Goal: Complete application form

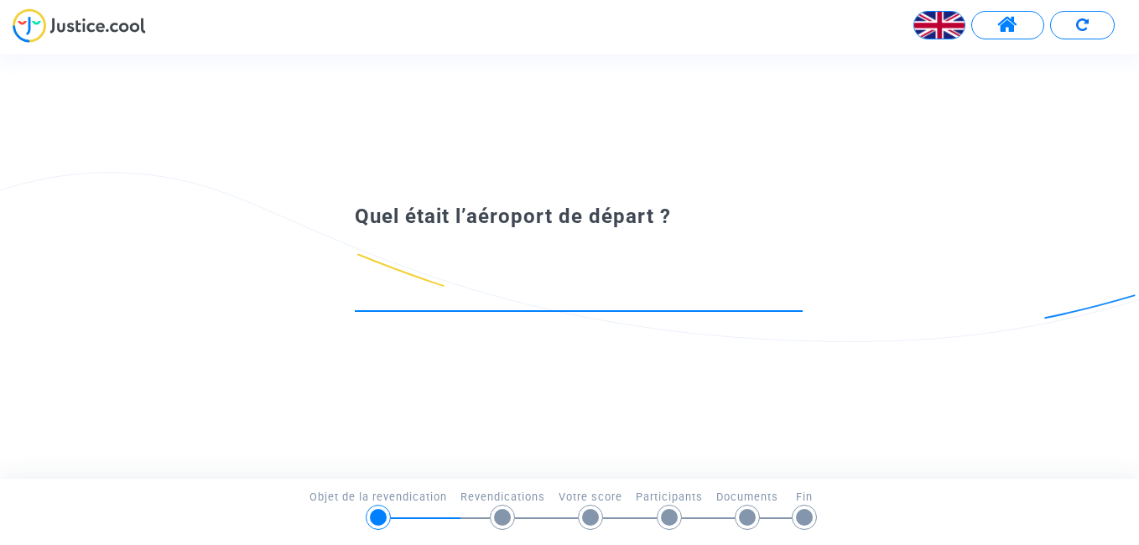
click at [446, 299] on input at bounding box center [579, 295] width 448 height 17
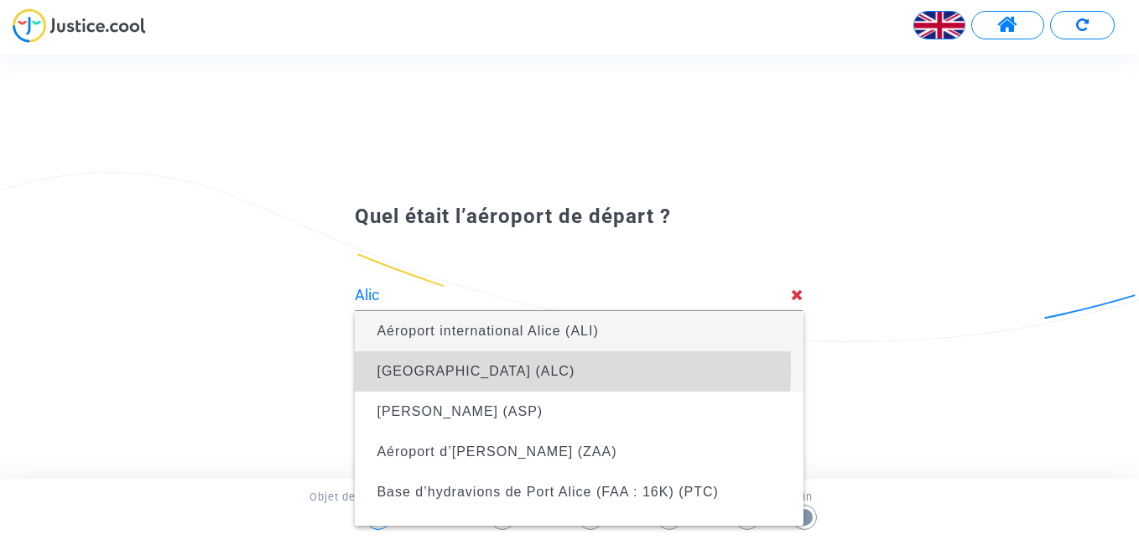
click at [414, 368] on span "Alicante (ALC)" at bounding box center [476, 371] width 198 height 14
type input "Alicante (ALC)"
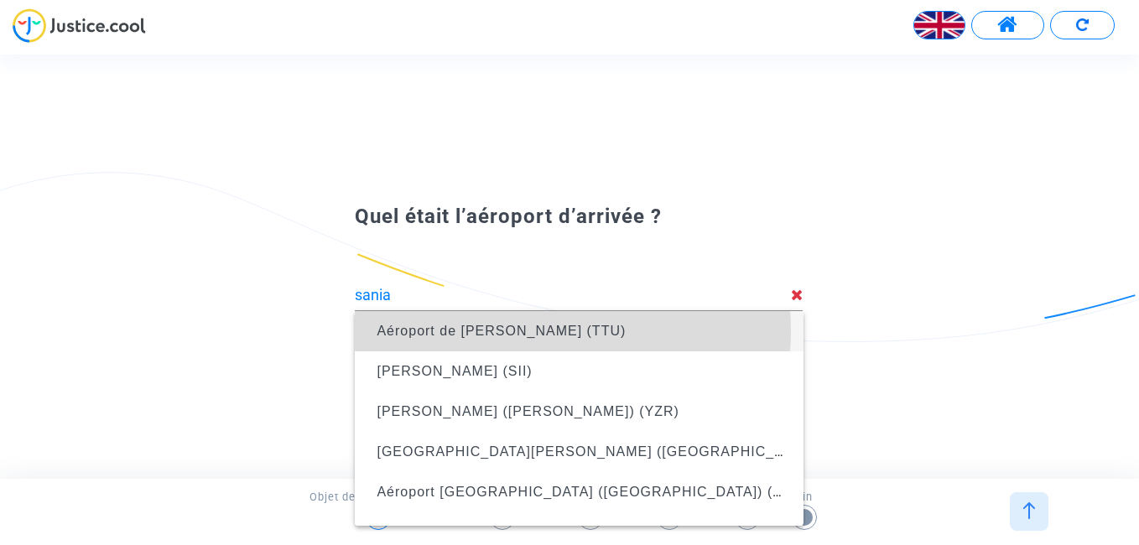
click at [508, 331] on span "Aéroport de Sania Ramel (TTU)" at bounding box center [501, 331] width 249 height 14
type input "Sania Ramel Airport (TTU)"
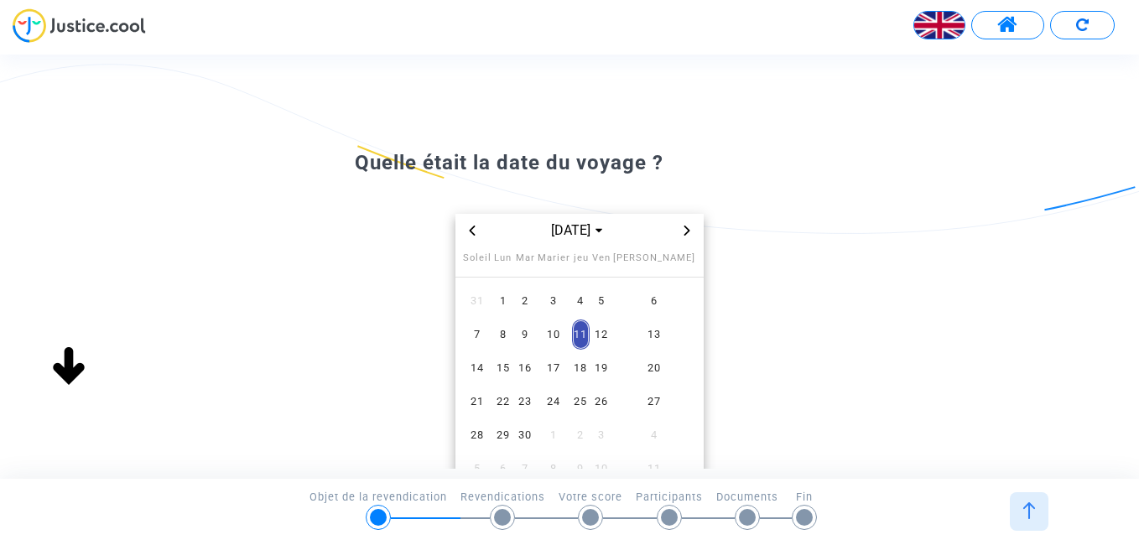
click at [471, 232] on icon "Le mois précédent" at bounding box center [472, 231] width 6 height 10
click at [536, 435] on span "26" at bounding box center [525, 435] width 21 height 30
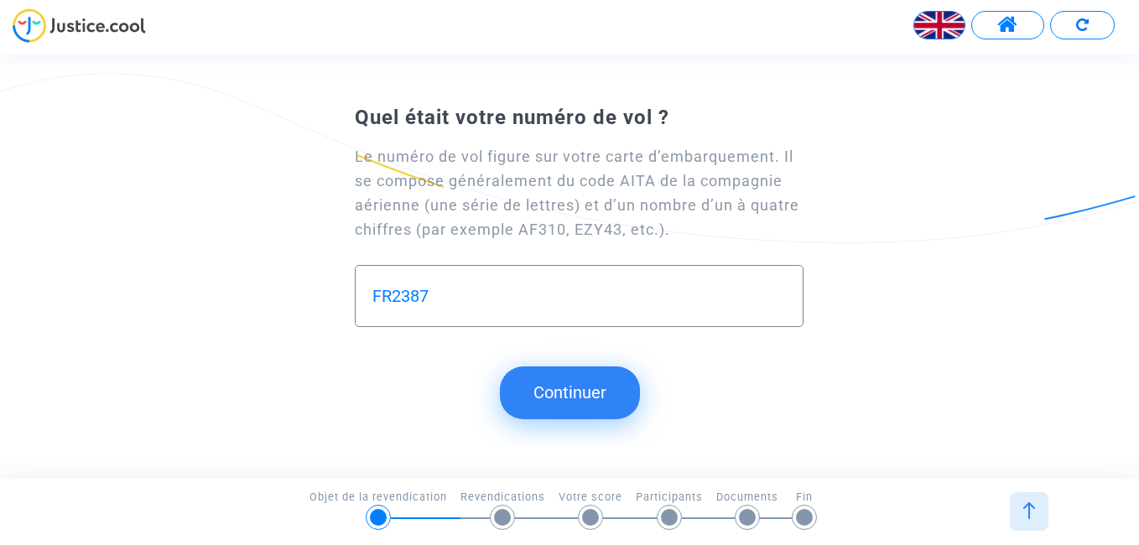
type input "FR2387"
click at [562, 389] on button "Continuer" at bounding box center [570, 393] width 140 height 52
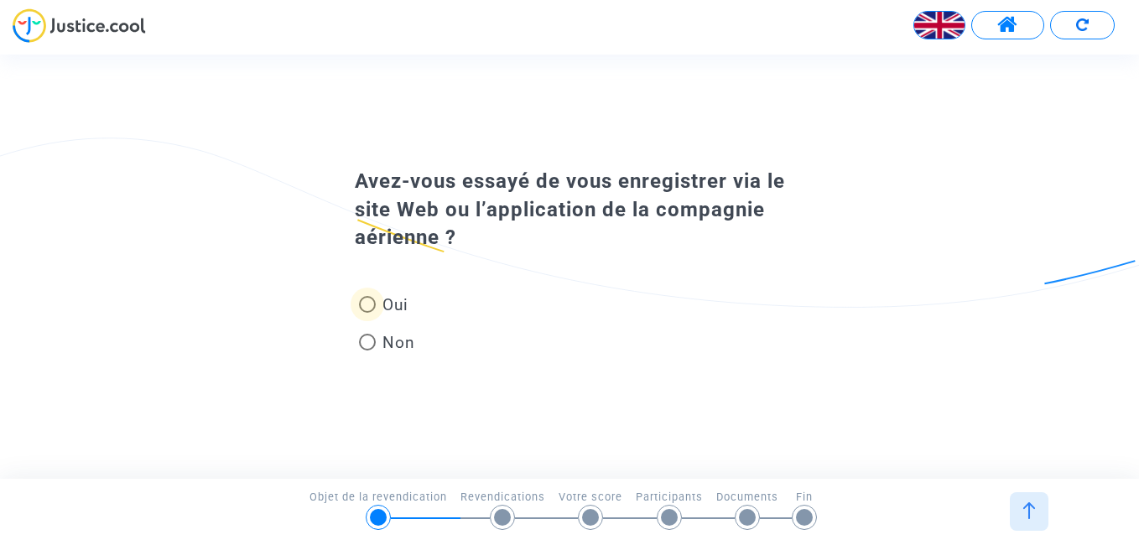
click at [370, 305] on span at bounding box center [367, 304] width 17 height 17
click at [367, 313] on input "Oui" at bounding box center [367, 313] width 1 height 1
radio input "true"
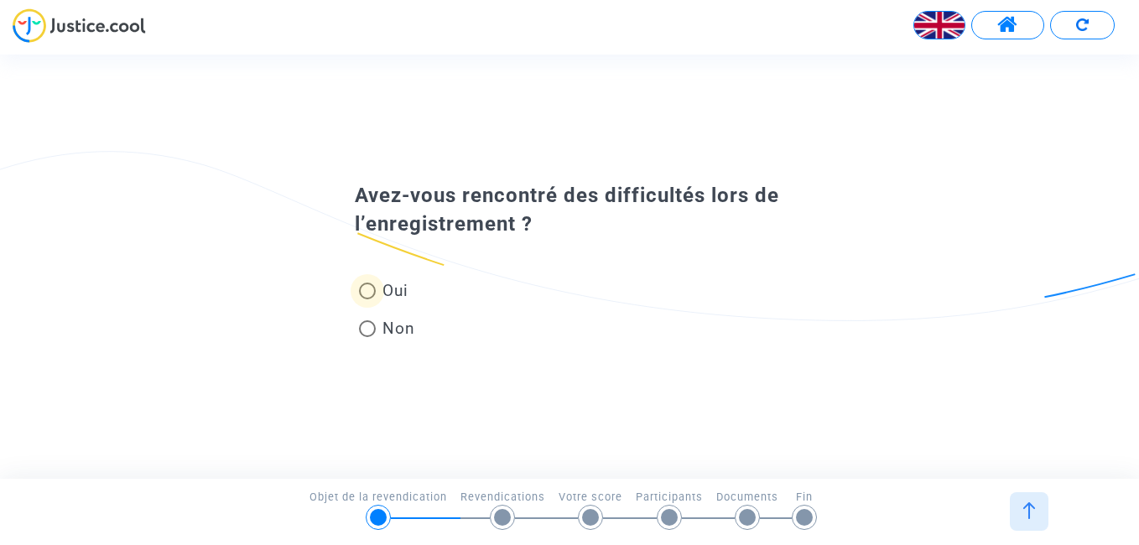
click at [366, 291] on span at bounding box center [367, 291] width 17 height 17
click at [367, 299] on input "Oui" at bounding box center [367, 299] width 1 height 1
radio input "true"
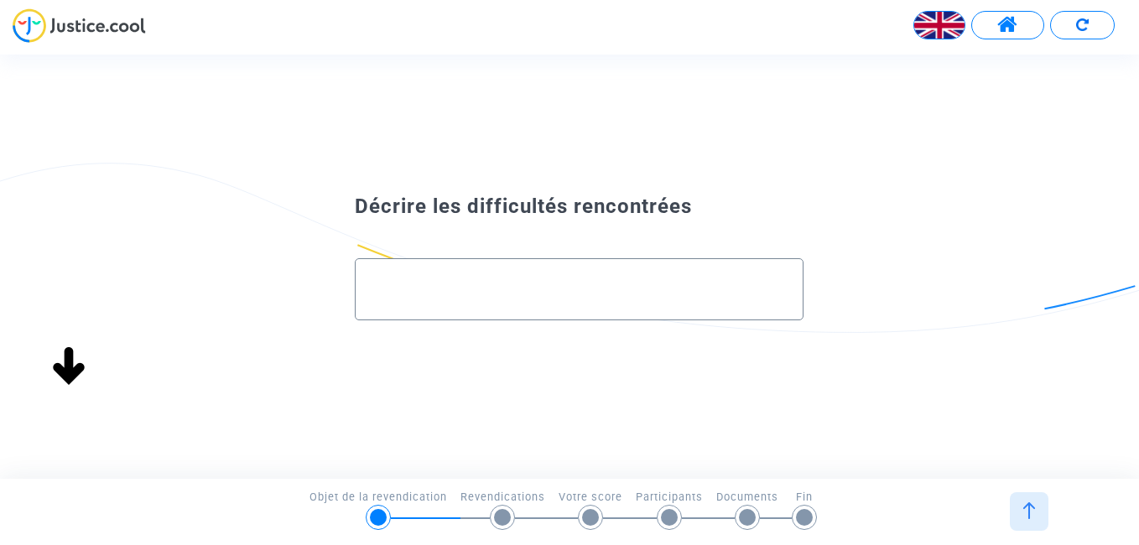
click at [423, 285] on input "text" at bounding box center [578, 289] width 413 height 19
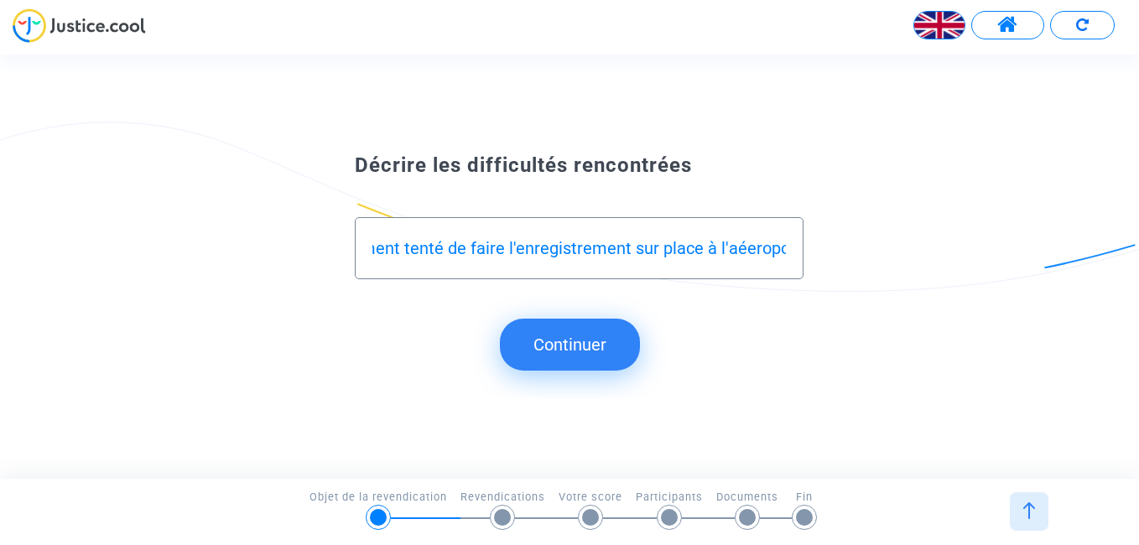
scroll to position [0, 793]
click at [734, 247] on input "L'adresse mail communiquée par e-dreams (ryanair) n'était pas valide. Une emplo…" at bounding box center [578, 248] width 413 height 19
click at [787, 247] on div "L'adresse mail communiquée par e-dreams (ryanair) n'était pas valide. Une emplo…" at bounding box center [579, 248] width 448 height 62
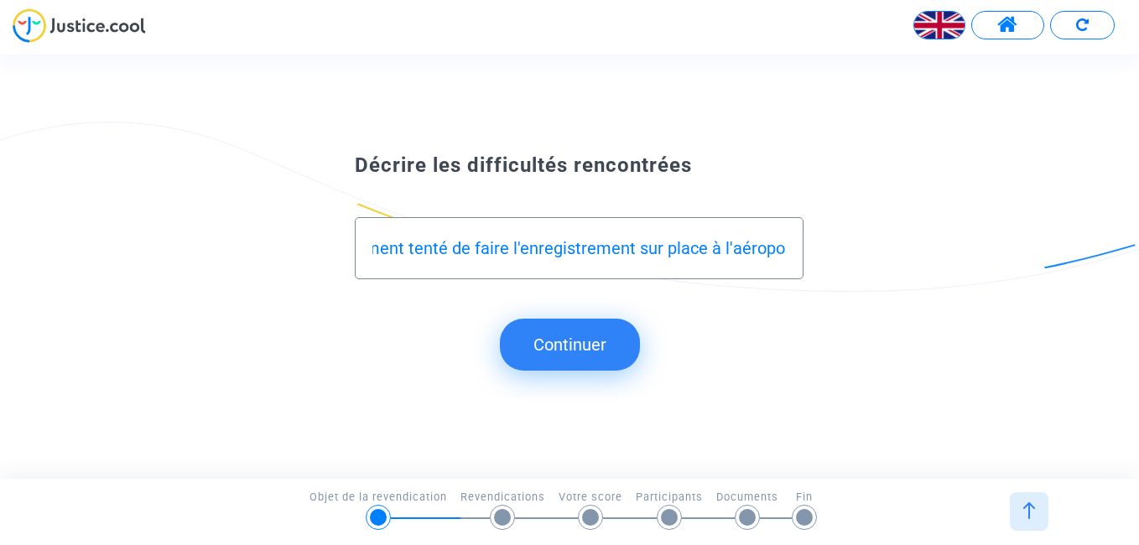
click at [784, 247] on input "L'adresse mail communiquée par e-dreams (ryanair) n'était pas valide. Une emplo…" at bounding box center [578, 248] width 413 height 19
click at [394, 253] on input "L'adresse mail communiquée par e-dreams (ryanair) n'était pas valide. Une emplo…" at bounding box center [578, 248] width 413 height 19
type input "L'adresse mail communiquée par e-dreams (ryanair) n'était pas valide. Une emplo…"
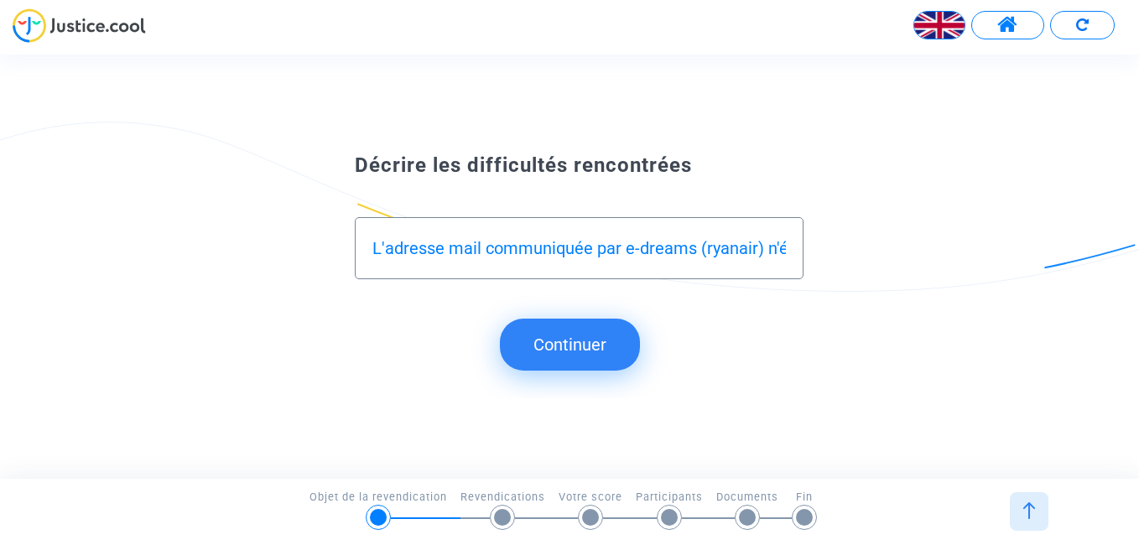
click at [586, 341] on button "Continuer" at bounding box center [570, 345] width 140 height 52
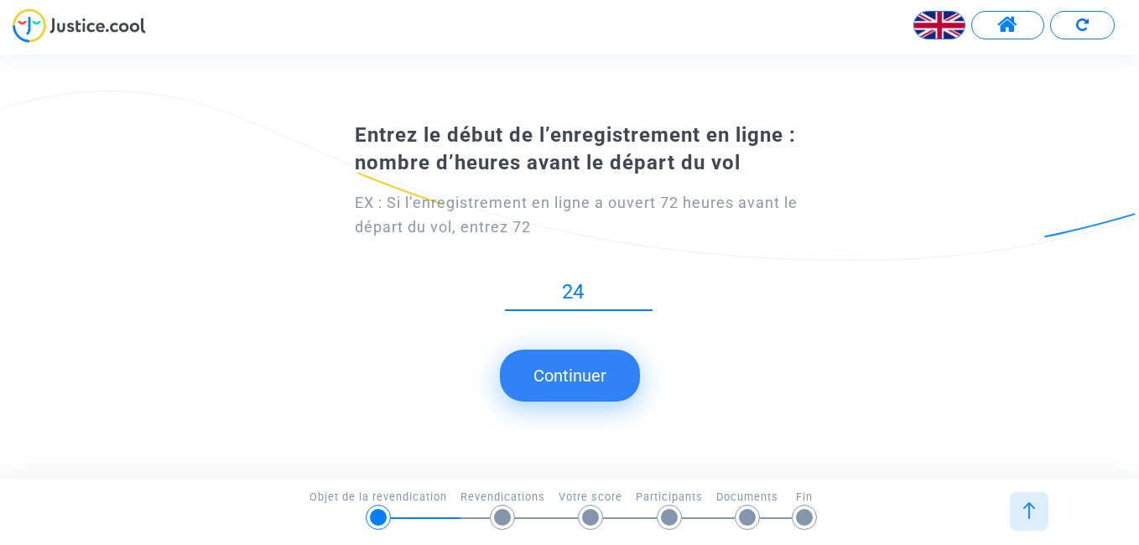
type input "24"
click at [580, 374] on button "Continuer" at bounding box center [570, 376] width 140 height 52
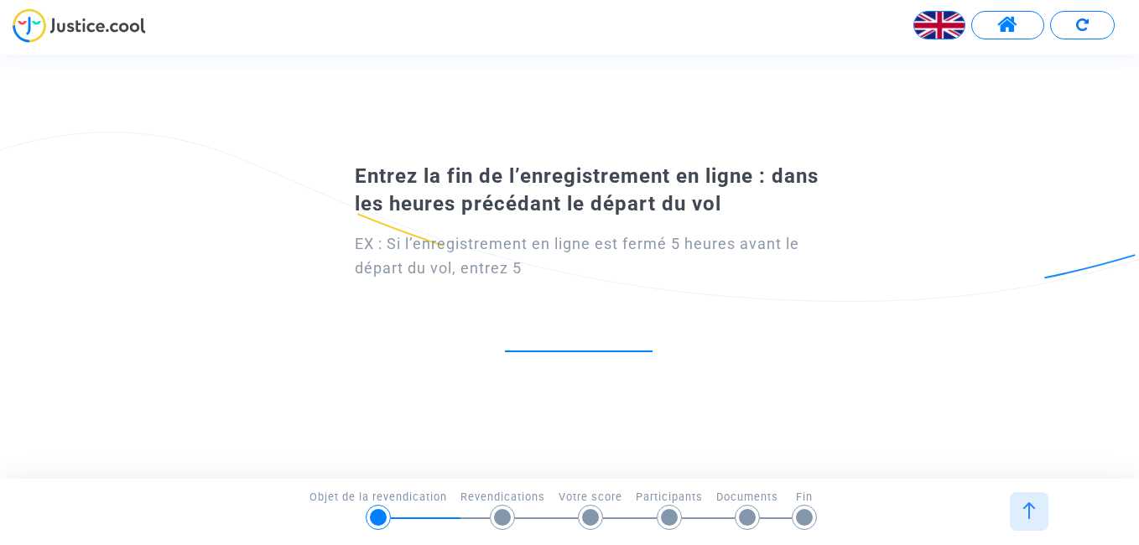
click at [603, 328] on input "number" at bounding box center [579, 333] width 148 height 23
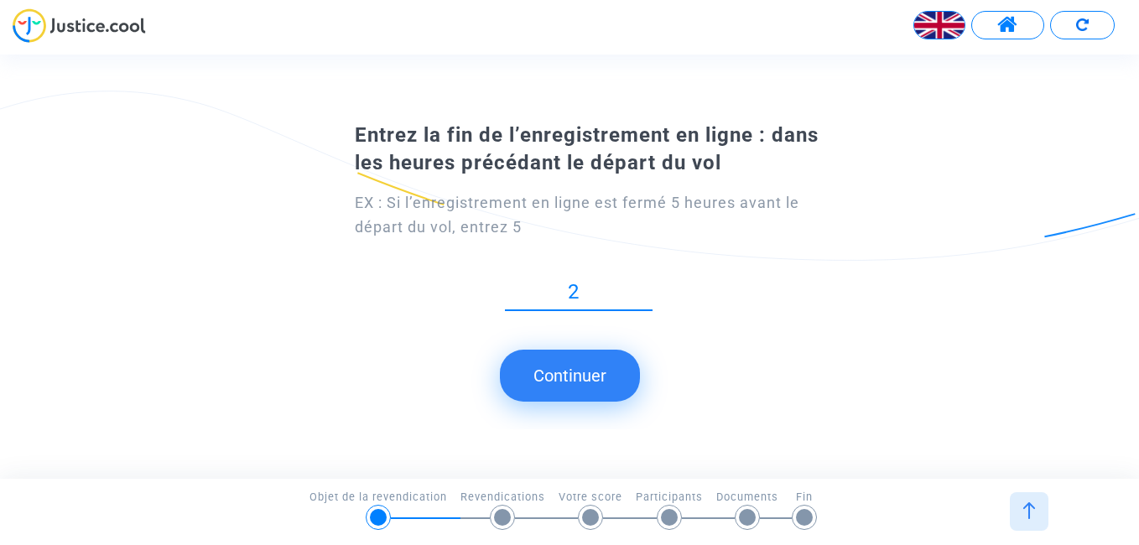
type input "2"
click at [596, 367] on button "Continuer" at bounding box center [570, 376] width 140 height 52
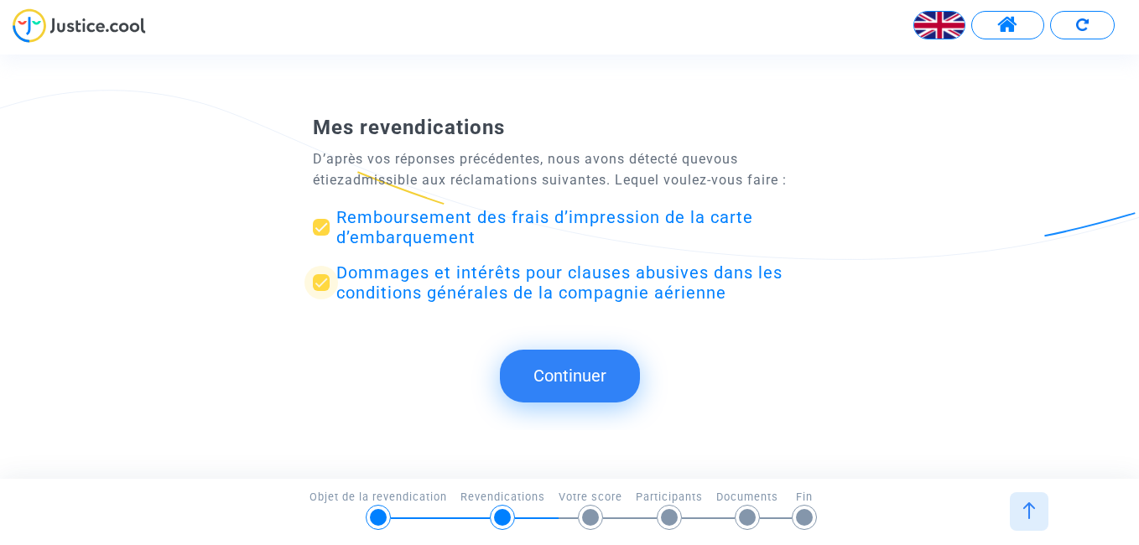
click at [320, 284] on span at bounding box center [321, 282] width 17 height 17
click at [320, 291] on input "Dommages et intérêts pour clauses abusives dans les conditions générales de la …" at bounding box center [320, 291] width 1 height 1
checkbox input "false"
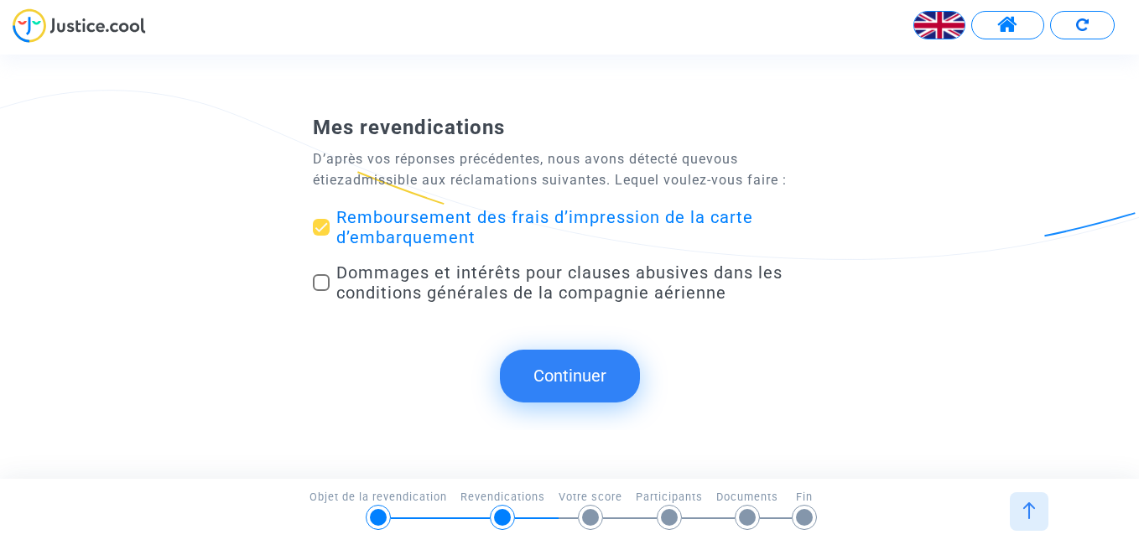
click at [584, 372] on button "Continuer" at bounding box center [570, 376] width 140 height 52
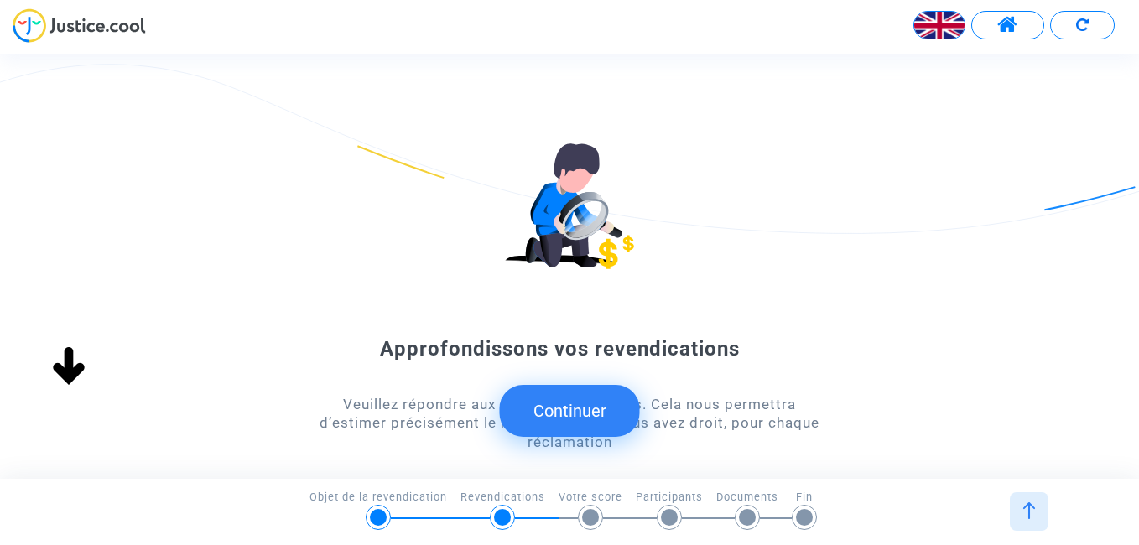
click at [581, 420] on button "Continuer" at bounding box center [570, 411] width 140 height 52
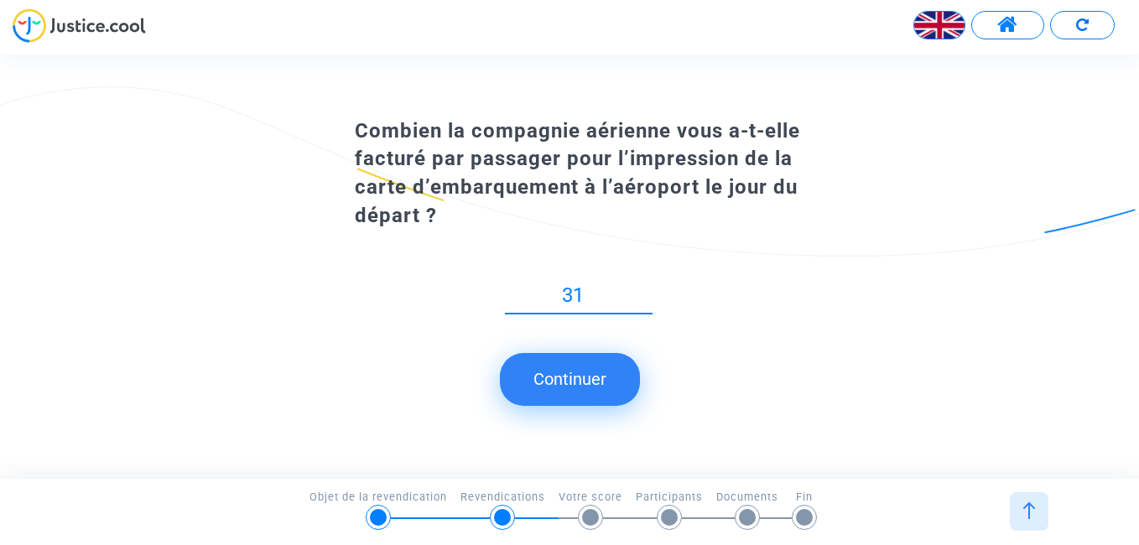
click at [647, 289] on input "31" at bounding box center [579, 295] width 148 height 23
type input "30"
click at [649, 299] on input "30" at bounding box center [579, 295] width 148 height 23
click at [586, 372] on button "Continuer" at bounding box center [570, 379] width 140 height 52
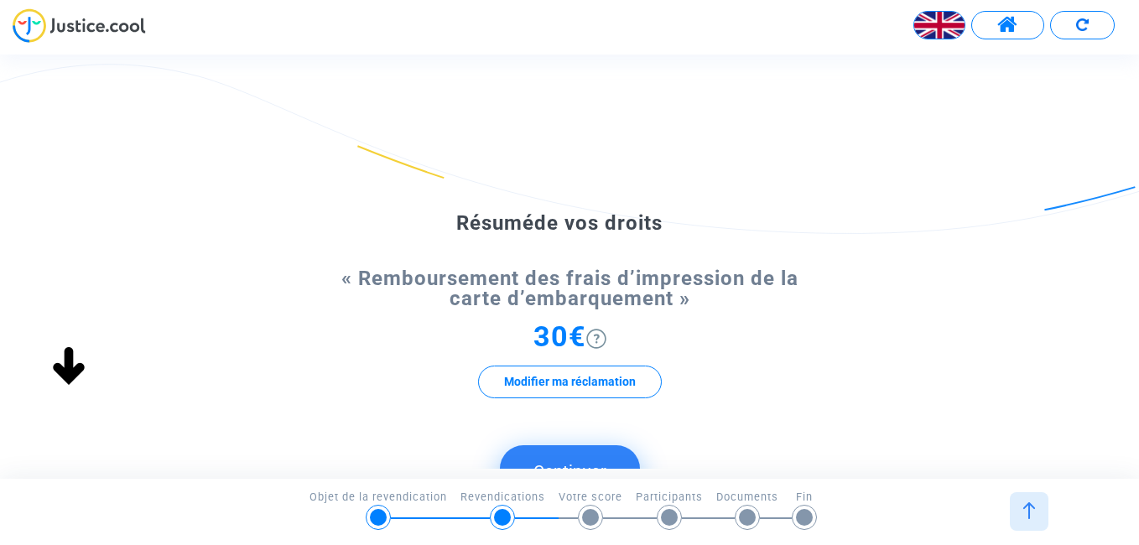
click at [548, 338] on span "30€" at bounding box center [560, 337] width 53 height 34
click at [614, 456] on button "Continuer" at bounding box center [570, 471] width 140 height 52
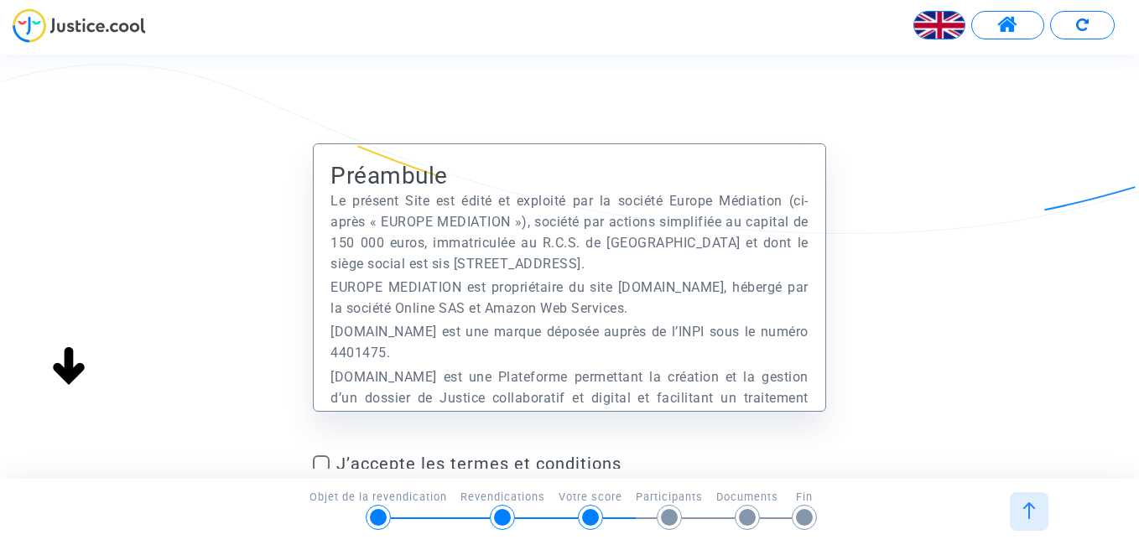
scroll to position [67, 0]
click at [321, 461] on span at bounding box center [321, 464] width 17 height 17
click at [321, 472] on input "J’accepte les termes et conditions" at bounding box center [320, 472] width 1 height 1
checkbox input "true"
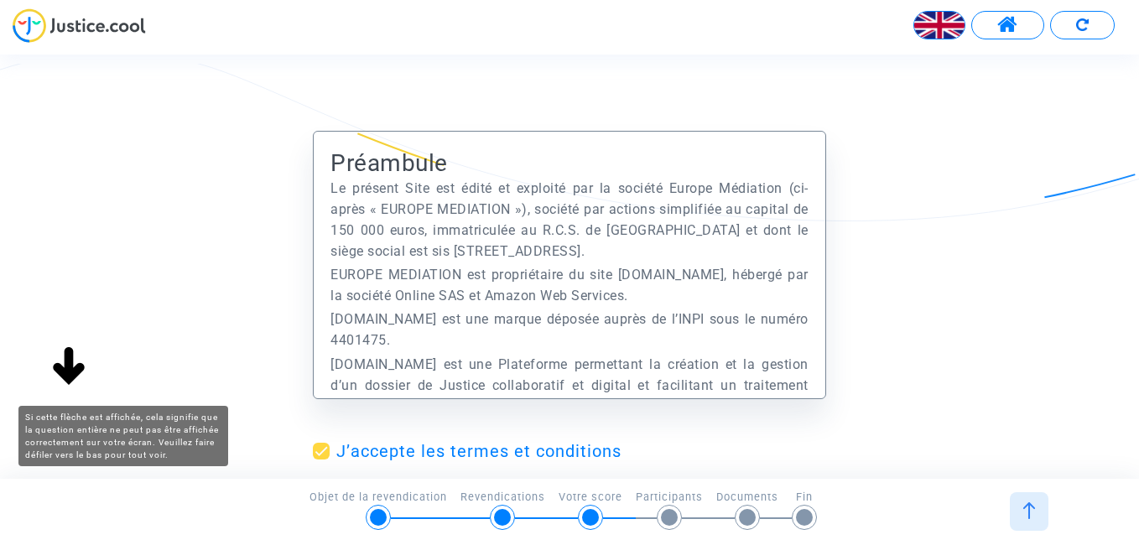
click at [70, 365] on img at bounding box center [69, 368] width 54 height 54
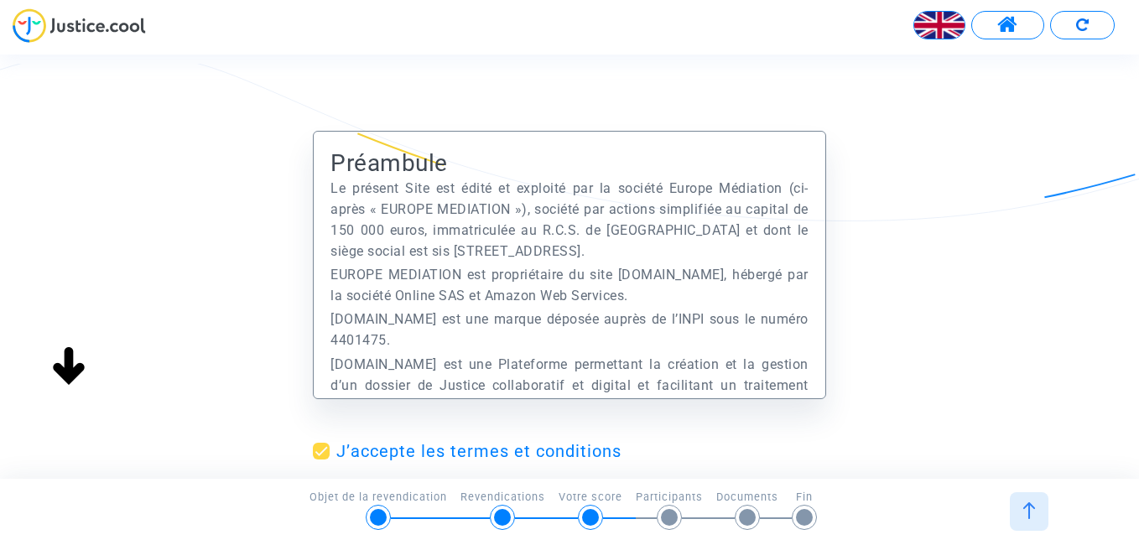
click at [1125, 273] on div "Préambule Le présent Site est édité et exploité par la société Europe Médiation…" at bounding box center [569, 338] width 1139 height 414
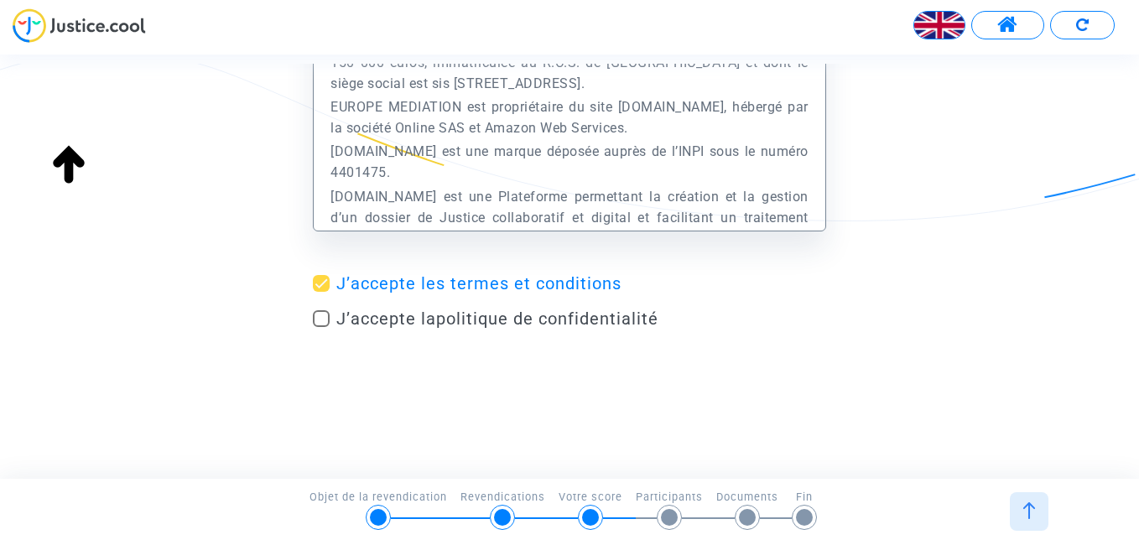
scroll to position [173, 0]
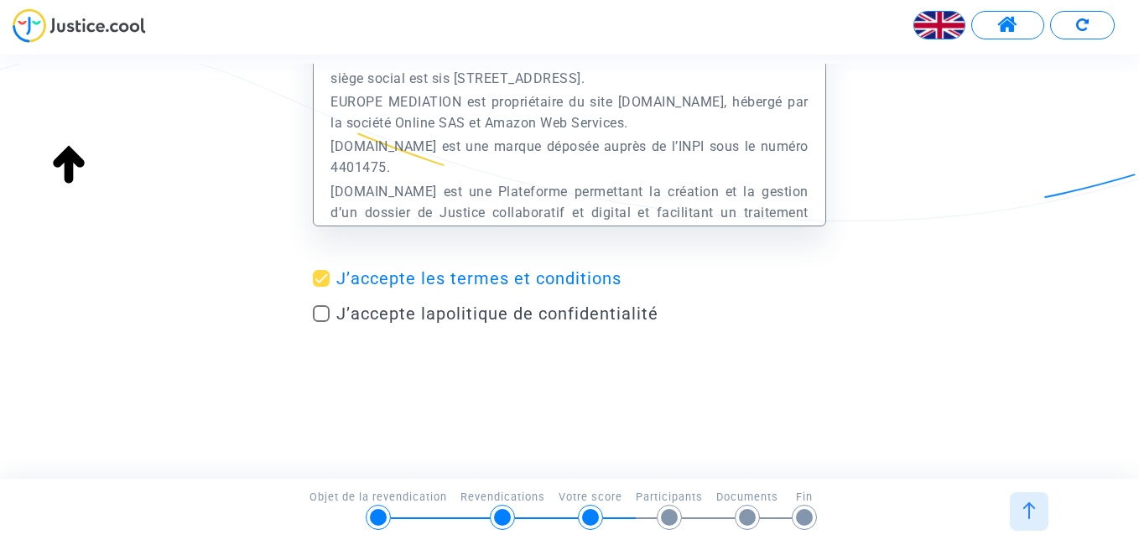
click at [721, 326] on mat-checkbox "J’accepte la politique de confidentialité" at bounding box center [569, 317] width 513 height 27
drag, startPoint x: 808, startPoint y: 377, endPoint x: 805, endPoint y: 362, distance: 14.5
click at [805, 363] on div "Préambule Le présent Site est édité et exploité par la société Europe Médiation…" at bounding box center [569, 266] width 1139 height 405
click at [670, 514] on div at bounding box center [669, 517] width 17 height 17
click at [704, 352] on div "Préambule Le présent Site est édité et exploité par la société Europe Médiation…" at bounding box center [569, 165] width 513 height 414
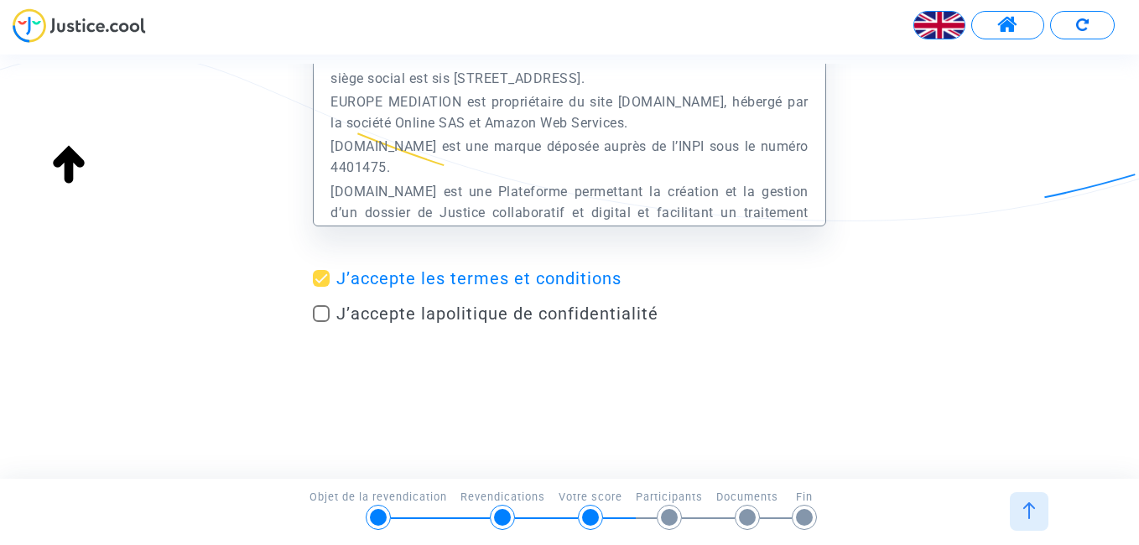
click at [74, 171] on img at bounding box center [69, 165] width 54 height 54
click at [1138, 396] on div "Préambule Le présent Site est édité et exploité par la société Europe Médiation…" at bounding box center [569, 266] width 1139 height 405
click at [1056, 340] on div "Préambule Le présent Site est édité et exploité par la société Europe Médiation…" at bounding box center [569, 165] width 1139 height 414
click at [73, 168] on img at bounding box center [69, 165] width 54 height 54
click at [67, 160] on img at bounding box center [69, 165] width 54 height 54
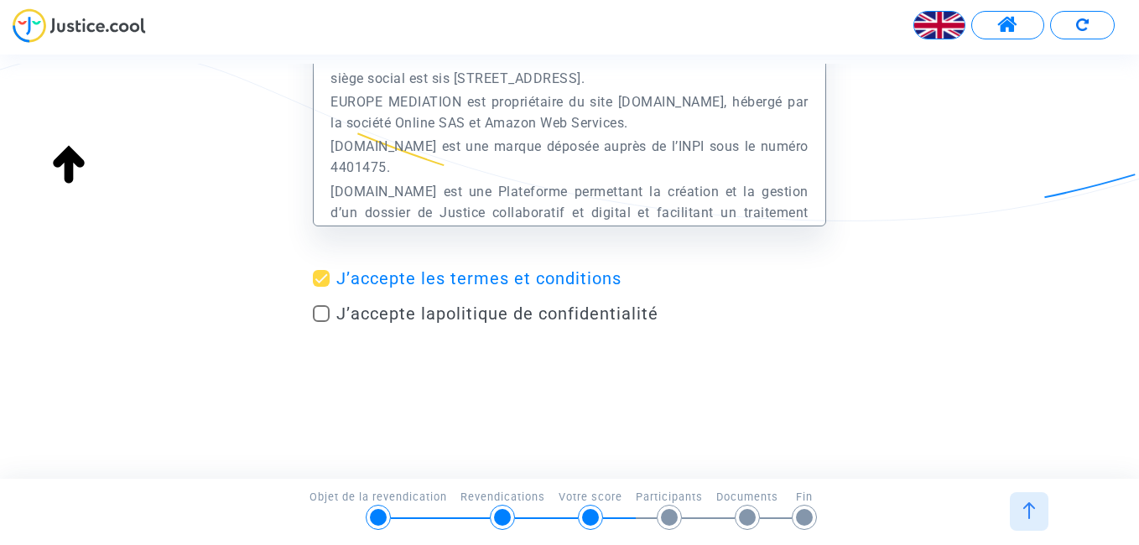
click at [1023, 520] on div at bounding box center [1029, 511] width 39 height 39
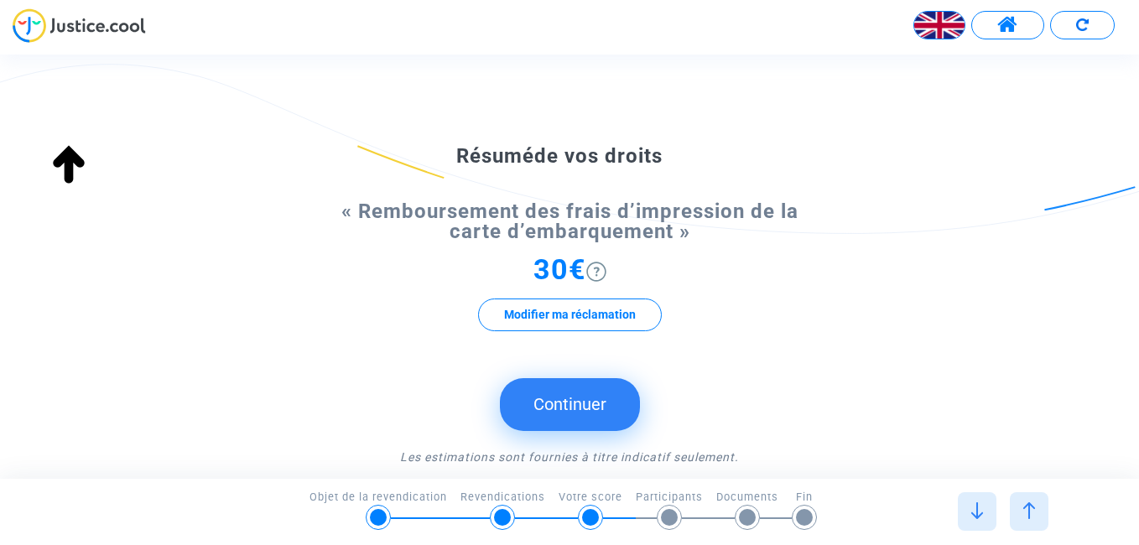
click at [555, 268] on span "30€" at bounding box center [560, 270] width 53 height 34
click at [546, 264] on span "30€" at bounding box center [560, 270] width 53 height 34
click at [573, 409] on button "Continuer" at bounding box center [570, 404] width 140 height 52
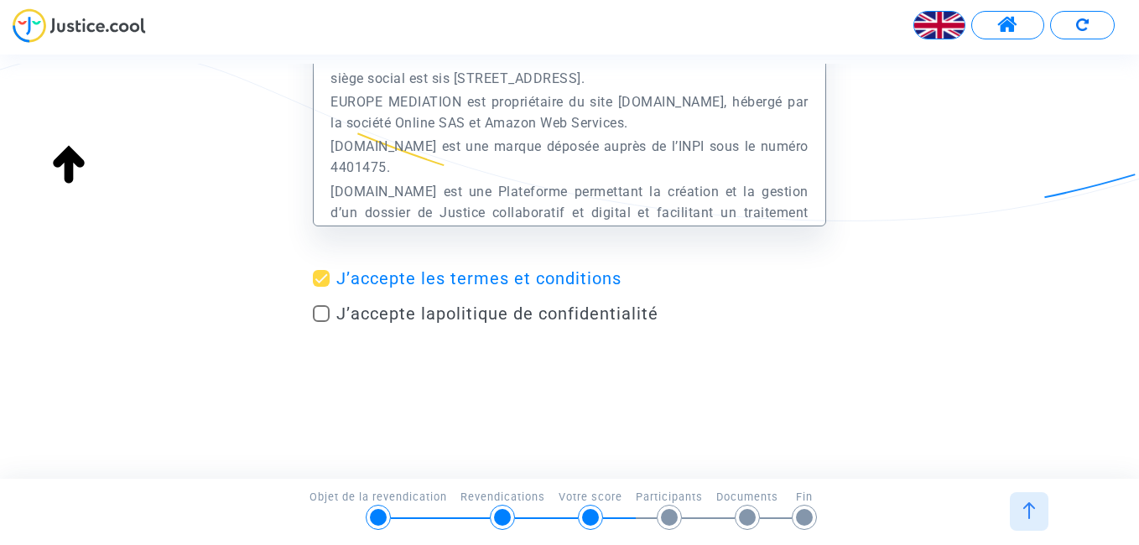
click at [68, 378] on div "Préambule Le présent Site est édité et exploité par la société Europe Médiation…" at bounding box center [569, 266] width 1139 height 405
click at [66, 169] on img at bounding box center [69, 165] width 54 height 54
click at [69, 164] on img at bounding box center [69, 165] width 54 height 54
click at [318, 313] on span at bounding box center [321, 313] width 17 height 17
click at [320, 322] on input "J’accepte la politique de confidentialité" at bounding box center [320, 322] width 1 height 1
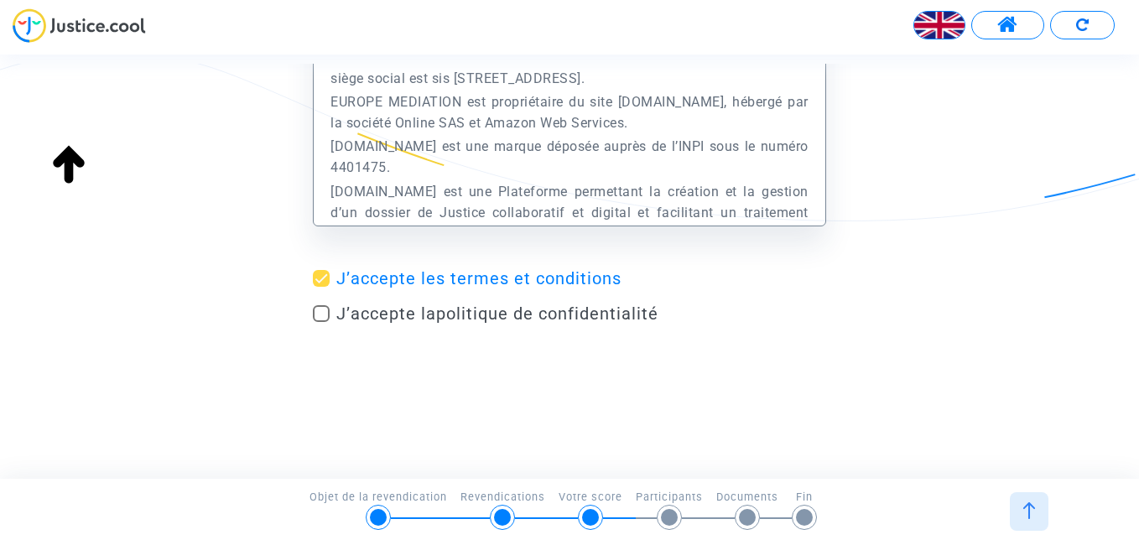
checkbox input "true"
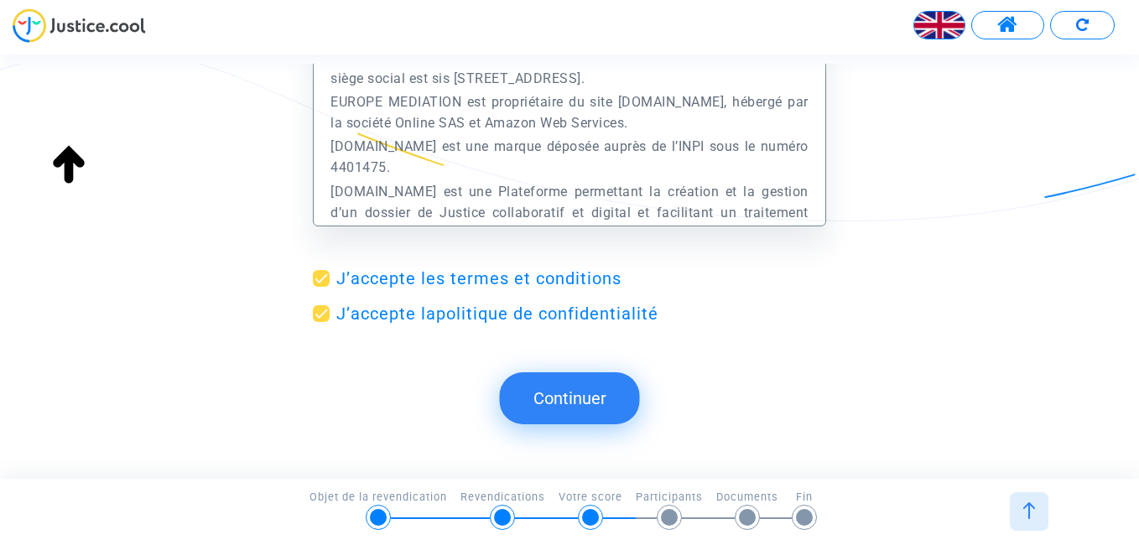
click at [591, 402] on button "Continuer" at bounding box center [570, 398] width 140 height 52
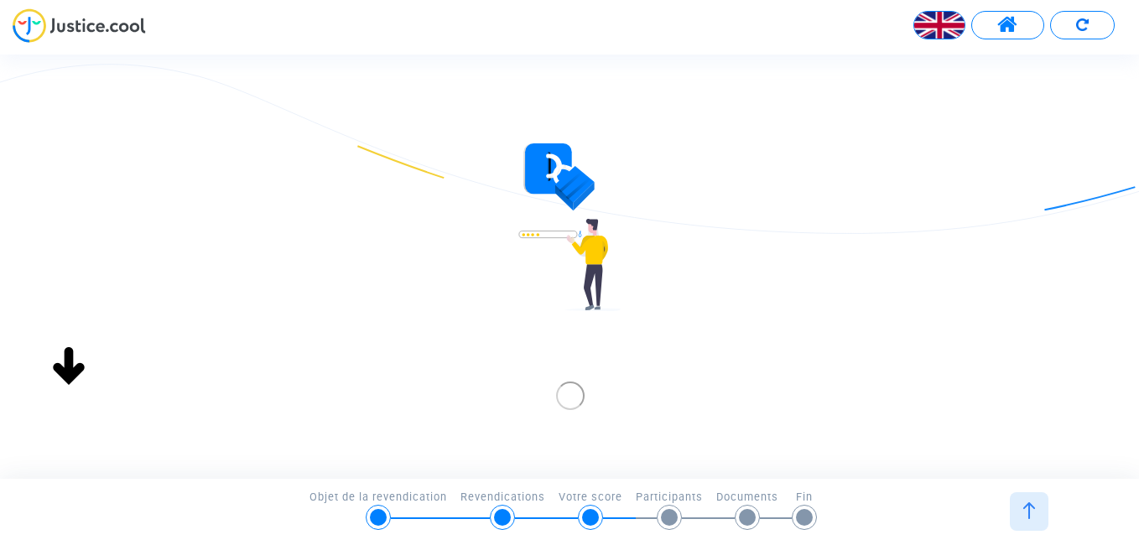
scroll to position [0, 0]
click at [513, 380] on link "Connexion" at bounding box center [507, 380] width 126 height 37
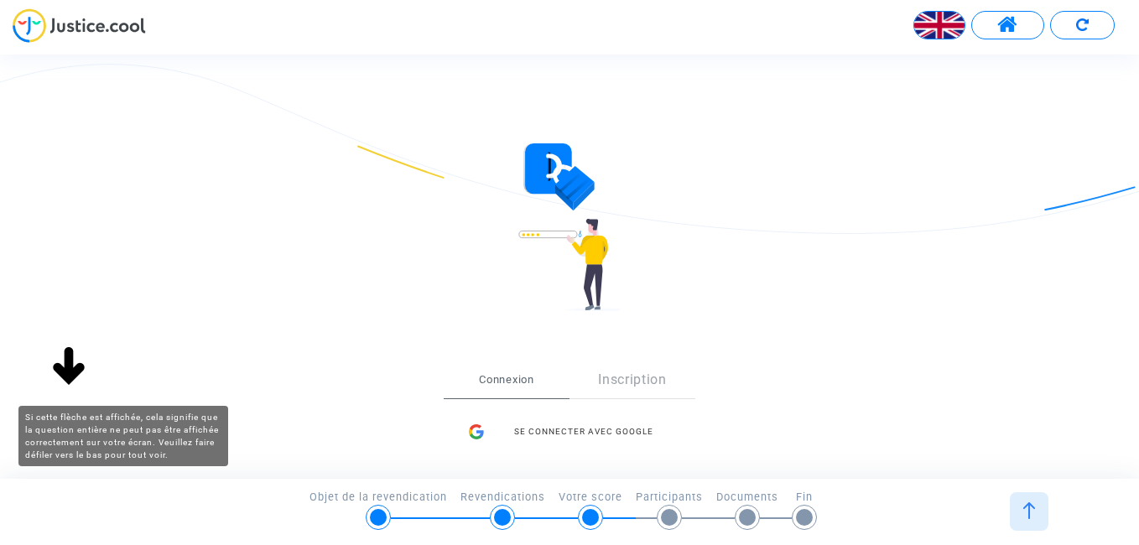
click at [62, 374] on img at bounding box center [69, 368] width 54 height 54
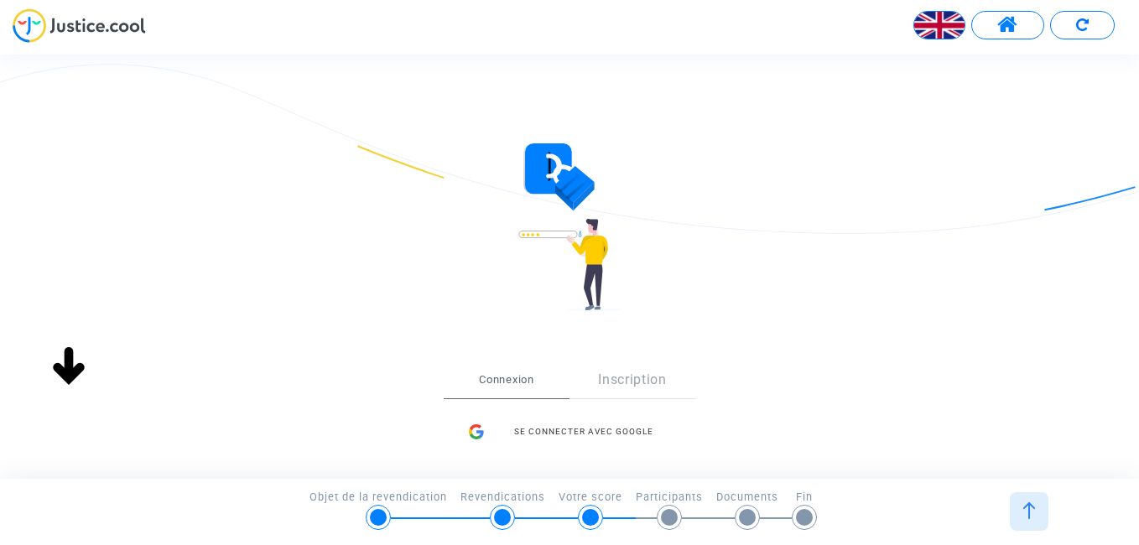
click at [626, 438] on div "Se connecter avec Google" at bounding box center [570, 432] width 218 height 34
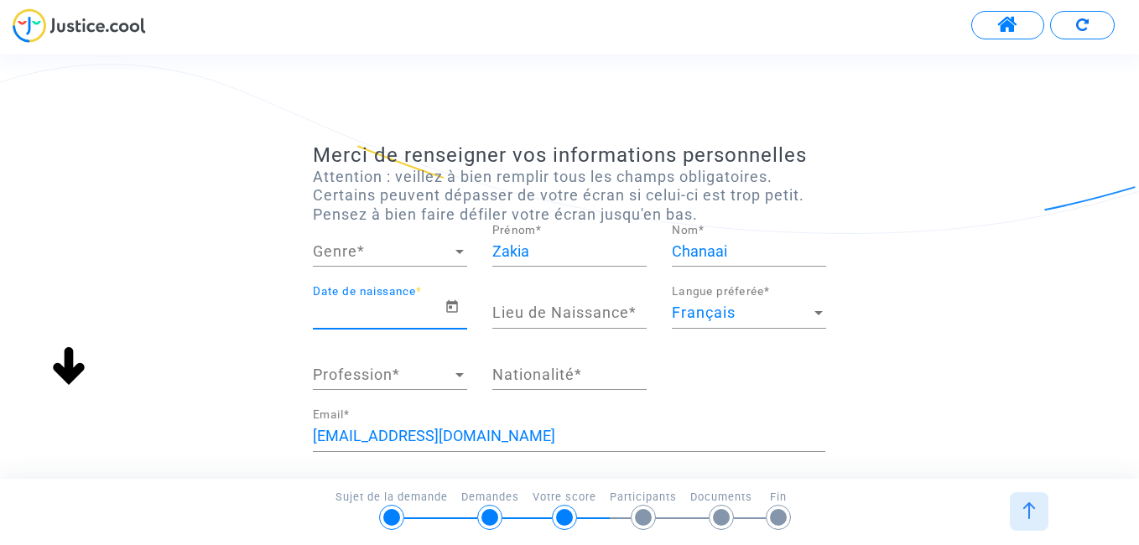
click at [409, 312] on input "Date de naissance *" at bounding box center [379, 313] width 132 height 17
click at [453, 304] on icon "Open calendar" at bounding box center [452, 306] width 12 height 13
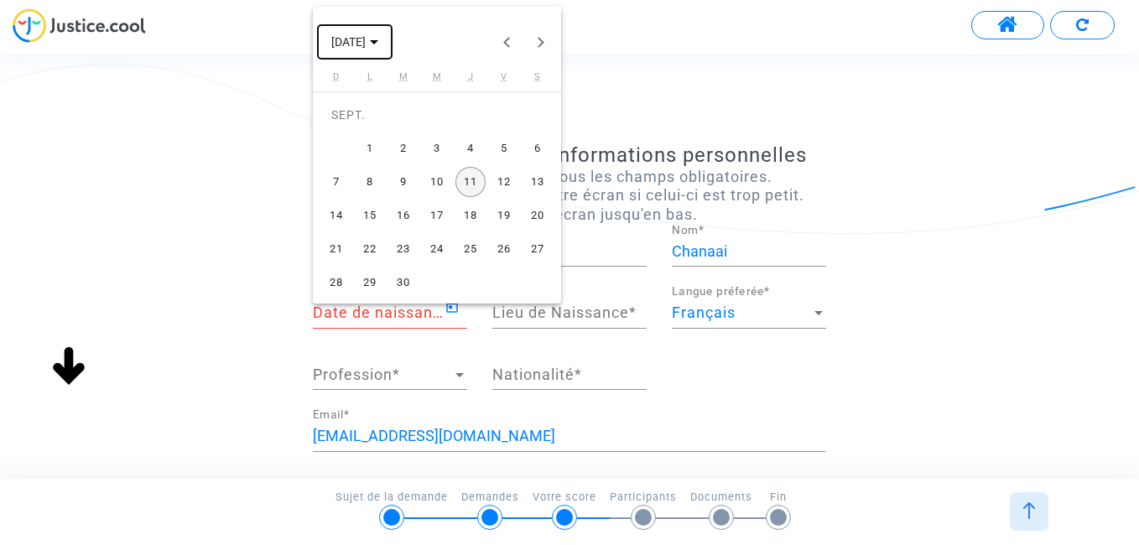
click at [366, 37] on span "SEPT. 2025" at bounding box center [348, 42] width 34 height 13
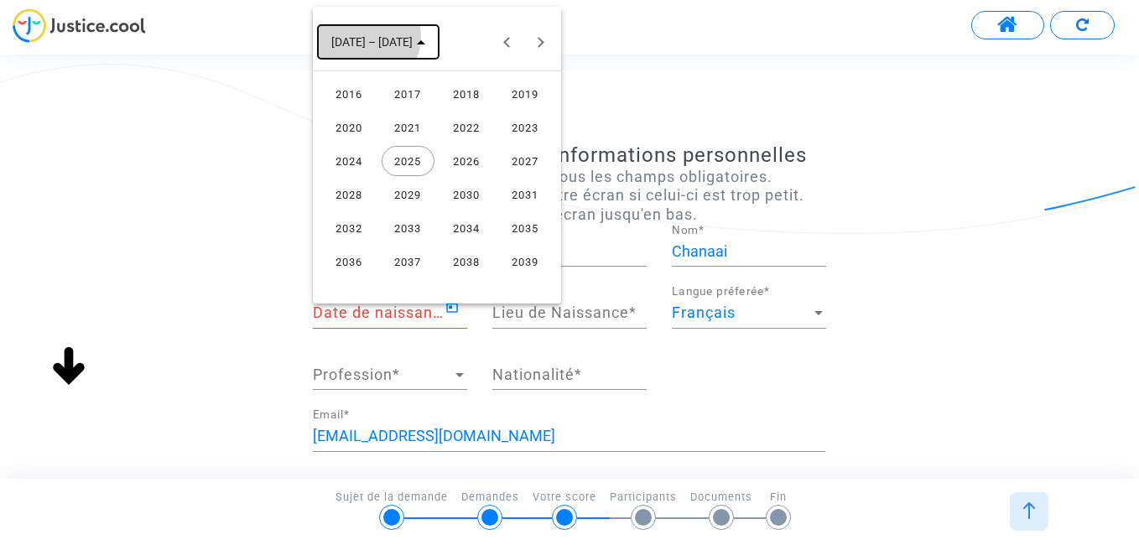
click at [367, 37] on span "2016 – 2039" at bounding box center [371, 42] width 81 height 13
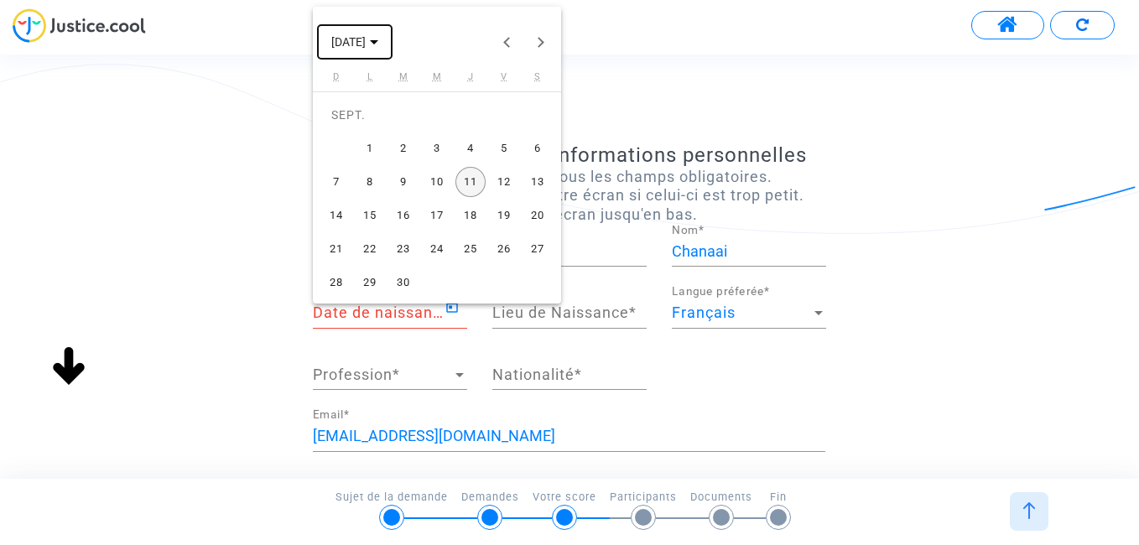
click at [366, 42] on span "SEPT. 2025" at bounding box center [348, 42] width 34 height 13
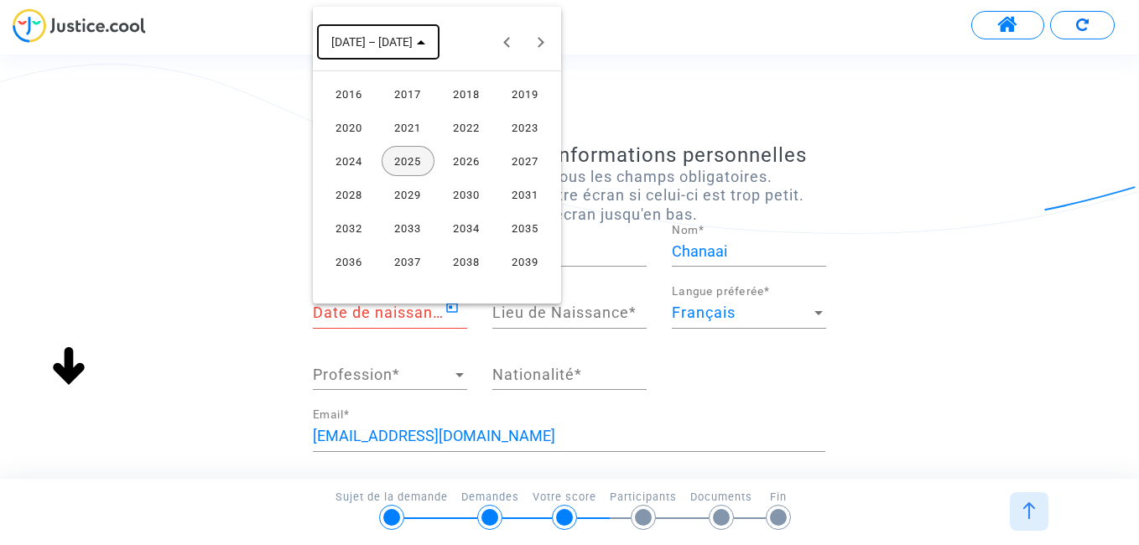
click at [369, 42] on span "2016 – 2039" at bounding box center [371, 42] width 81 height 13
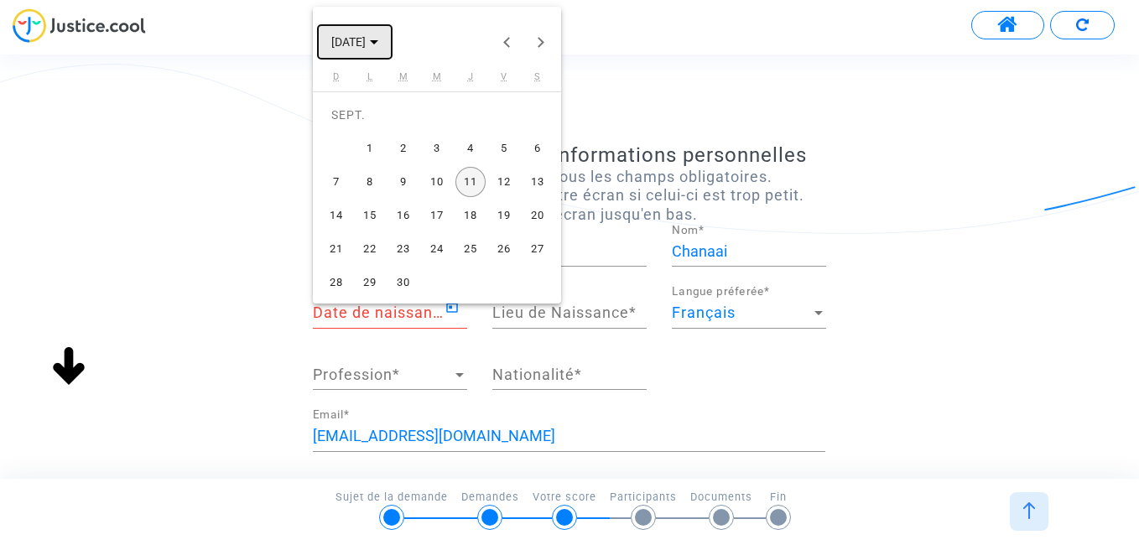
click at [366, 42] on span "SEPT. 2025" at bounding box center [348, 42] width 34 height 13
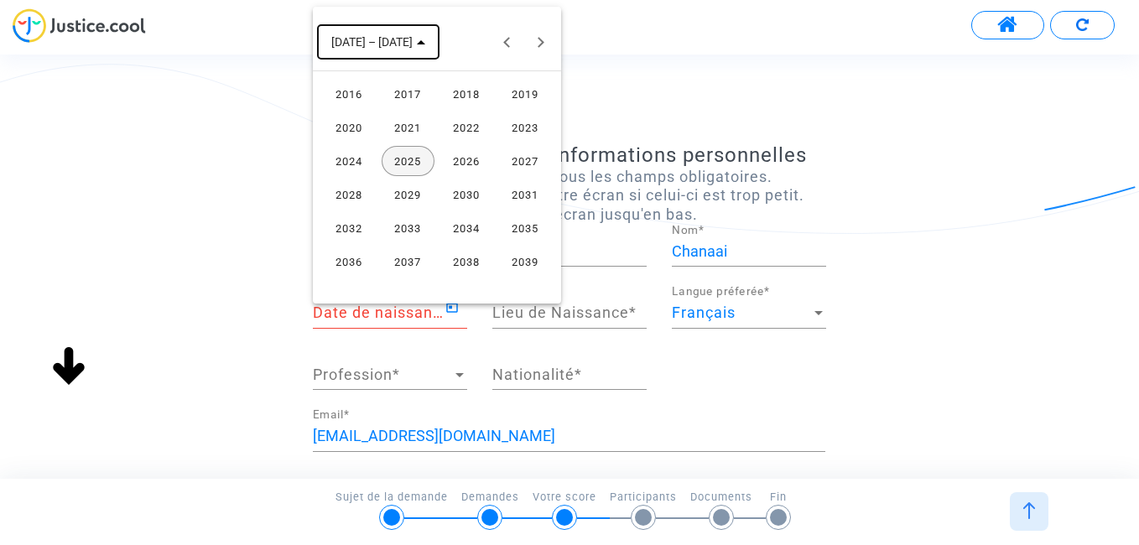
click at [417, 41] on icon "Choose date" at bounding box center [421, 42] width 8 height 4
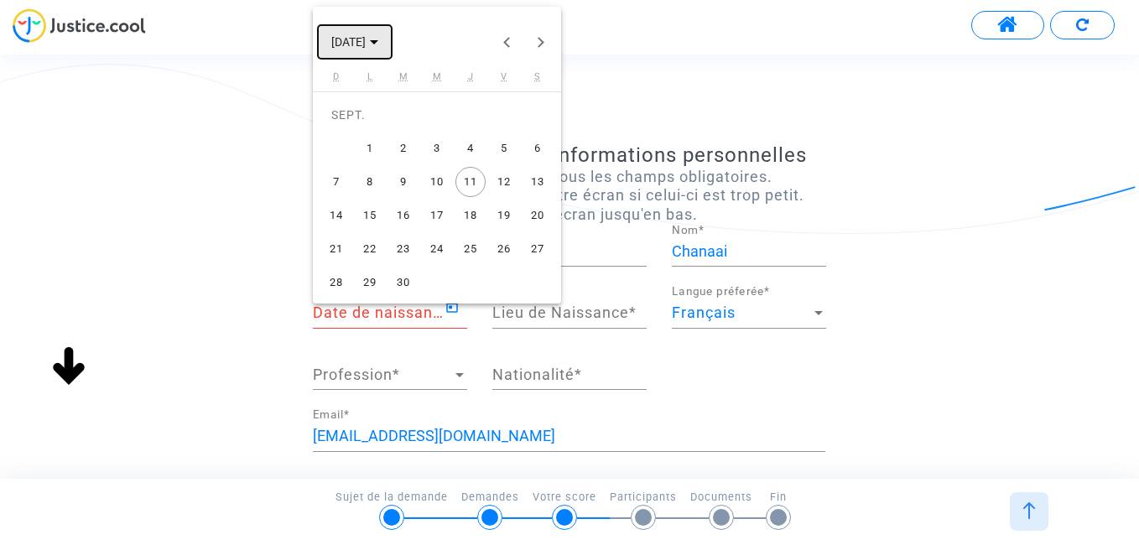
click at [392, 41] on button "SEPT. 2025" at bounding box center [355, 42] width 74 height 34
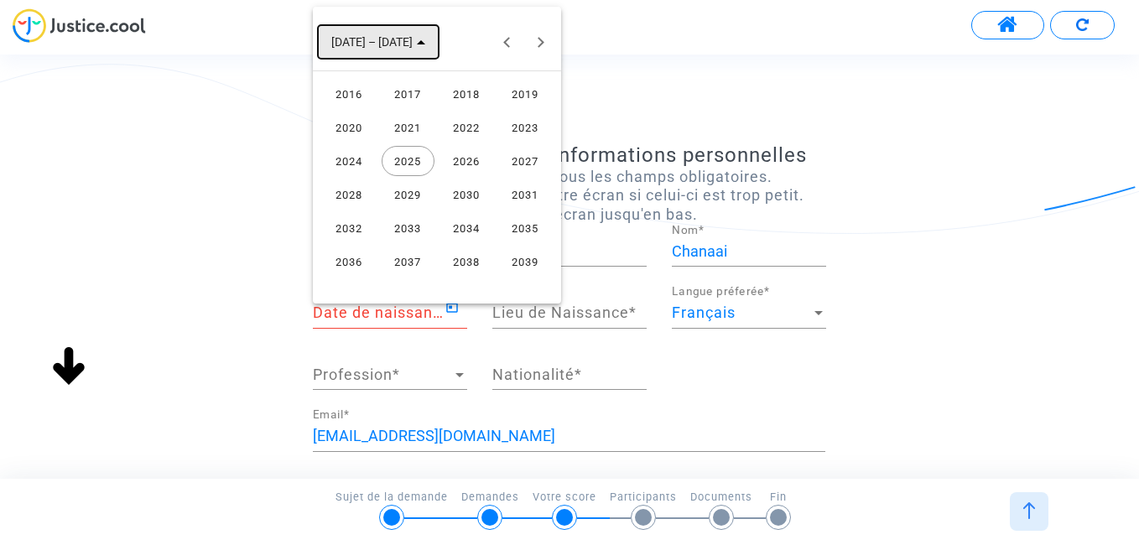
click at [417, 40] on icon "Choose date" at bounding box center [421, 42] width 8 height 4
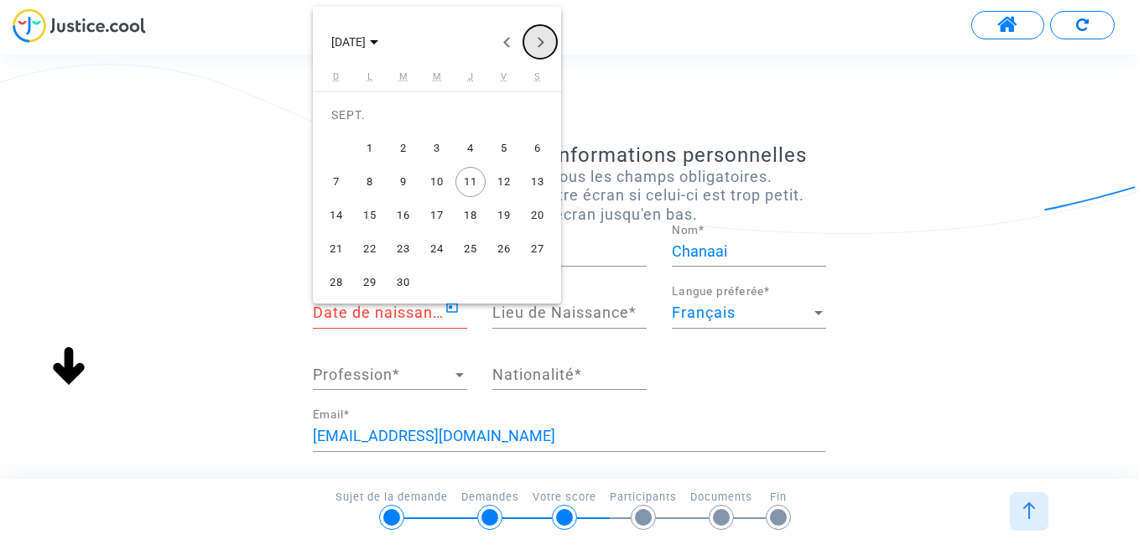
click at [544, 43] on button "Next month" at bounding box center [540, 42] width 34 height 34
click at [512, 43] on button "Previous month" at bounding box center [507, 42] width 34 height 34
click at [510, 43] on button "Previous month" at bounding box center [507, 42] width 34 height 34
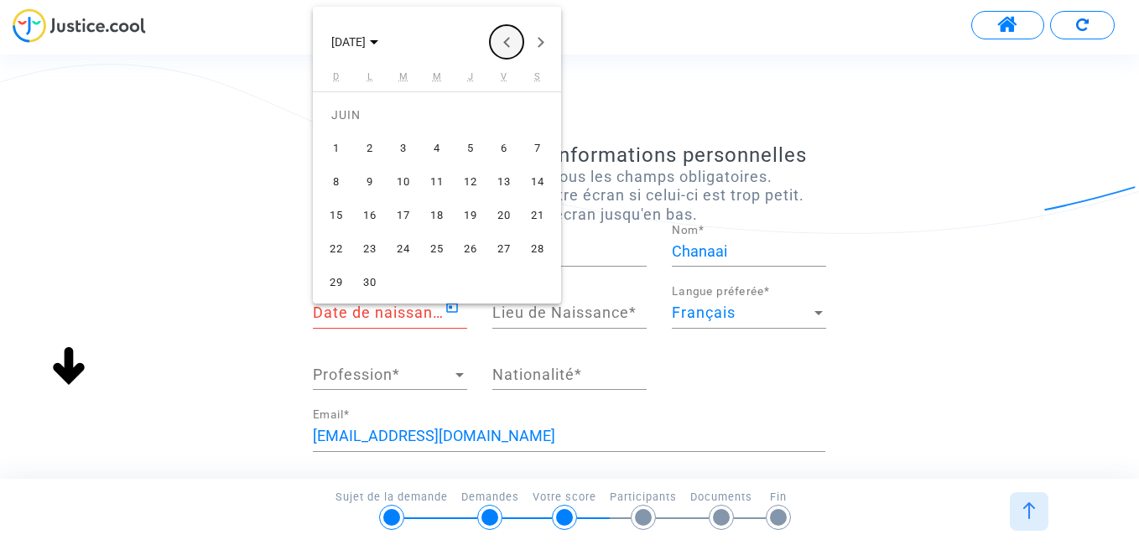
click at [509, 43] on button "Previous month" at bounding box center [507, 42] width 34 height 34
click at [508, 43] on button "Previous month" at bounding box center [507, 42] width 34 height 34
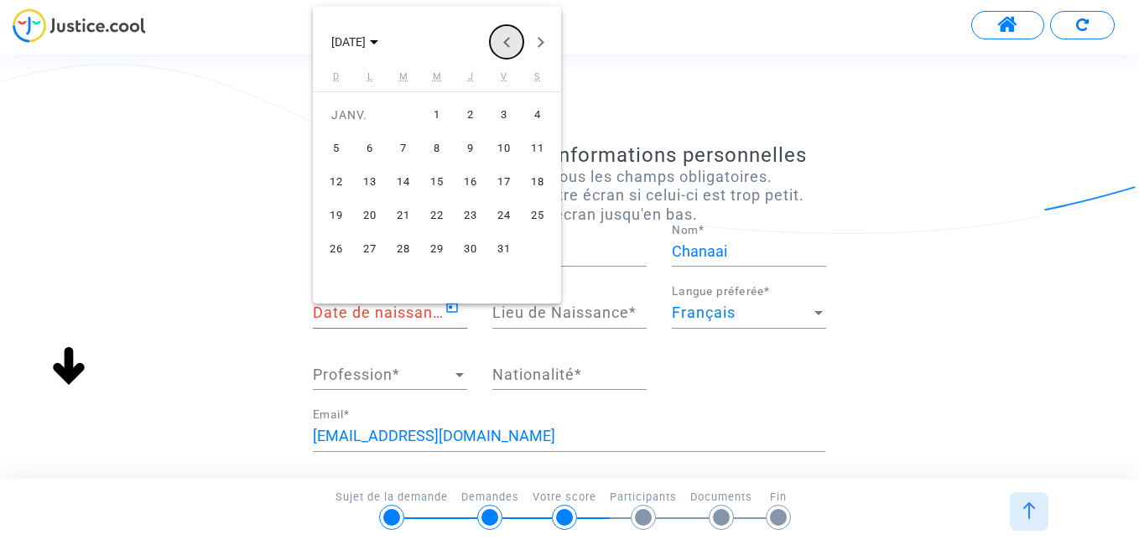
click at [506, 43] on button "Previous month" at bounding box center [507, 42] width 34 height 34
click at [506, 42] on button "Previous month" at bounding box center [507, 42] width 34 height 34
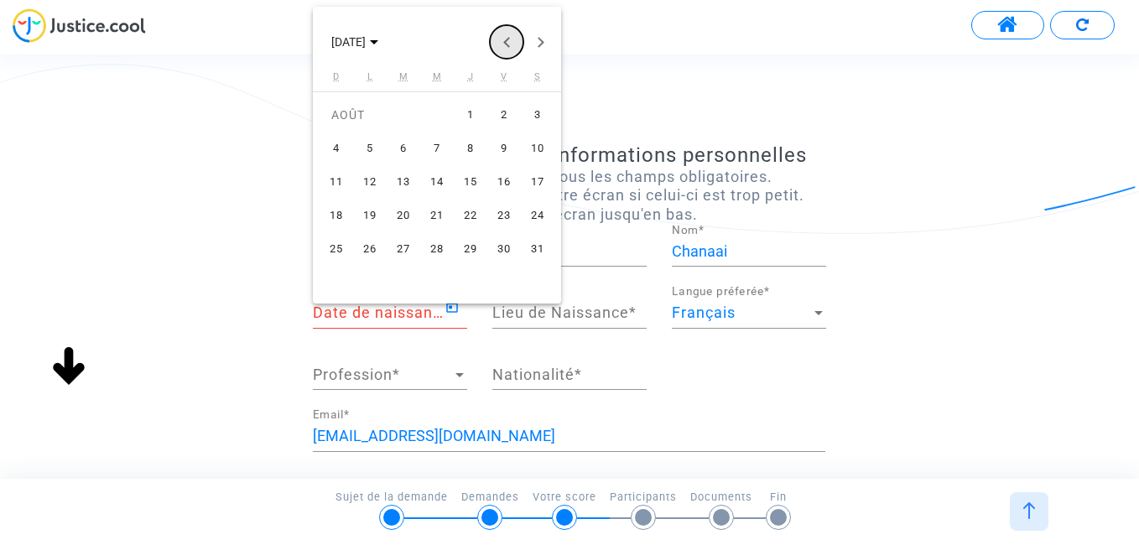
click at [506, 42] on button "Previous month" at bounding box center [507, 42] width 34 height 34
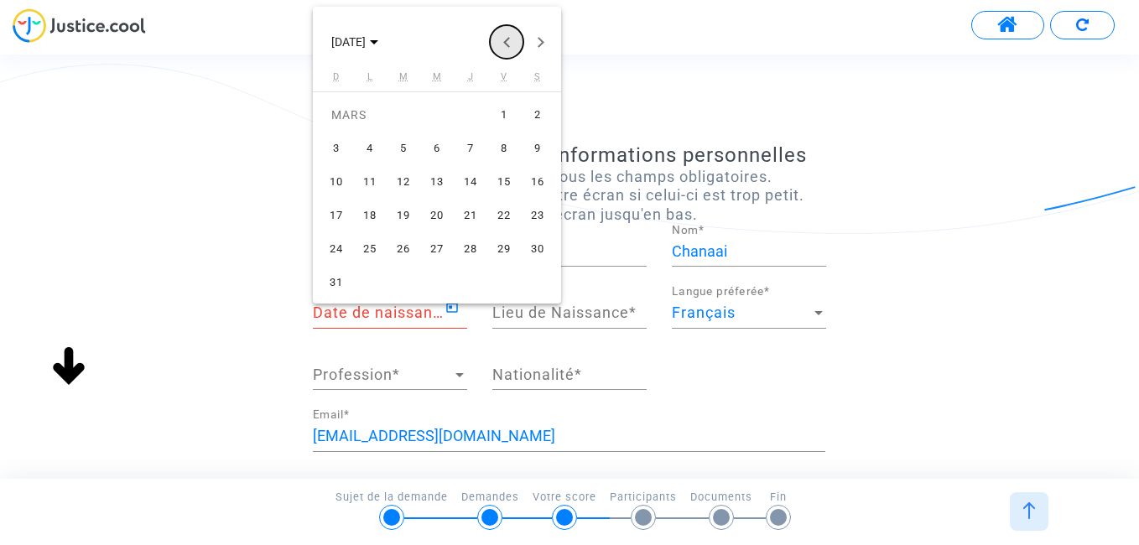
click at [506, 42] on button "Previous month" at bounding box center [507, 42] width 34 height 34
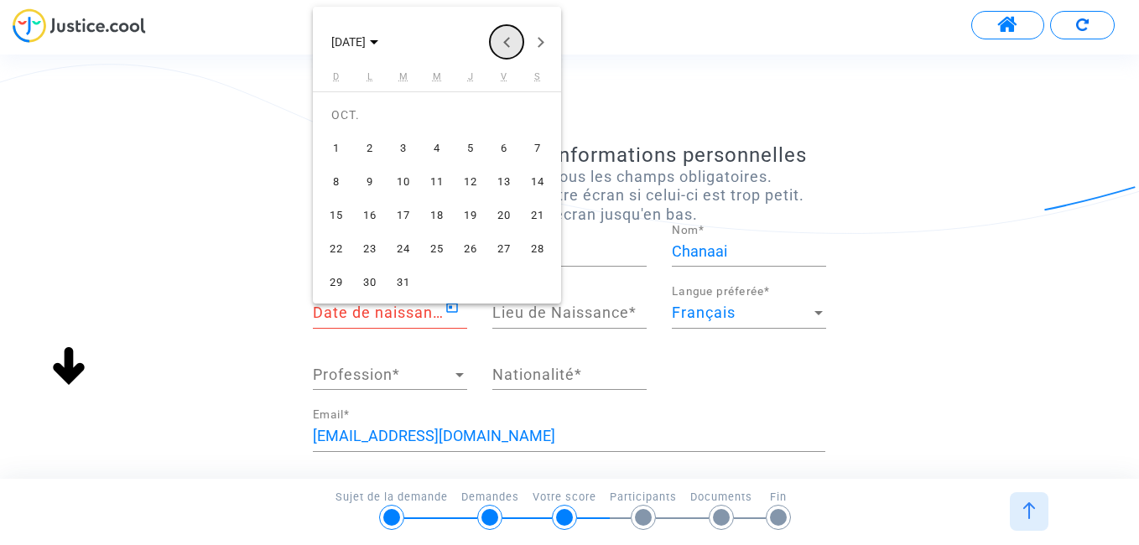
click at [506, 42] on button "Previous month" at bounding box center [507, 42] width 34 height 34
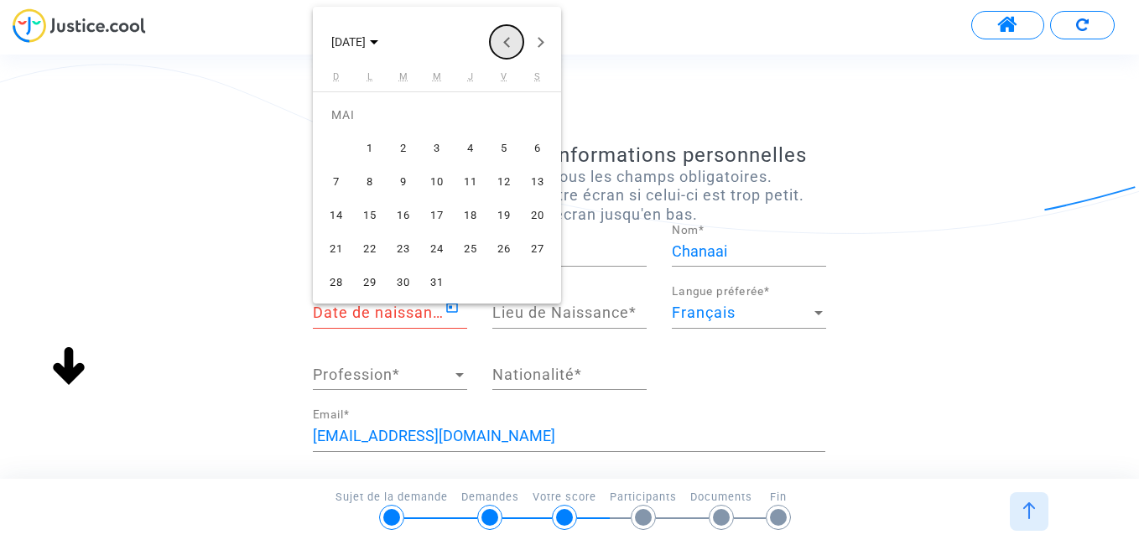
click at [506, 42] on button "Previous month" at bounding box center [507, 42] width 34 height 34
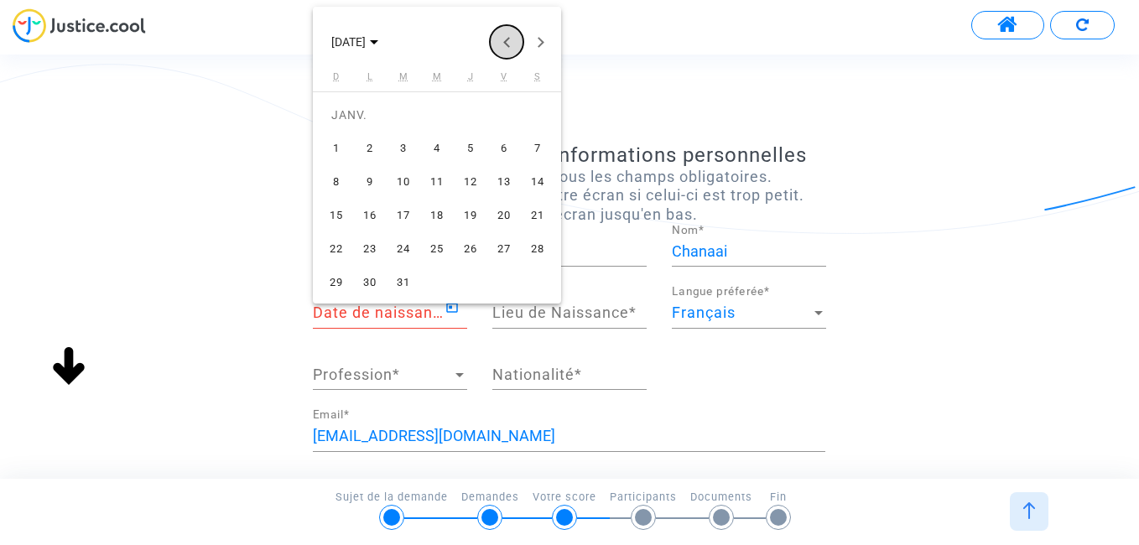
click at [506, 42] on button "Previous month" at bounding box center [507, 42] width 34 height 34
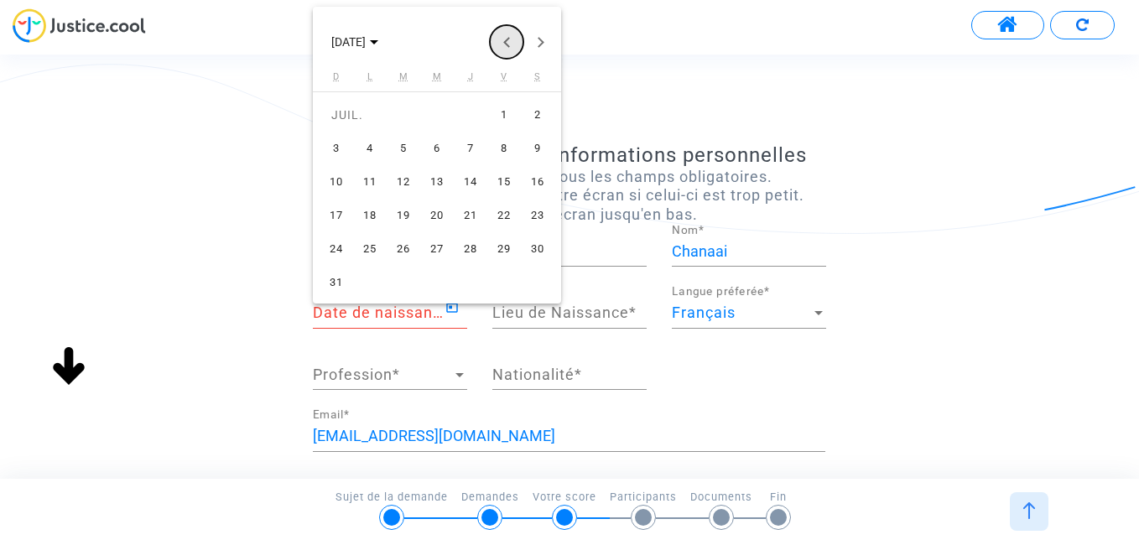
click at [506, 42] on button "Previous month" at bounding box center [507, 42] width 34 height 34
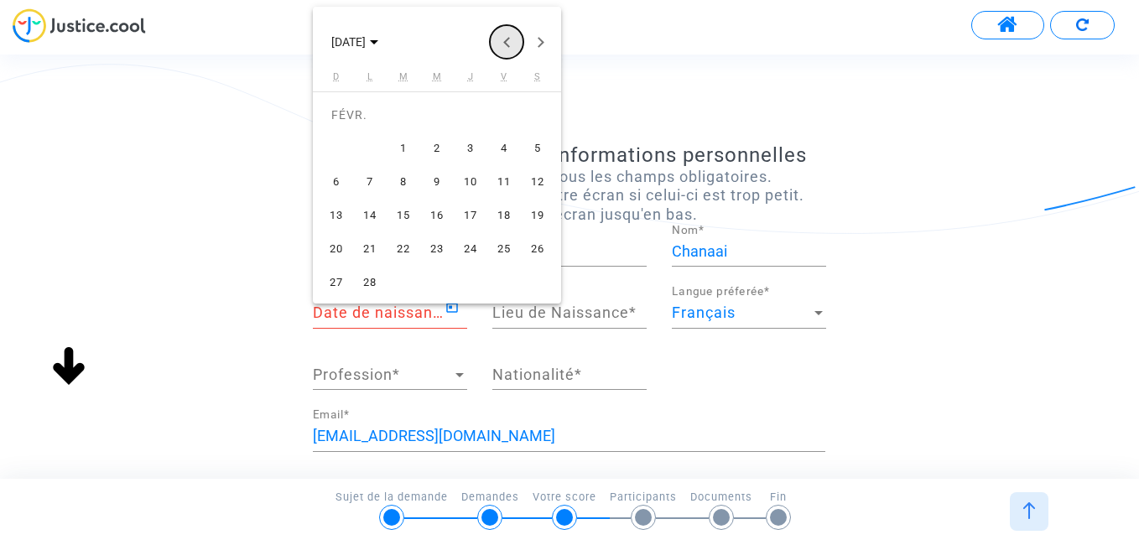
click at [506, 42] on button "Previous month" at bounding box center [507, 42] width 34 height 34
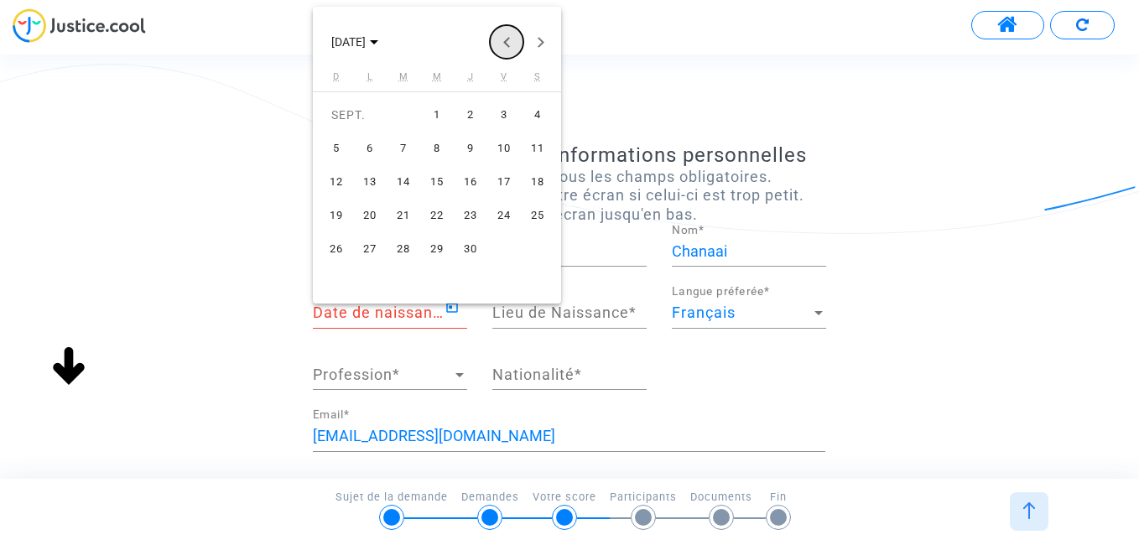
click at [506, 42] on button "Previous month" at bounding box center [507, 42] width 34 height 34
click at [506, 41] on button "Previous month" at bounding box center [507, 42] width 34 height 34
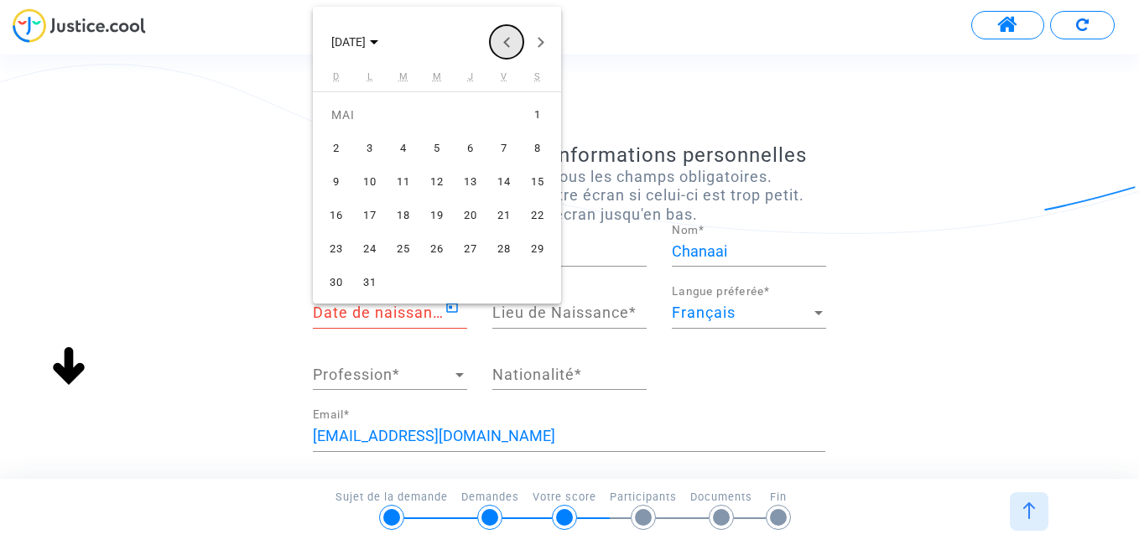
click at [506, 41] on button "Previous month" at bounding box center [507, 42] width 34 height 34
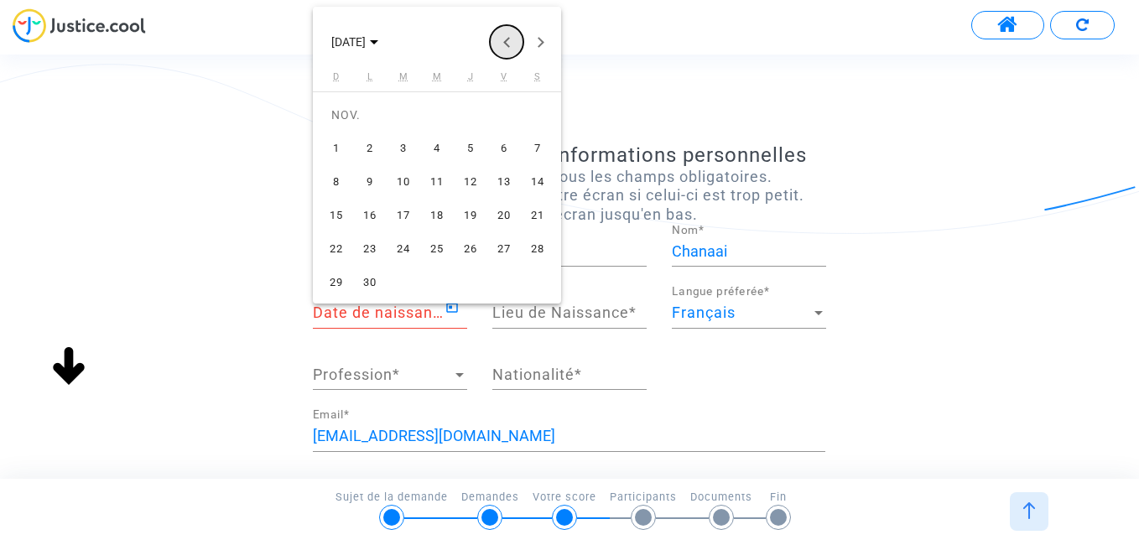
click at [506, 41] on button "Previous month" at bounding box center [507, 42] width 34 height 34
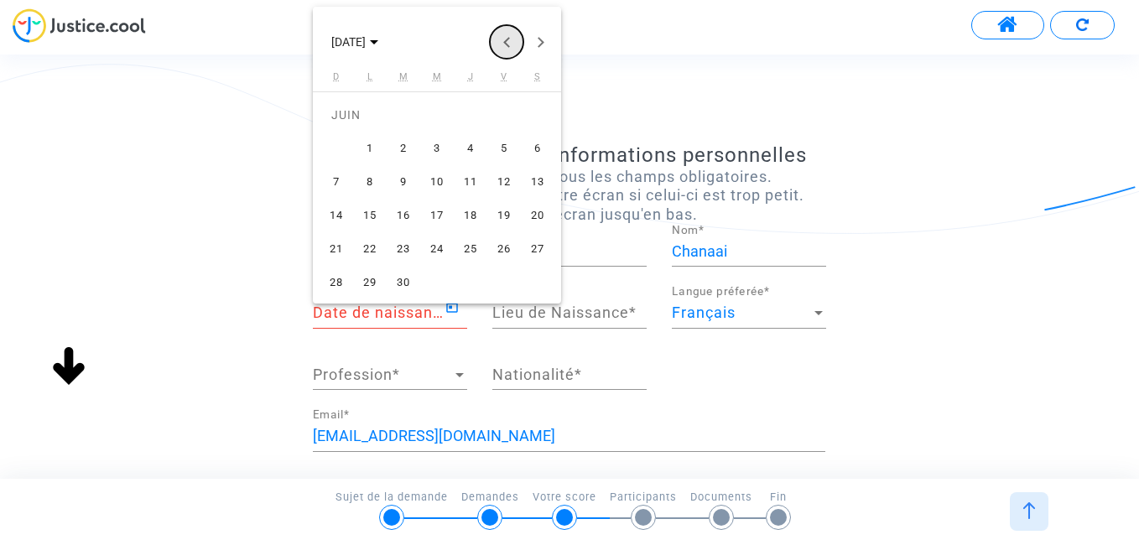
click at [506, 41] on button "Previous month" at bounding box center [507, 42] width 34 height 34
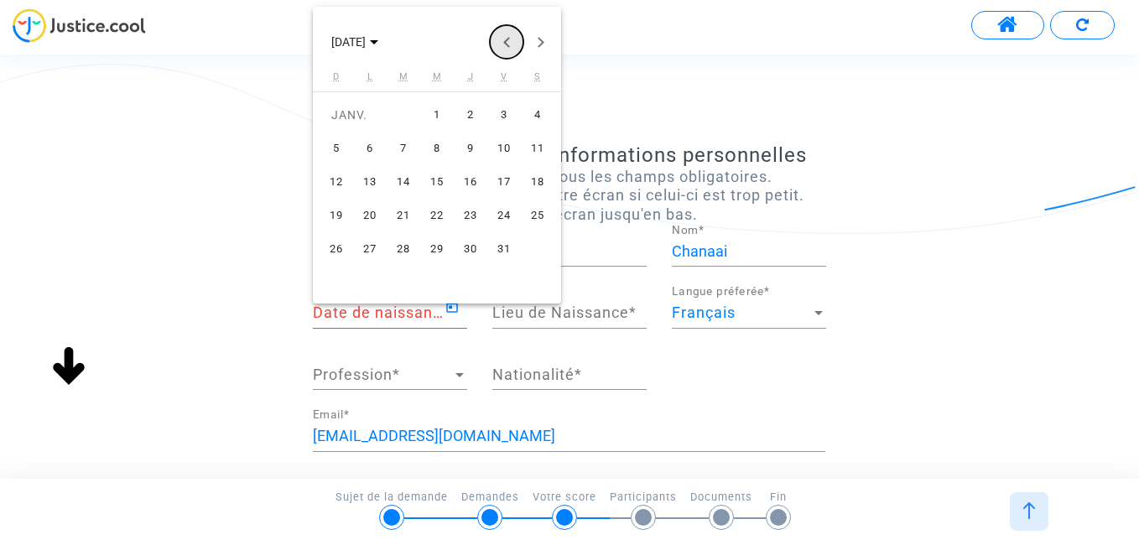
click at [506, 41] on button "Previous month" at bounding box center [507, 42] width 34 height 34
click at [346, 43] on span "DÉC. 2019" at bounding box center [348, 42] width 34 height 13
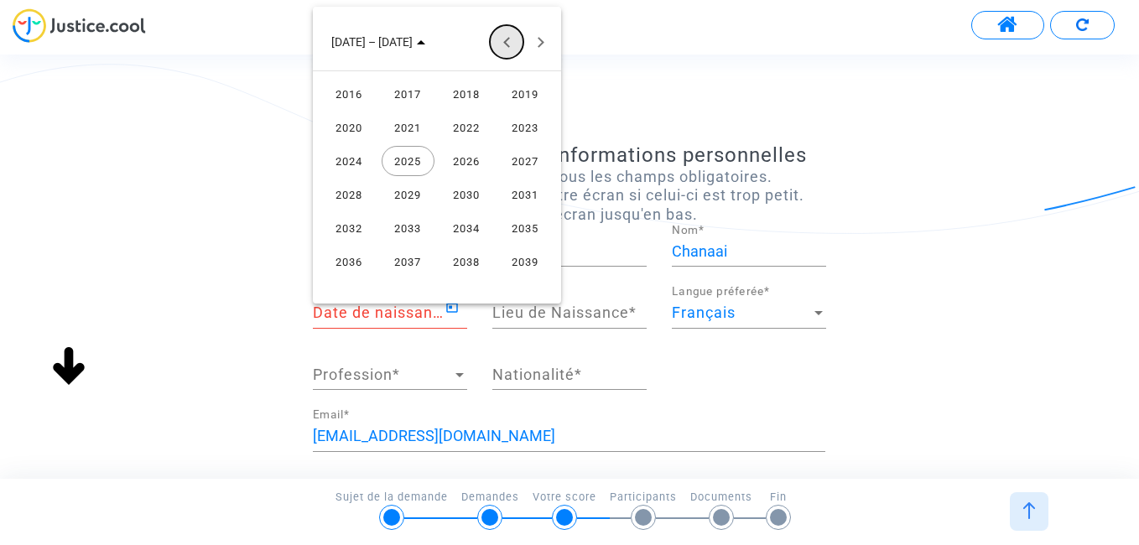
click at [497, 41] on button "Previous 24 years" at bounding box center [507, 42] width 34 height 34
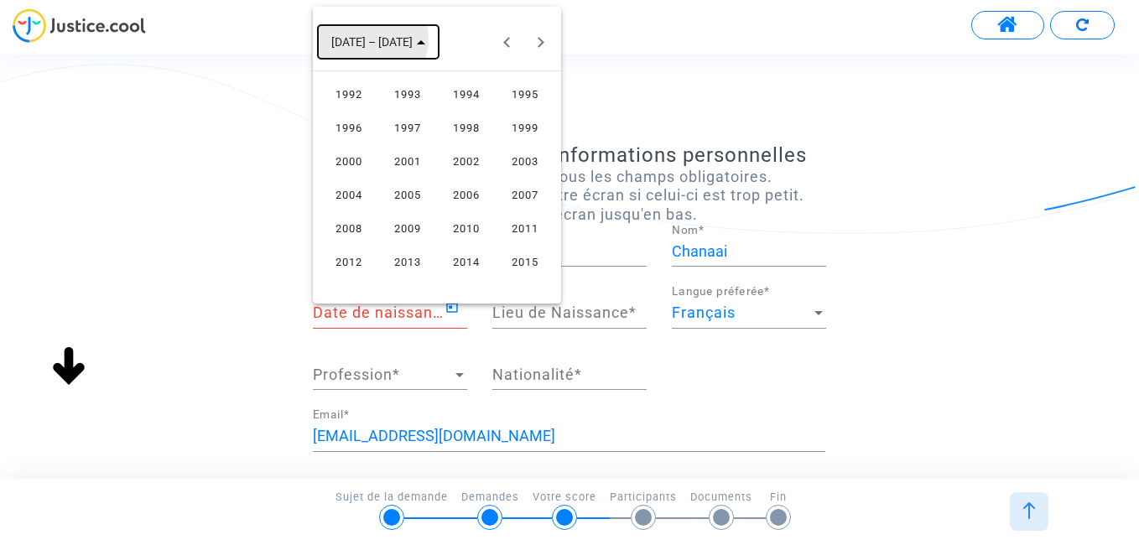
click at [372, 39] on span "1992 – 2015" at bounding box center [371, 42] width 81 height 13
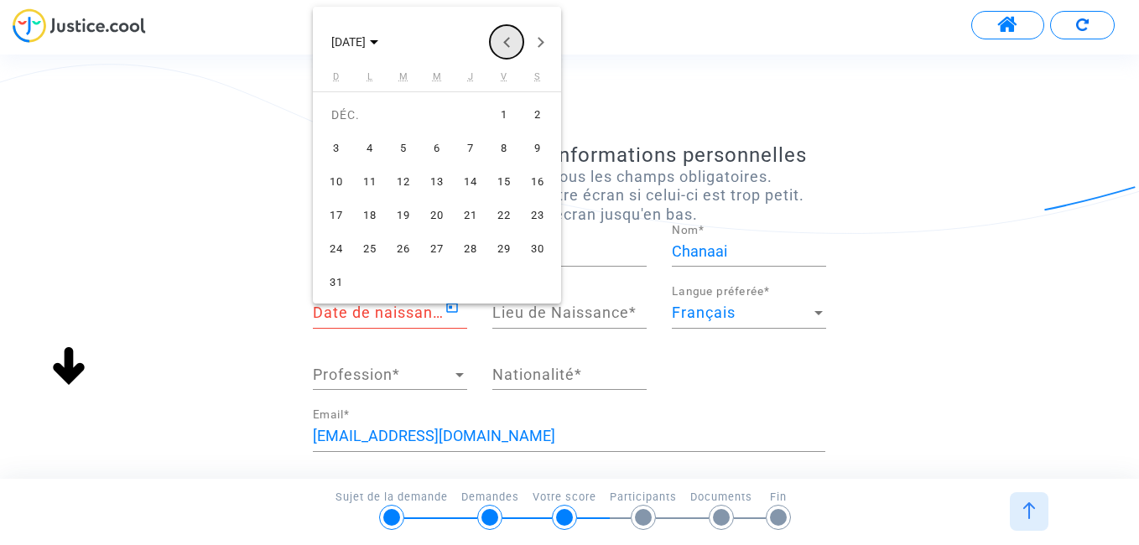
click at [503, 40] on button "Previous month" at bounding box center [507, 42] width 34 height 34
click at [374, 33] on button "NOV. 1995" at bounding box center [355, 42] width 74 height 34
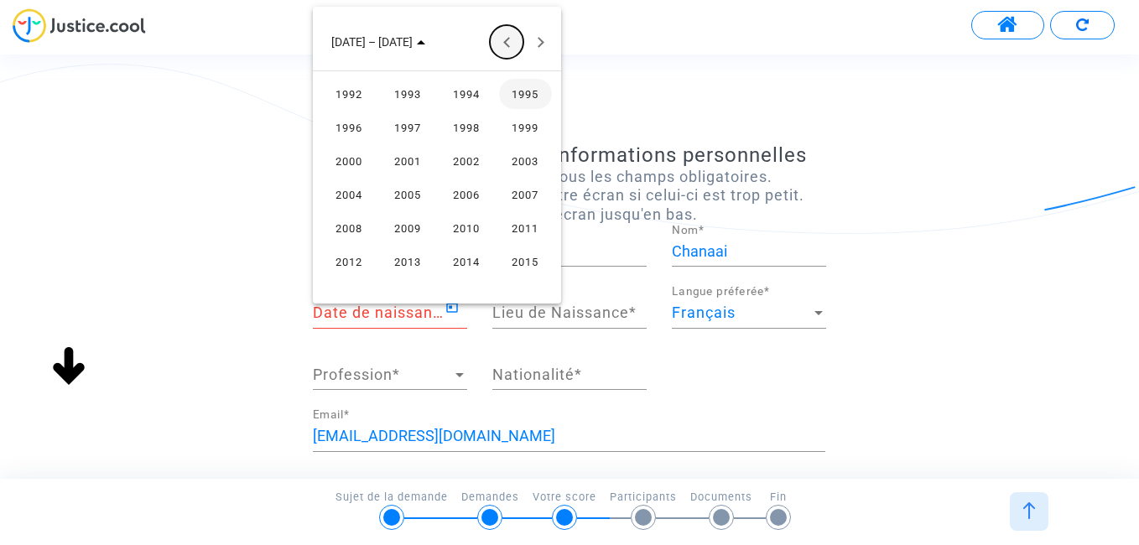
click at [503, 46] on button "Previous 24 years" at bounding box center [507, 42] width 34 height 34
click at [503, 43] on button "Previous 24 years" at bounding box center [507, 42] width 34 height 34
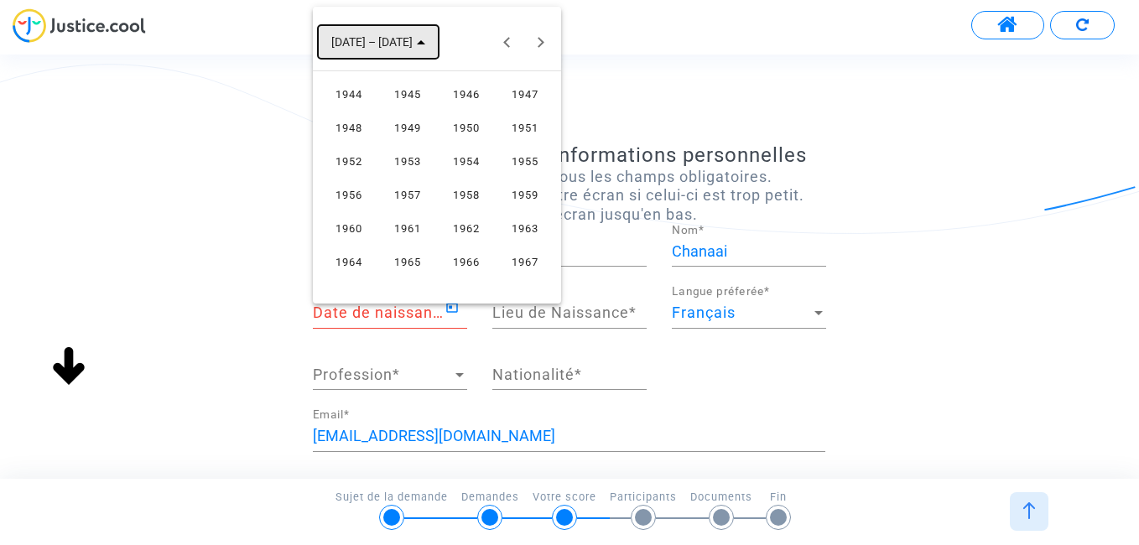
click at [380, 40] on span "1944 – 1967" at bounding box center [371, 42] width 81 height 13
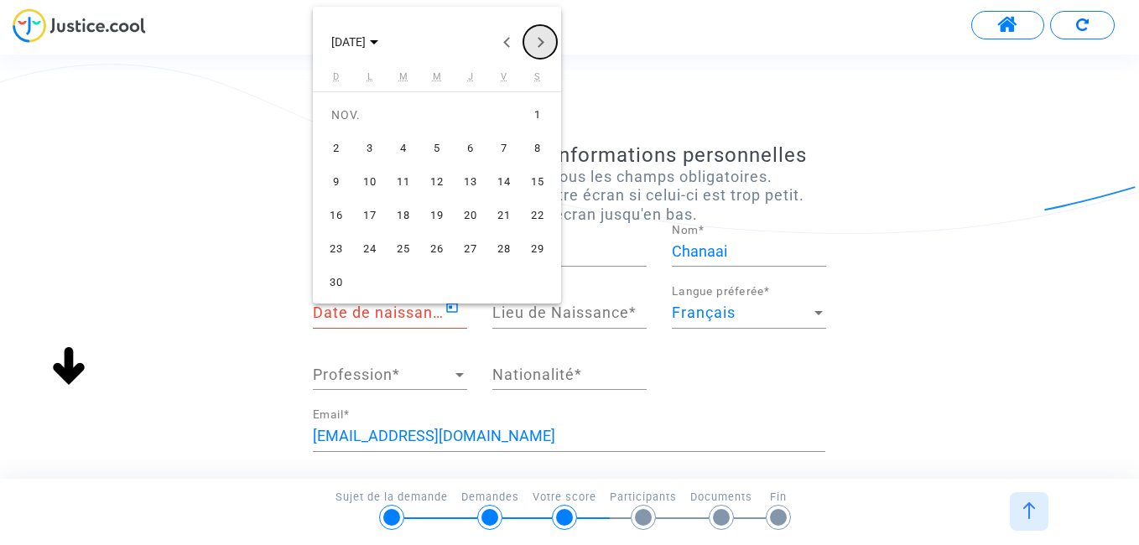
click at [546, 40] on button "Next month" at bounding box center [540, 42] width 34 height 34
click at [545, 40] on button "Next month" at bounding box center [540, 42] width 34 height 34
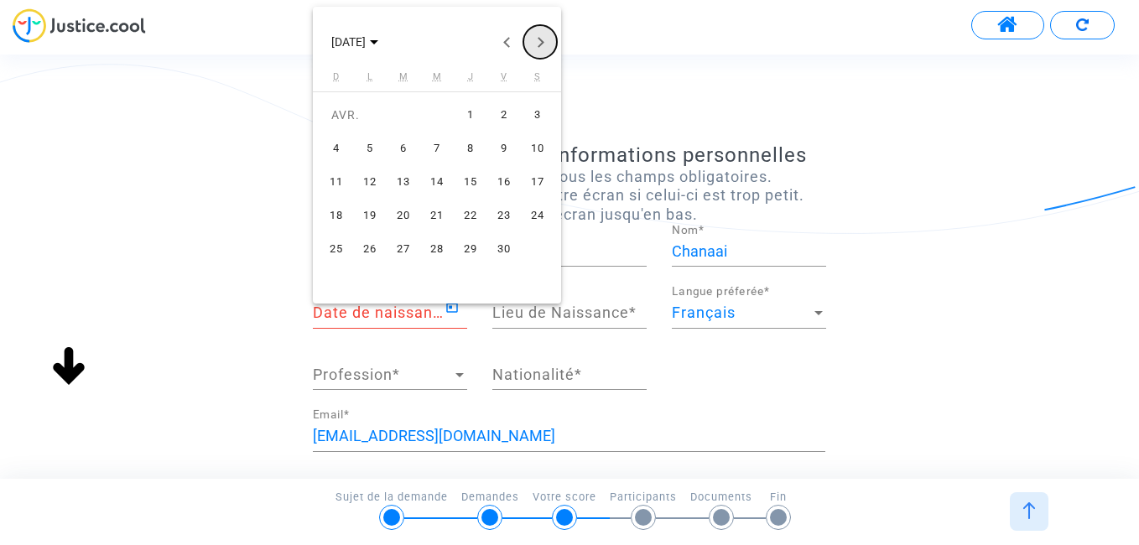
click at [545, 40] on button "Next month" at bounding box center [540, 42] width 34 height 34
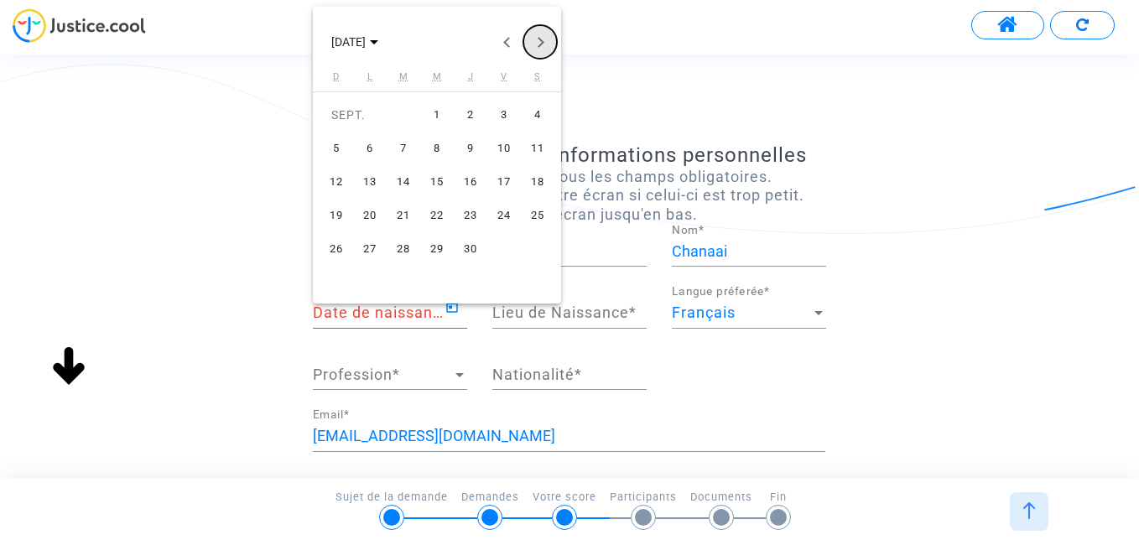
click at [545, 40] on button "Next month" at bounding box center [540, 42] width 34 height 34
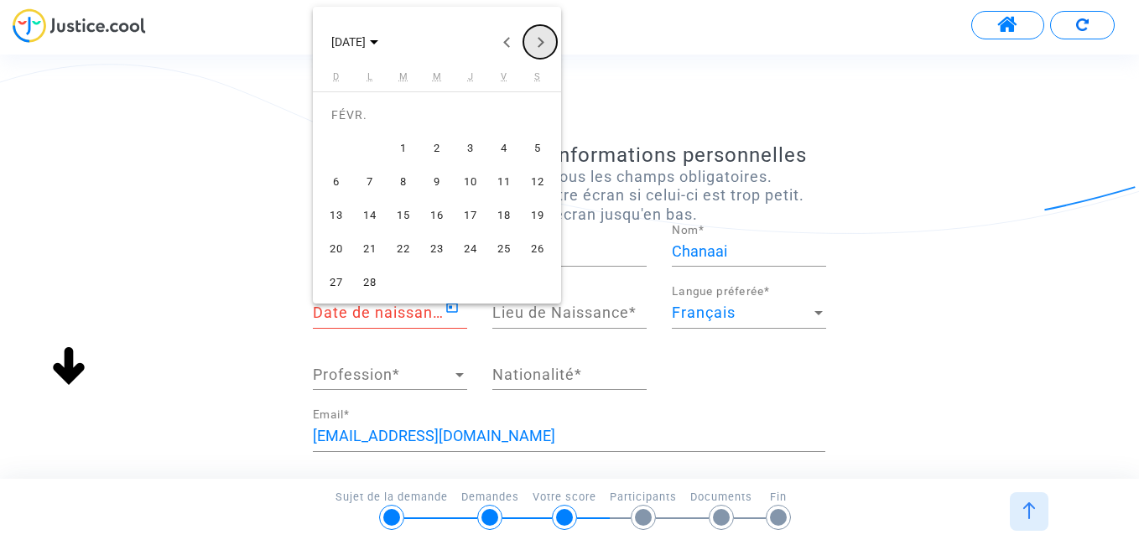
click at [545, 40] on button "Next month" at bounding box center [540, 42] width 34 height 34
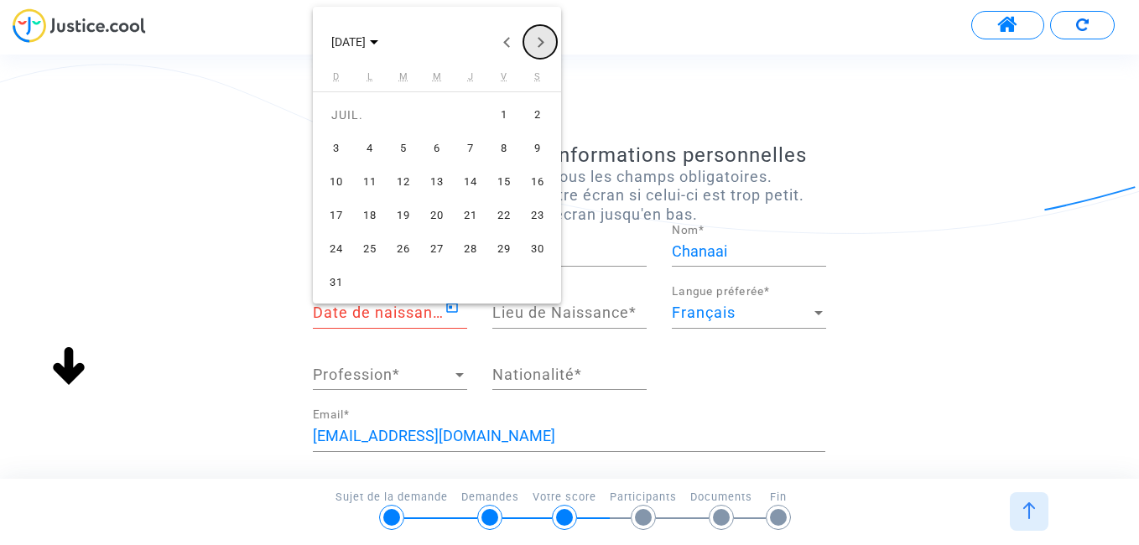
click at [545, 40] on button "Next month" at bounding box center [540, 42] width 34 height 34
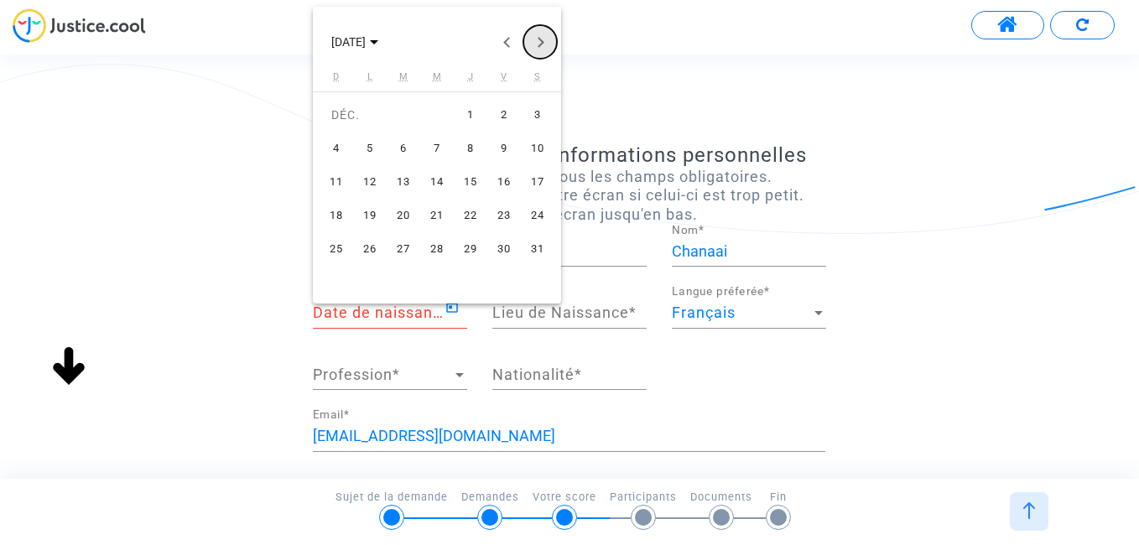
click at [545, 40] on button "Next month" at bounding box center [540, 42] width 34 height 34
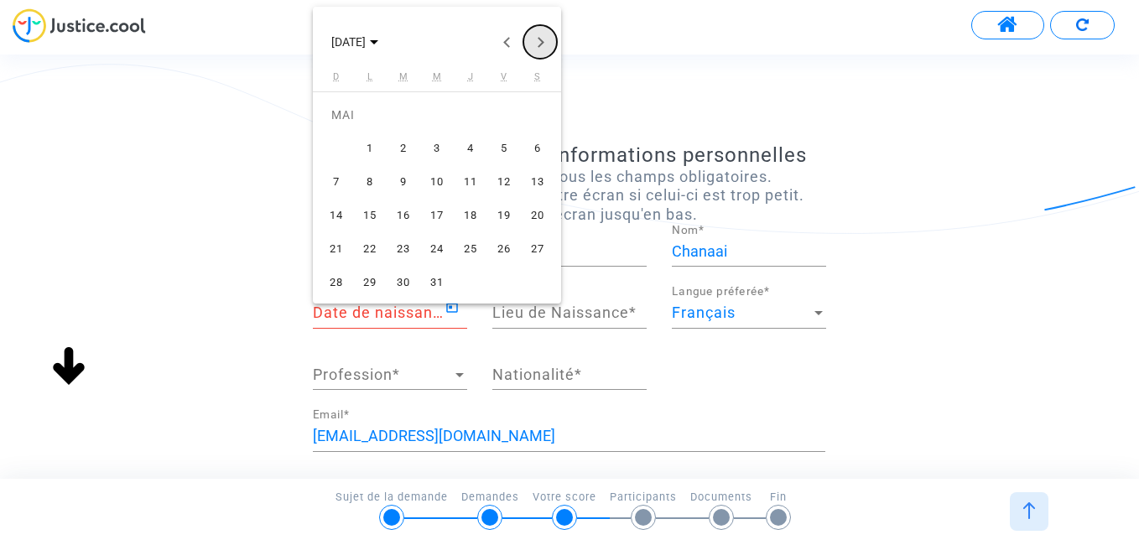
click at [545, 40] on button "Next month" at bounding box center [540, 42] width 34 height 34
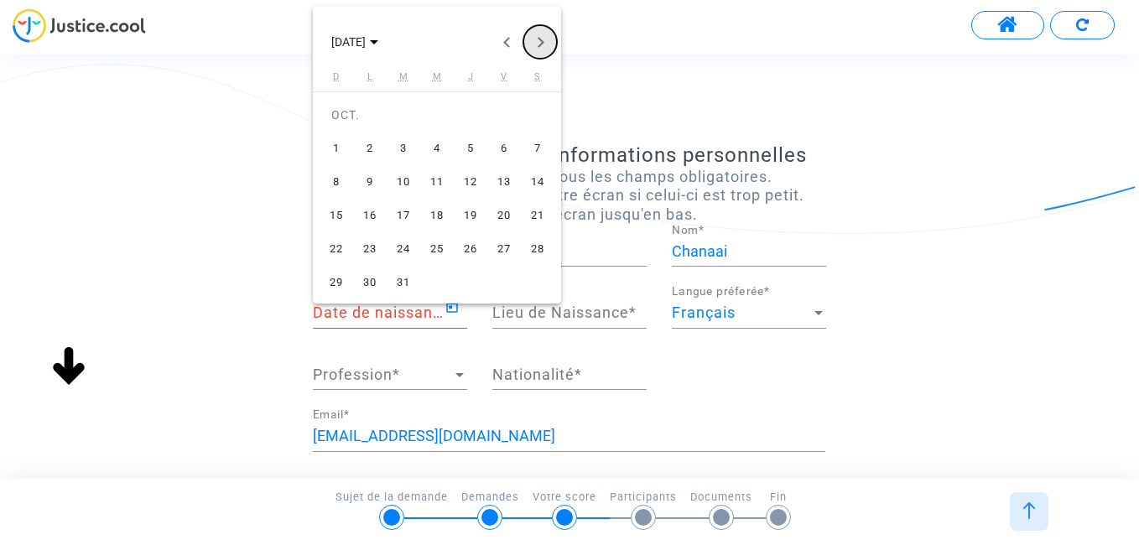
click at [545, 40] on button "Next month" at bounding box center [540, 42] width 34 height 34
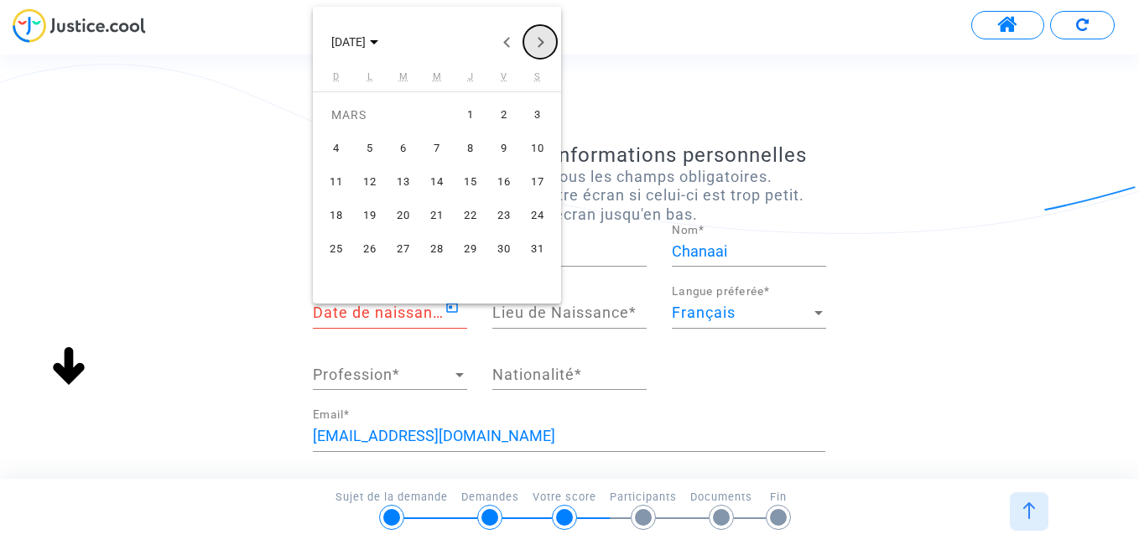
click at [545, 40] on button "Next month" at bounding box center [540, 42] width 34 height 34
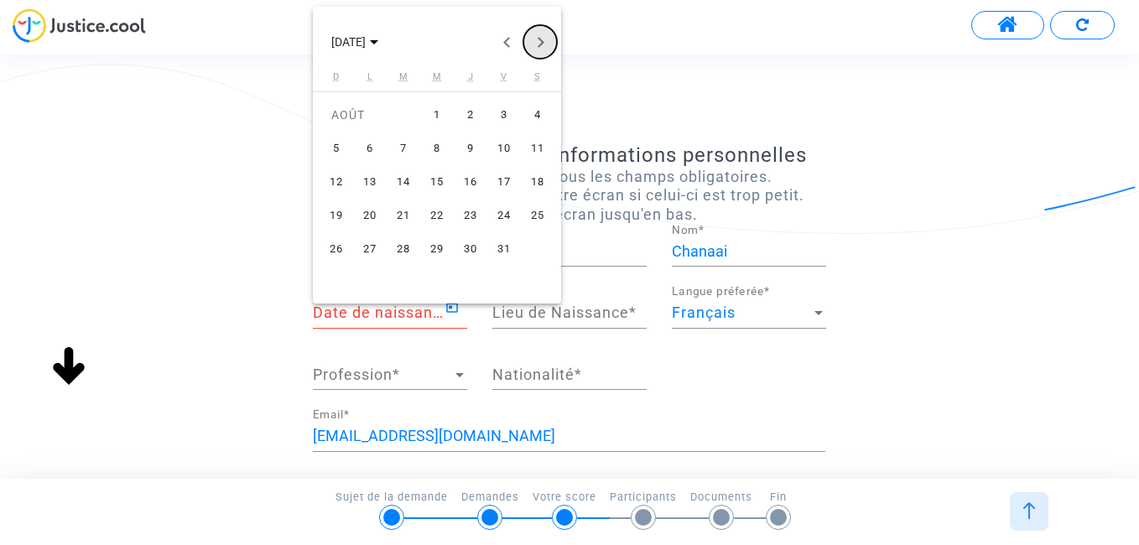
click at [545, 40] on button "Next month" at bounding box center [540, 42] width 34 height 34
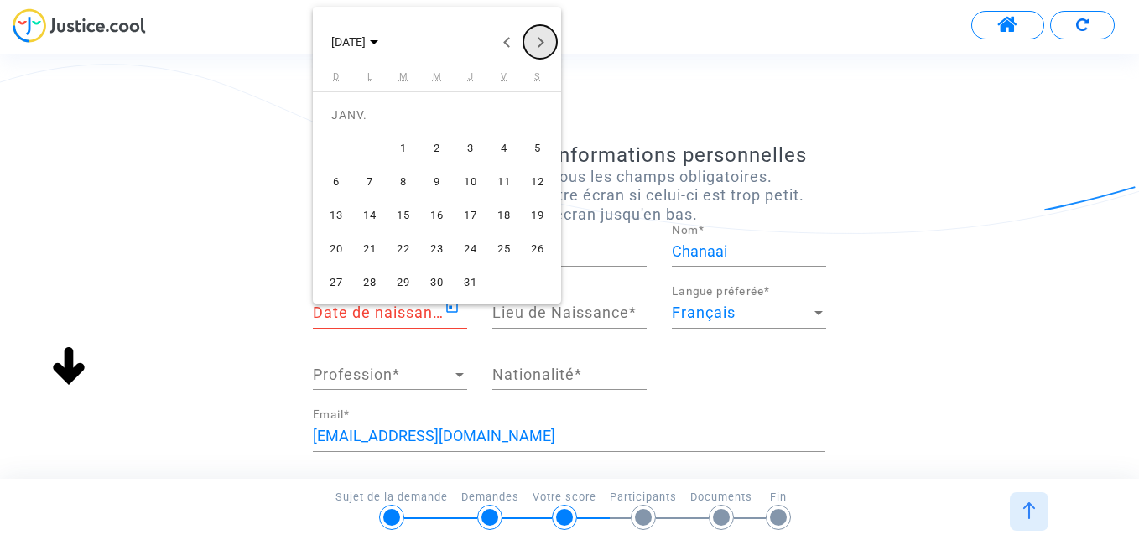
click at [545, 40] on button "Next month" at bounding box center [540, 42] width 34 height 34
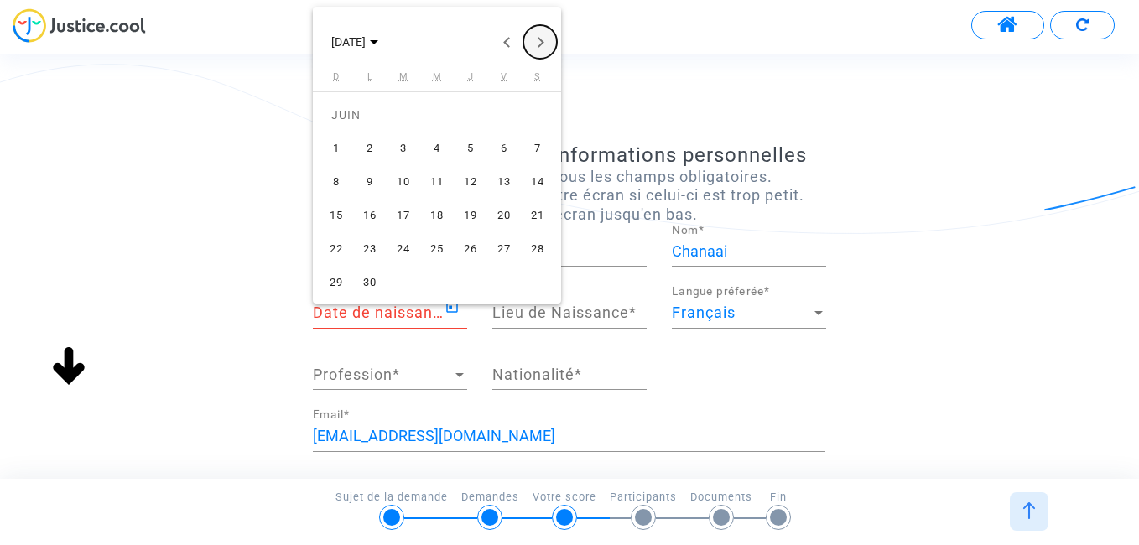
click at [545, 40] on button "Next month" at bounding box center [540, 42] width 34 height 34
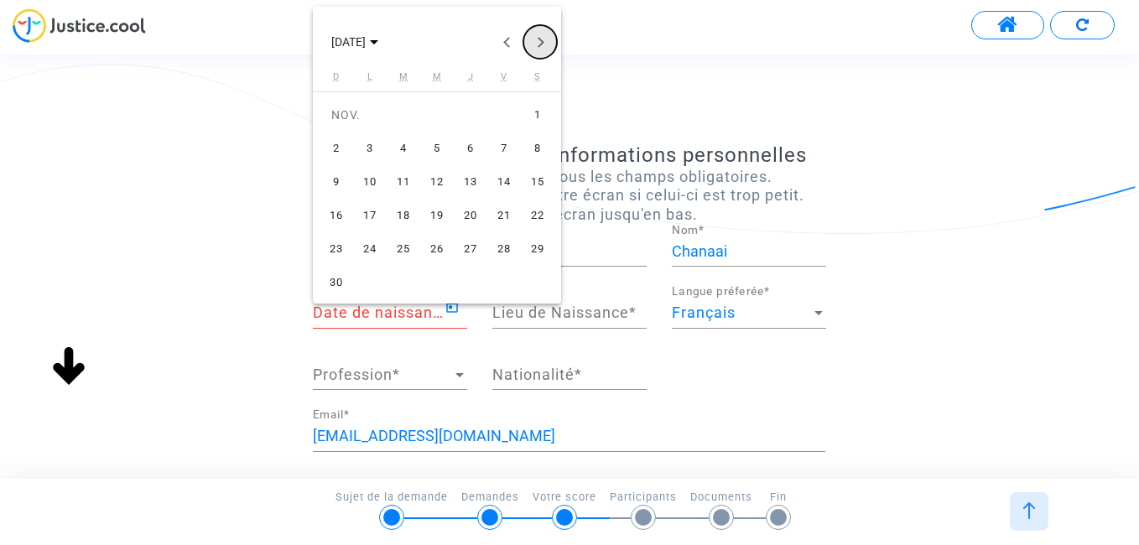
click at [545, 40] on button "Next month" at bounding box center [540, 42] width 34 height 34
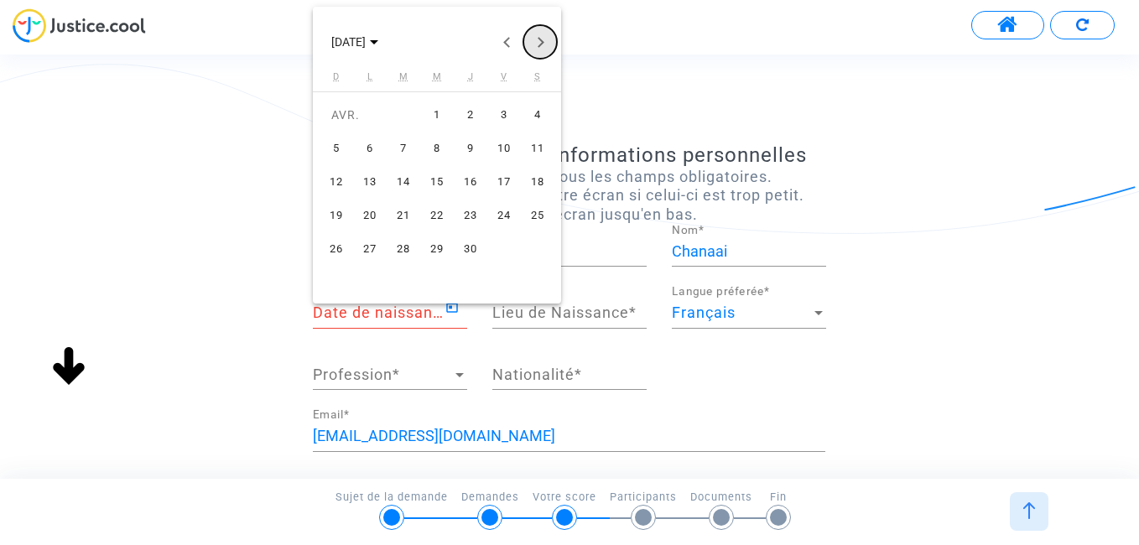
click at [545, 40] on button "Next month" at bounding box center [540, 42] width 34 height 34
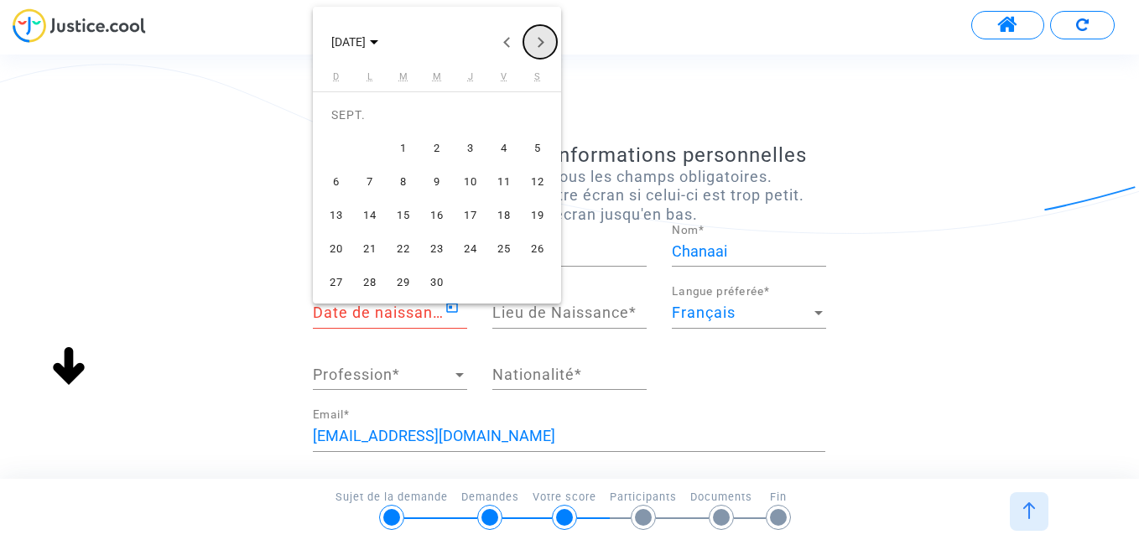
click at [545, 41] on button "Next month" at bounding box center [540, 42] width 34 height 34
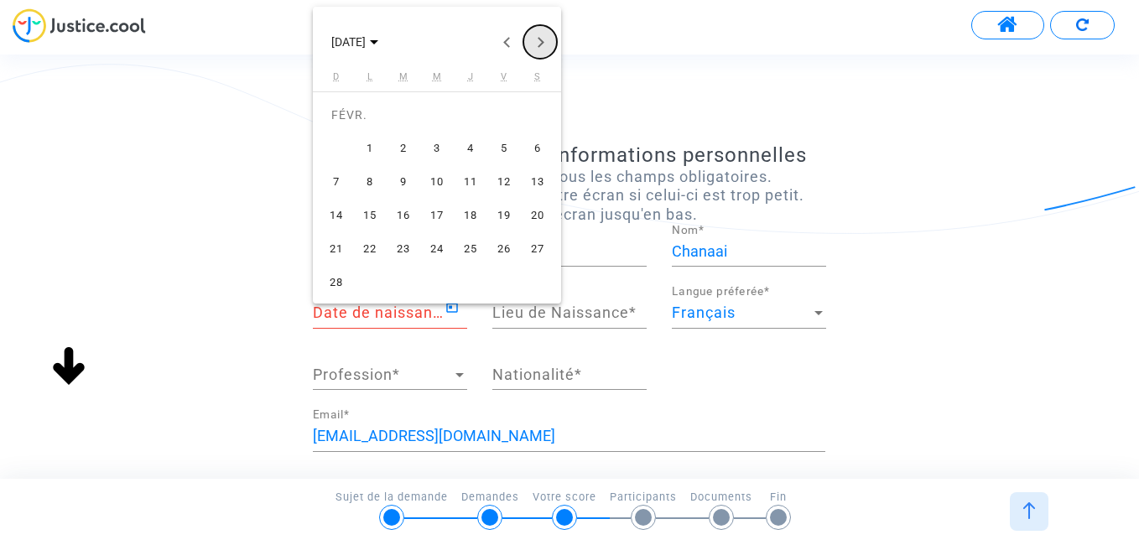
click at [545, 41] on button "Next month" at bounding box center [540, 42] width 34 height 34
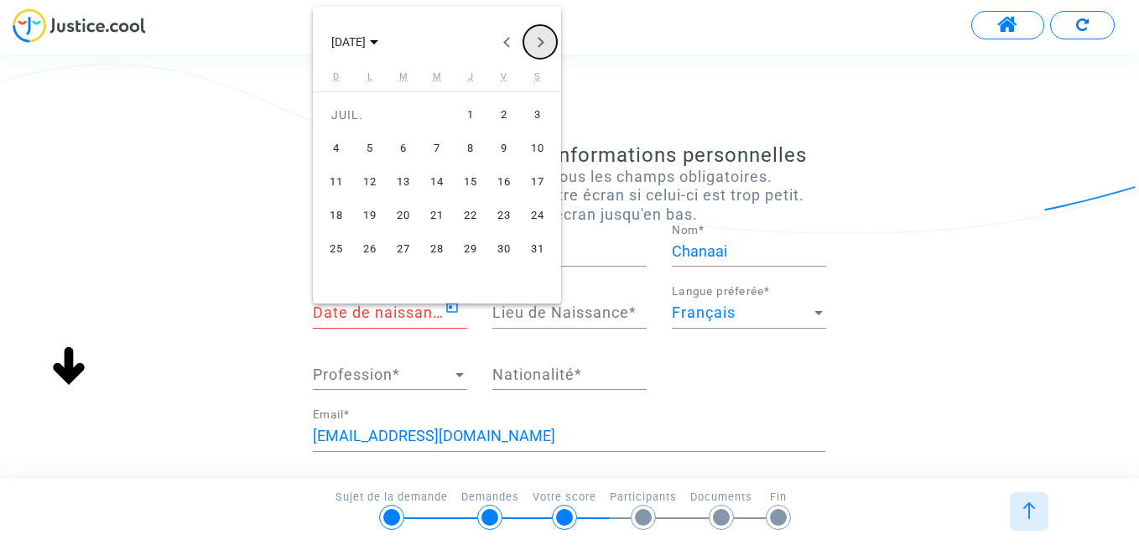
click at [545, 41] on button "Next month" at bounding box center [540, 42] width 34 height 34
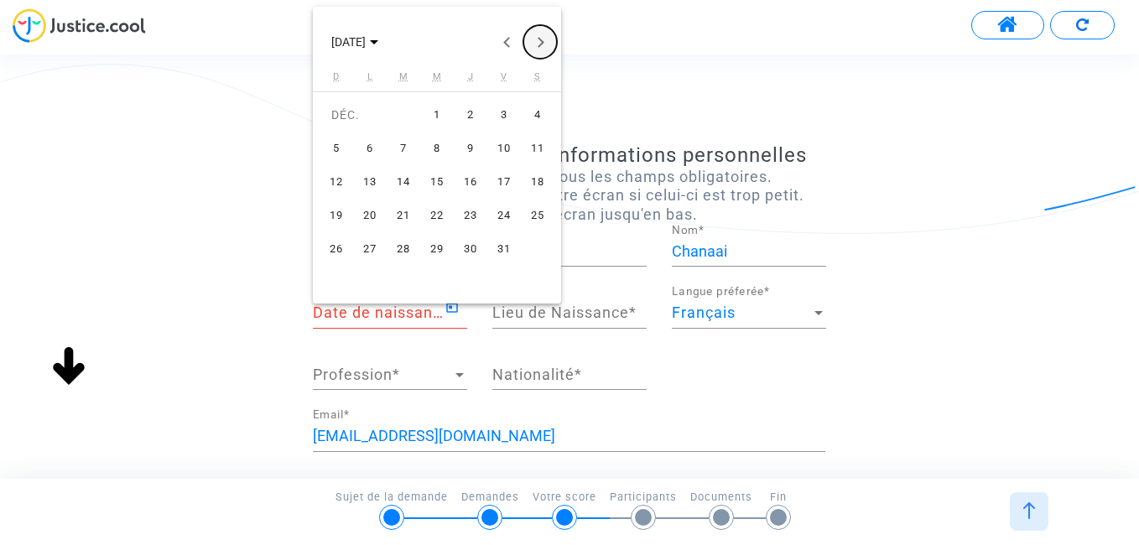
click at [545, 41] on button "Next month" at bounding box center [540, 42] width 34 height 34
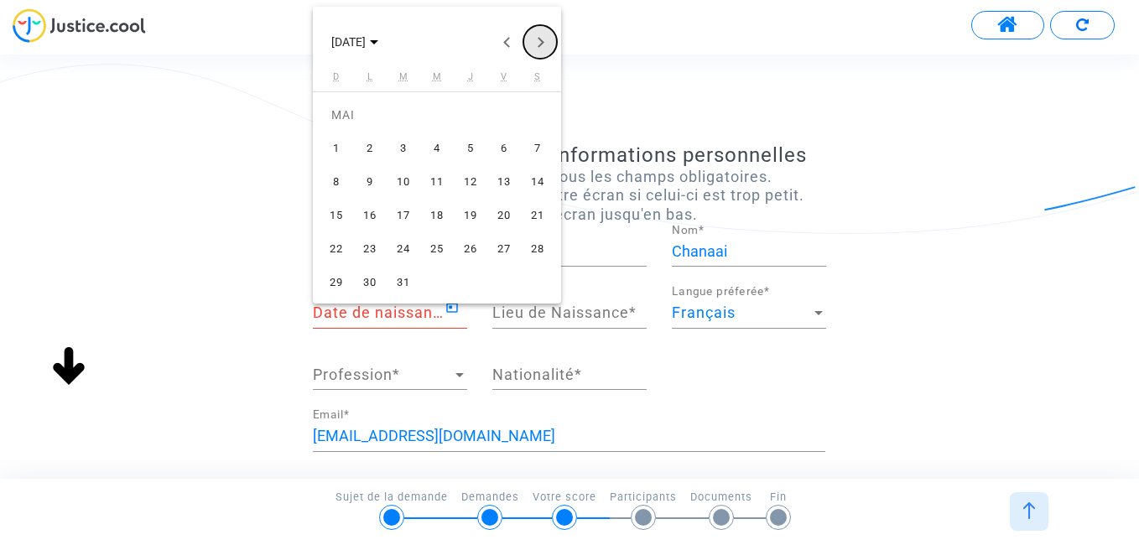
click at [545, 41] on button "Next month" at bounding box center [540, 42] width 34 height 34
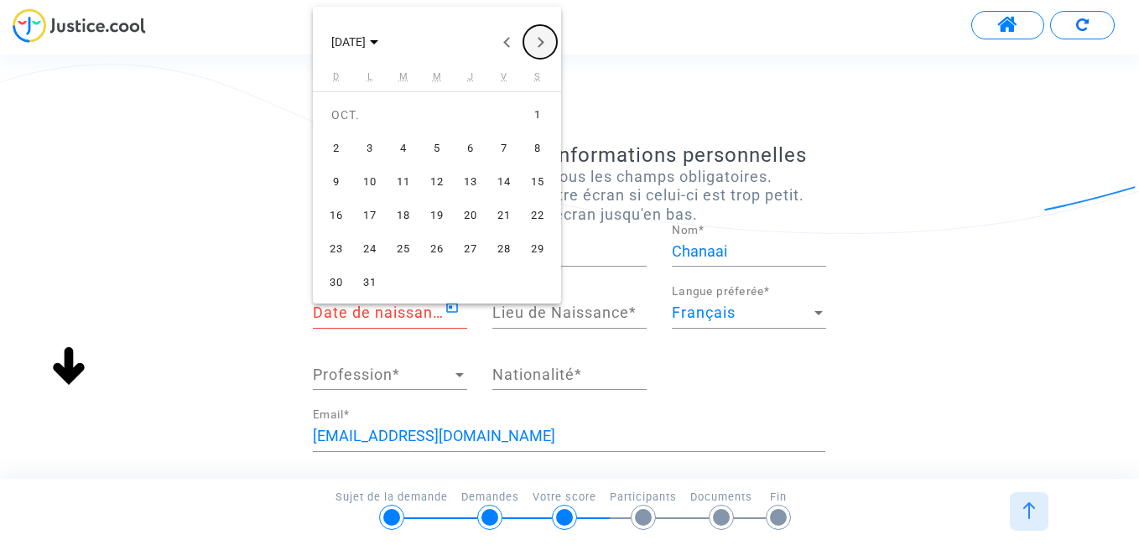
click at [545, 41] on button "Next month" at bounding box center [540, 42] width 34 height 34
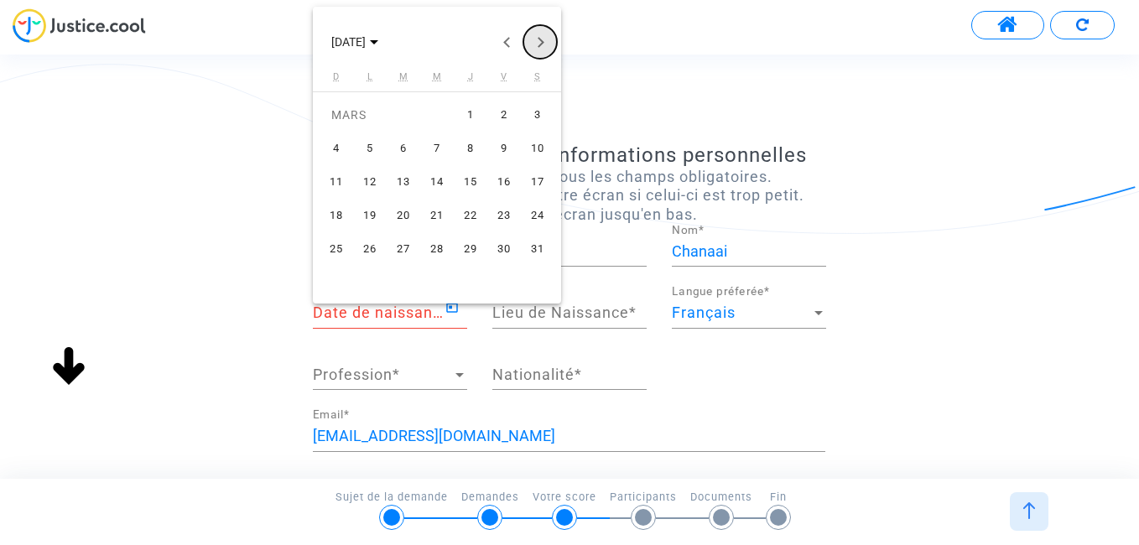
click at [545, 41] on button "Next month" at bounding box center [540, 42] width 34 height 34
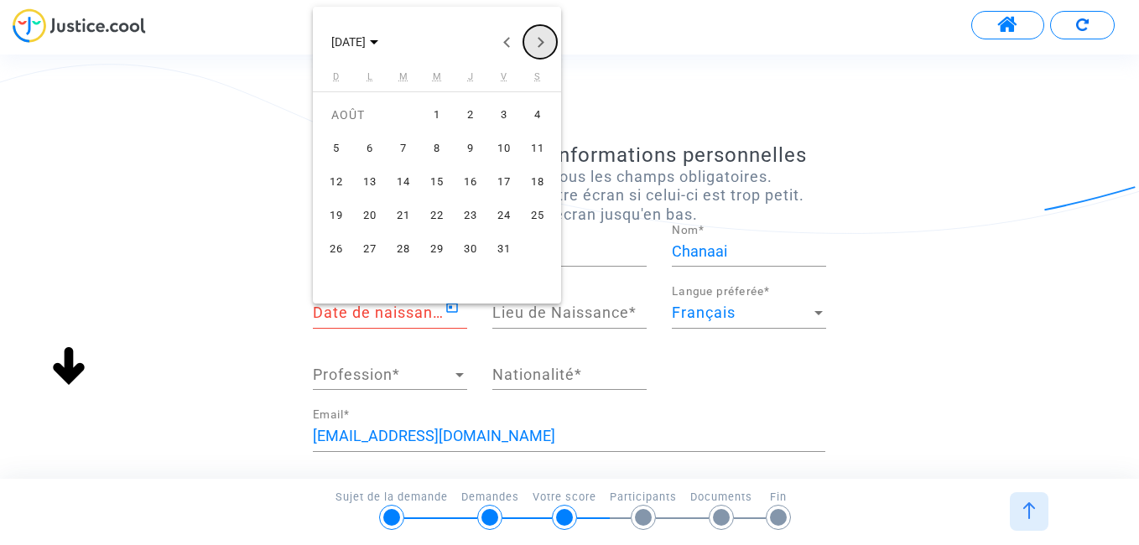
click at [545, 41] on button "Next month" at bounding box center [540, 42] width 34 height 34
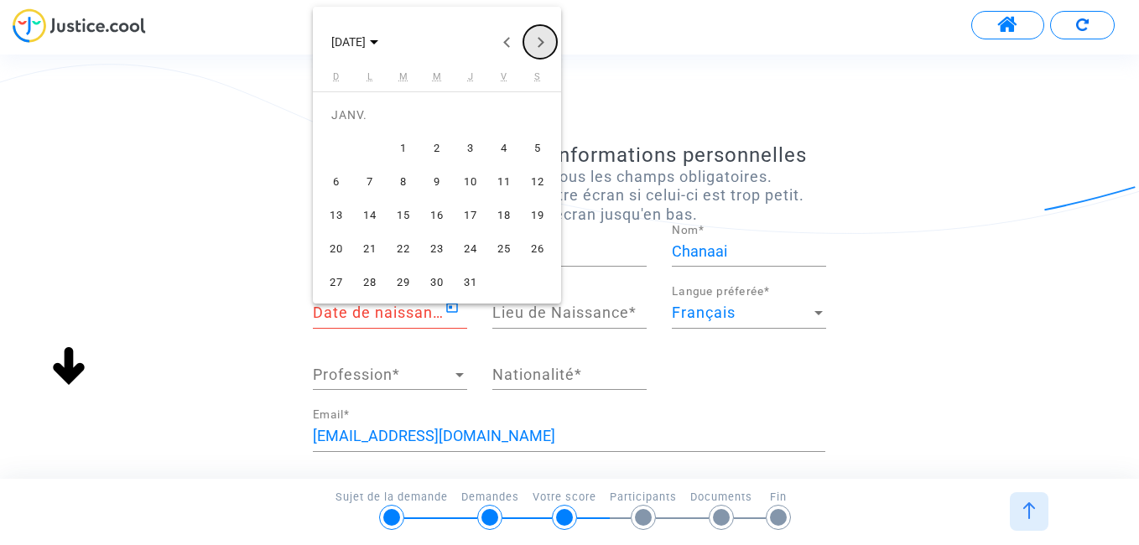
click at [545, 41] on button "Next month" at bounding box center [540, 42] width 34 height 34
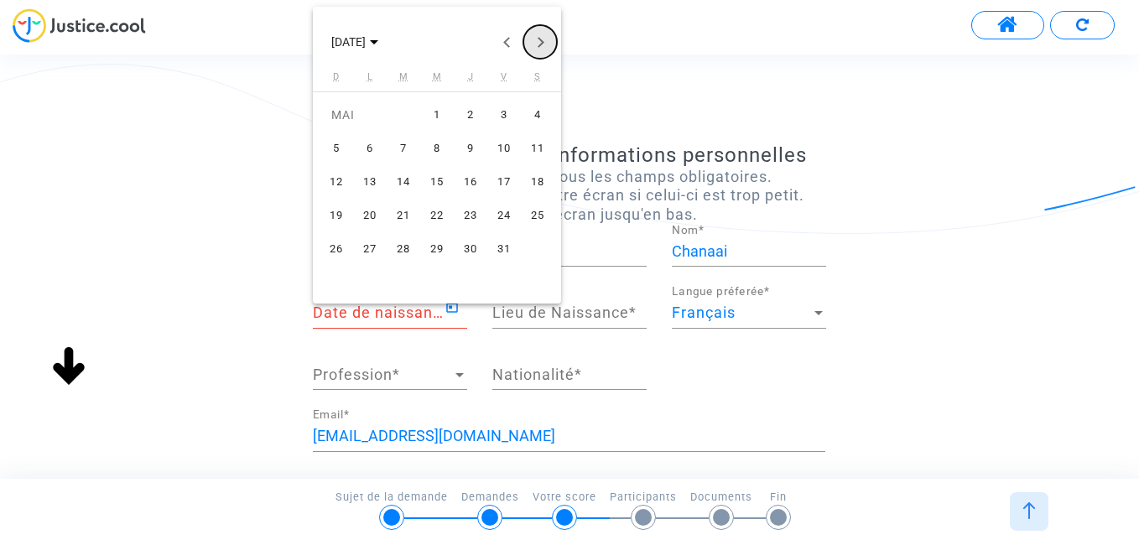
click at [545, 41] on button "Next month" at bounding box center [540, 42] width 34 height 34
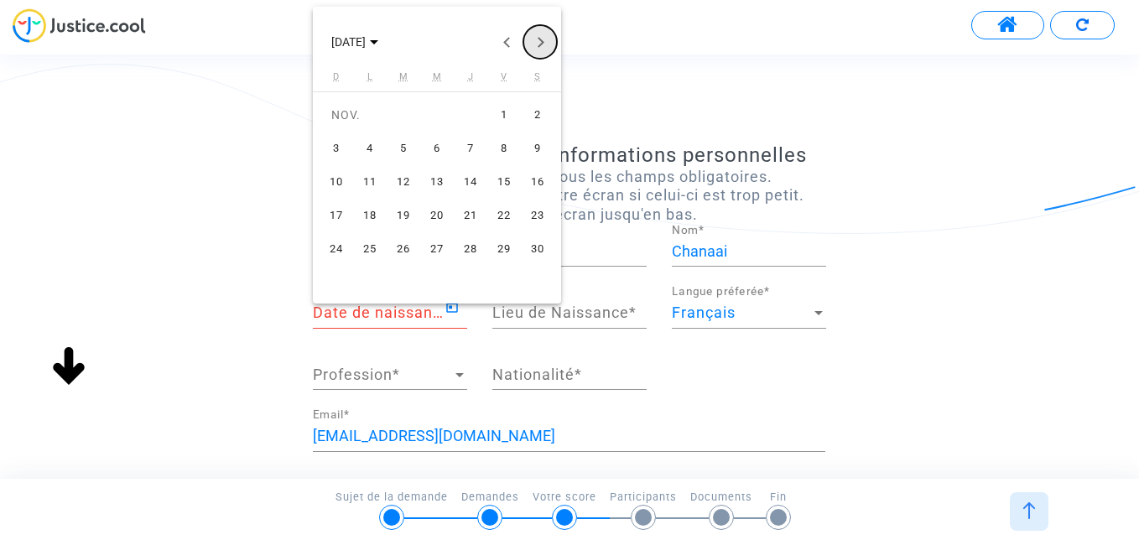
click at [545, 41] on button "Next month" at bounding box center [540, 42] width 34 height 34
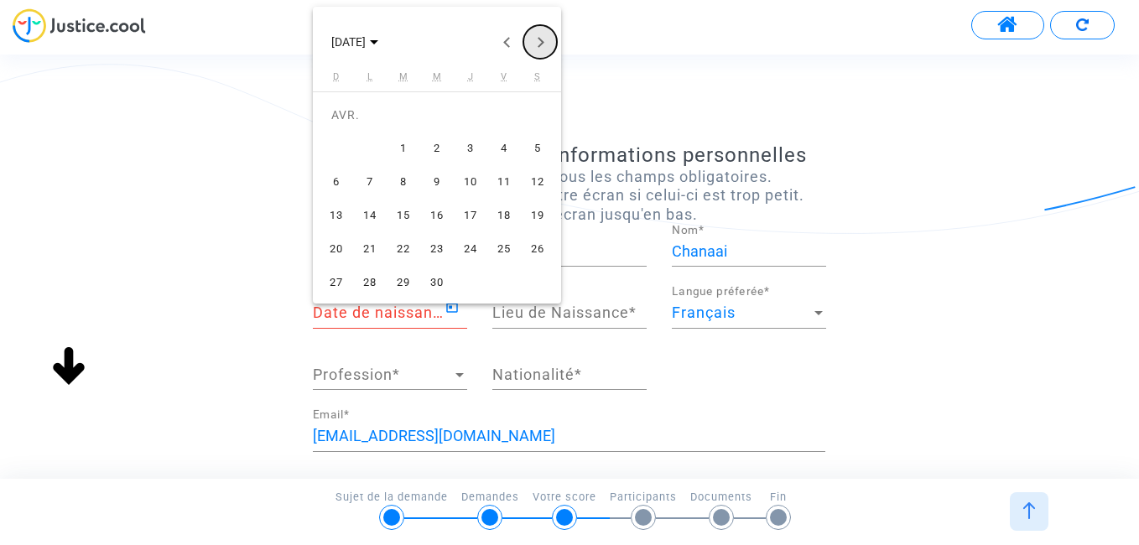
click at [545, 41] on button "Next month" at bounding box center [540, 42] width 34 height 34
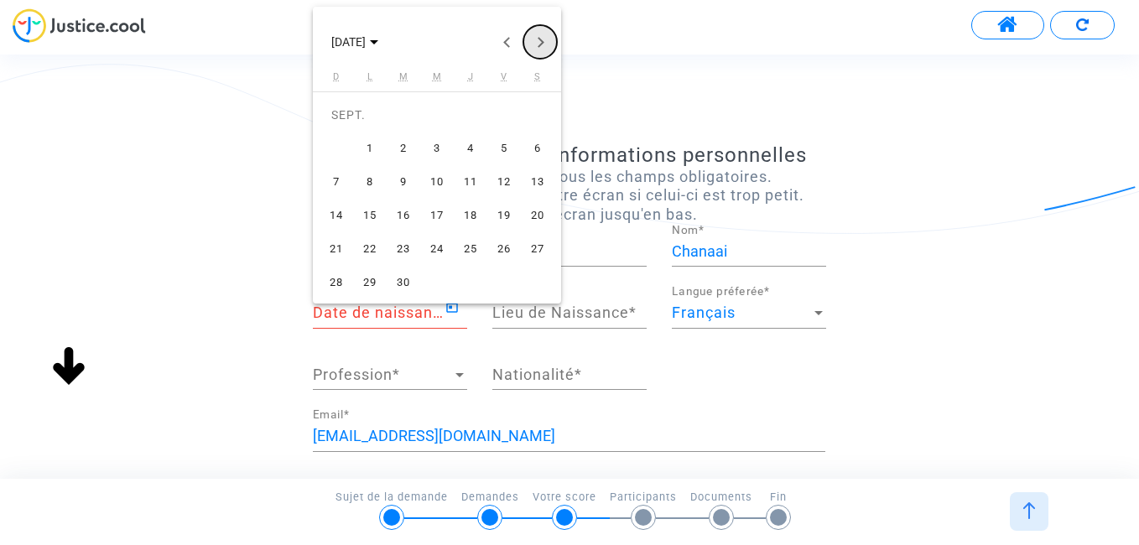
click at [545, 41] on button "Next month" at bounding box center [540, 42] width 34 height 34
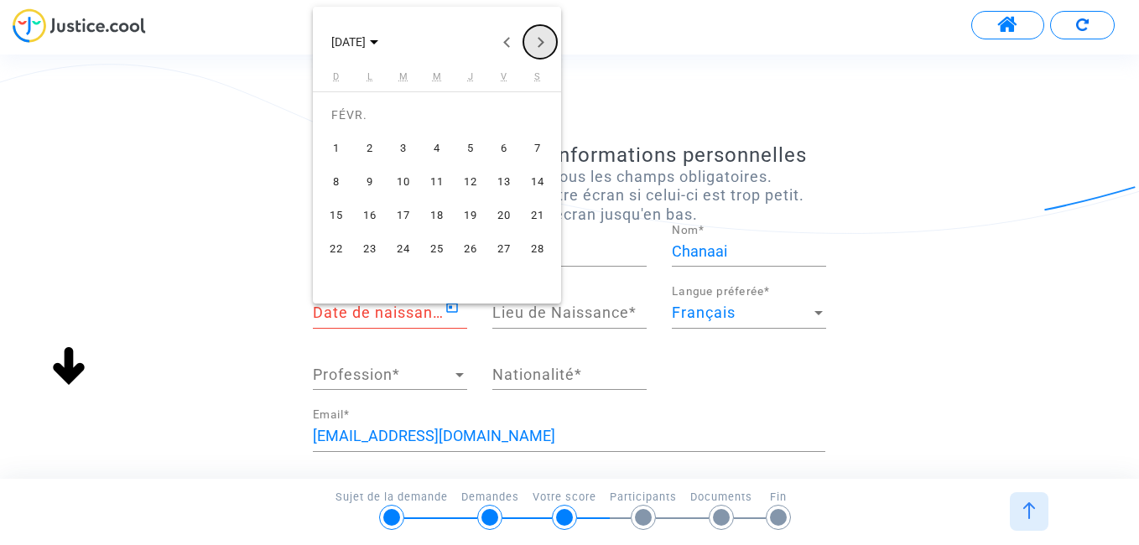
click at [545, 41] on button "Next month" at bounding box center [540, 42] width 34 height 34
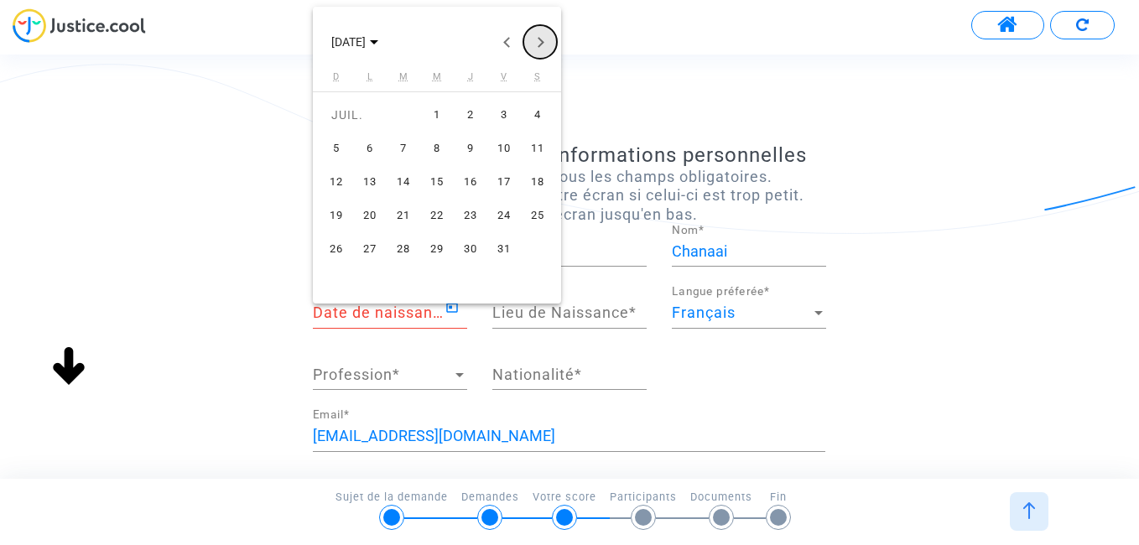
click at [545, 41] on button "Next month" at bounding box center [540, 42] width 34 height 34
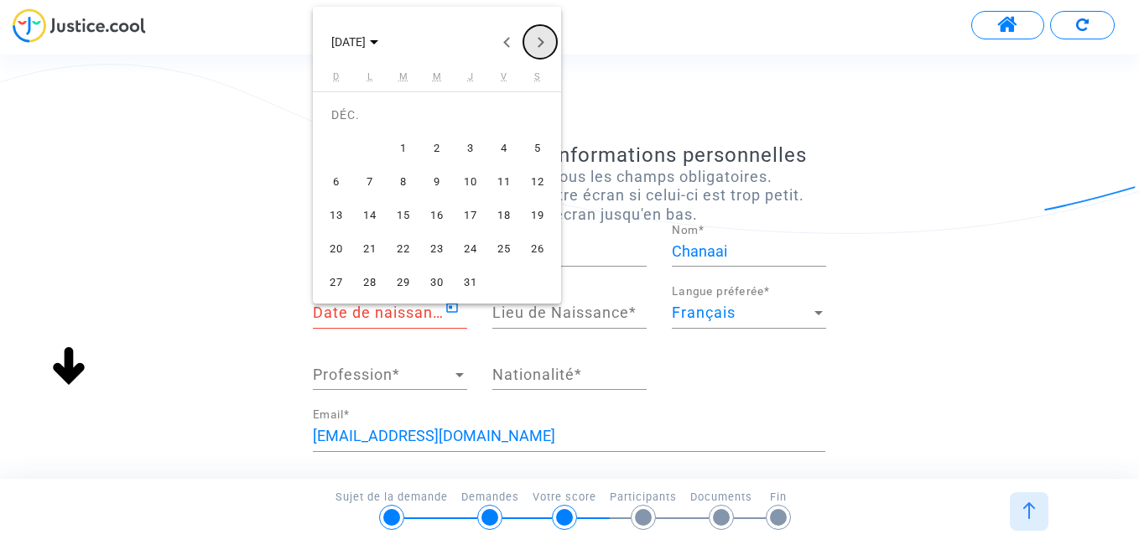
click at [545, 41] on button "Next month" at bounding box center [540, 42] width 34 height 34
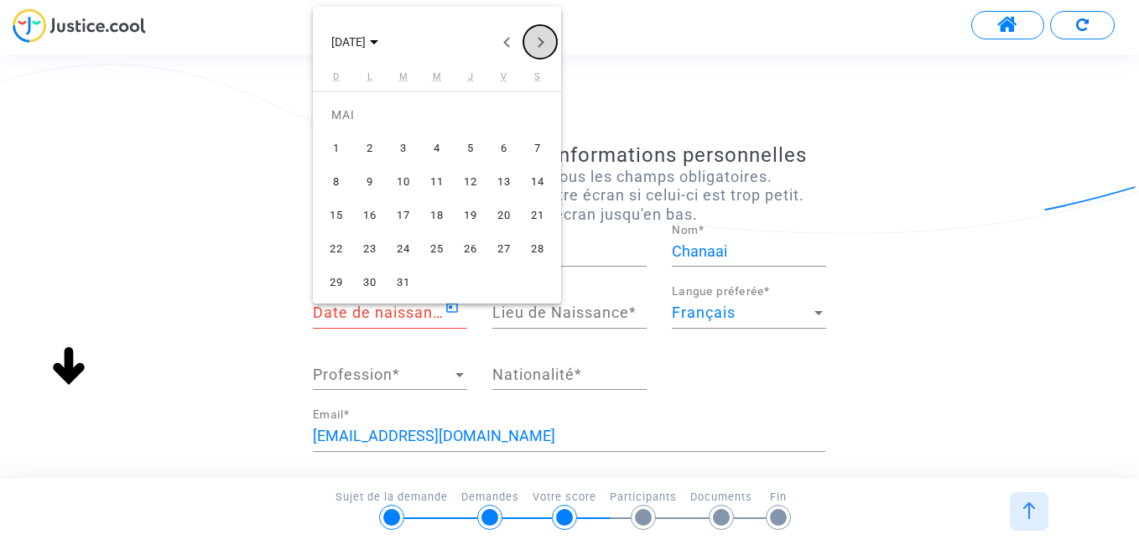
click at [545, 41] on button "Next month" at bounding box center [540, 42] width 34 height 34
click at [515, 44] on button "Previous month" at bounding box center [507, 42] width 34 height 34
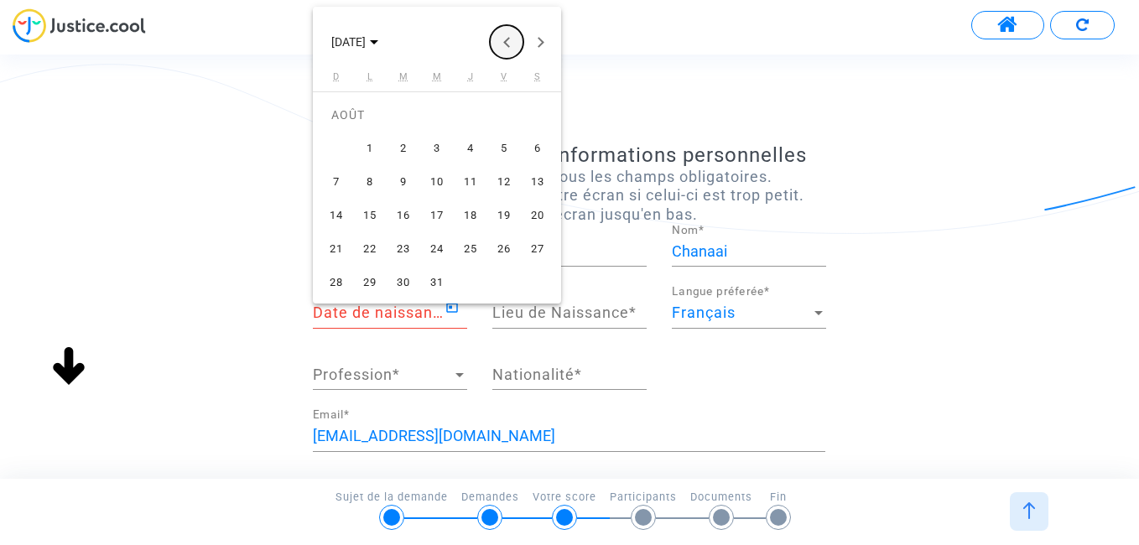
click at [515, 44] on button "Previous month" at bounding box center [507, 42] width 34 height 34
click at [406, 143] on div "5" at bounding box center [403, 148] width 30 height 30
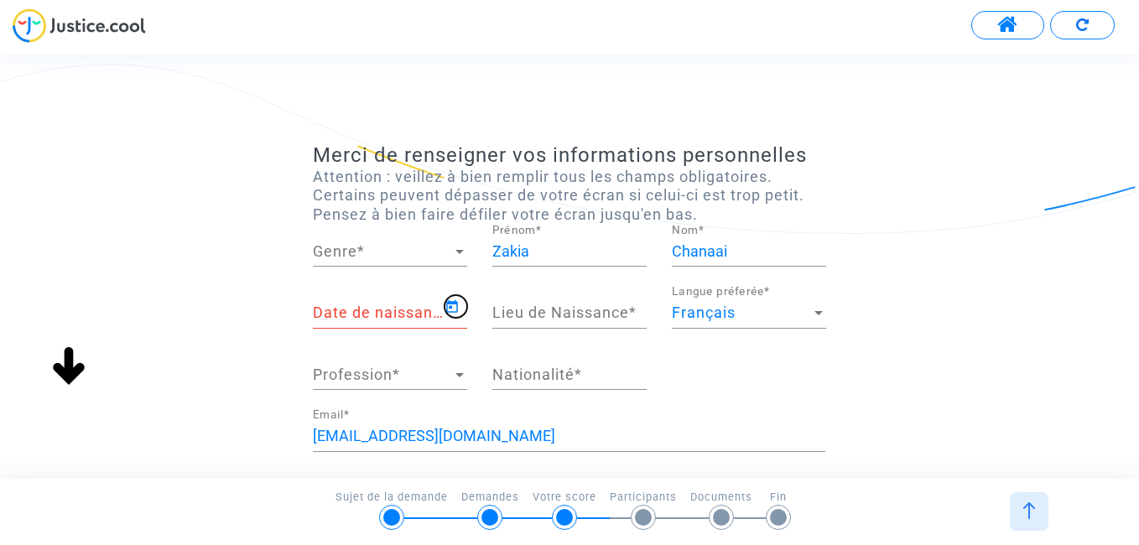
type input "05/07/1960"
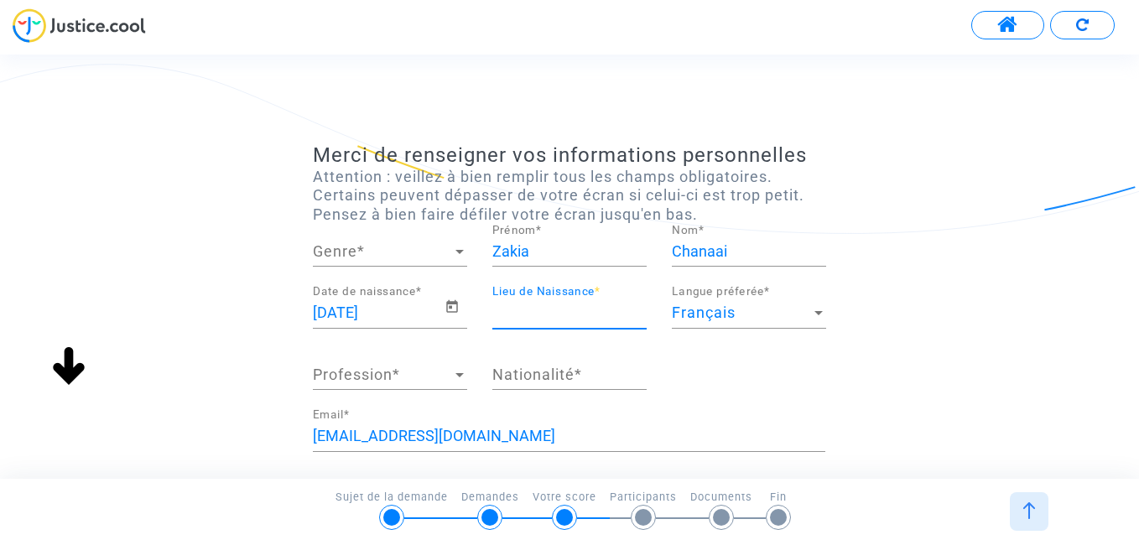
click at [601, 305] on input "Lieu de Naissance *" at bounding box center [569, 313] width 154 height 17
type input "tanger"
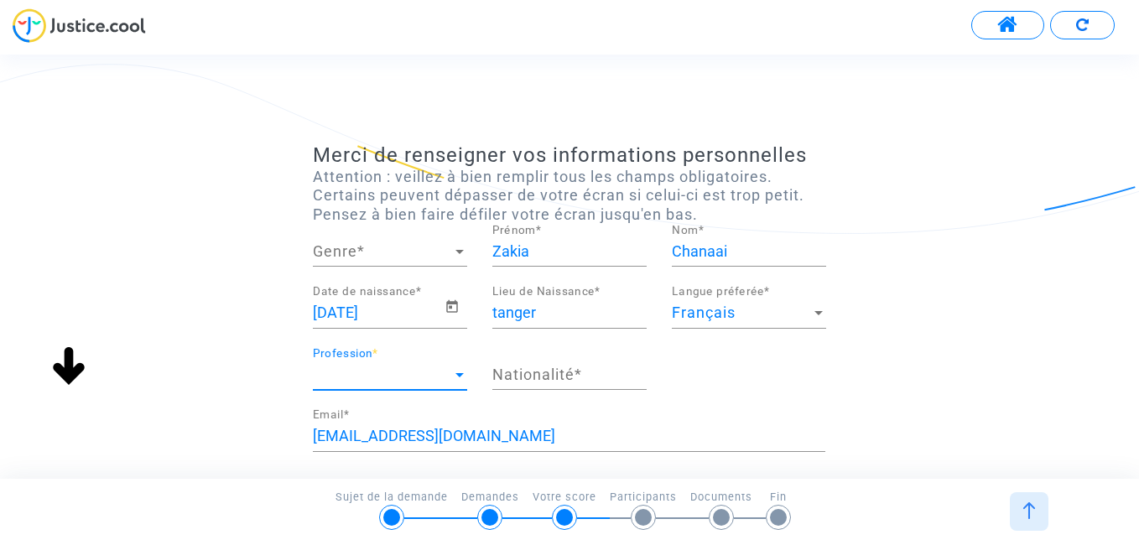
click at [387, 376] on span "Profession" at bounding box center [382, 375] width 139 height 17
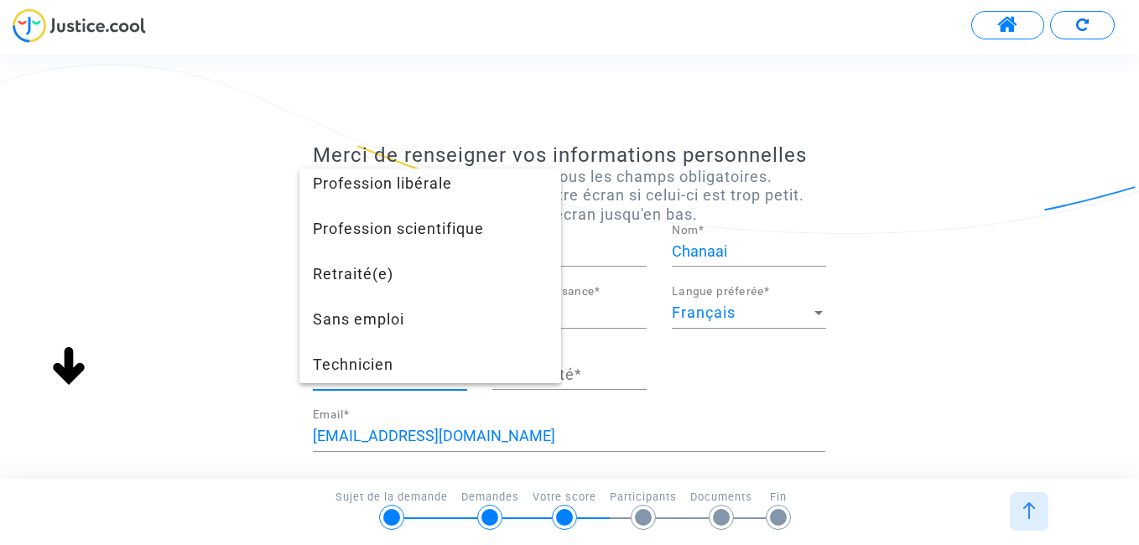
scroll to position [1582, 0]
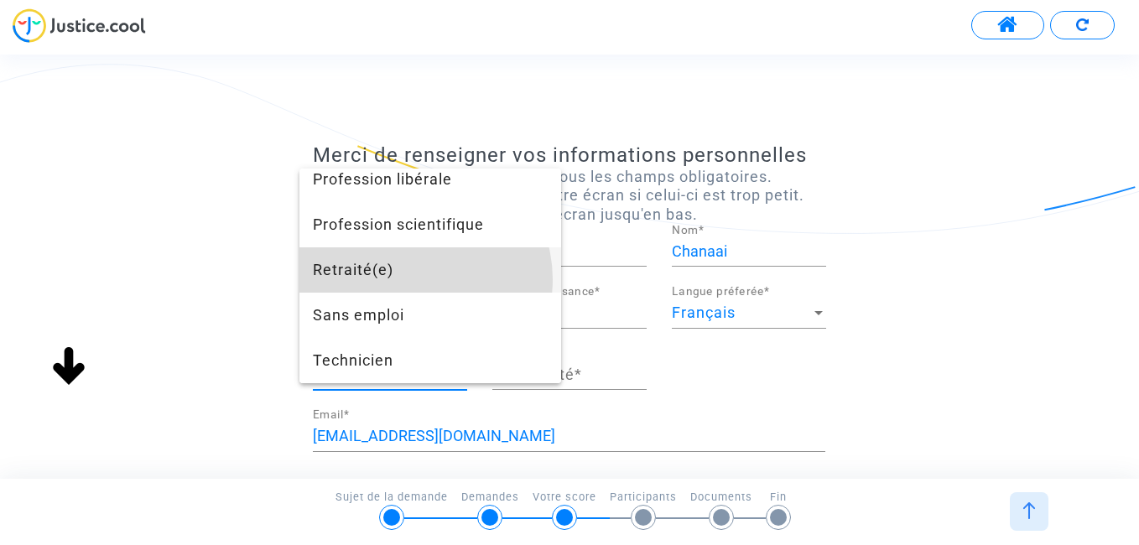
click at [415, 279] on span "Retraité(e)" at bounding box center [430, 269] width 235 height 45
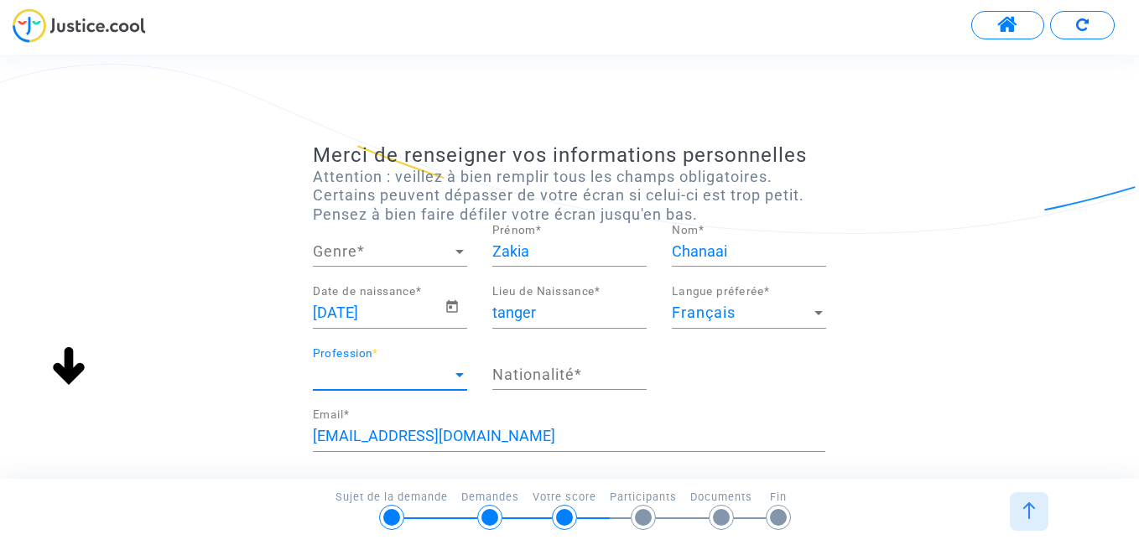
scroll to position [1314, 0]
click at [537, 383] on input "Nationalité *" at bounding box center [569, 375] width 154 height 17
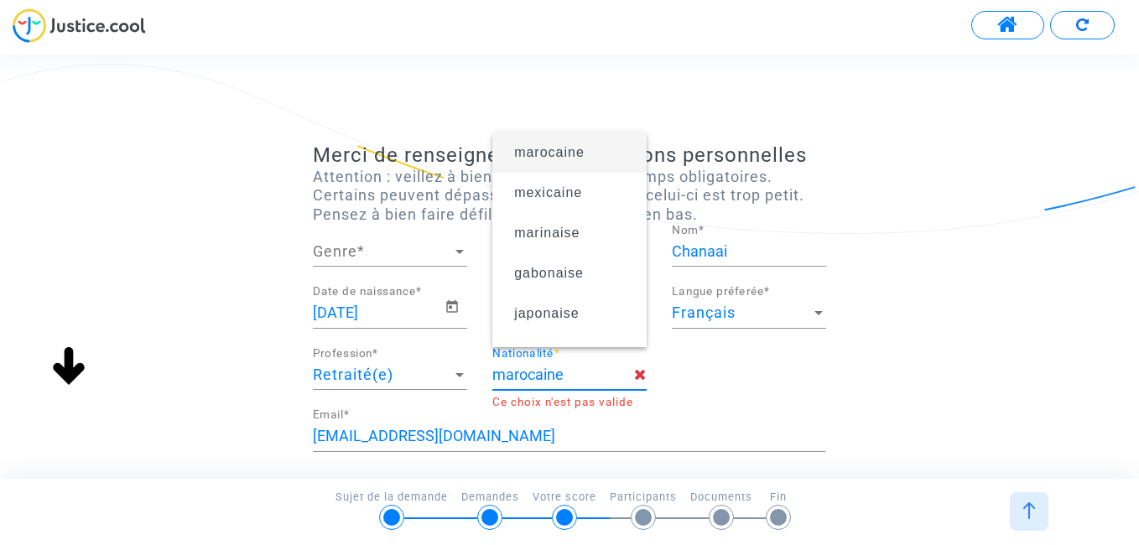
type input "marocaine"
click at [589, 400] on span "Ce choix n'est pas valide" at bounding box center [562, 402] width 141 height 13
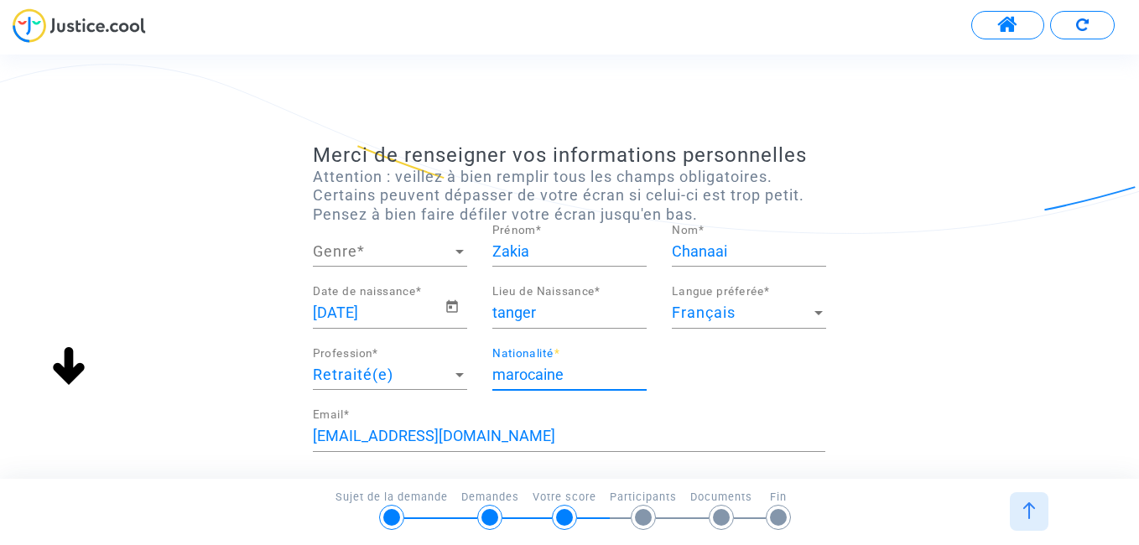
drag, startPoint x: 589, startPoint y: 402, endPoint x: 578, endPoint y: 424, distance: 25.1
click at [586, 377] on input "marocaine" at bounding box center [569, 375] width 154 height 17
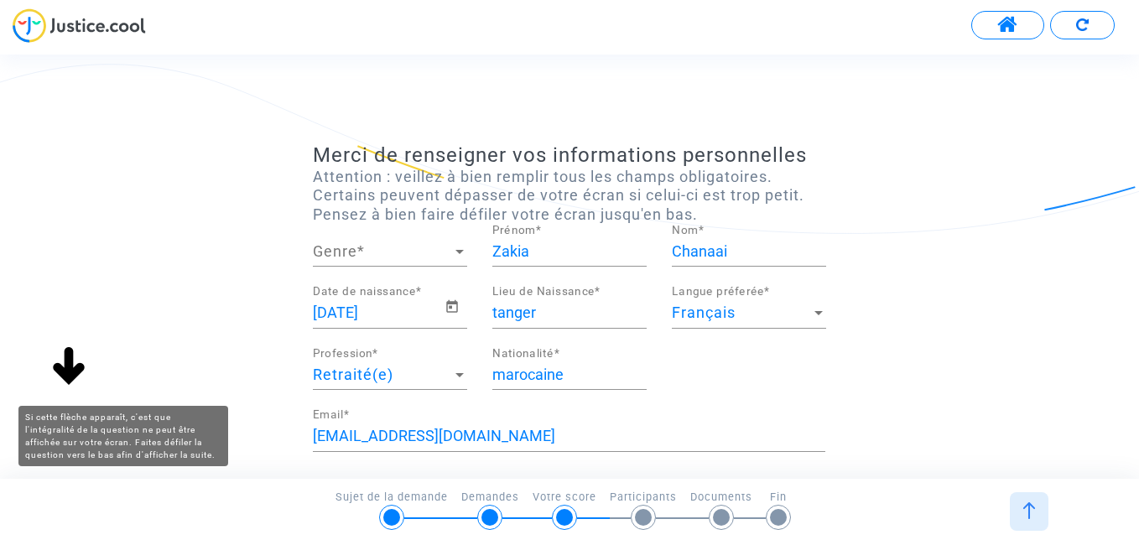
click at [74, 367] on img at bounding box center [69, 368] width 54 height 54
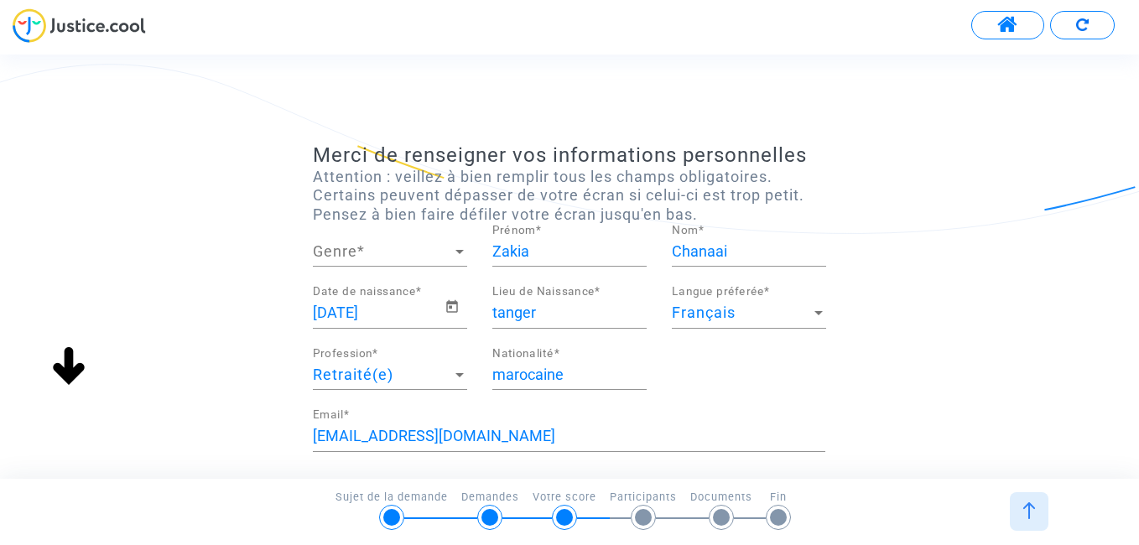
click at [70, 372] on img at bounding box center [69, 368] width 54 height 54
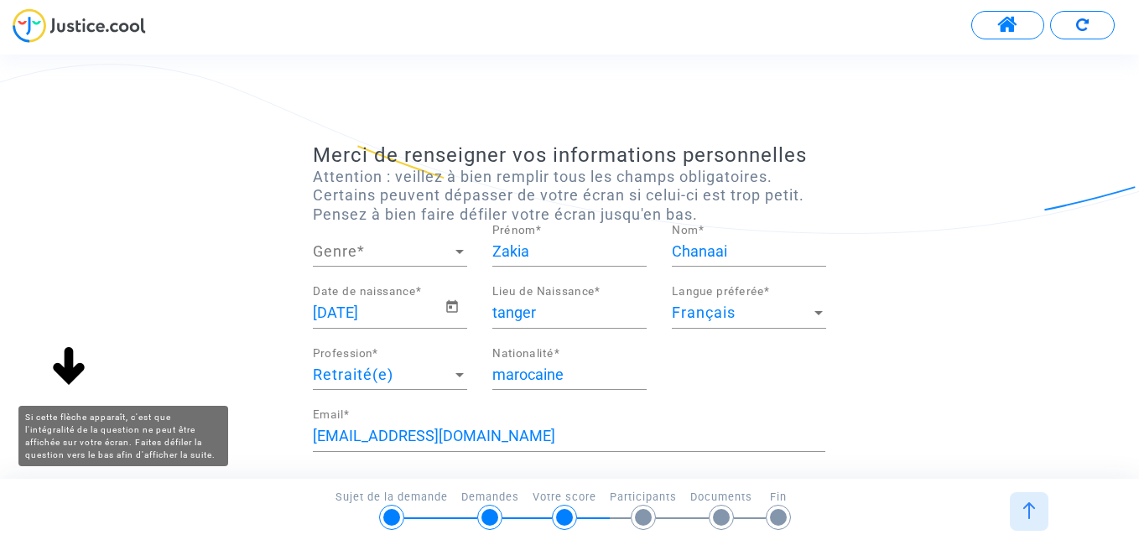
click at [69, 368] on img at bounding box center [69, 368] width 54 height 54
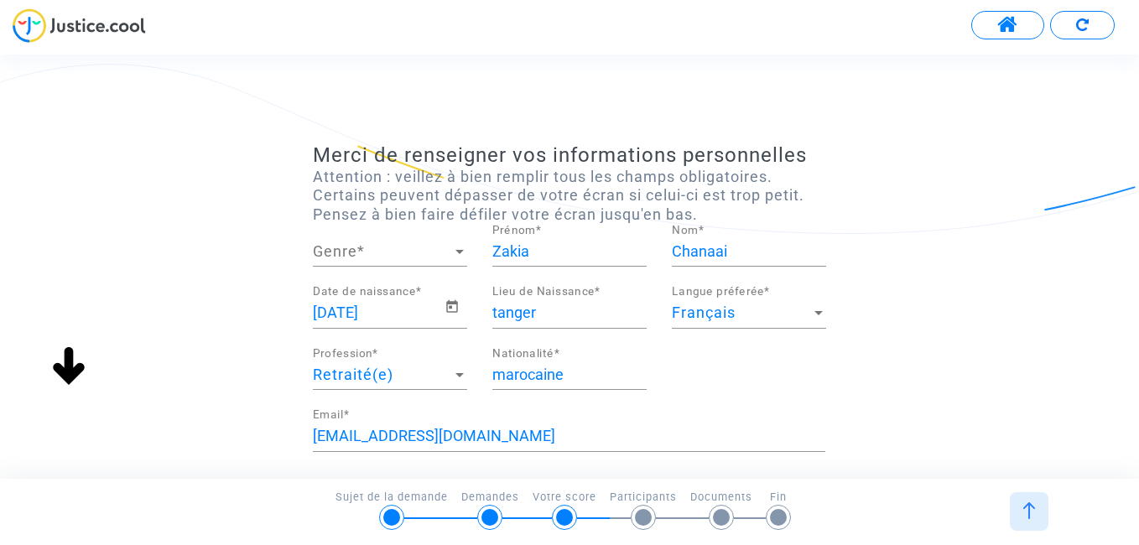
click at [73, 375] on img at bounding box center [69, 368] width 54 height 54
click at [644, 524] on div at bounding box center [643, 517] width 17 height 17
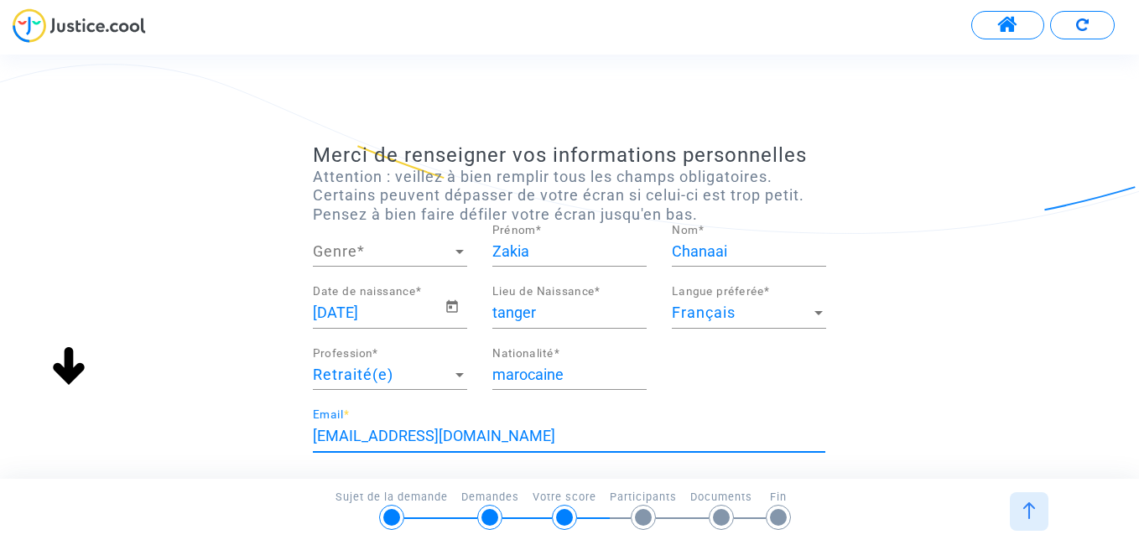
click at [750, 440] on input "zchanaai1960@gmail.com" at bounding box center [569, 436] width 513 height 17
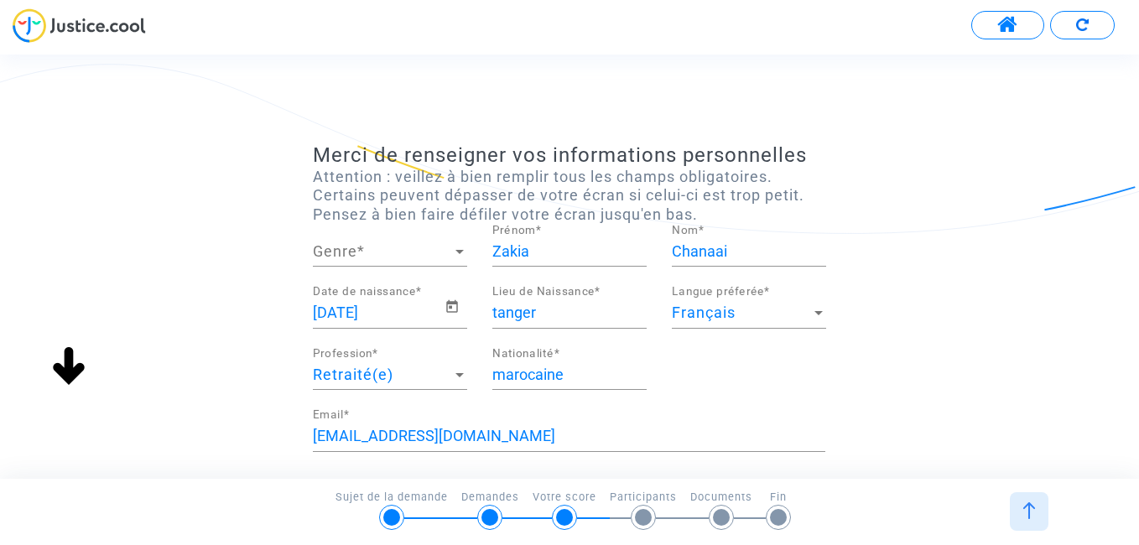
click at [1020, 390] on div "Merci de renseigner vos informations personnelles Attention : veillez à bien re…" at bounding box center [569, 496] width 1139 height 706
click at [1098, 202] on div "Merci de renseigner vos informations personnelles Attention : veillez à bien re…" at bounding box center [569, 496] width 1139 height 706
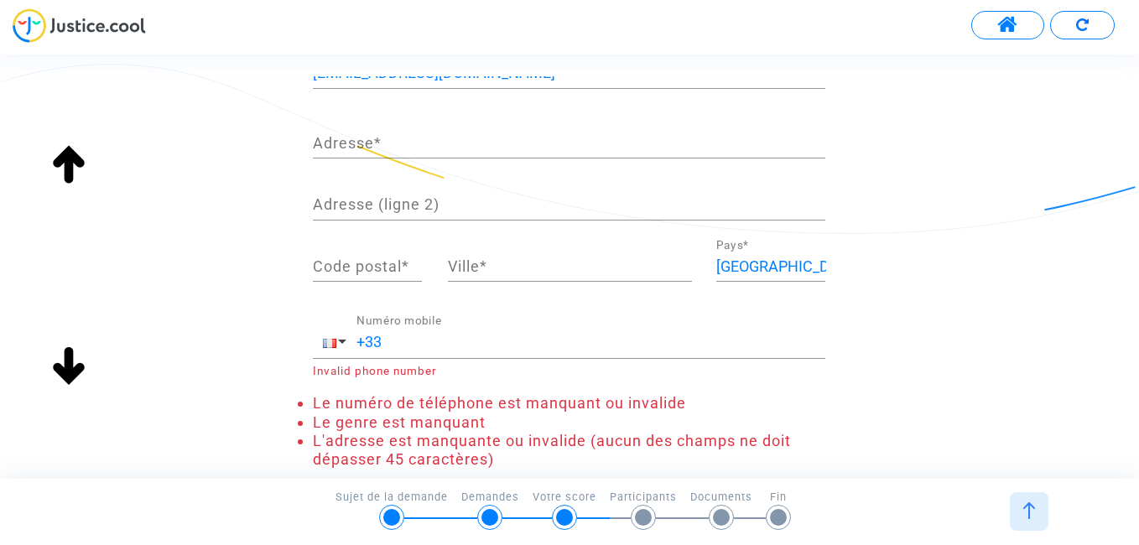
scroll to position [331, 0]
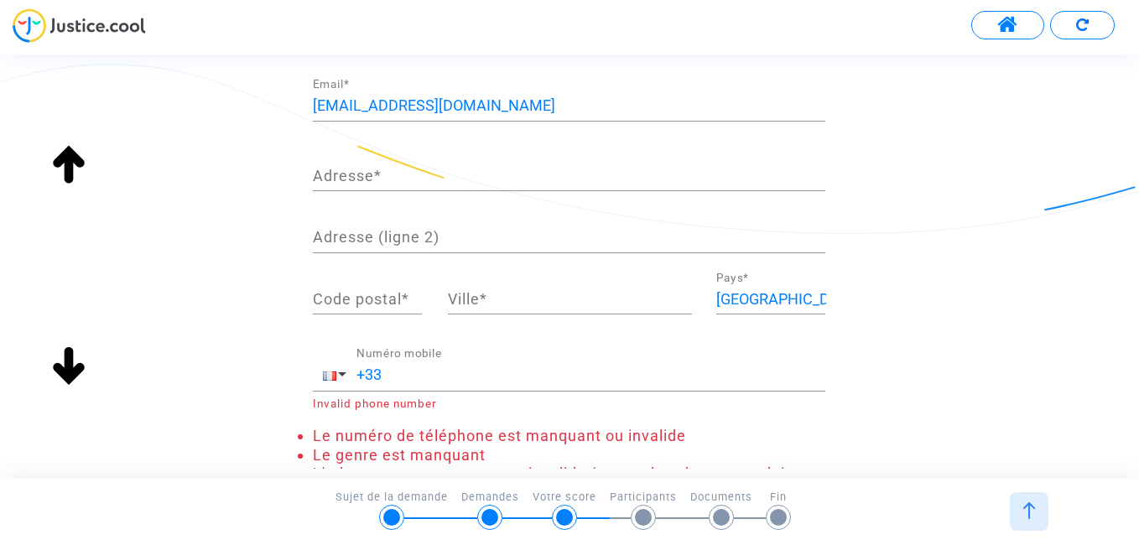
click at [390, 182] on input "Adresse *" at bounding box center [569, 176] width 513 height 17
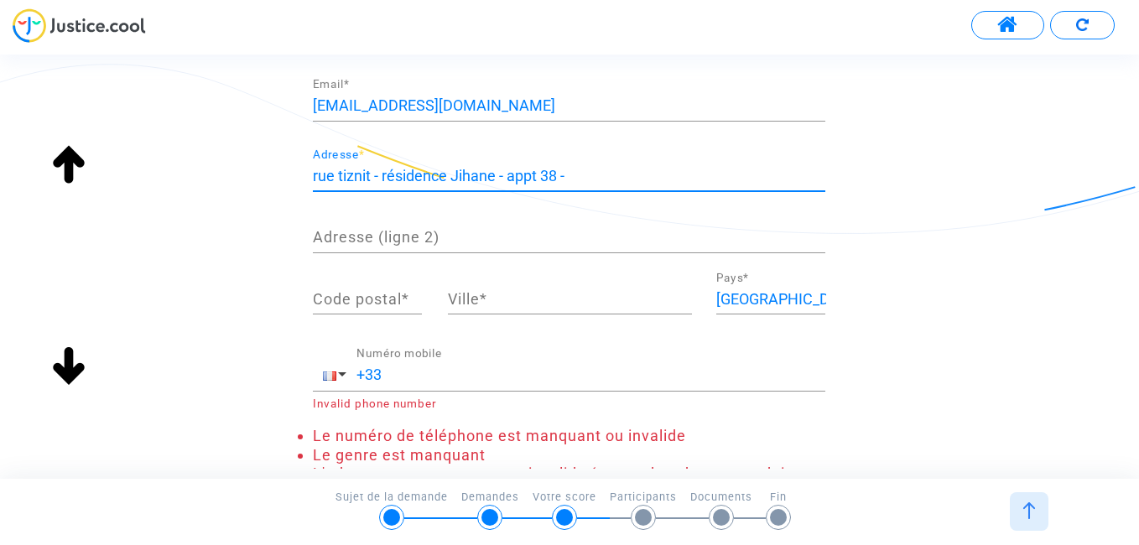
type input "rue tiznit - résidence Jihane - appt 38 -"
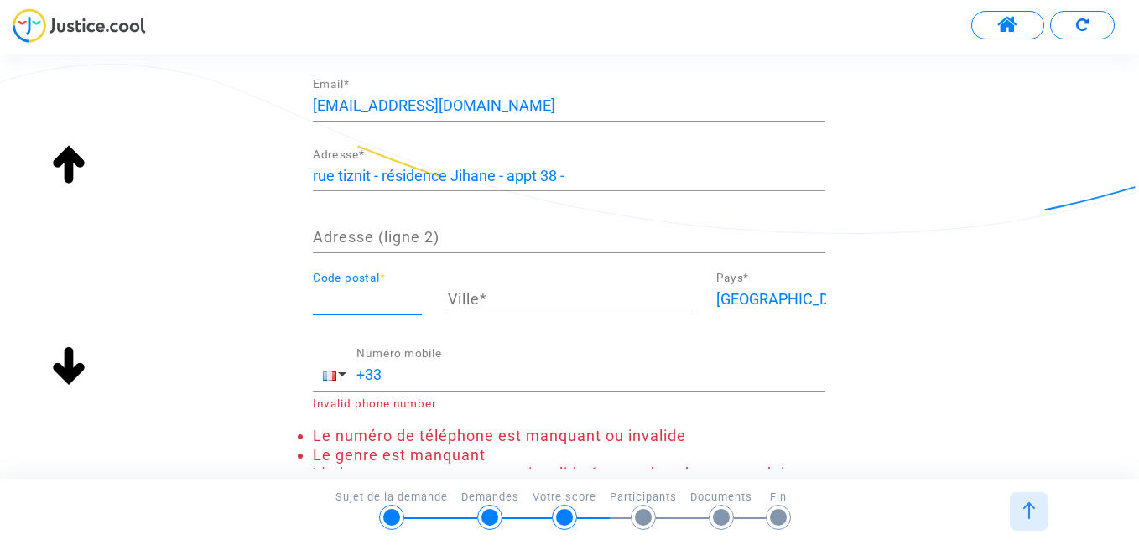
drag, startPoint x: 325, startPoint y: 305, endPoint x: 335, endPoint y: 298, distance: 12.1
click at [332, 299] on input "Code postal *" at bounding box center [367, 299] width 109 height 17
type input "90000"
click at [538, 300] on input "Ville *" at bounding box center [570, 299] width 244 height 17
type input "tanger"
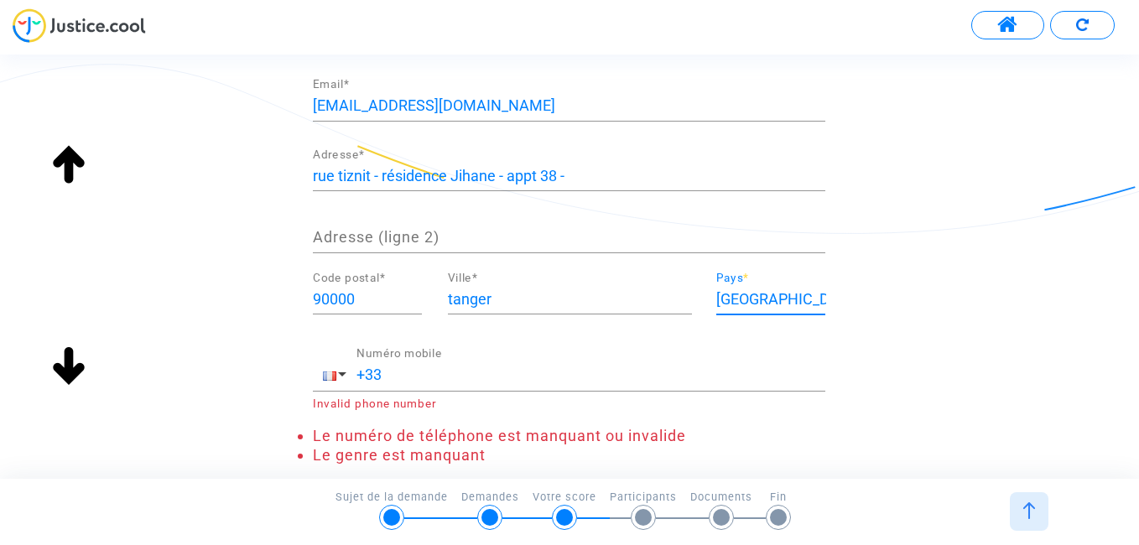
drag, startPoint x: 775, startPoint y: 299, endPoint x: 712, endPoint y: 305, distance: 63.1
click at [712, 305] on div "France Pays *" at bounding box center [771, 303] width 134 height 62
click at [754, 332] on span "Maroc" at bounding box center [815, 334] width 154 height 14
type input "Maroc"
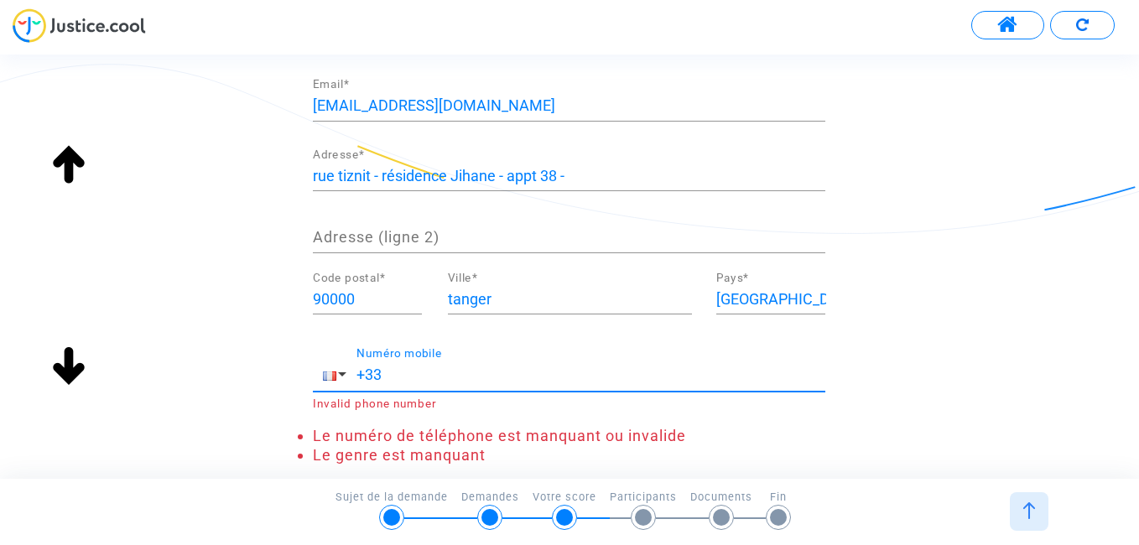
drag, startPoint x: 388, startPoint y: 378, endPoint x: 358, endPoint y: 376, distance: 30.3
click at [358, 376] on input "+33" at bounding box center [591, 375] width 469 height 17
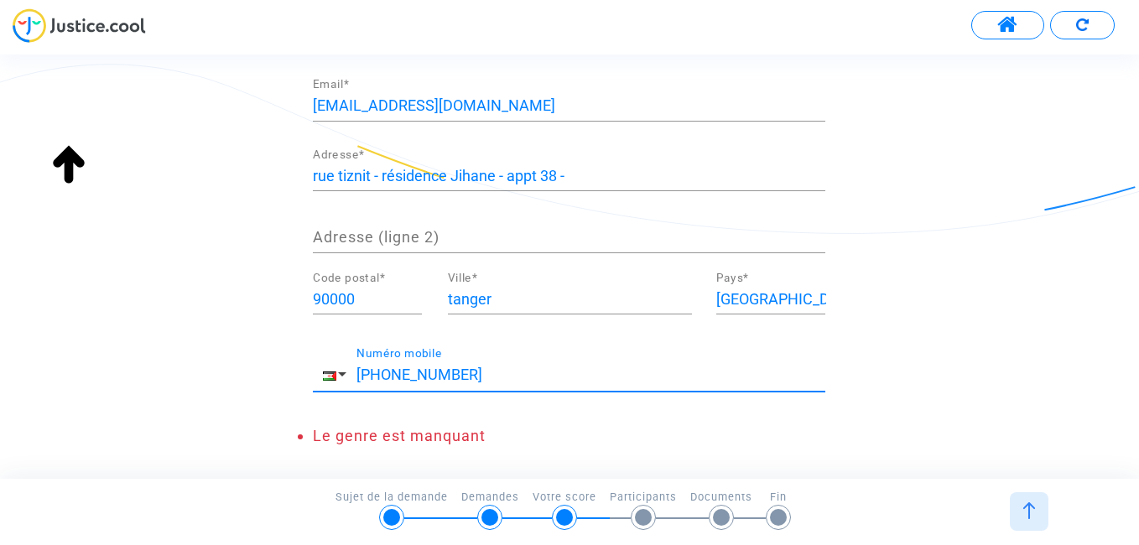
type input "+212641992123"
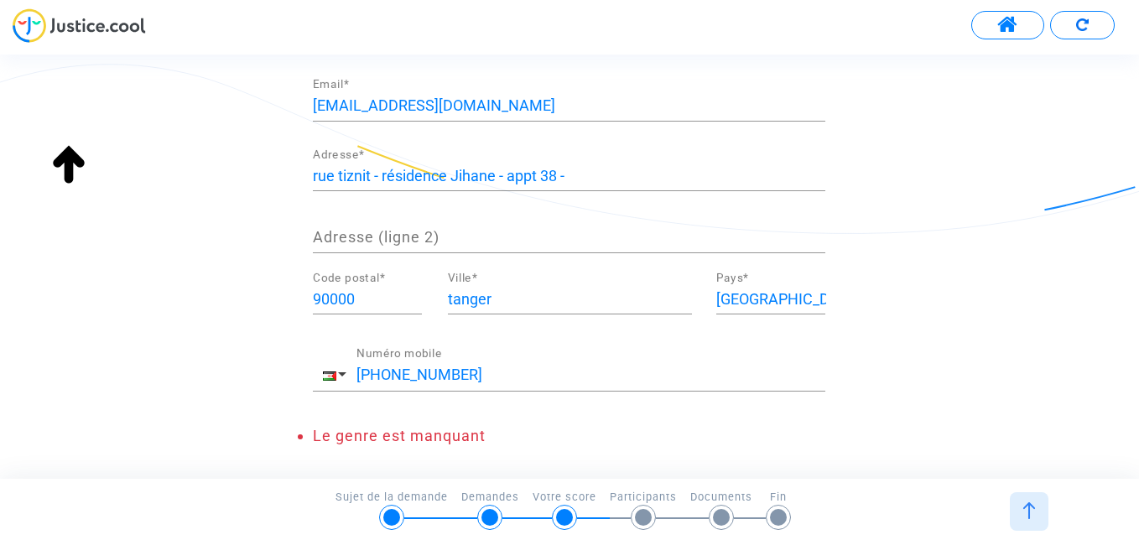
click at [1072, 284] on div "Merci de renseigner vos informations personnelles Attention : veillez à bien re…" at bounding box center [569, 138] width 1139 height 650
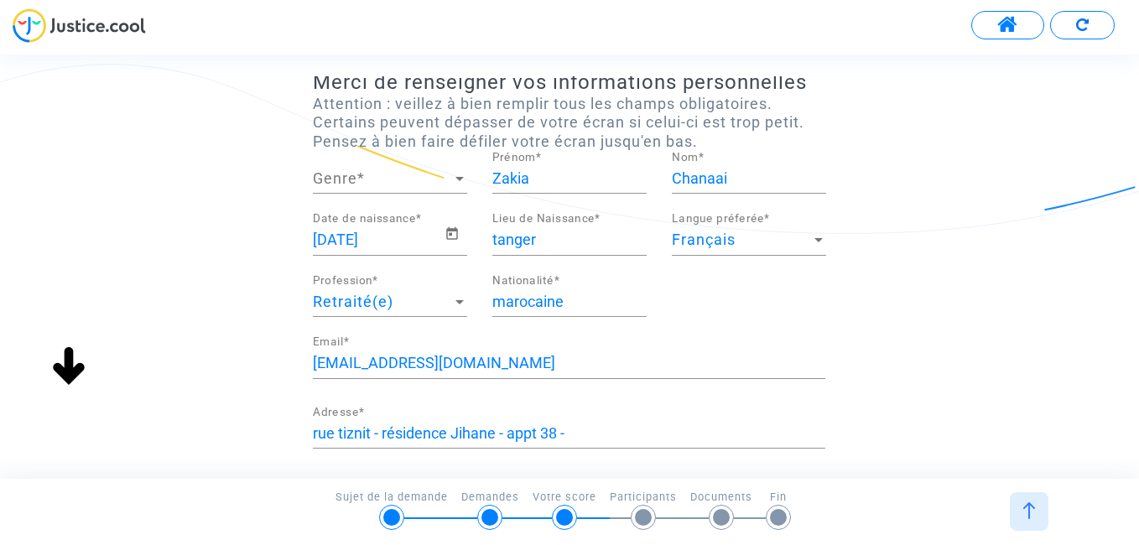
scroll to position [39, 0]
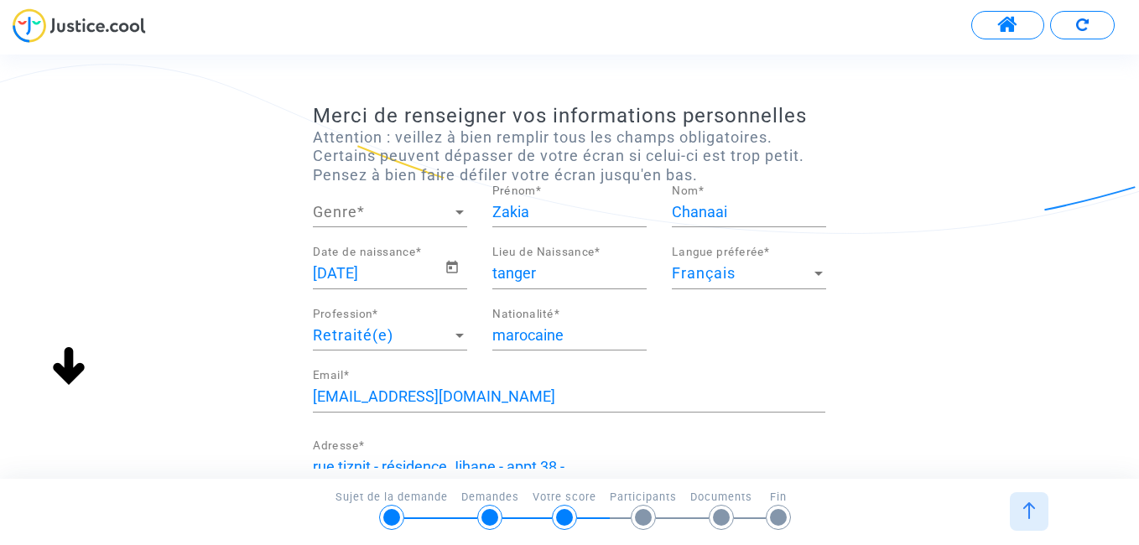
click at [462, 215] on div at bounding box center [459, 212] width 15 height 17
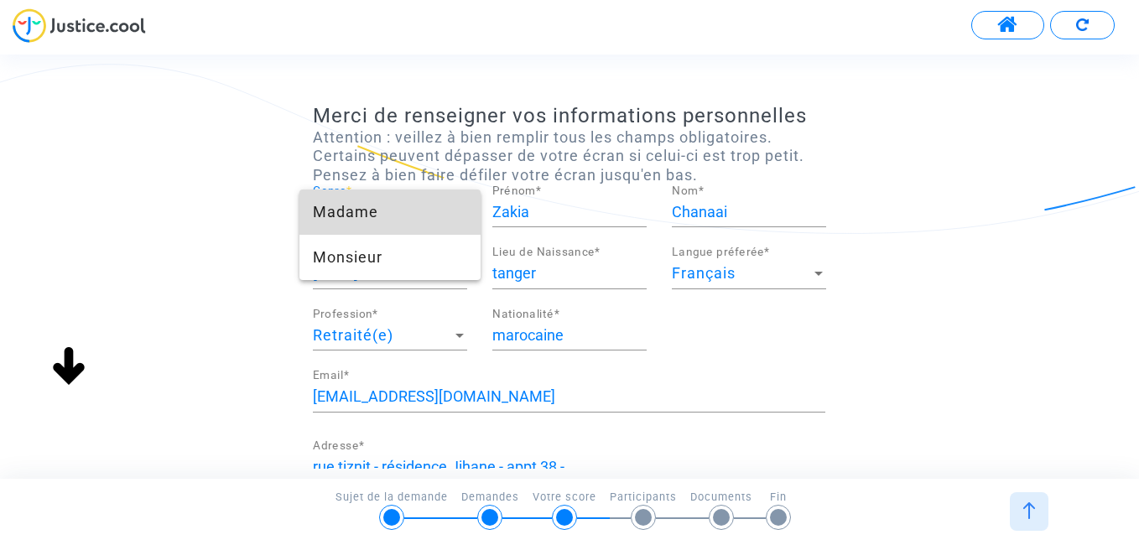
click at [410, 217] on span "Madame" at bounding box center [390, 212] width 154 height 45
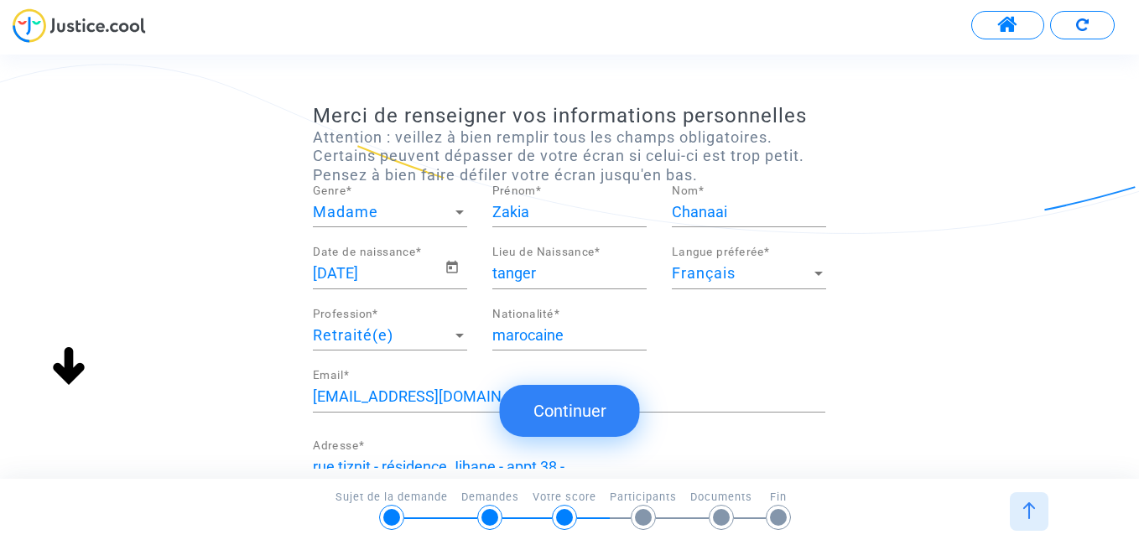
click at [600, 412] on button "Continuer" at bounding box center [570, 411] width 140 height 52
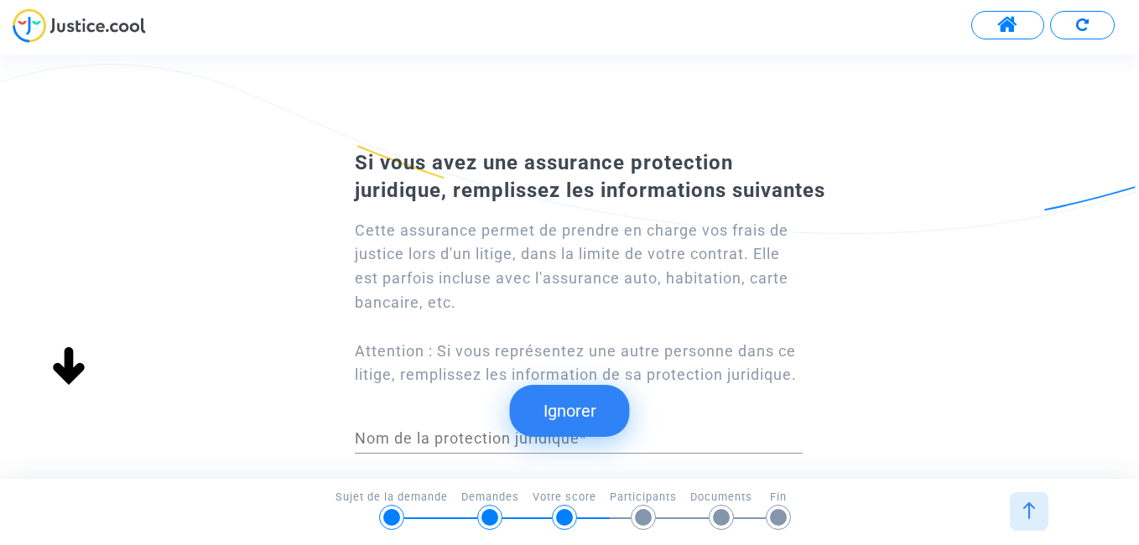
click at [584, 409] on button "Ignorer" at bounding box center [570, 411] width 120 height 52
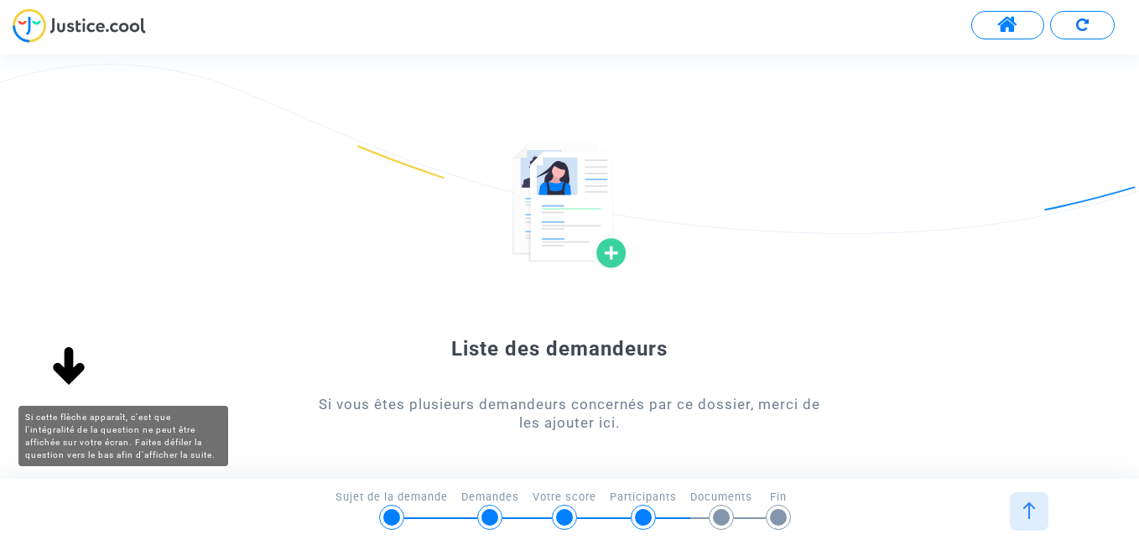
click at [65, 364] on img at bounding box center [69, 368] width 54 height 54
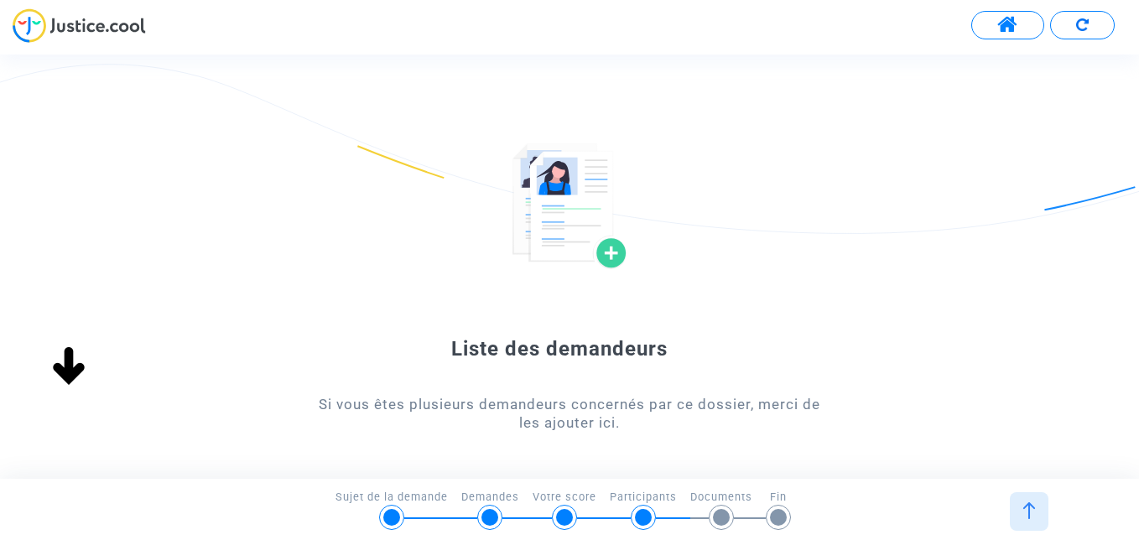
click at [846, 390] on div "Liste des demandeurs Si vous êtes plusieurs demandeurs concernés par ce dossier…" at bounding box center [569, 384] width 1139 height 482
click at [821, 406] on div "Si vous êtes plusieurs demandeurs concernés par ce dossier, merci de les ajoute…" at bounding box center [569, 414] width 513 height 38
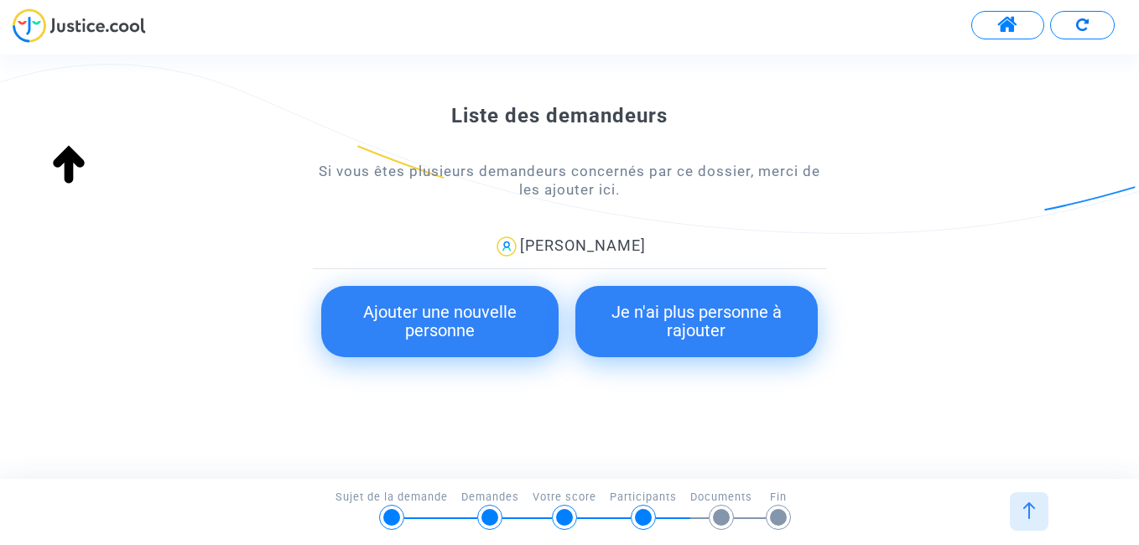
scroll to position [235, 0]
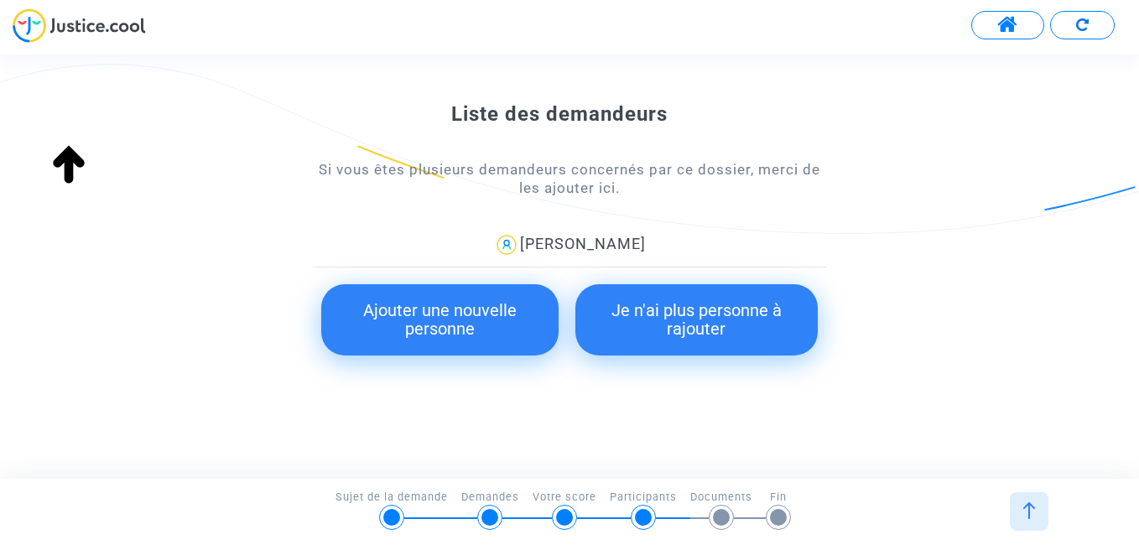
click at [421, 317] on button "Ajouter une nouvelle personne" at bounding box center [439, 319] width 237 height 71
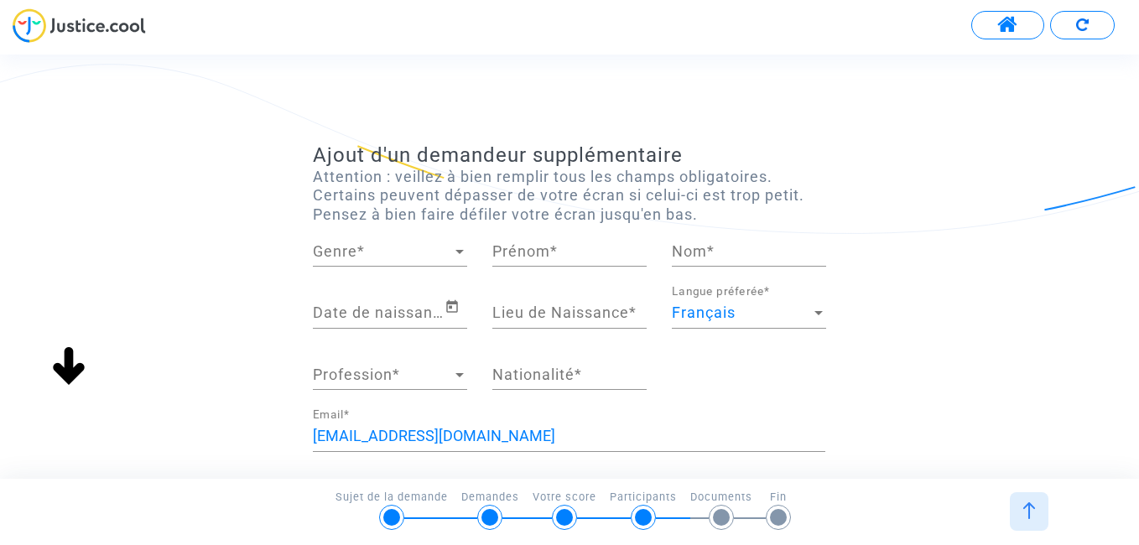
click at [462, 250] on div at bounding box center [460, 252] width 8 height 4
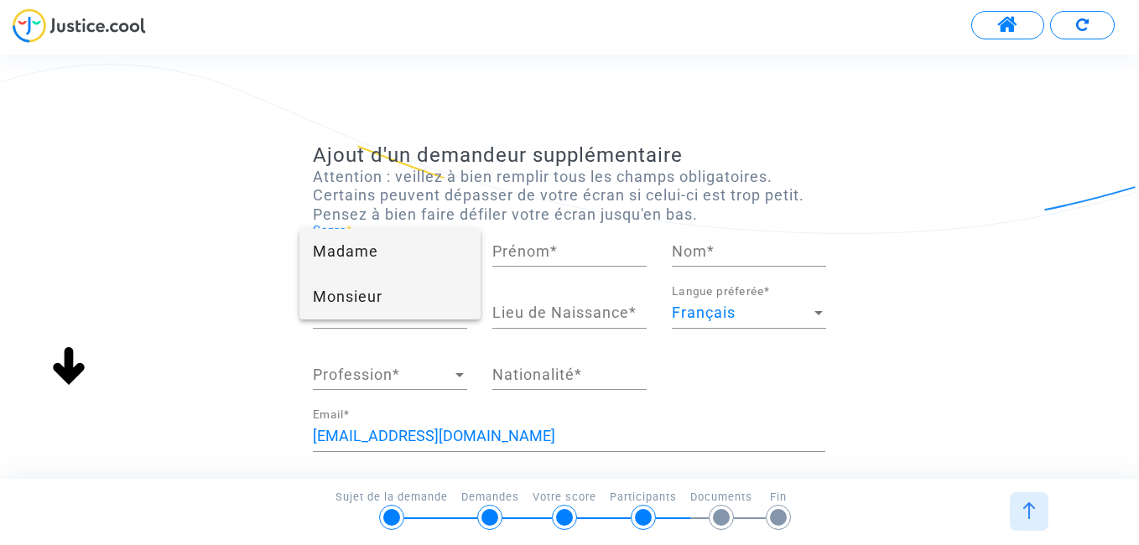
click at [409, 299] on span "Monsieur" at bounding box center [390, 296] width 154 height 45
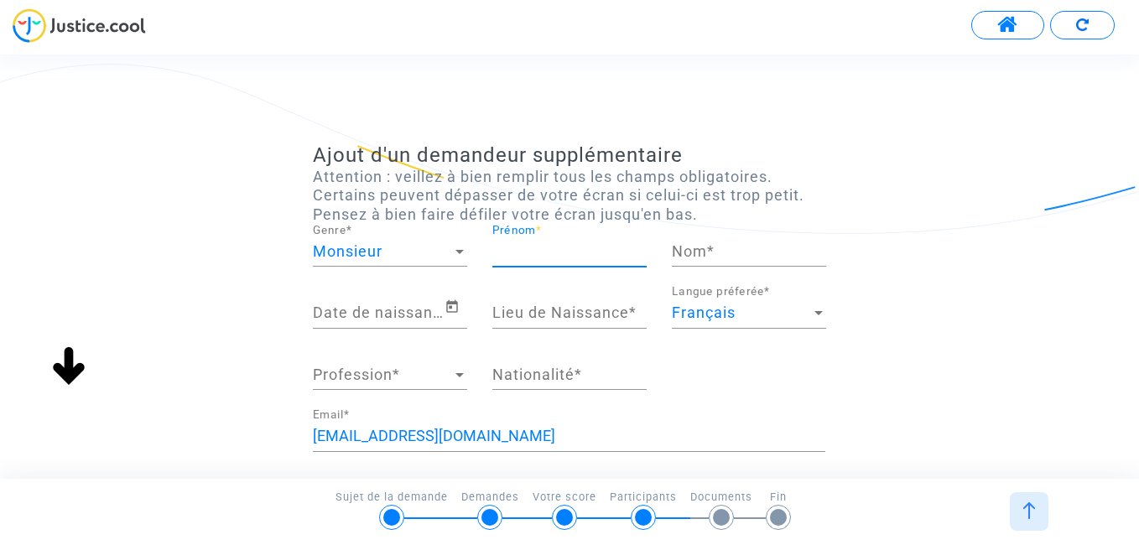
click at [559, 258] on input "Prénom *" at bounding box center [569, 251] width 154 height 17
click at [513, 246] on input "Prénom *" at bounding box center [569, 251] width 154 height 17
type input "Jad"
click at [677, 247] on input "Nom *" at bounding box center [749, 251] width 154 height 17
type input "Harjane"
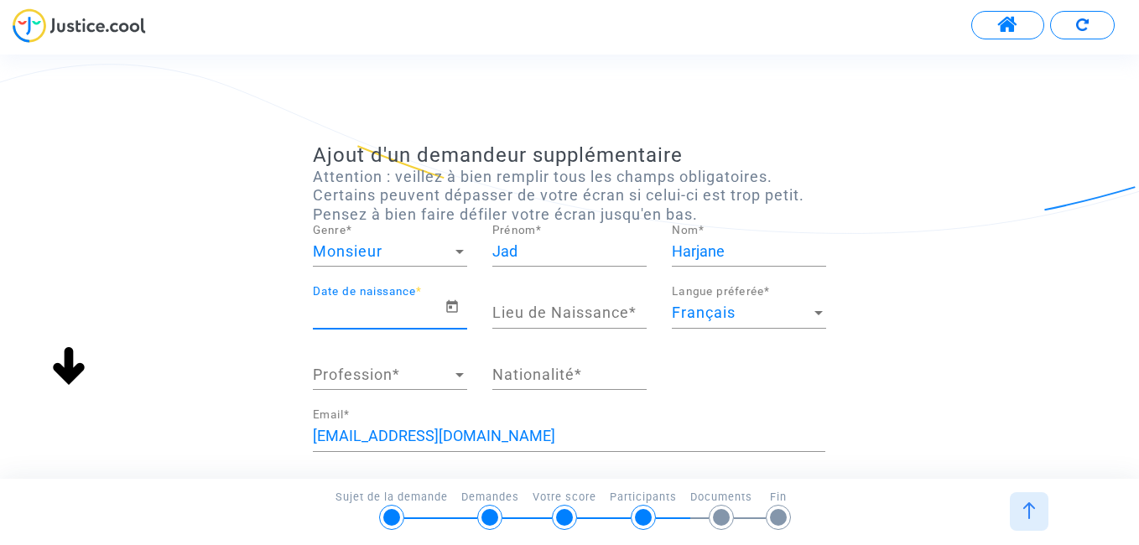
click at [419, 318] on input "Date de naissance *" at bounding box center [379, 313] width 132 height 17
click at [451, 306] on icon "Open calendar" at bounding box center [452, 306] width 12 height 13
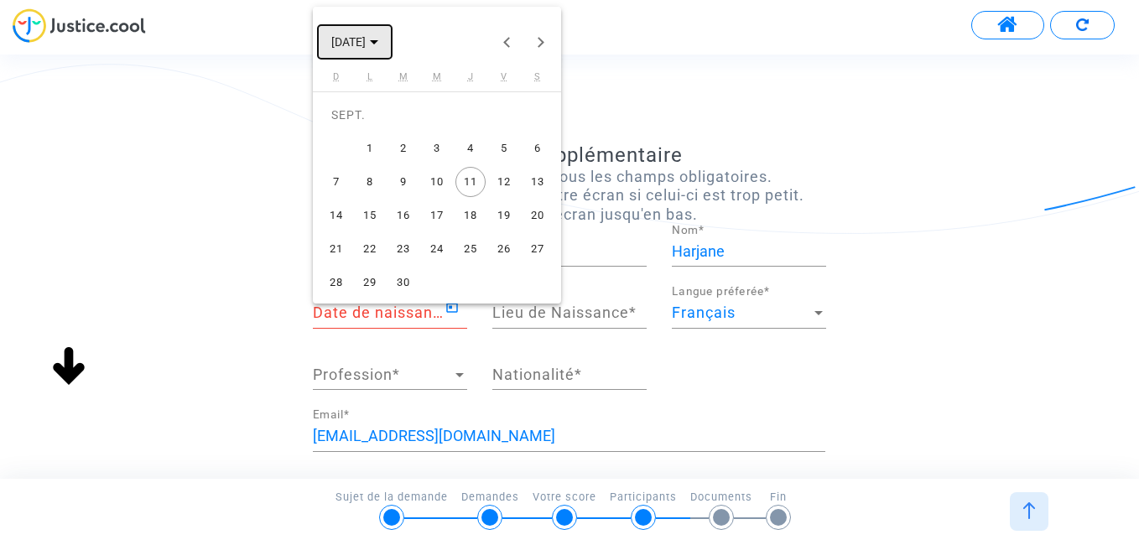
click at [366, 36] on span "SEPT. 2025" at bounding box center [348, 42] width 34 height 13
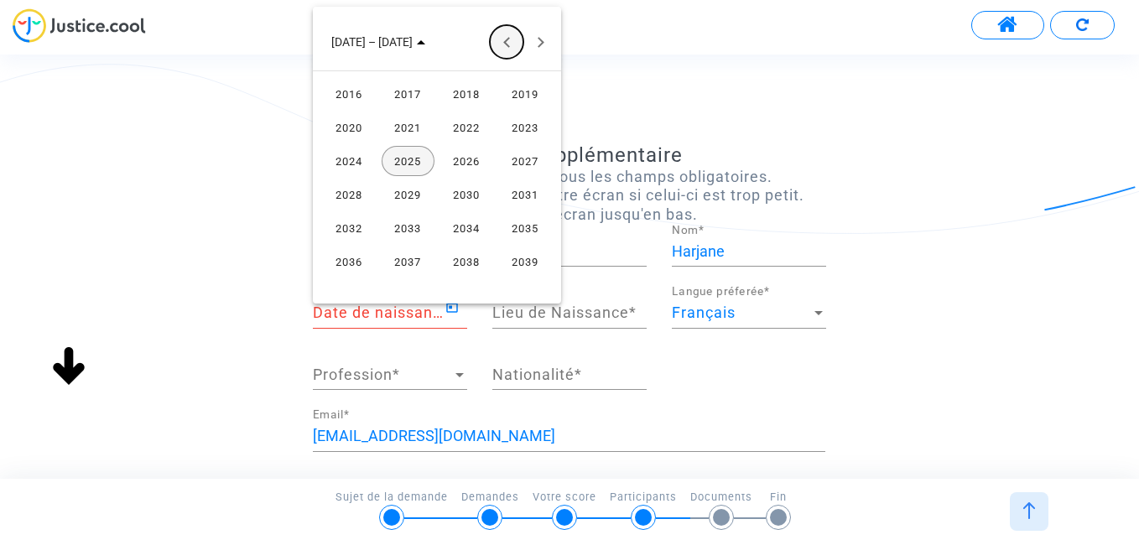
click at [513, 44] on button "Previous 24 years" at bounding box center [507, 42] width 34 height 34
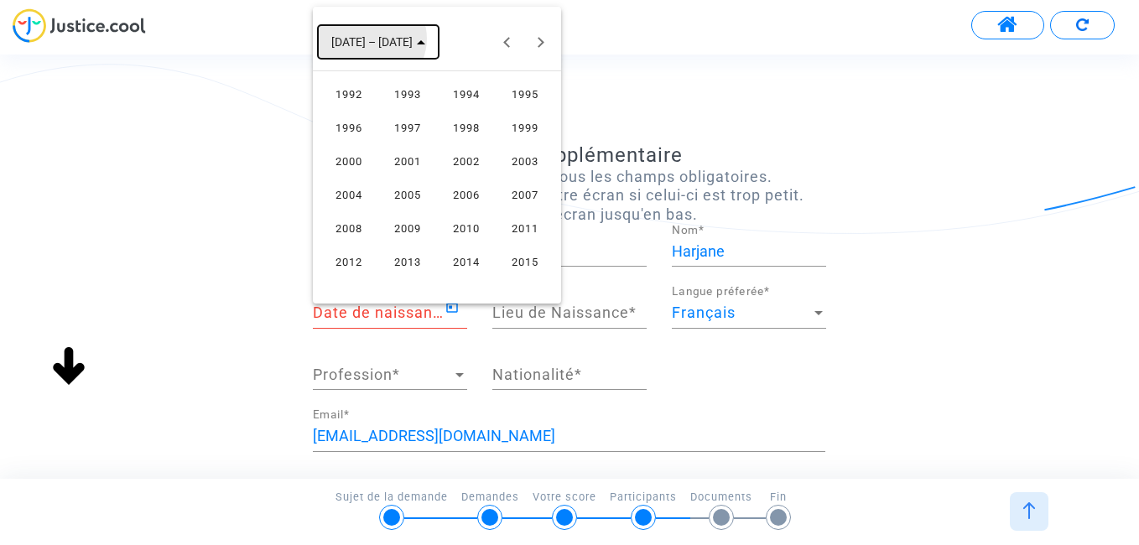
click at [370, 39] on span "1992 – 2015" at bounding box center [371, 42] width 81 height 13
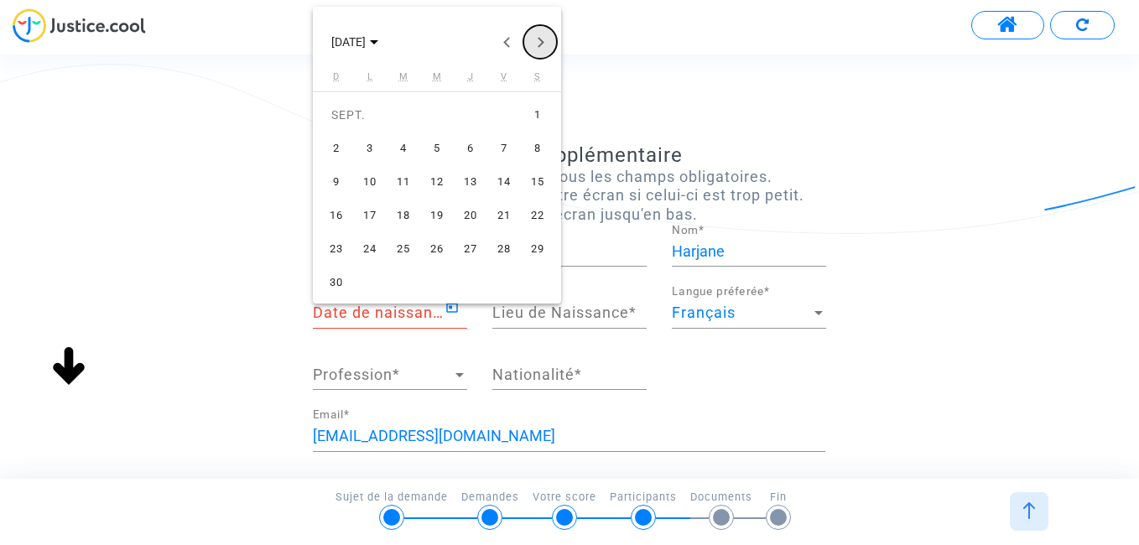
click at [544, 46] on button "Next month" at bounding box center [540, 42] width 34 height 34
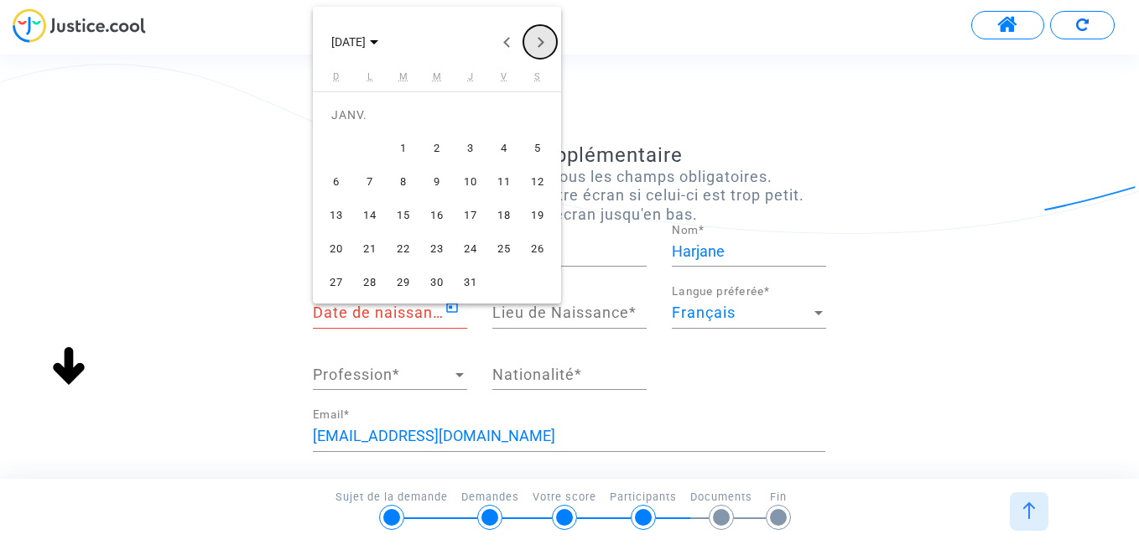
click at [544, 46] on button "Next month" at bounding box center [540, 42] width 34 height 34
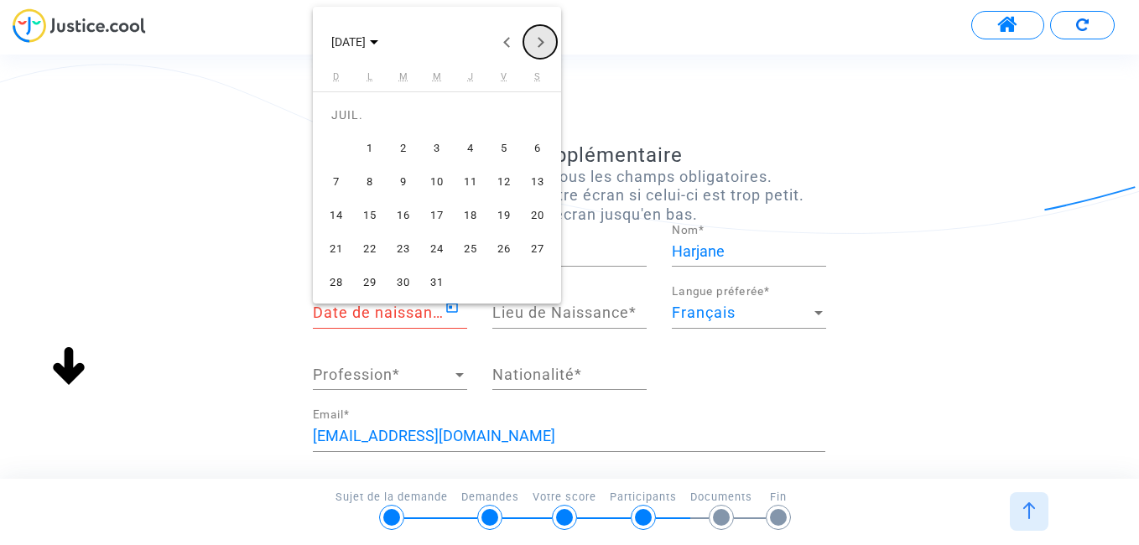
click at [544, 46] on button "Next month" at bounding box center [540, 42] width 34 height 34
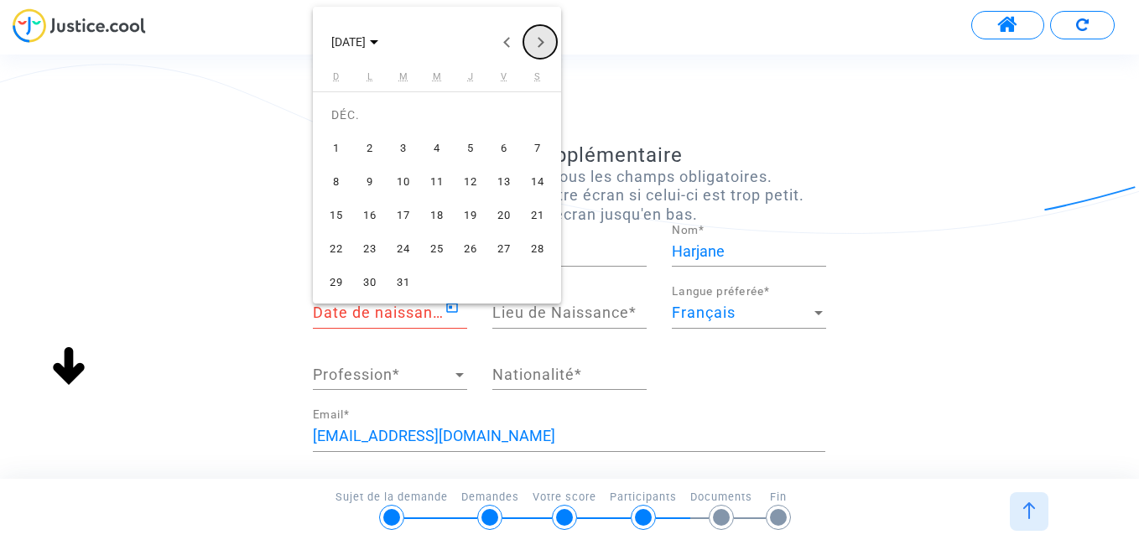
click at [544, 46] on button "Next month" at bounding box center [540, 42] width 34 height 34
click at [504, 48] on button "Previous month" at bounding box center [507, 42] width 34 height 34
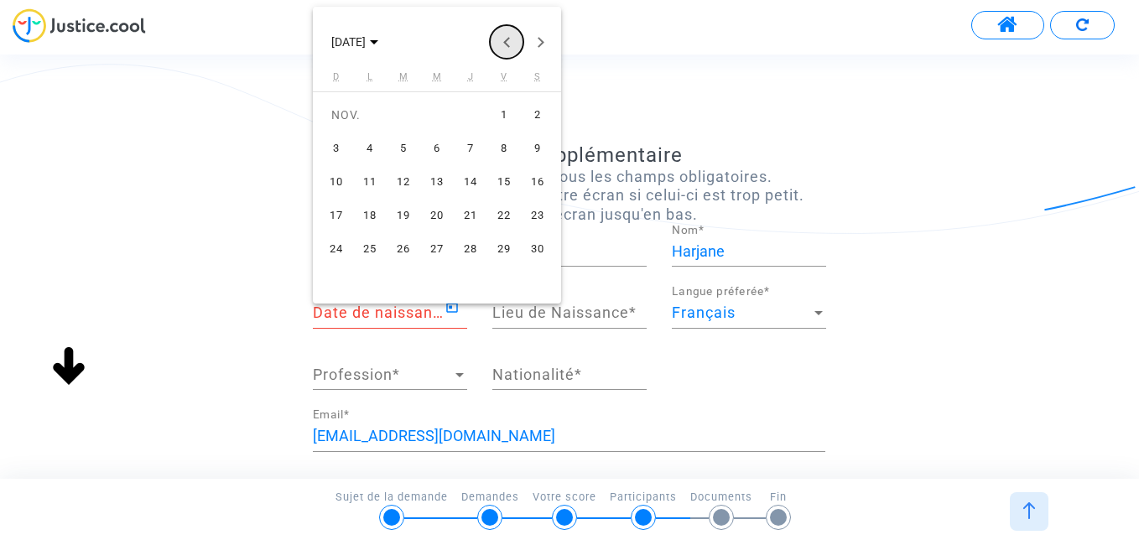
click at [504, 47] on button "Previous month" at bounding box center [507, 42] width 34 height 34
click at [405, 213] on div "16" at bounding box center [403, 216] width 30 height 30
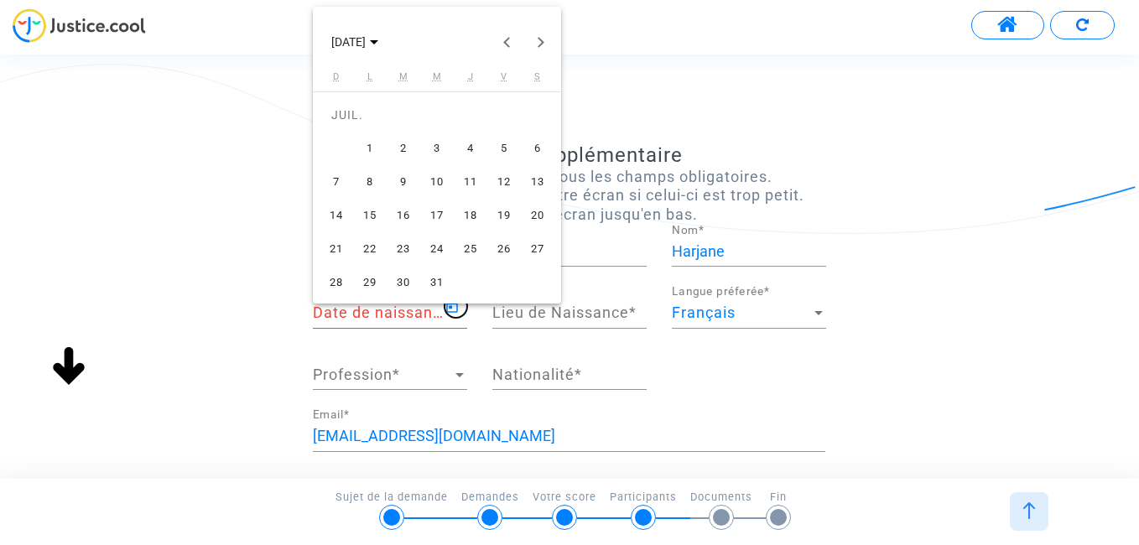
type input "16/07/2002"
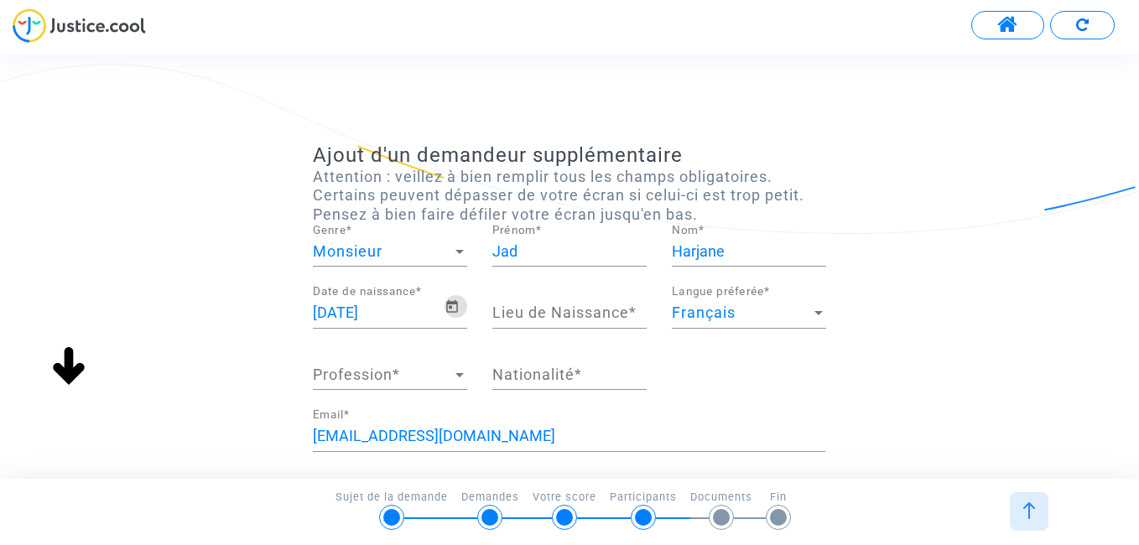
click at [565, 318] on input "Lieu de Naissance *" at bounding box center [569, 313] width 154 height 17
type input "tanger"
type input "marocaine"
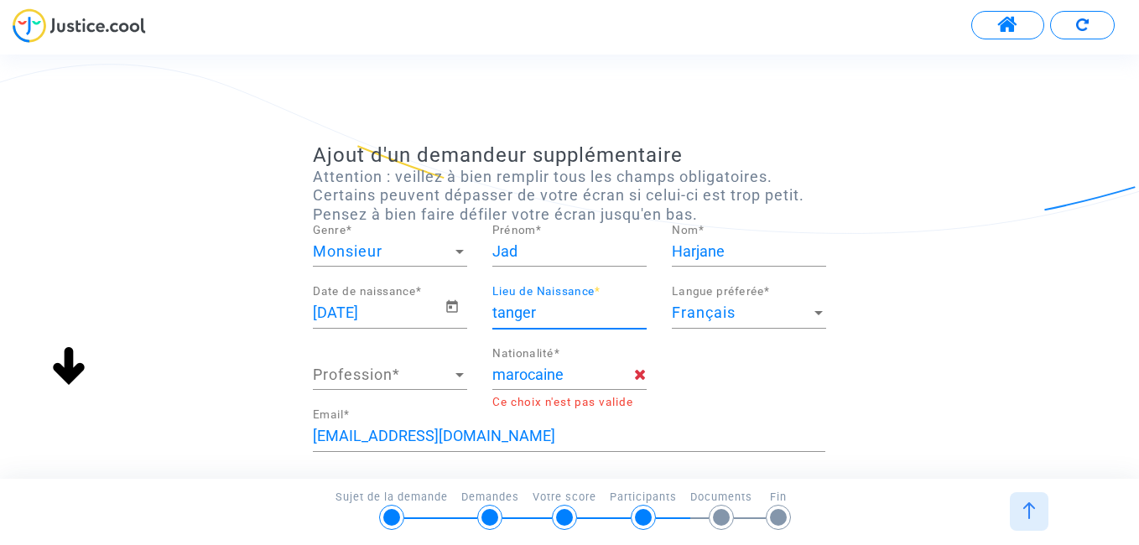
click at [404, 376] on span "Profession" at bounding box center [382, 375] width 139 height 17
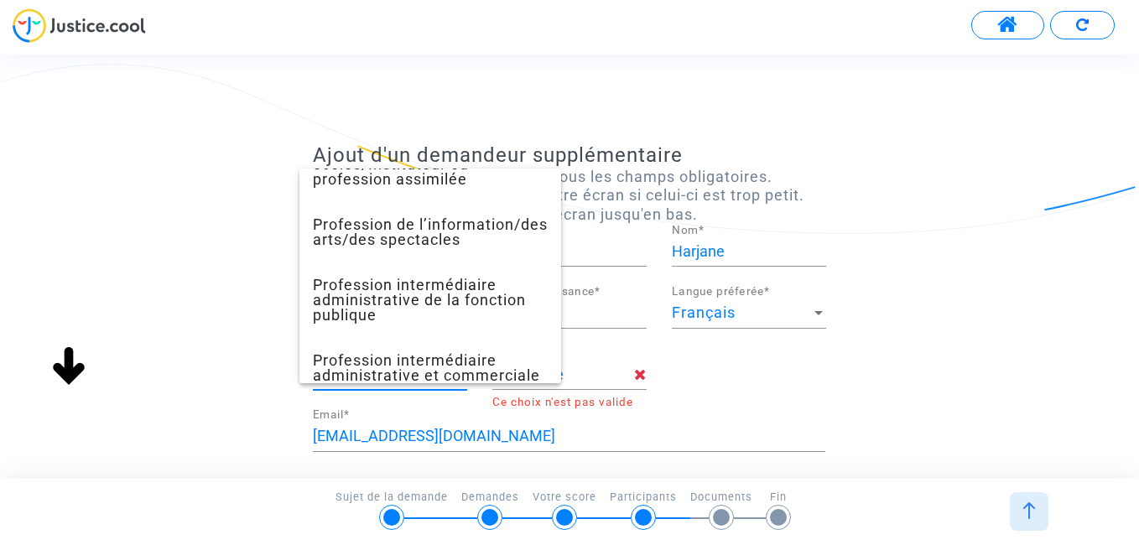
scroll to position [589, 0]
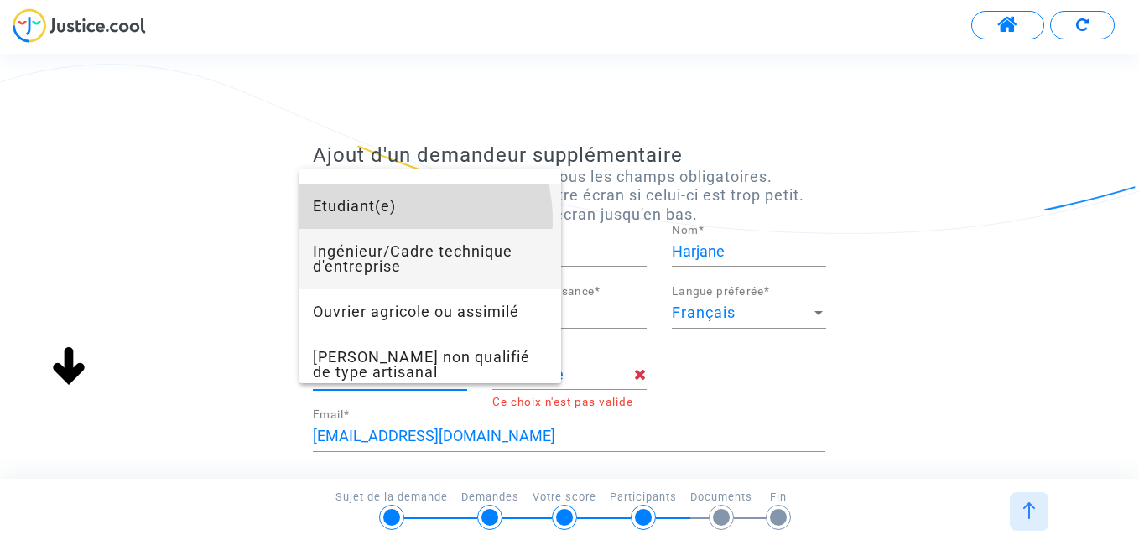
click at [393, 229] on span "Etudiant(e)" at bounding box center [430, 206] width 235 height 45
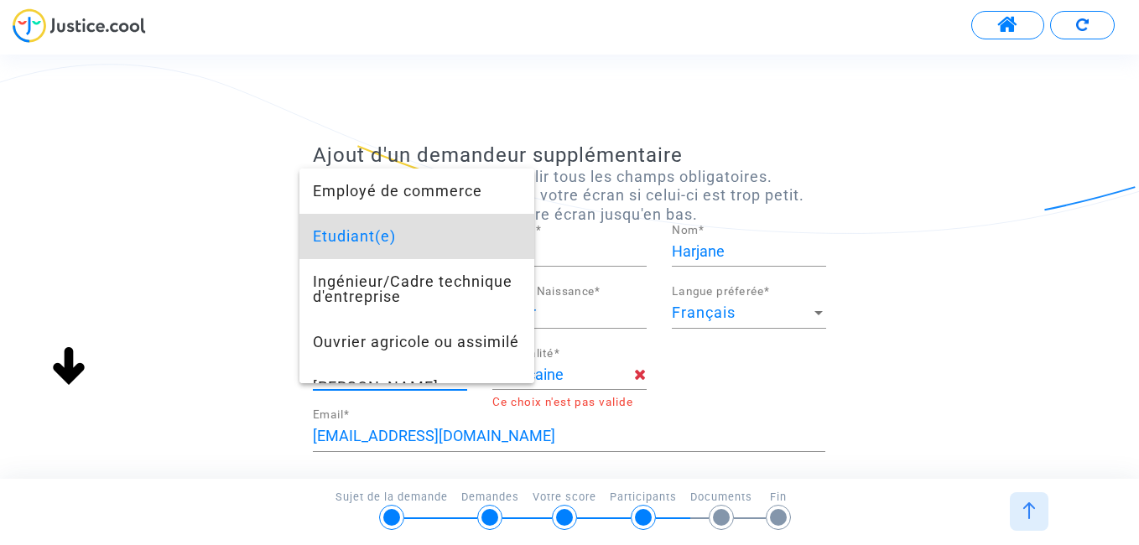
scroll to position [544, 0]
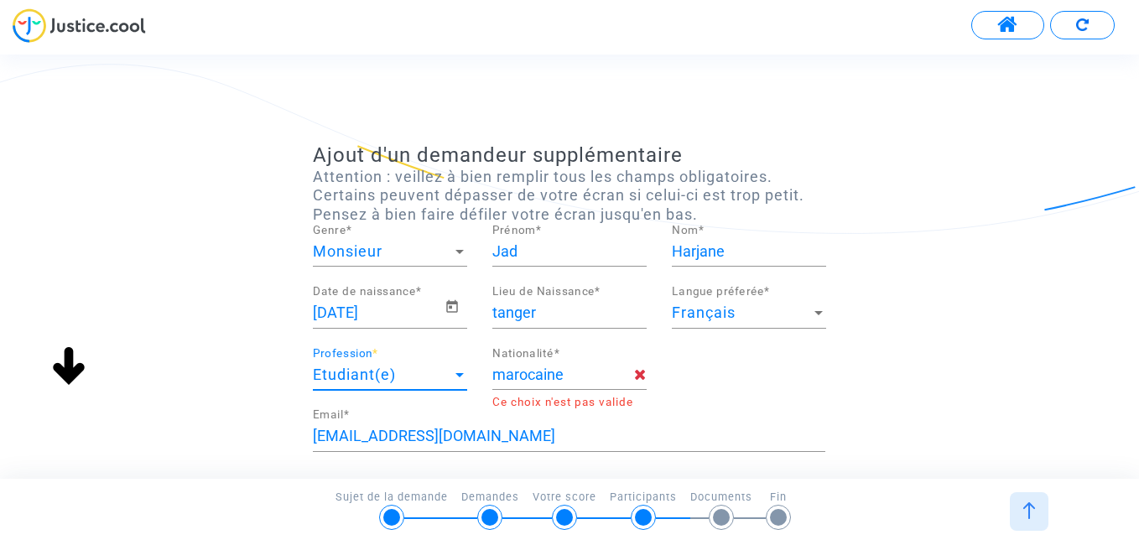
click at [579, 378] on input "marocaine" at bounding box center [563, 375] width 142 height 17
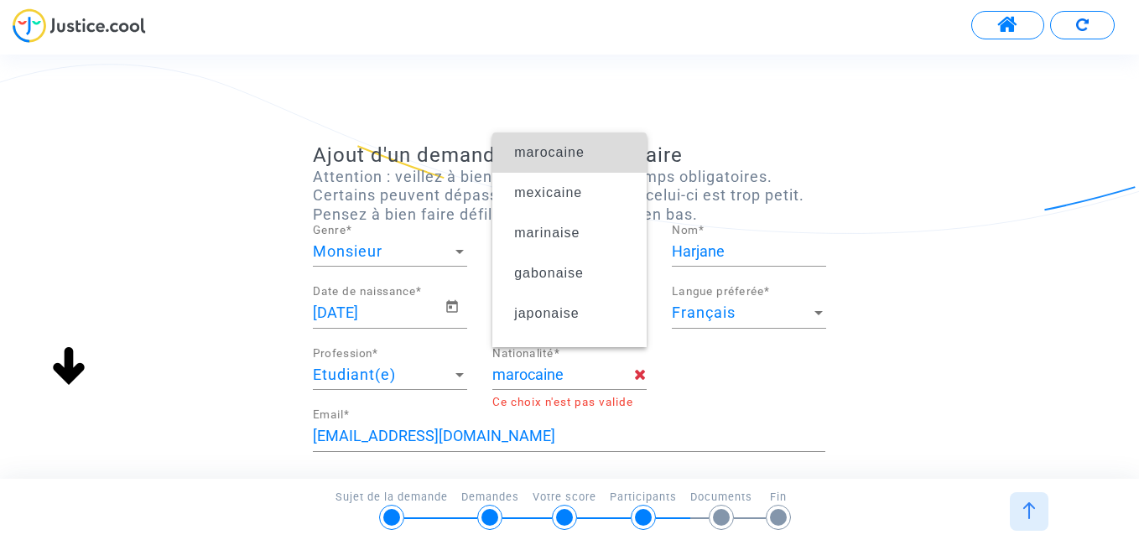
click at [576, 148] on span "marocaine" at bounding box center [549, 152] width 70 height 14
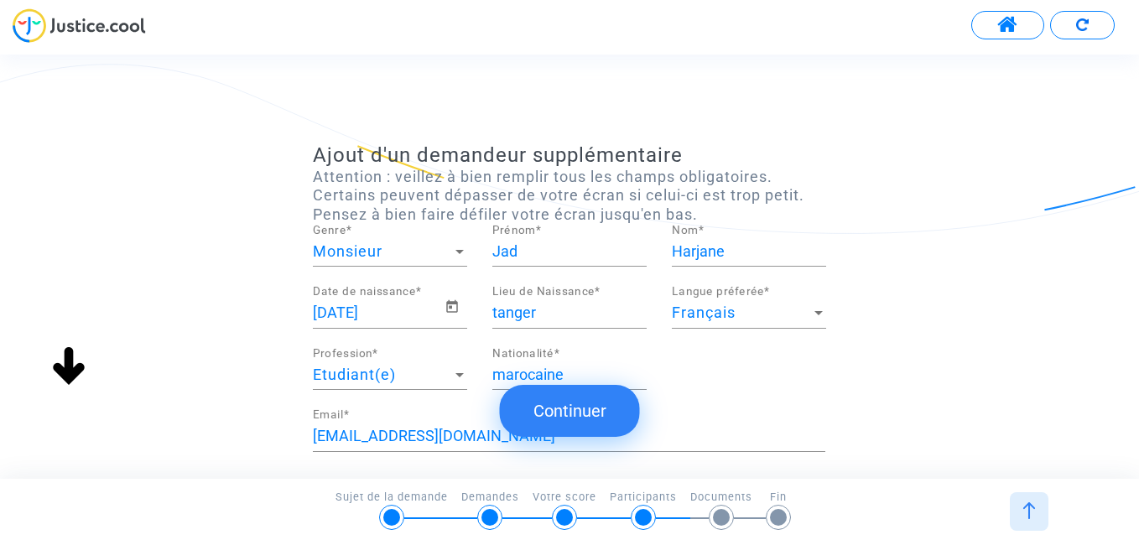
click at [586, 414] on button "Continuer" at bounding box center [570, 411] width 140 height 52
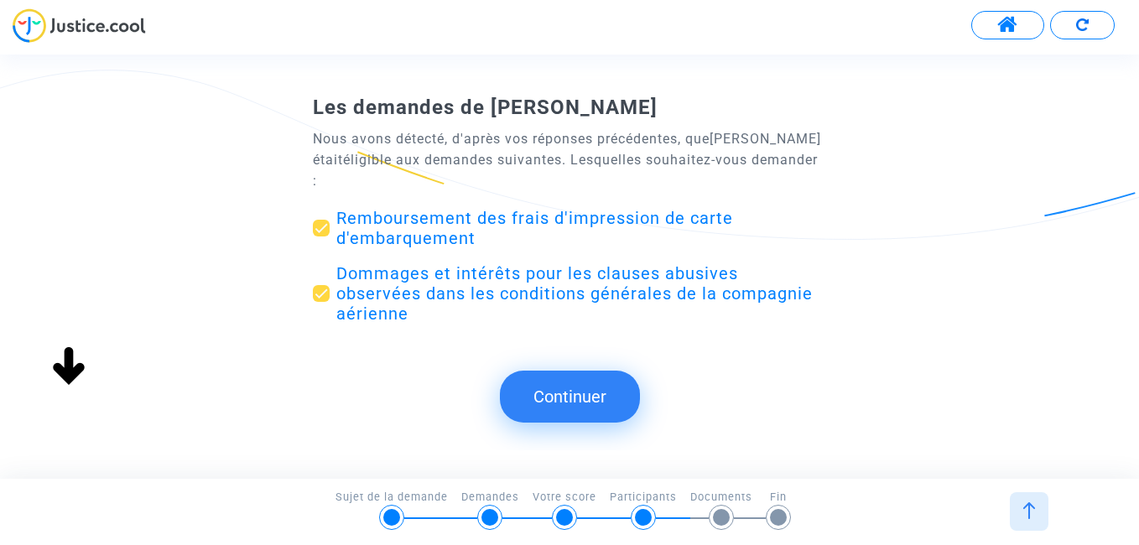
scroll to position [0, 0]
click at [319, 287] on span at bounding box center [321, 293] width 17 height 17
click at [320, 302] on input "Dommages et intérêts pour les clauses abusives observées dans les conditions gé…" at bounding box center [320, 302] width 1 height 1
checkbox input "false"
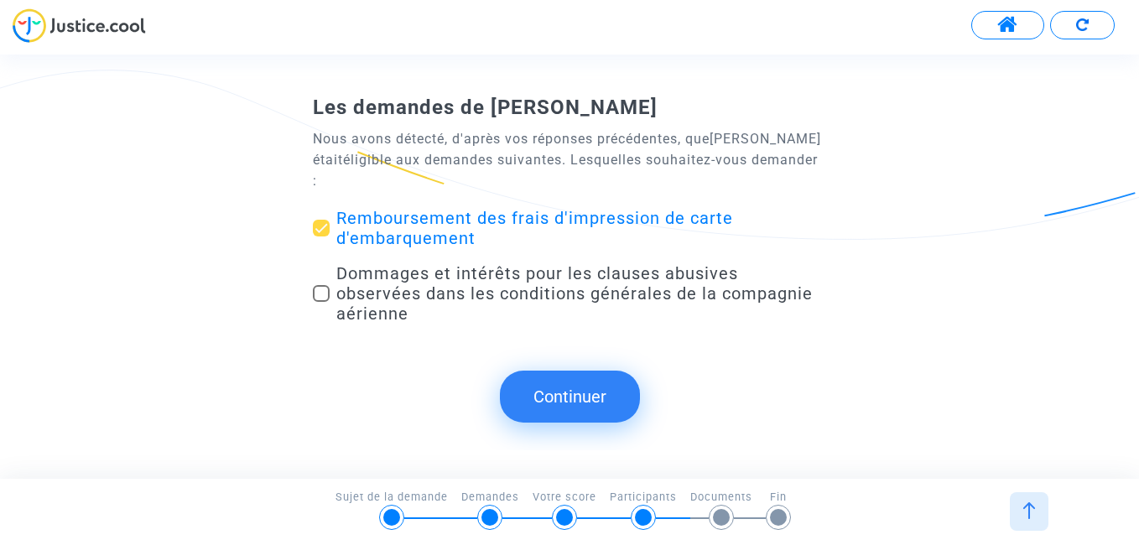
click at [602, 383] on button "Continuer" at bounding box center [570, 397] width 140 height 52
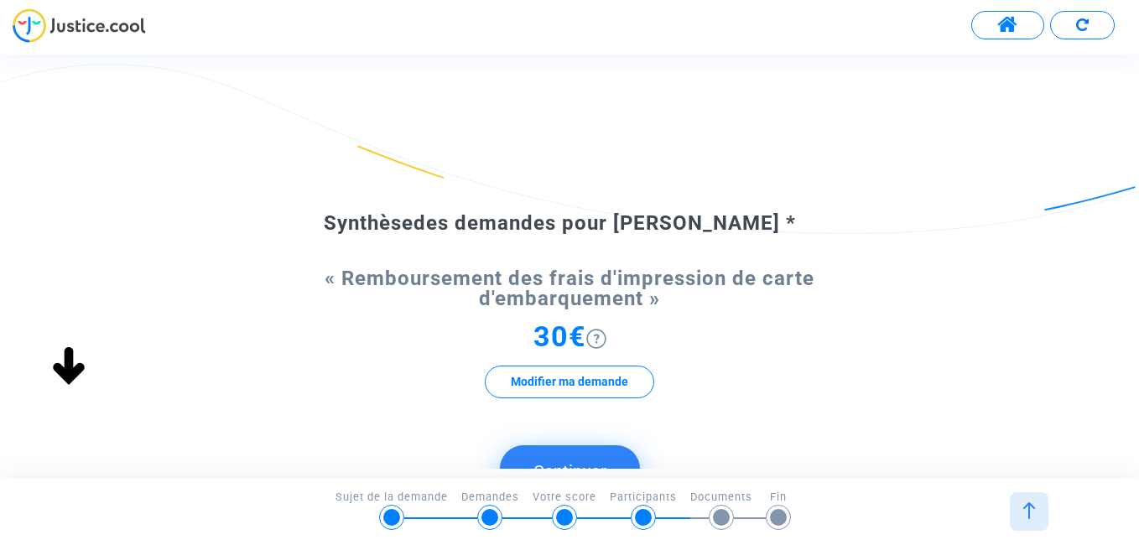
click at [591, 457] on button "Continuer" at bounding box center [570, 471] width 140 height 52
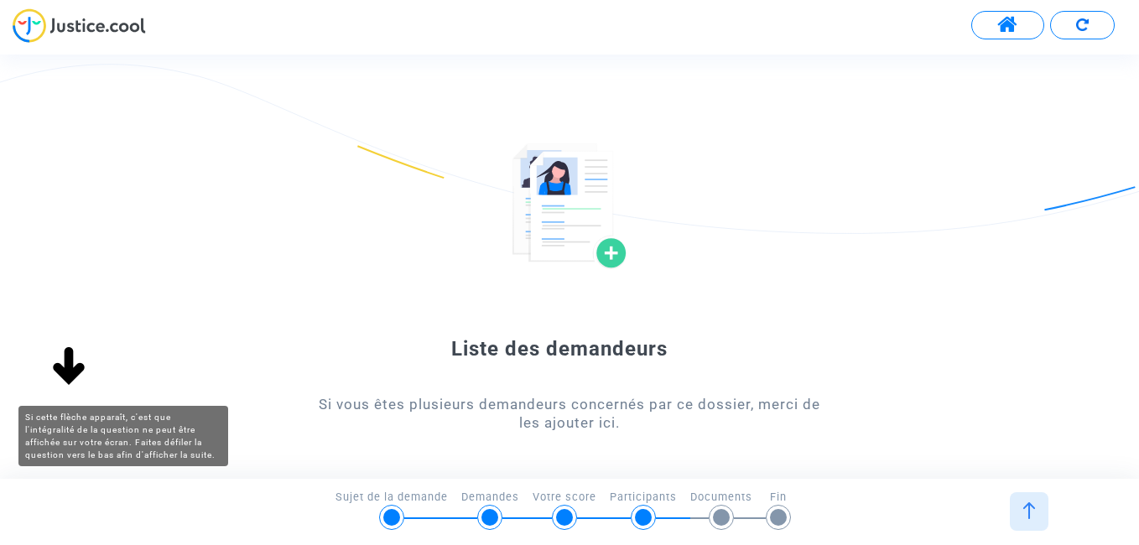
click at [64, 363] on img at bounding box center [69, 368] width 54 height 54
click at [71, 371] on img at bounding box center [69, 368] width 54 height 54
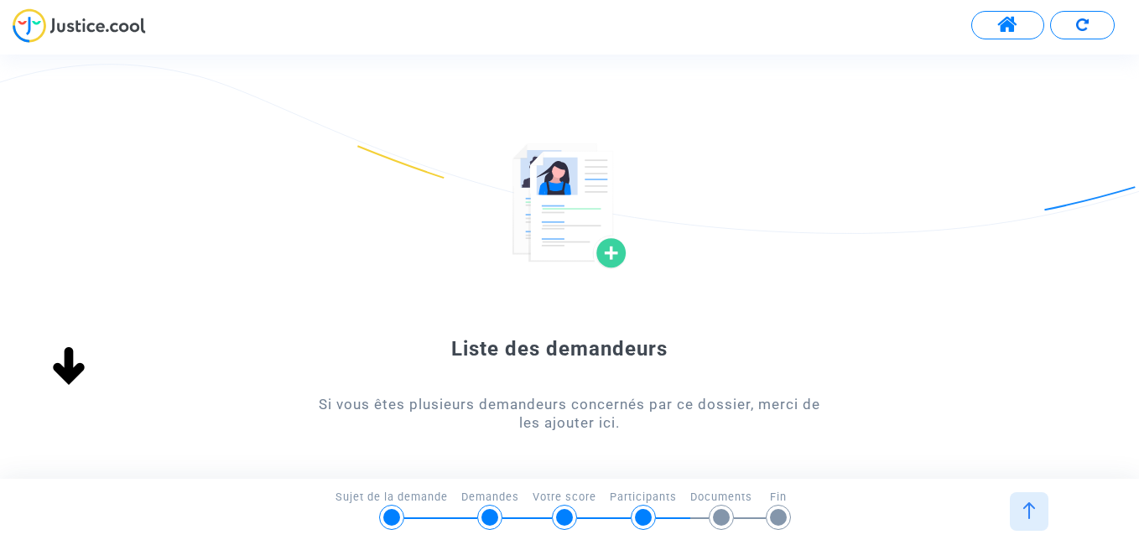
drag, startPoint x: 782, startPoint y: 398, endPoint x: 784, endPoint y: 409, distance: 11.9
click at [784, 409] on div "Si vous êtes plusieurs demandeurs concernés par ce dossier, merci de les ajoute…" at bounding box center [569, 414] width 513 height 38
drag, startPoint x: 784, startPoint y: 409, endPoint x: 635, endPoint y: 425, distance: 149.3
click at [635, 423] on div "Si vous êtes plusieurs demandeurs concernés par ce dossier, merci de les ajoute…" at bounding box center [569, 414] width 513 height 38
click at [632, 426] on div "Si vous êtes plusieurs demandeurs concernés par ce dossier, merci de les ajoute…" at bounding box center [569, 414] width 513 height 38
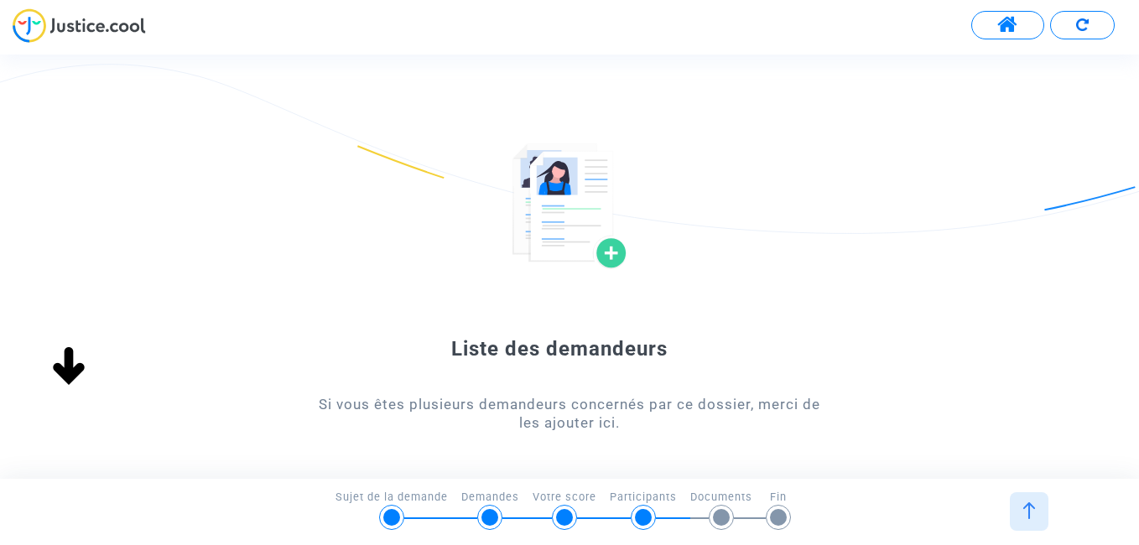
click at [888, 404] on div "Liste des demandeurs Si vous êtes plusieurs demandeurs concernés par ce dossier…" at bounding box center [569, 397] width 1139 height 509
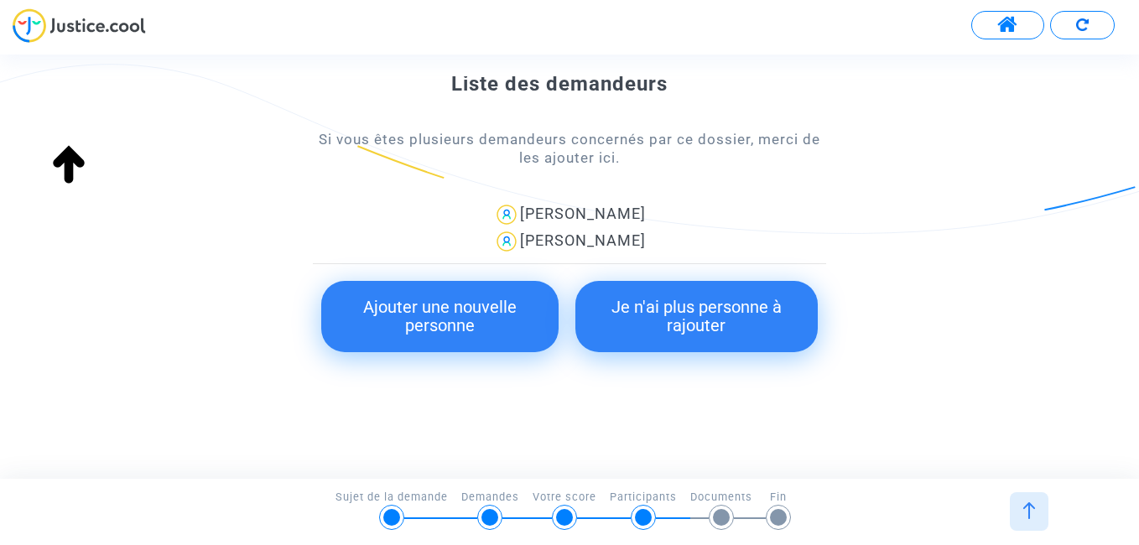
scroll to position [268, 0]
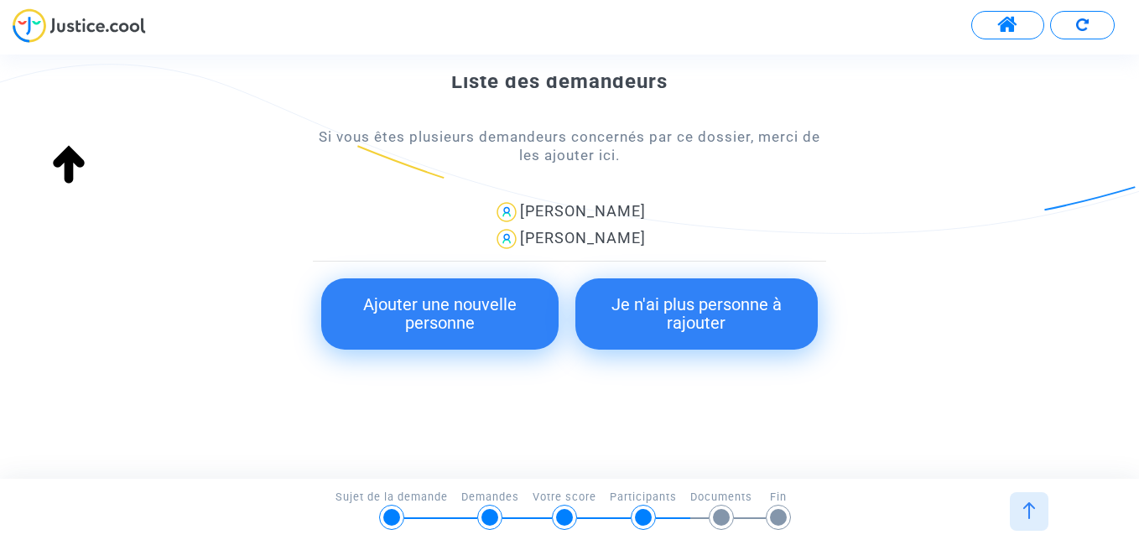
click at [697, 312] on button "Je n'ai plus personne à rajouter" at bounding box center [697, 314] width 242 height 71
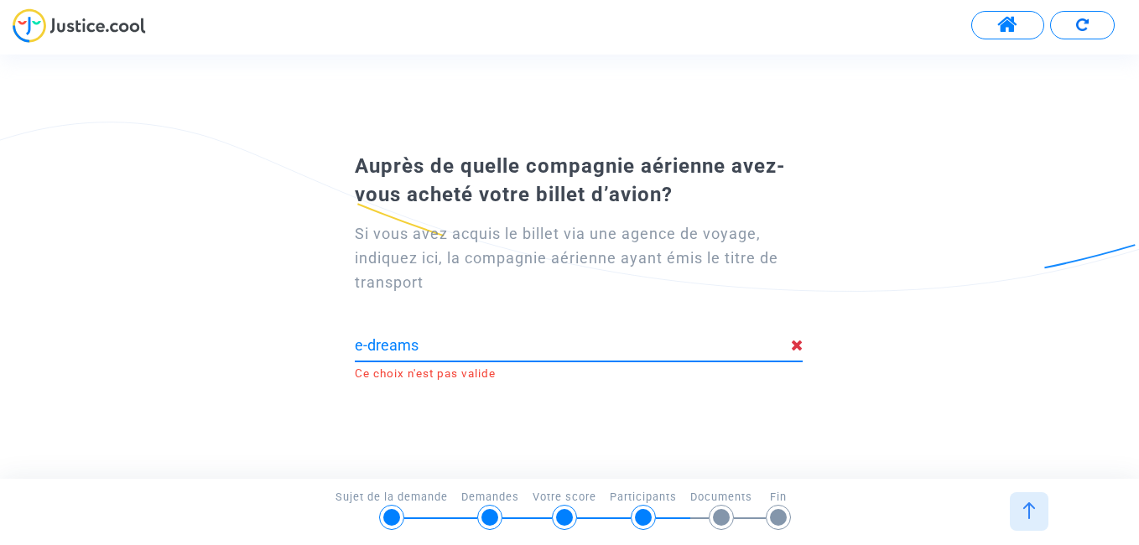
drag, startPoint x: 422, startPoint y: 346, endPoint x: 353, endPoint y: 344, distance: 68.8
click at [353, 344] on div "Si vous avez acquis le billet via une agence de voyage, indiquez ici, la compag…" at bounding box center [569, 294] width 513 height 171
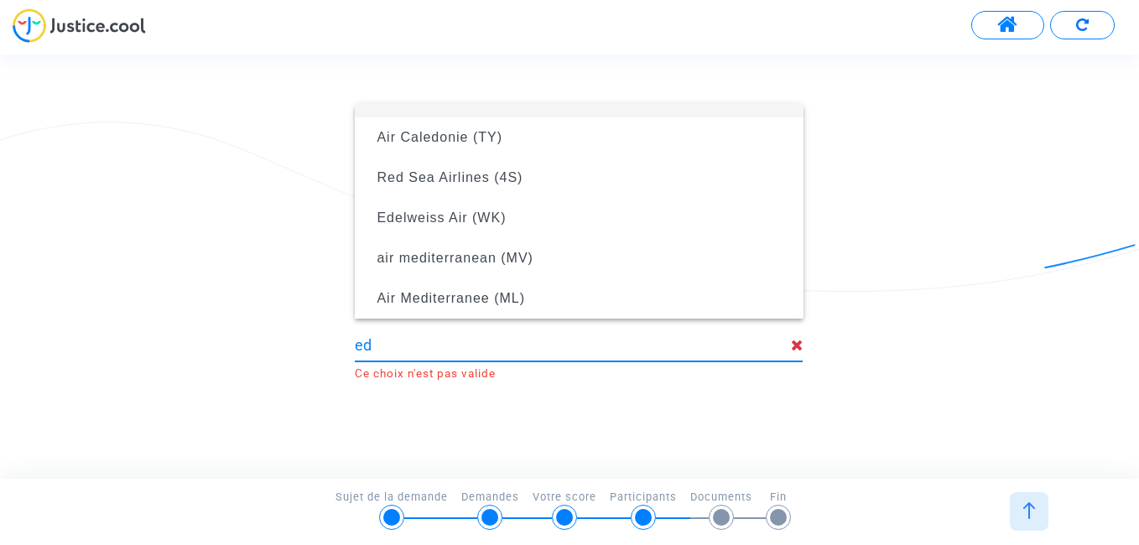
scroll to position [0, 0]
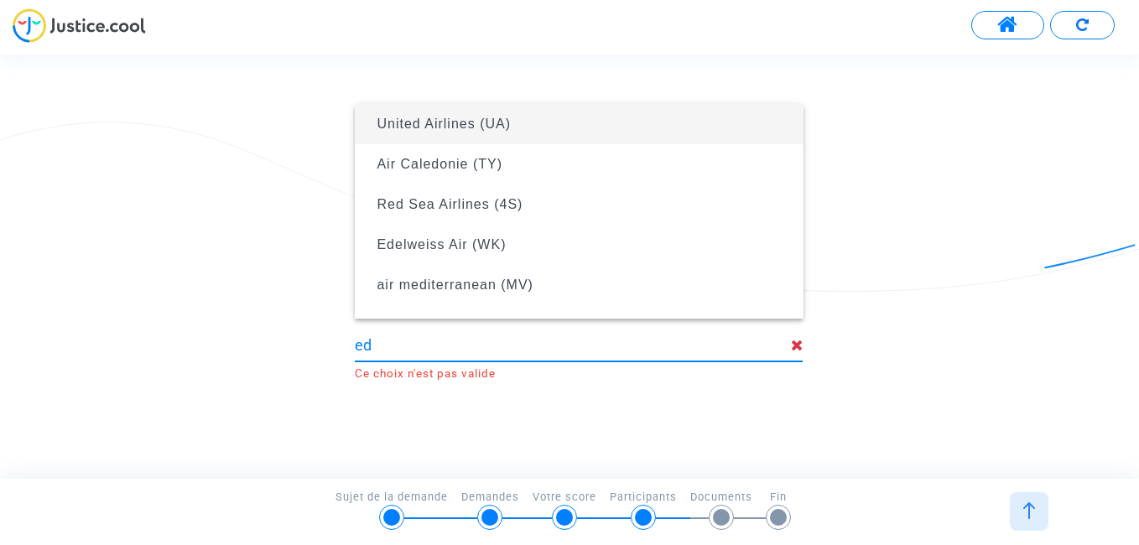
click at [384, 352] on input "ed" at bounding box center [572, 345] width 435 height 17
drag, startPoint x: 368, startPoint y: 347, endPoint x: 356, endPoint y: 347, distance: 12.6
click at [356, 347] on input "ed" at bounding box center [572, 345] width 435 height 17
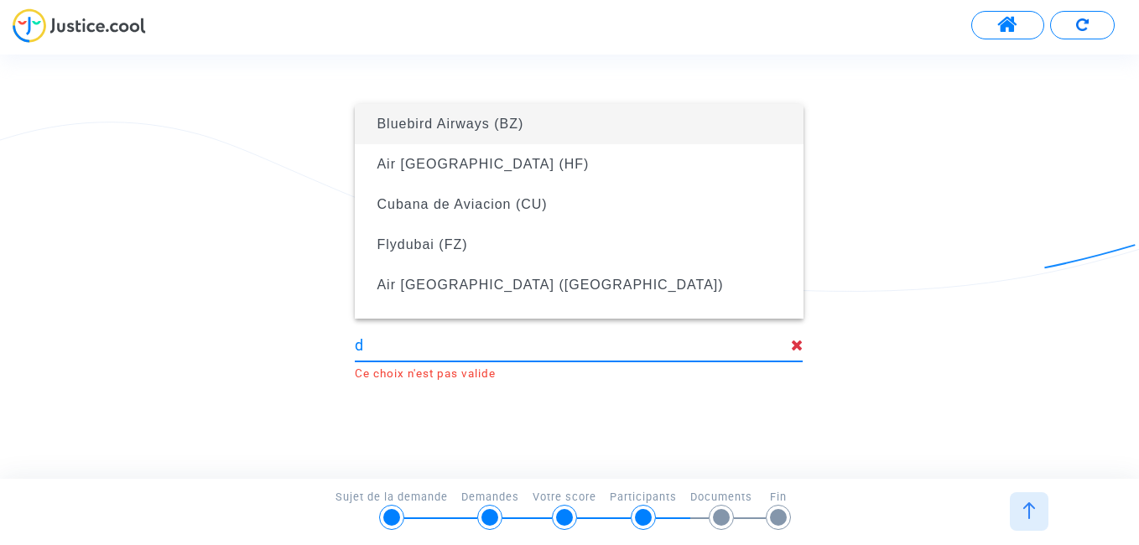
click at [381, 351] on input "d" at bounding box center [572, 345] width 435 height 17
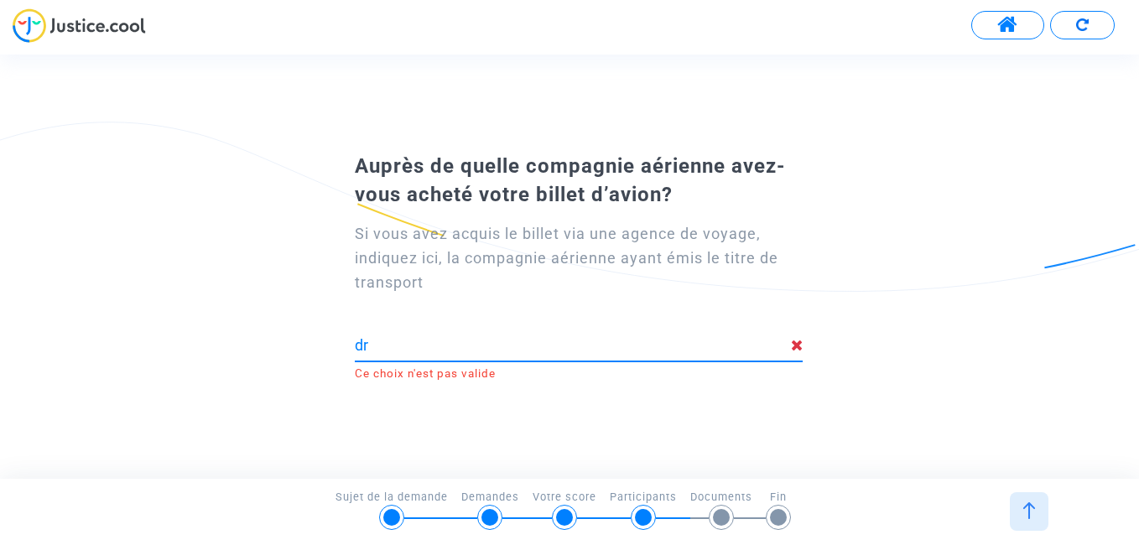
type input "d"
drag, startPoint x: 432, startPoint y: 349, endPoint x: 346, endPoint y: 340, distance: 86.9
click at [346, 340] on div "Si vous avez acquis le billet via une agence de voyage, indiquez ici, la compag…" at bounding box center [569, 294] width 513 height 171
click at [437, 360] on div "eDreams Ce choix n'est pas valide" at bounding box center [579, 350] width 448 height 62
drag, startPoint x: 418, startPoint y: 348, endPoint x: 331, endPoint y: 341, distance: 87.6
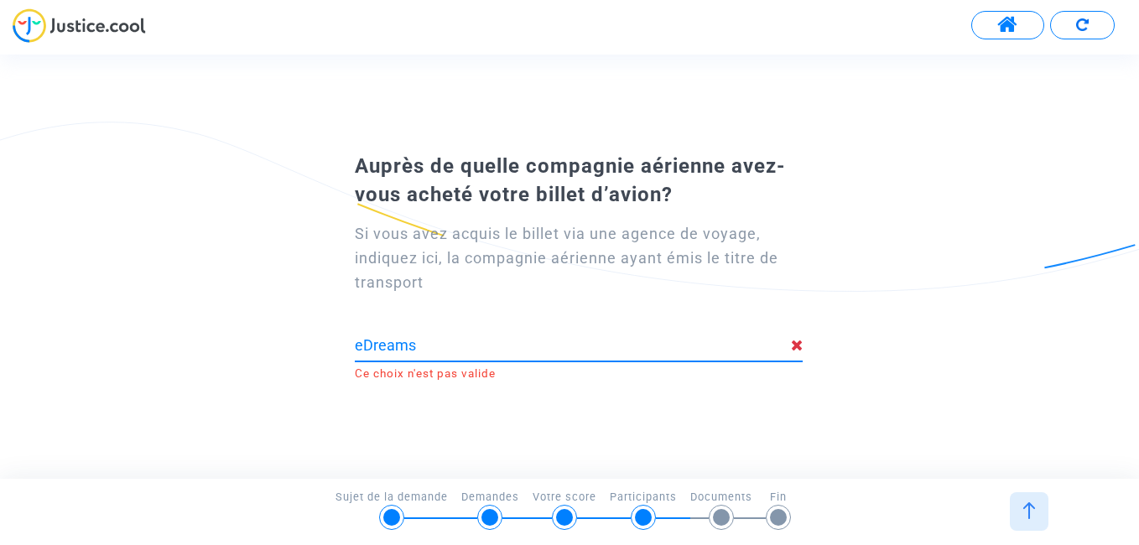
click at [331, 341] on div "Si vous avez acquis le billet via une agence de voyage, indiquez ici, la compag…" at bounding box center [569, 294] width 513 height 171
type input "E"
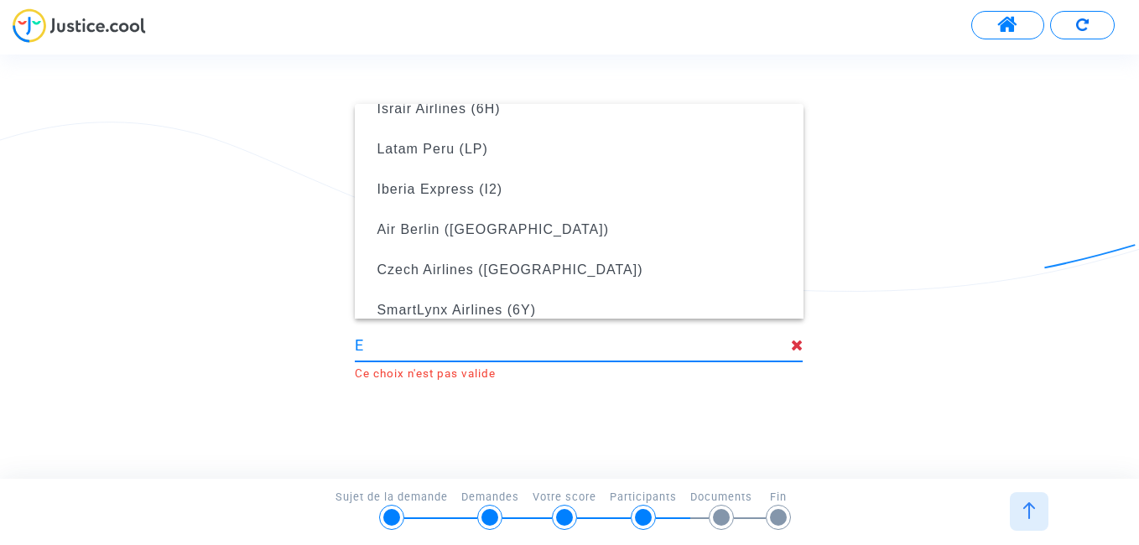
scroll to position [188, 0]
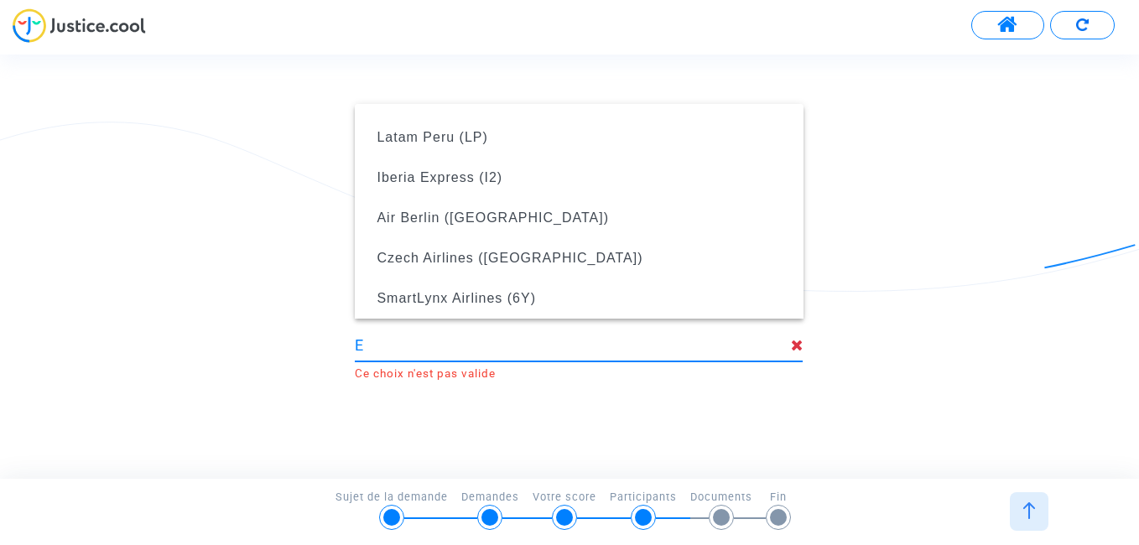
click at [704, 347] on input "E" at bounding box center [572, 345] width 435 height 17
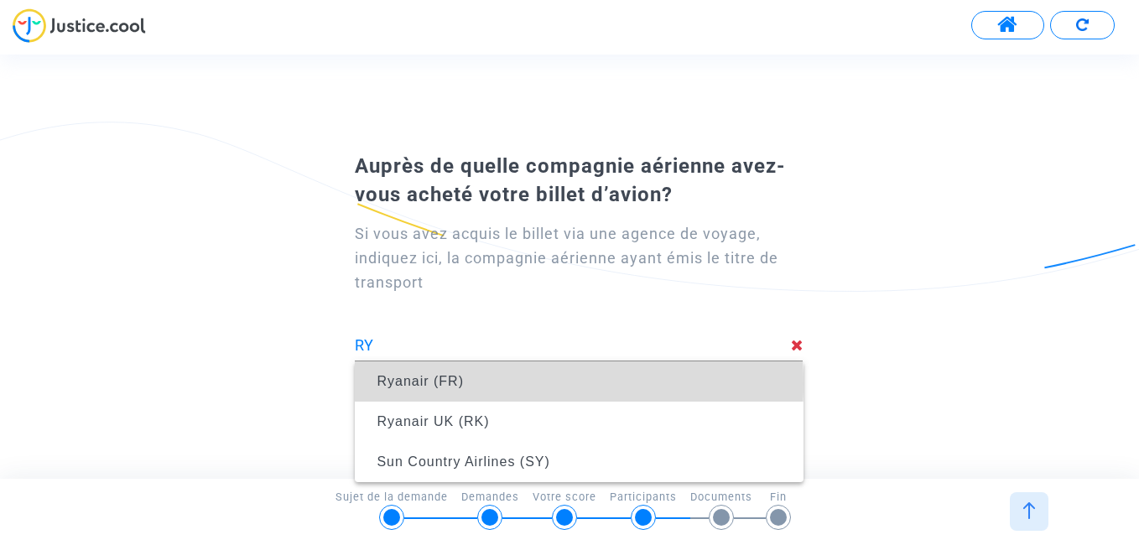
click at [473, 384] on span "Ryanair (FR)" at bounding box center [578, 381] width 421 height 47
type input "Ryanair (FR)"
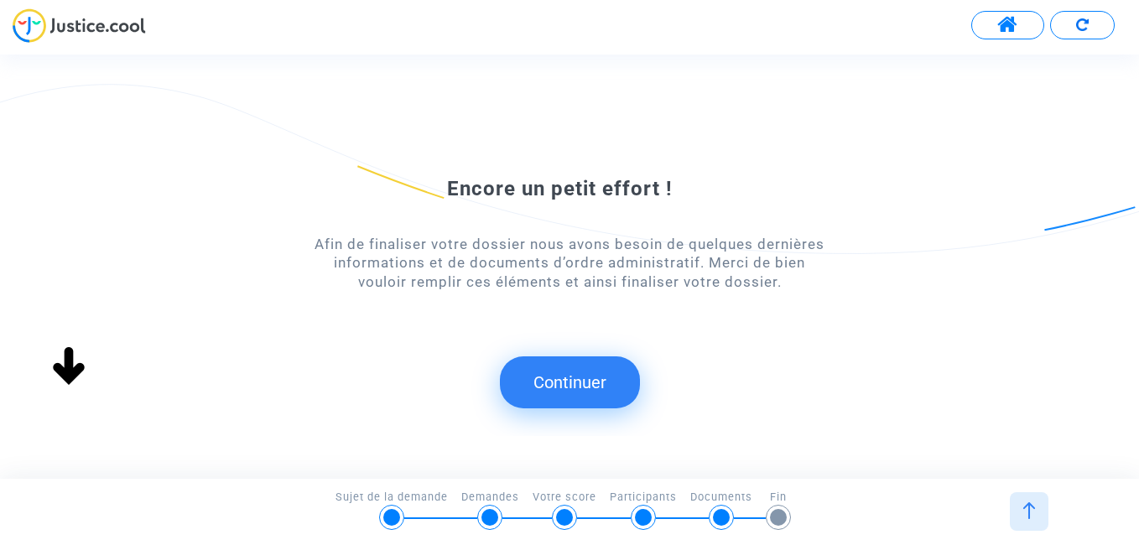
click at [594, 384] on button "Continuer" at bounding box center [570, 383] width 140 height 52
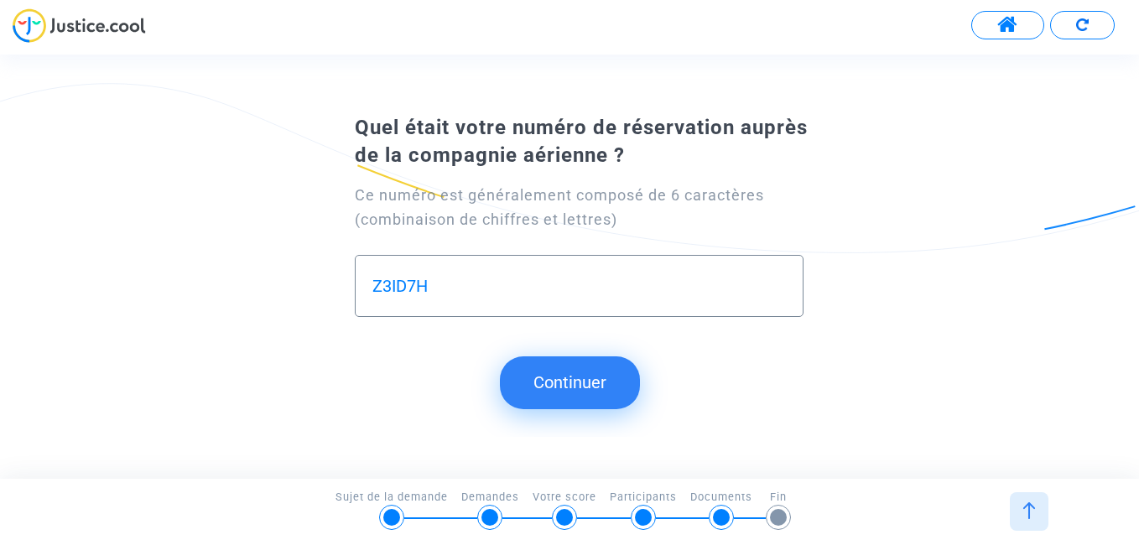
type input "Z3ID7H"
click at [601, 387] on button "Continuer" at bounding box center [570, 383] width 140 height 52
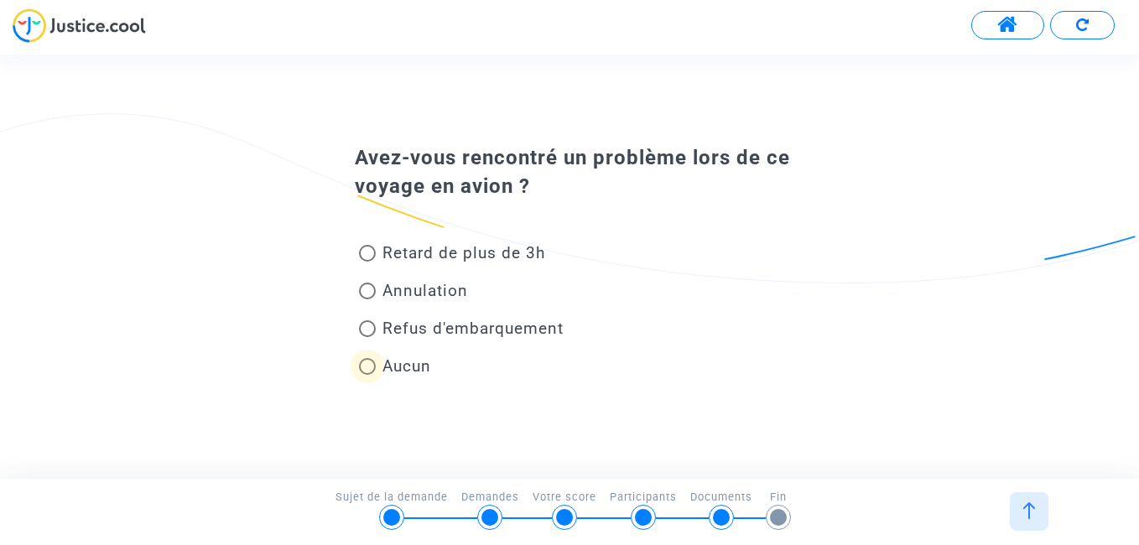
click at [367, 367] on span at bounding box center [367, 367] width 0 height 0
click at [367, 375] on input "Aucun" at bounding box center [367, 375] width 1 height 1
radio input "true"
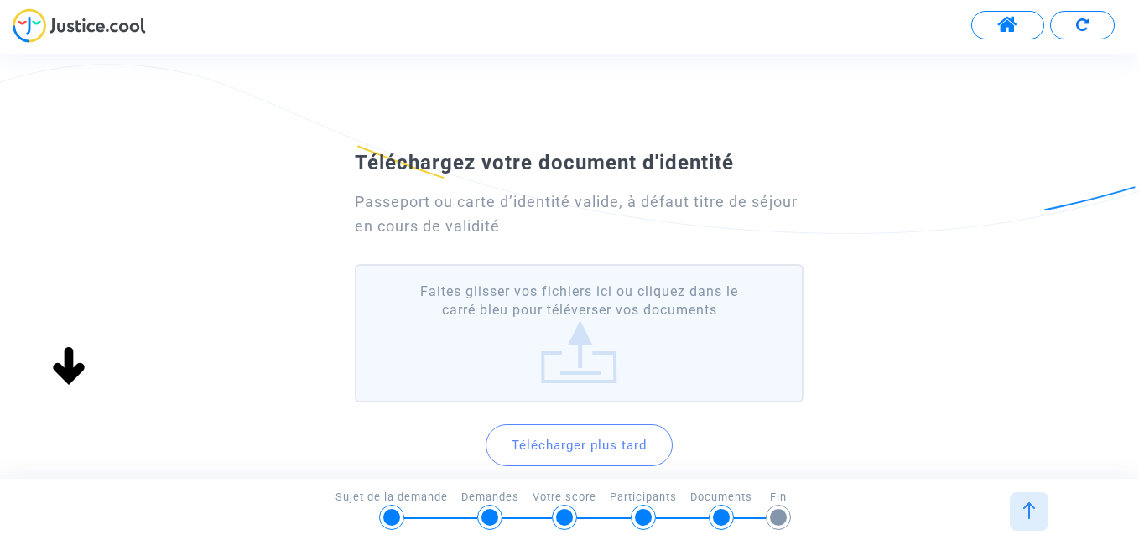
click at [569, 447] on button "Télécharger plus tard" at bounding box center [579, 445] width 187 height 42
click at [1031, 509] on img at bounding box center [1029, 511] width 17 height 17
click at [981, 518] on img at bounding box center [977, 511] width 17 height 17
click at [573, 449] on button "Télécharger plus tard" at bounding box center [579, 445] width 187 height 42
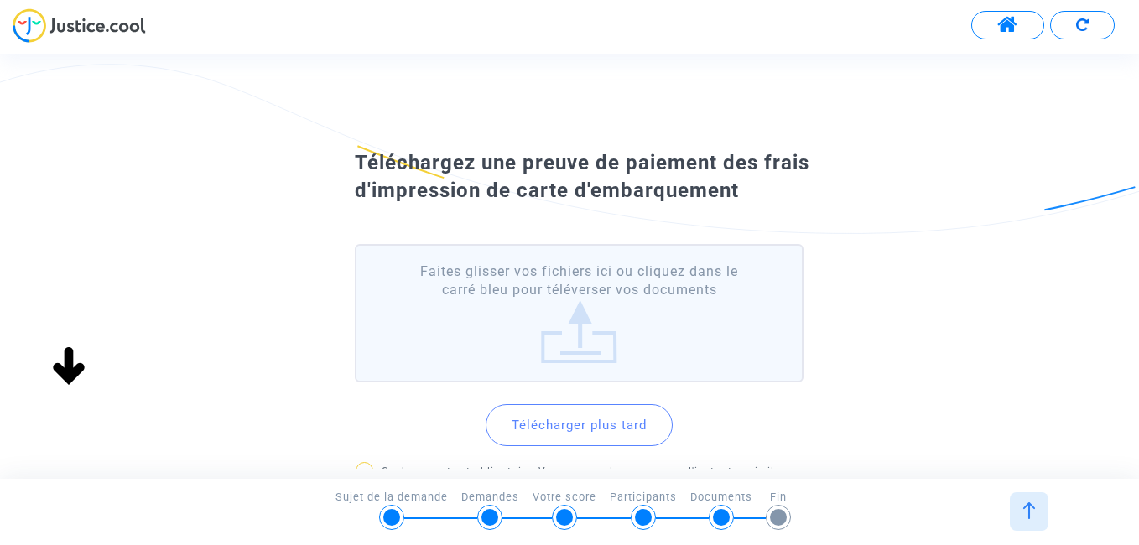
click at [583, 431] on button "Télécharger plus tard" at bounding box center [579, 425] width 187 height 42
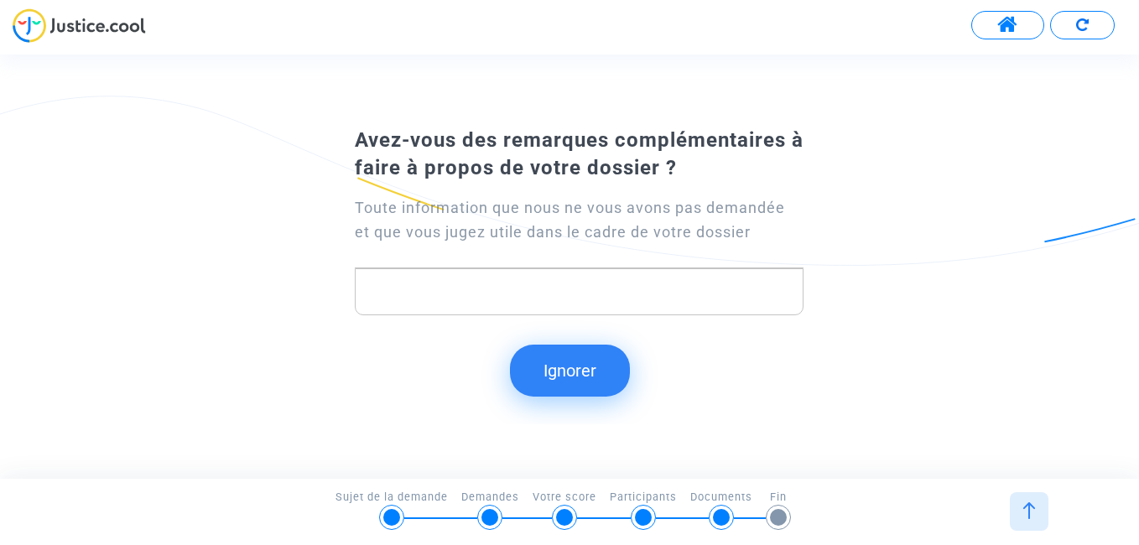
click at [1029, 511] on img at bounding box center [1029, 511] width 17 height 17
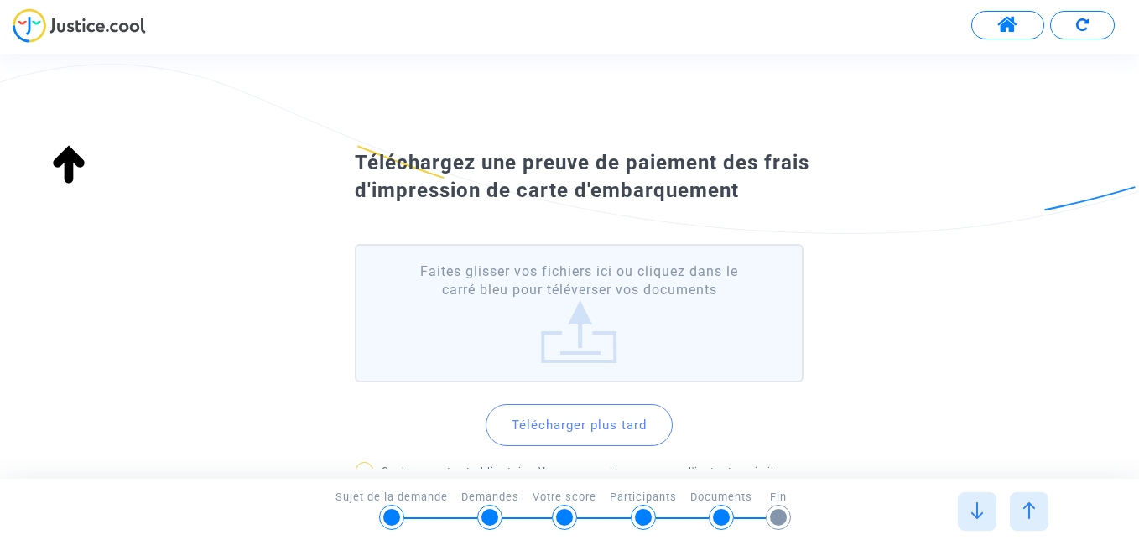
click at [1032, 514] on img at bounding box center [1029, 511] width 17 height 17
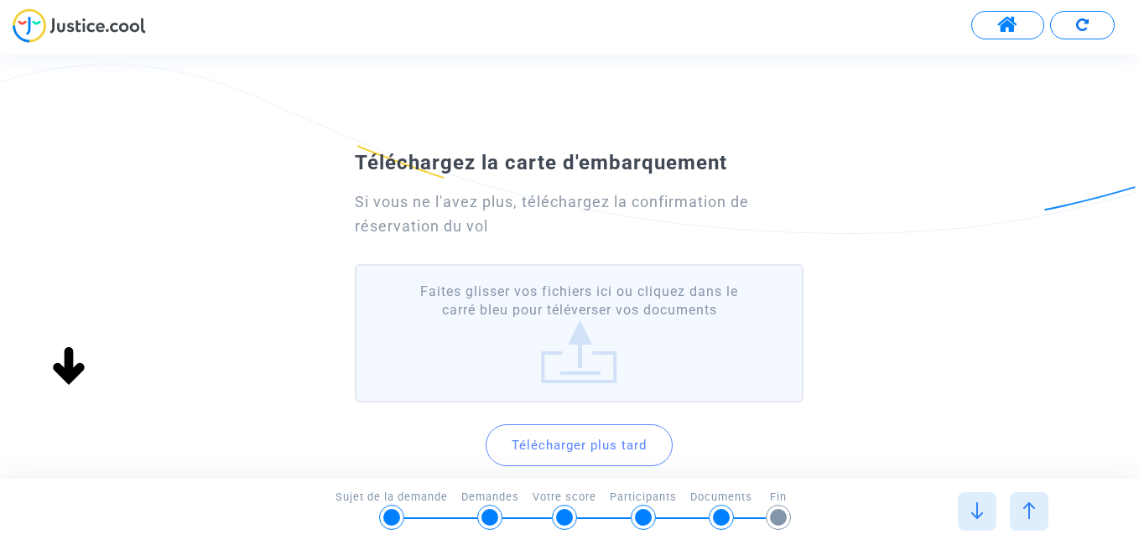
click at [578, 348] on label "Faites glisser vos fichiers ici ou cliquez dans le carré bleu pour téléverser v…" at bounding box center [579, 333] width 448 height 138
click at [0, 0] on input "Faites glisser vos fichiers ici ou cliquez dans le carré bleu pour téléverser v…" at bounding box center [0, 0] width 0 height 0
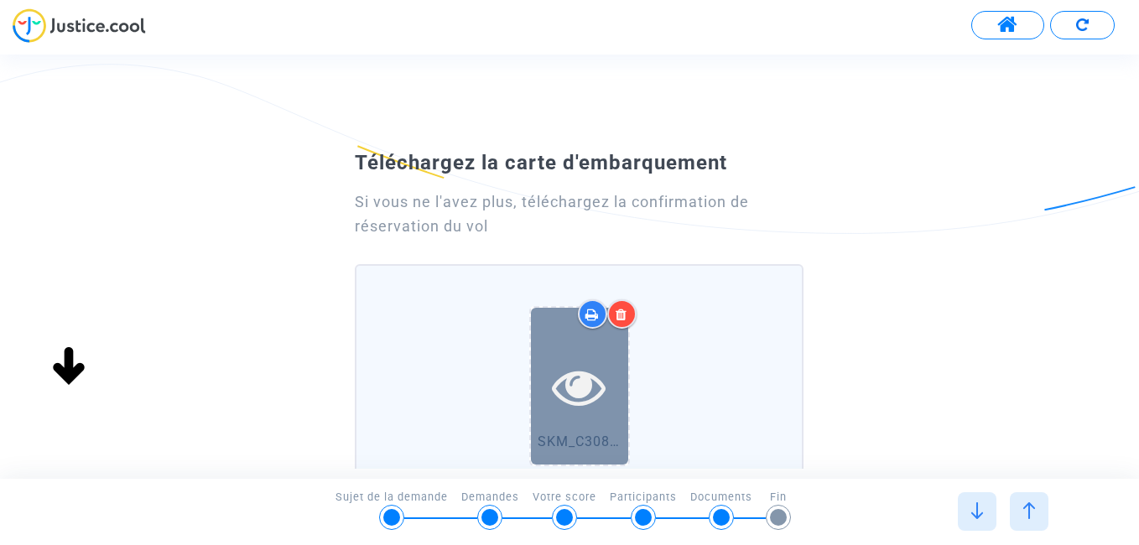
click at [596, 417] on div at bounding box center [579, 387] width 97 height 158
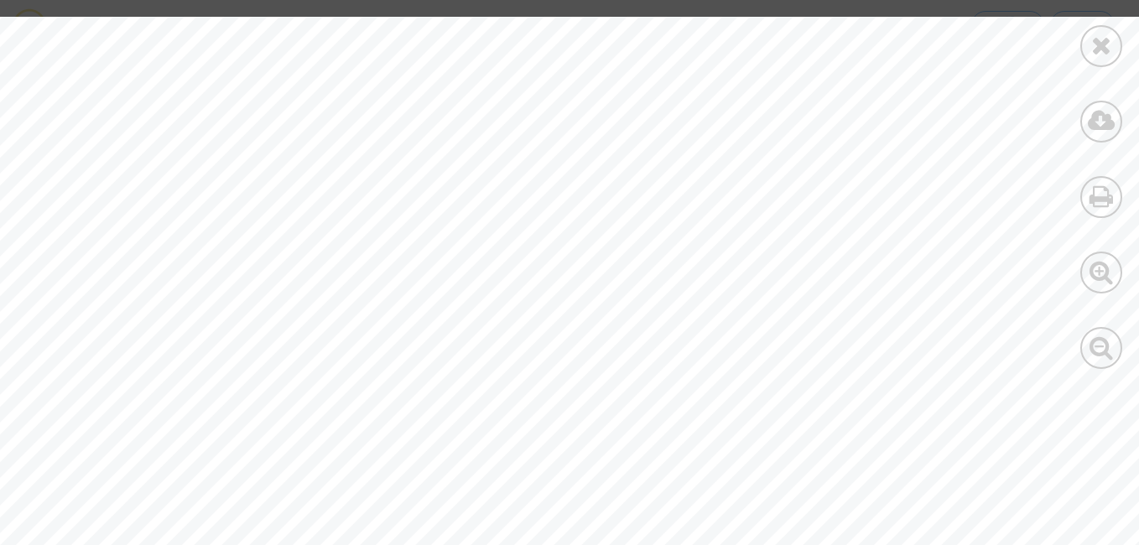
scroll to position [0, 466]
drag, startPoint x: 1138, startPoint y: 211, endPoint x: 1138, endPoint y: 321, distance: 110.7
click at [1138, 96] on html "Transmission de votre réponse... Continuer Continuer Ignorer Continuer Continue…" at bounding box center [569, 48] width 1139 height 96
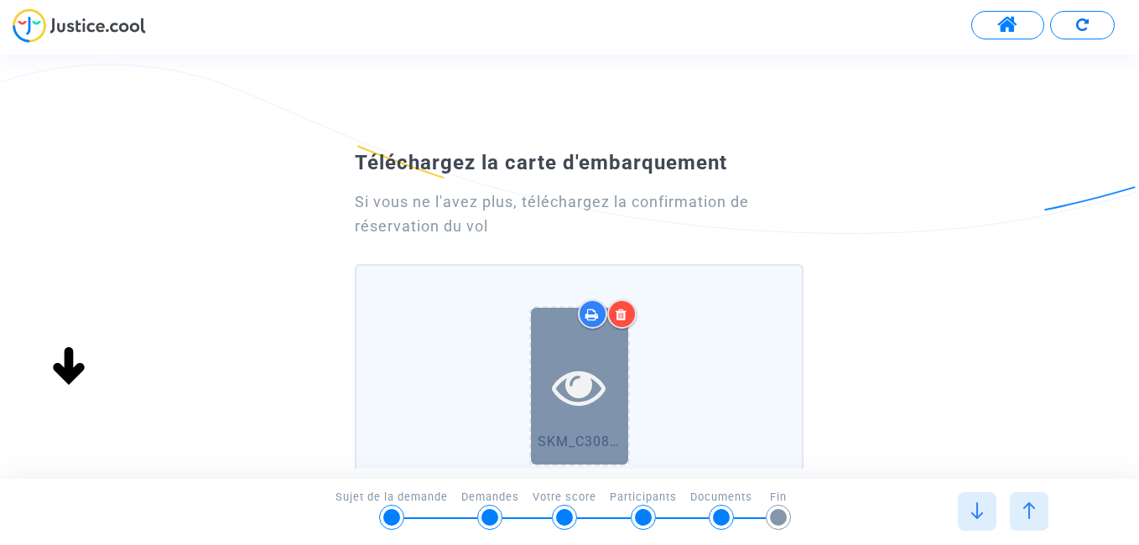
click at [577, 367] on icon at bounding box center [579, 387] width 55 height 54
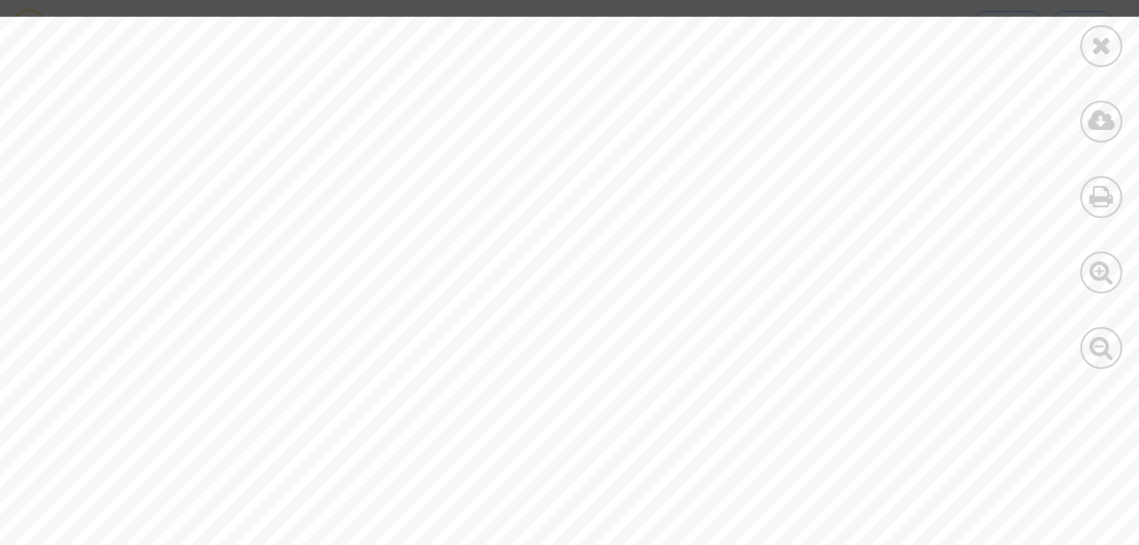
drag, startPoint x: 1138, startPoint y: 235, endPoint x: 1142, endPoint y: 315, distance: 79.8
click at [1138, 96] on html "Transmission de votre réponse... Continuer Continuer Ignorer Continuer Continue…" at bounding box center [569, 48] width 1139 height 96
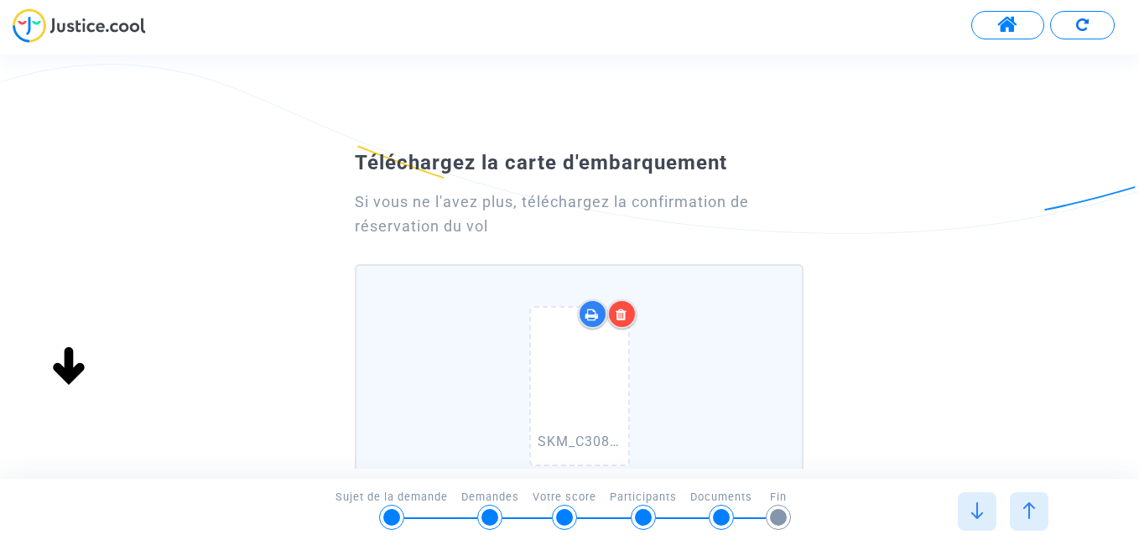
click at [683, 339] on div "SKM_C30825091112360.pdf" at bounding box center [579, 390] width 428 height 215
click at [0, 0] on input "SKM_C30825091112360.pdf Faites glisser vos fichiers ici ou cliquez dans le carr…" at bounding box center [0, 0] width 0 height 0
click at [627, 312] on icon at bounding box center [622, 314] width 12 height 13
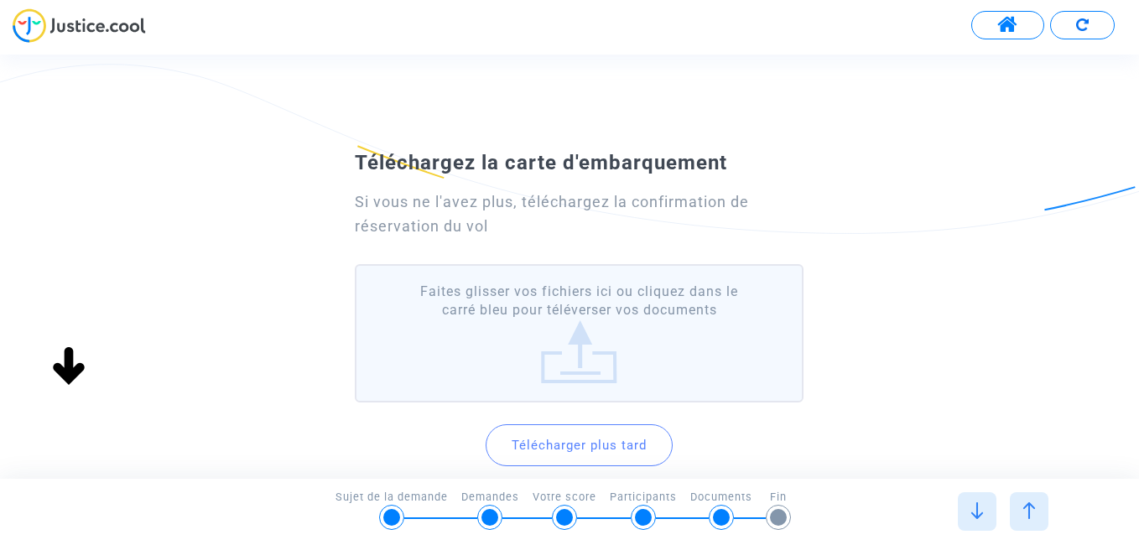
click at [621, 446] on button "Télécharger plus tard" at bounding box center [579, 445] width 187 height 42
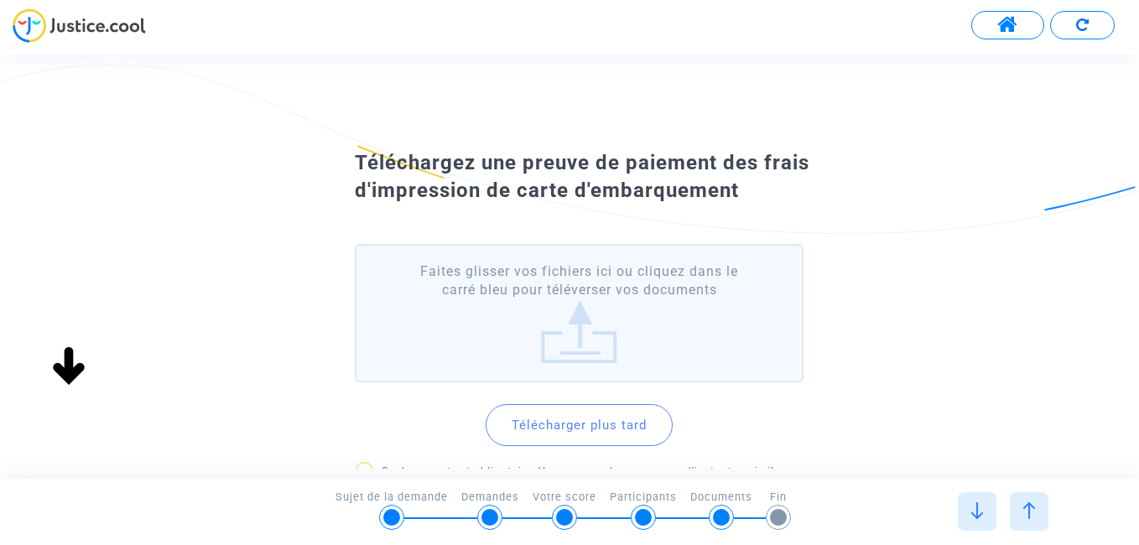
click at [977, 517] on img at bounding box center [977, 511] width 17 height 17
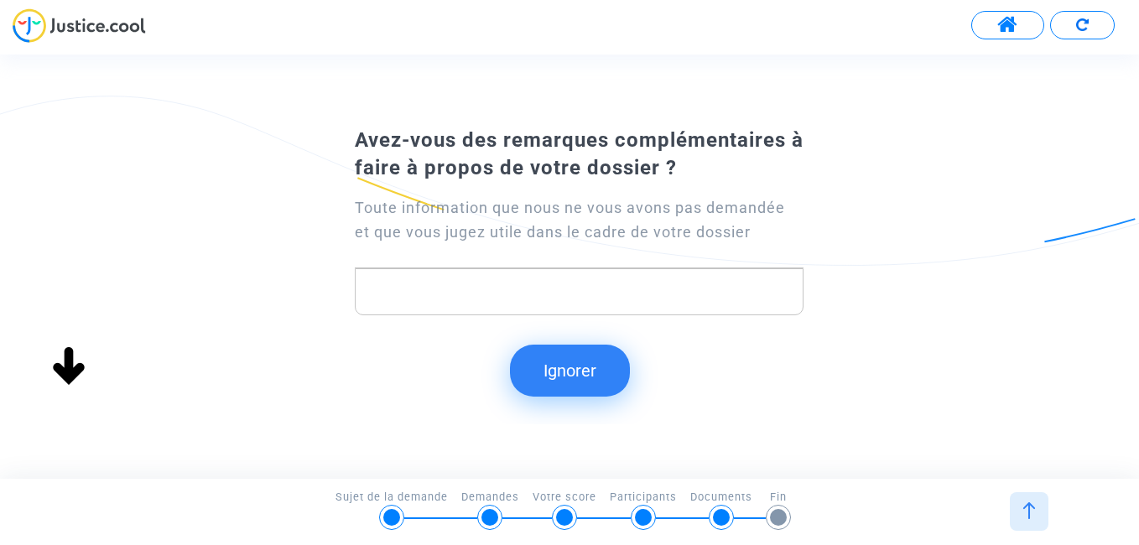
click at [1030, 512] on img at bounding box center [1029, 511] width 17 height 17
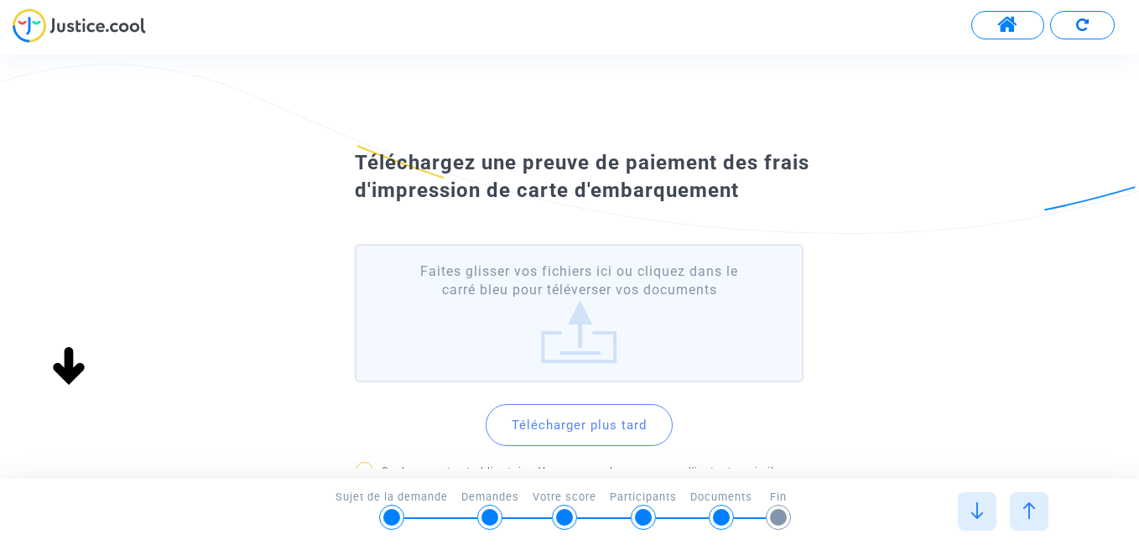
click at [1034, 512] on img at bounding box center [1029, 511] width 17 height 17
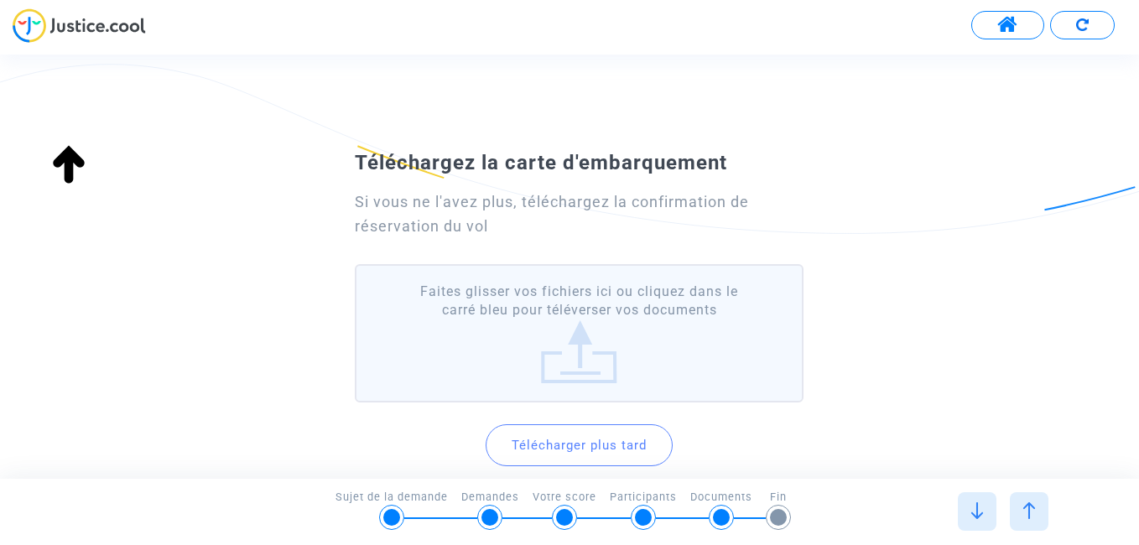
click at [988, 315] on div "Téléchargez la carte d'embarquement Si vous ne l'avez plus, téléchargez la conf…" at bounding box center [569, 337] width 1139 height 388
click at [581, 351] on label "Faites glisser vos fichiers ici ou cliquez dans le carré bleu pour téléverser v…" at bounding box center [579, 333] width 448 height 138
click at [0, 0] on input "Faites glisser vos fichiers ici ou cliquez dans le carré bleu pour téléverser v…" at bounding box center [0, 0] width 0 height 0
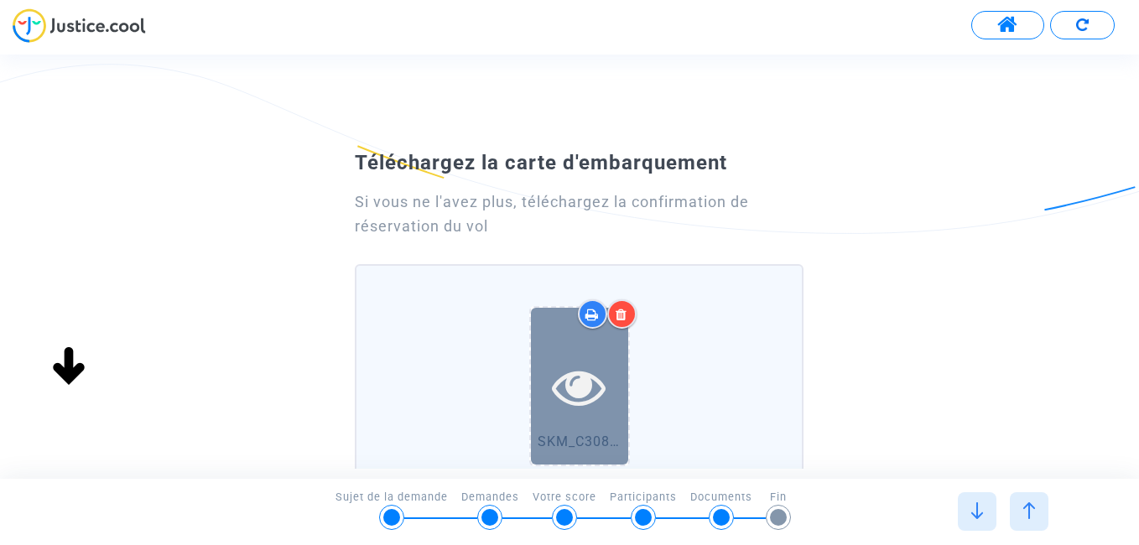
click at [572, 389] on icon at bounding box center [579, 387] width 55 height 54
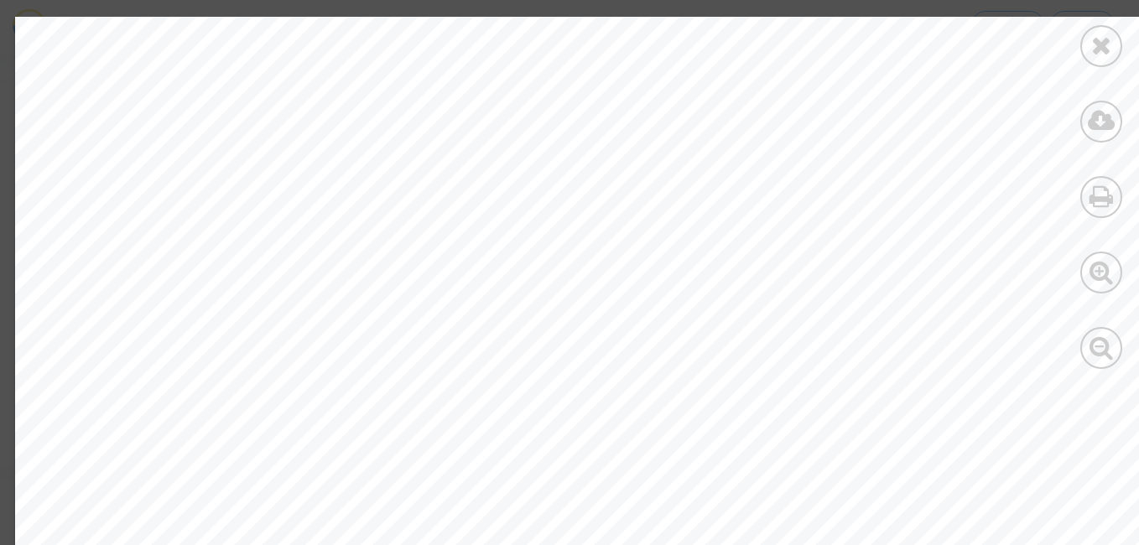
drag, startPoint x: 1138, startPoint y: 174, endPoint x: 1142, endPoint y: 214, distance: 39.6
click at [1138, 96] on html "Transmission de votre réponse... Continuer Continuer Ignorer Continuer Continue…" at bounding box center [569, 48] width 1139 height 96
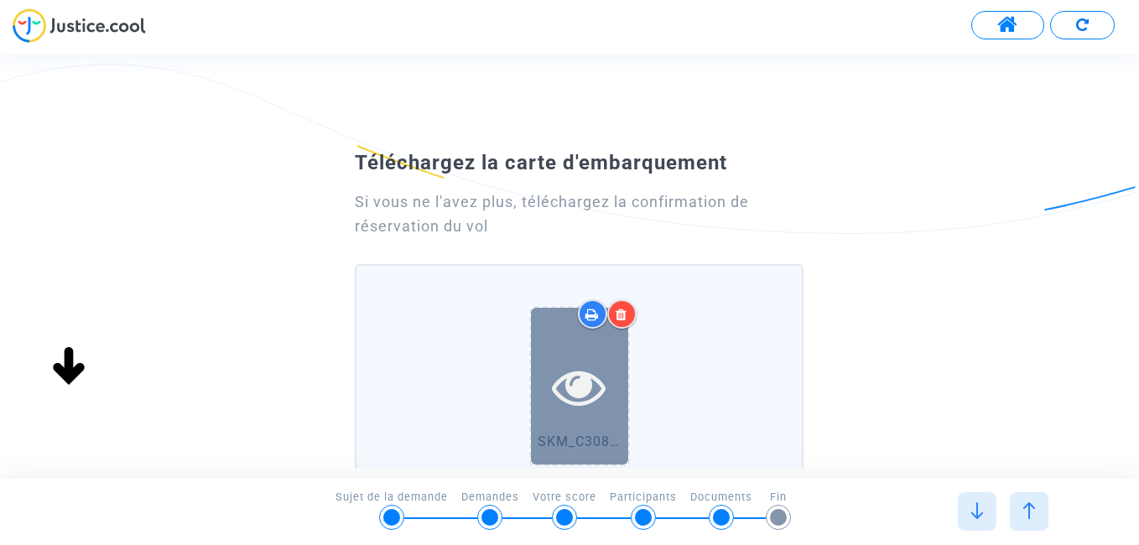
click at [592, 383] on icon at bounding box center [579, 387] width 55 height 54
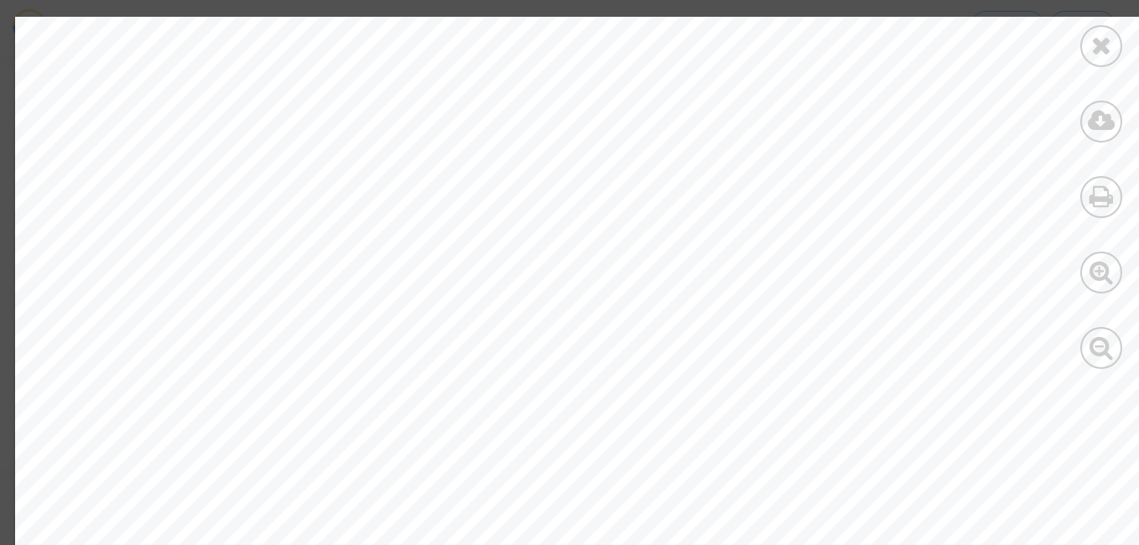
scroll to position [67, 0]
drag, startPoint x: 1136, startPoint y: 134, endPoint x: 1142, endPoint y: 157, distance: 23.4
click at [1138, 96] on html "Transmission de votre réponse... Continuer Continuer Ignorer Continuer Continue…" at bounding box center [569, 48] width 1139 height 96
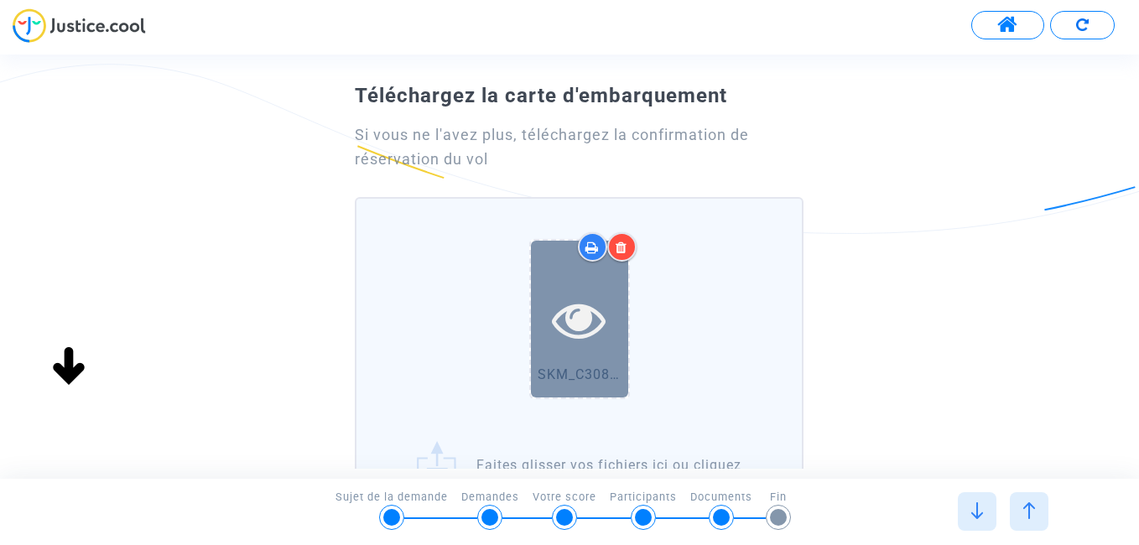
click at [577, 286] on div at bounding box center [579, 320] width 97 height 158
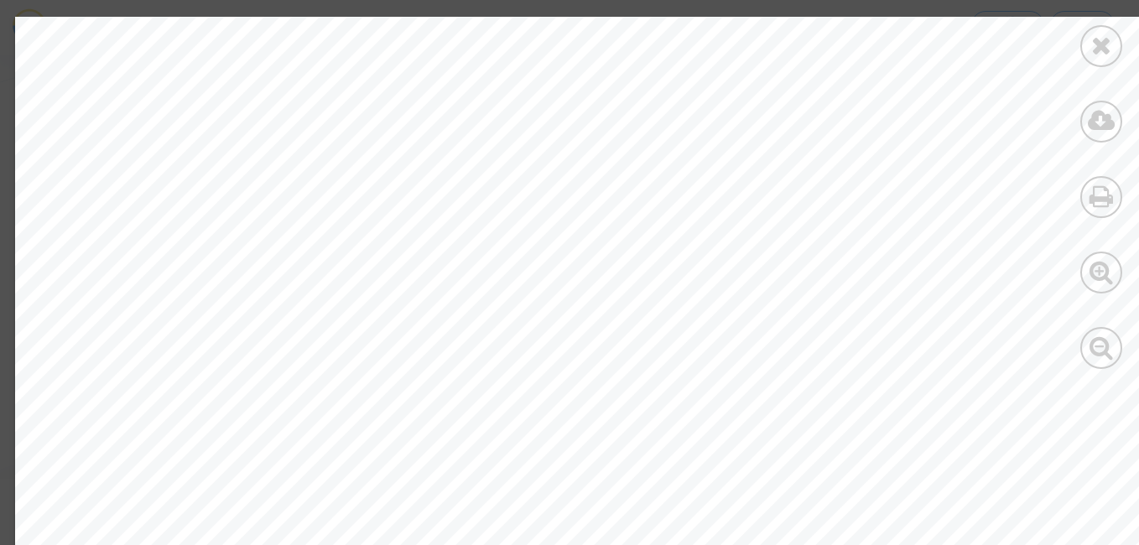
scroll to position [168, 0]
drag, startPoint x: 826, startPoint y: 224, endPoint x: 820, endPoint y: 394, distance: 170.4
drag, startPoint x: 1138, startPoint y: 177, endPoint x: 1118, endPoint y: 243, distance: 69.3
click at [1118, 243] on div at bounding box center [1102, 193] width 76 height 386
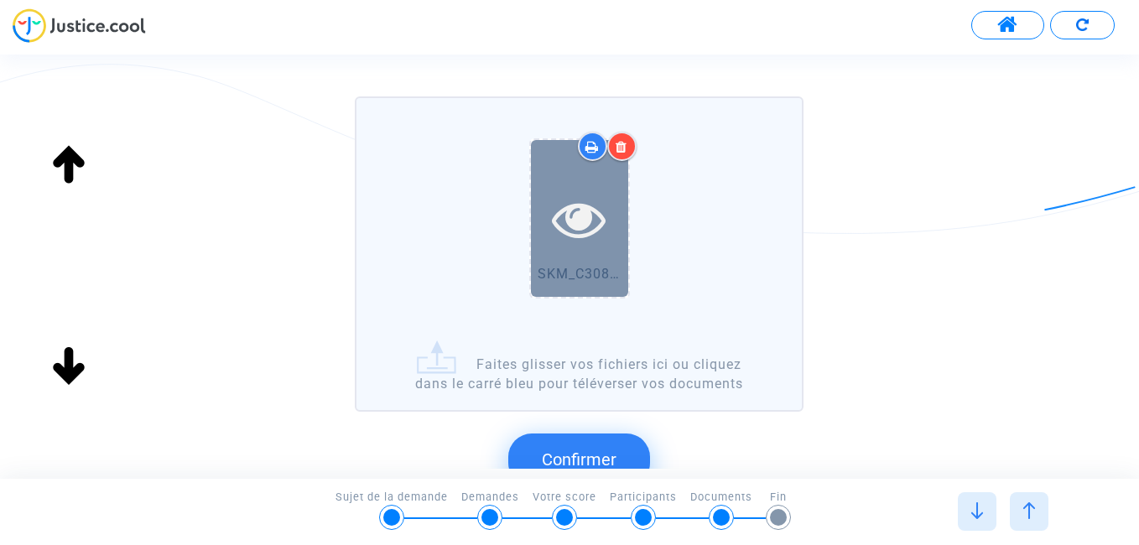
click at [576, 239] on icon at bounding box center [579, 219] width 55 height 54
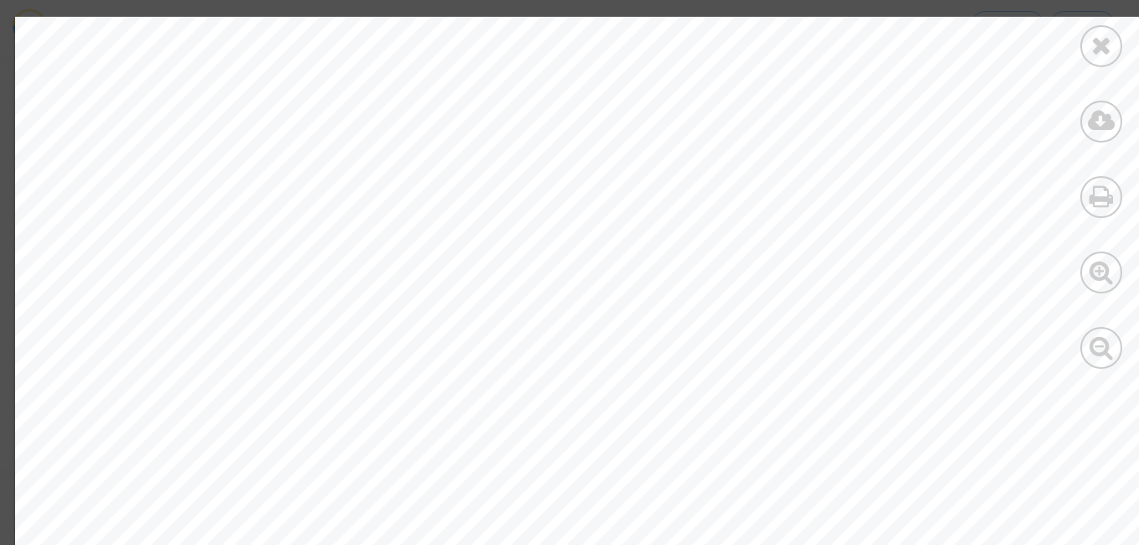
click at [1136, 77] on div at bounding box center [1102, 193] width 76 height 386
drag, startPoint x: 1138, startPoint y: 152, endPoint x: 1138, endPoint y: 169, distance: 16.8
click at [1138, 96] on html "Transmission de votre réponse... Continuer Continuer Ignorer Continuer Continue…" at bounding box center [569, 48] width 1139 height 96
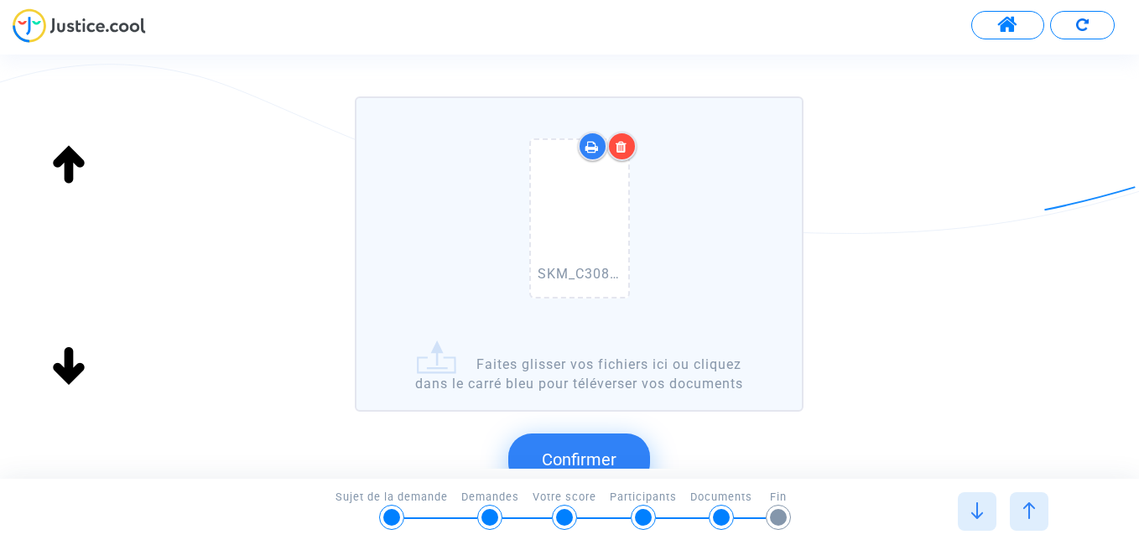
click at [779, 312] on div "SKM_C30825091112400.pdf" at bounding box center [579, 222] width 428 height 215
click at [0, 0] on input "SKM_C30825091112400.pdf Faites glisser vos fichiers ici ou cliquez dans le carr…" at bounding box center [0, 0] width 0 height 0
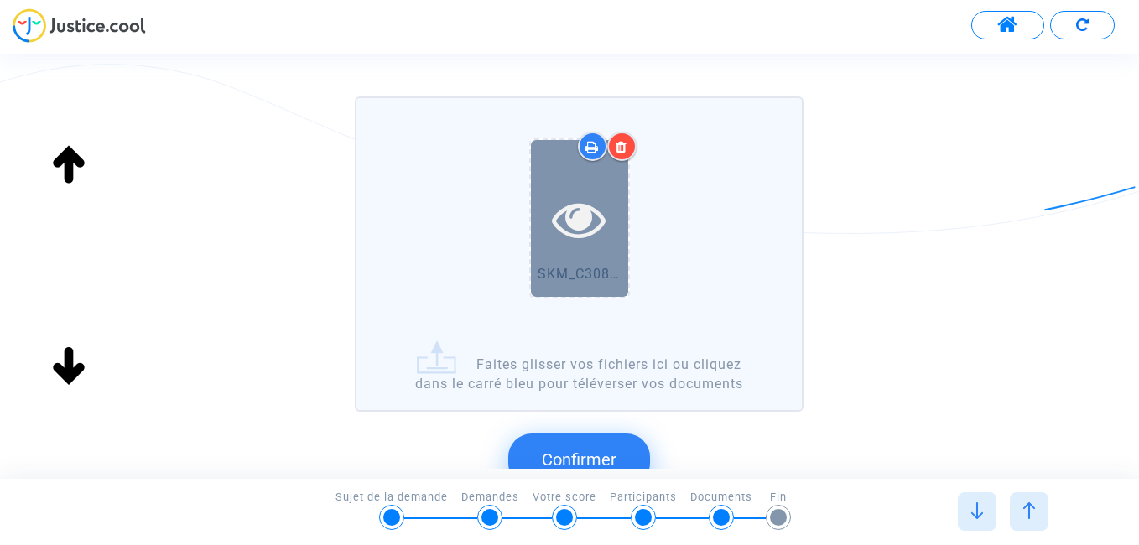
click at [570, 279] on div at bounding box center [579, 219] width 97 height 158
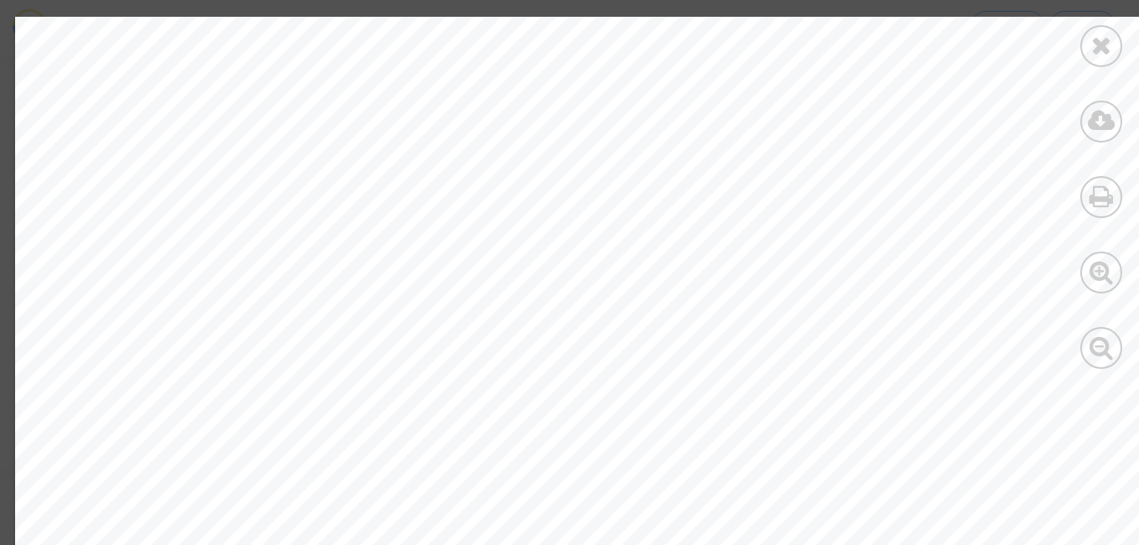
drag, startPoint x: 1138, startPoint y: 181, endPoint x: 1140, endPoint y: 191, distance: 10.2
click at [1138, 96] on html "Transmission de votre réponse... Continuer Continuer Ignorer Continuer Continue…" at bounding box center [569, 48] width 1139 height 96
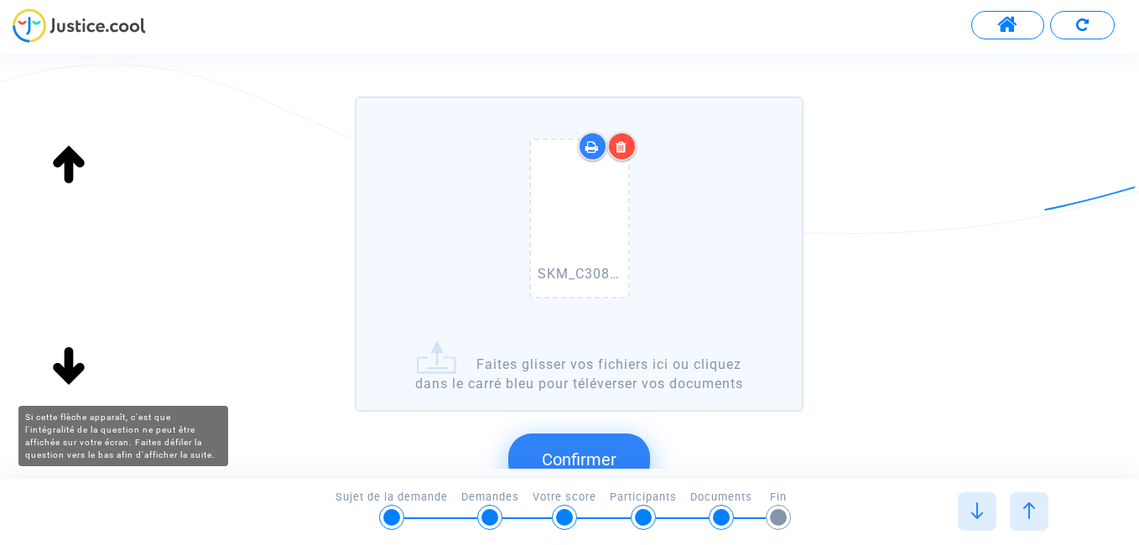
click at [76, 371] on img at bounding box center [69, 368] width 54 height 54
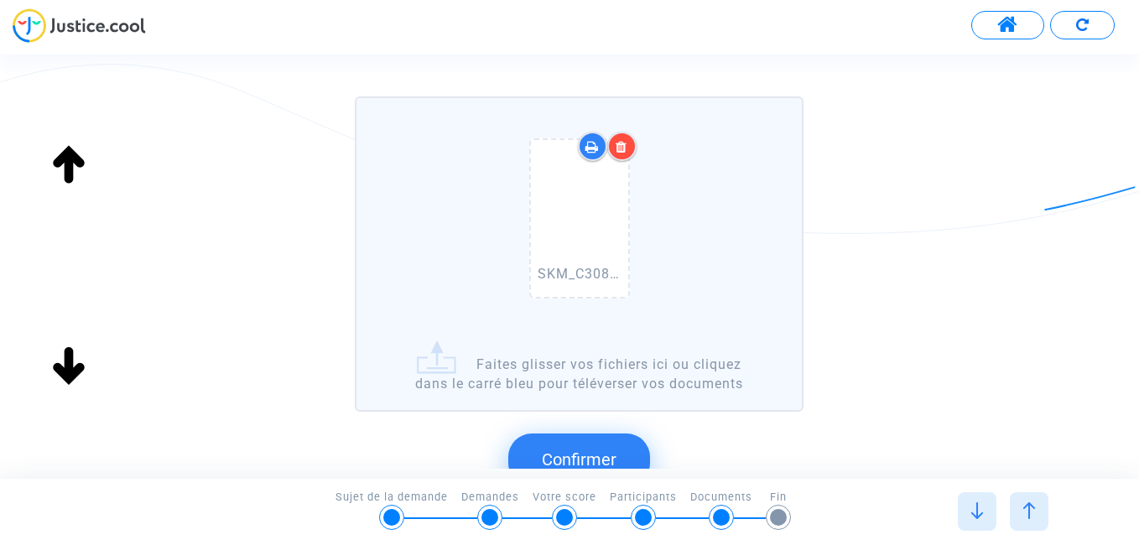
click at [716, 256] on div "SKM_C30825091112400.pdf" at bounding box center [579, 222] width 428 height 215
click at [0, 0] on input "SKM_C30825091112400.pdf Faites glisser vos fichiers ici ou cliquez dans le carr…" at bounding box center [0, 0] width 0 height 0
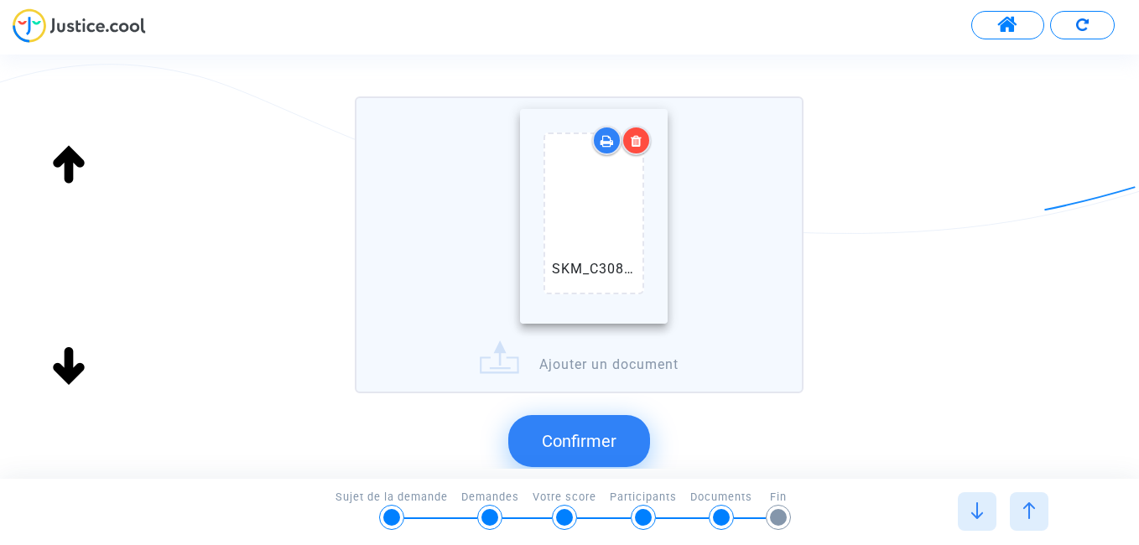
click at [622, 245] on div at bounding box center [579, 219] width 97 height 54
click at [0, 0] on input "SKM_C30825091112400.pdf Ajouter un document" at bounding box center [0, 0] width 0 height 0
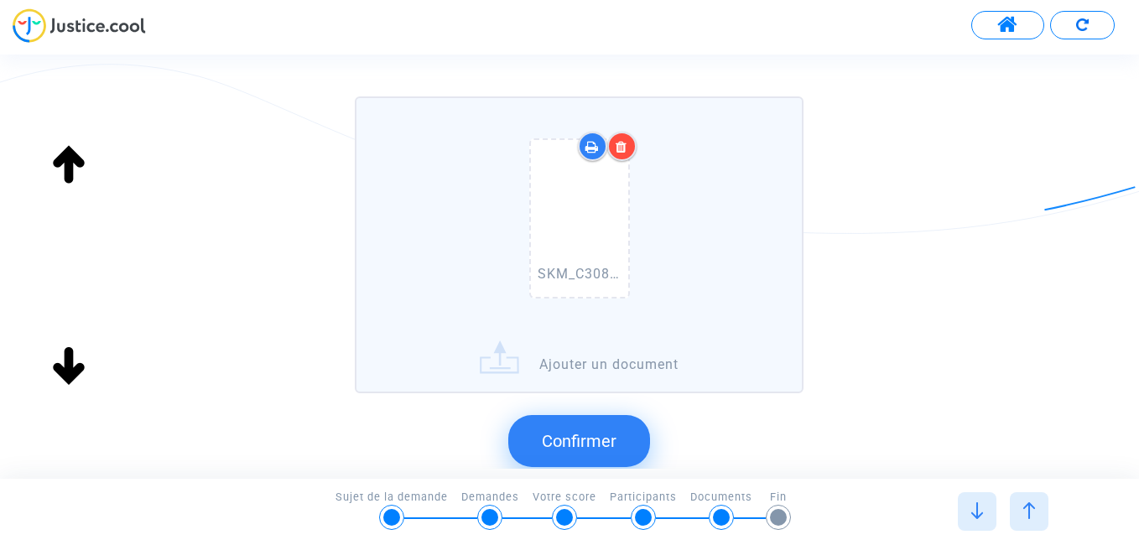
click at [622, 152] on icon at bounding box center [622, 146] width 12 height 13
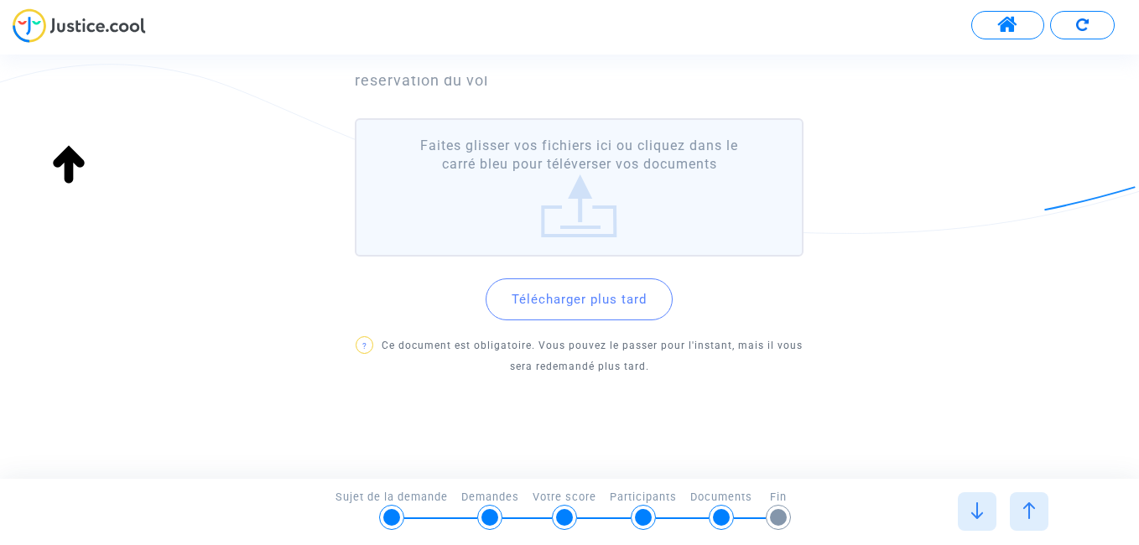
scroll to position [146, 0]
click at [871, 244] on div "Téléchargez la carte d'embarquement Si vous ne l'avez plus, téléchargez la conf…" at bounding box center [569, 191] width 1139 height 388
click at [881, 125] on div "Téléchargez la carte d'embarquement Si vous ne l'avez plus, téléchargez la conf…" at bounding box center [569, 191] width 1139 height 388
click at [58, 163] on img at bounding box center [69, 165] width 54 height 54
click at [73, 160] on img at bounding box center [69, 165] width 54 height 54
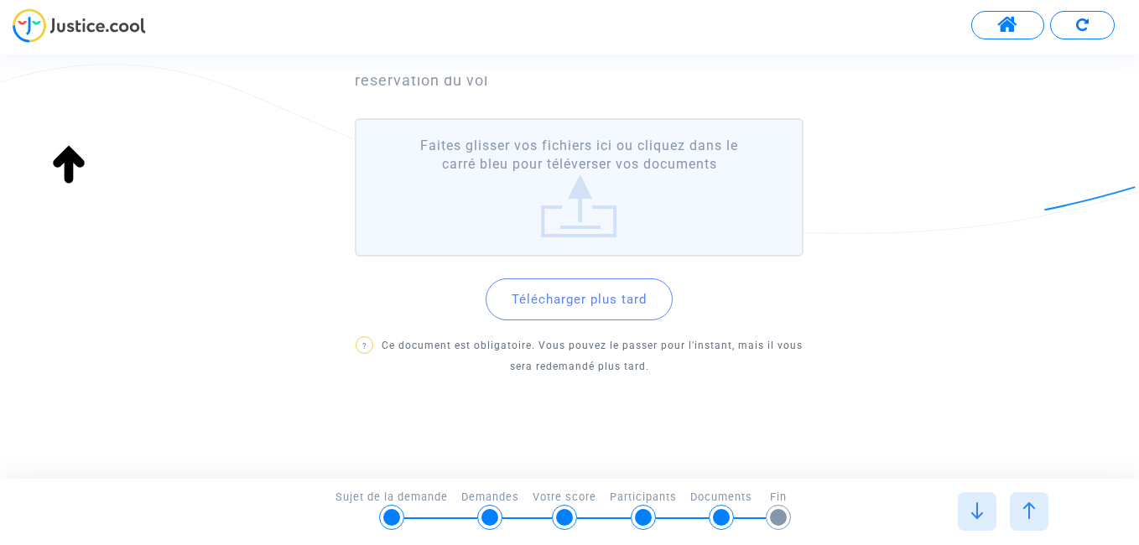
click at [617, 311] on button "Télécharger plus tard" at bounding box center [579, 300] width 187 height 42
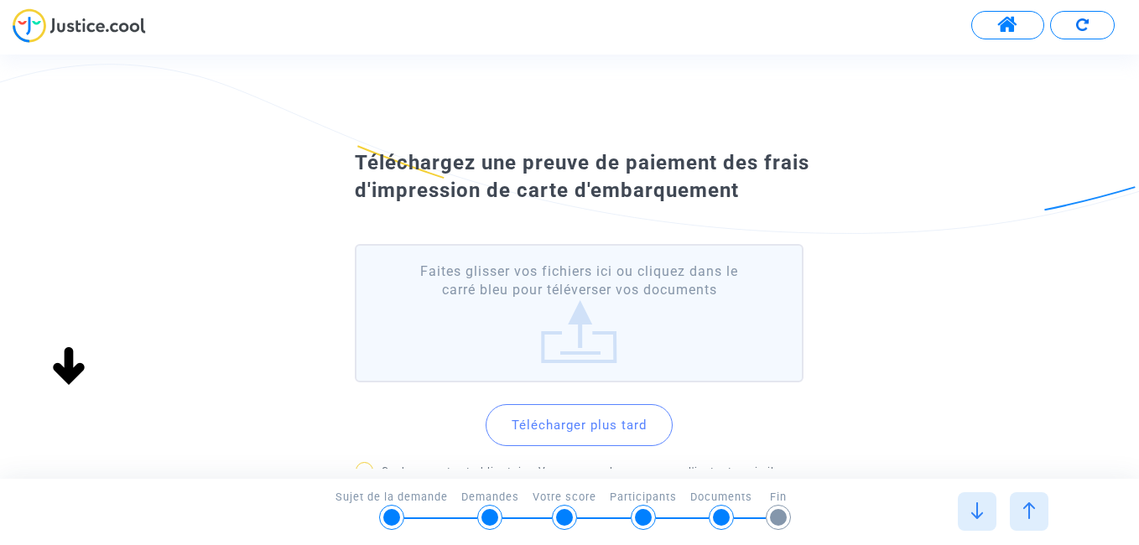
click at [1028, 513] on img at bounding box center [1029, 511] width 17 height 17
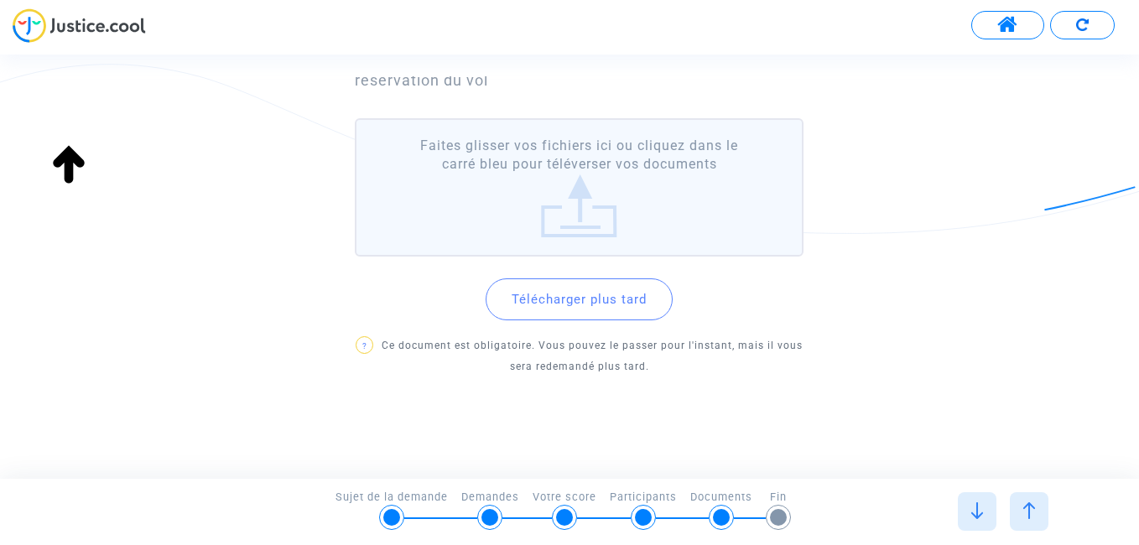
click at [580, 215] on label "Faites glisser vos fichiers ici ou cliquez dans le carré bleu pour téléverser v…" at bounding box center [579, 187] width 448 height 138
click at [580, 211] on label "Faites glisser vos fichiers ici ou cliquez dans le carré bleu pour téléverser v…" at bounding box center [579, 187] width 448 height 138
click at [0, 0] on input "Faites glisser vos fichiers ici ou cliquez dans le carré bleu pour téléverser v…" at bounding box center [0, 0] width 0 height 0
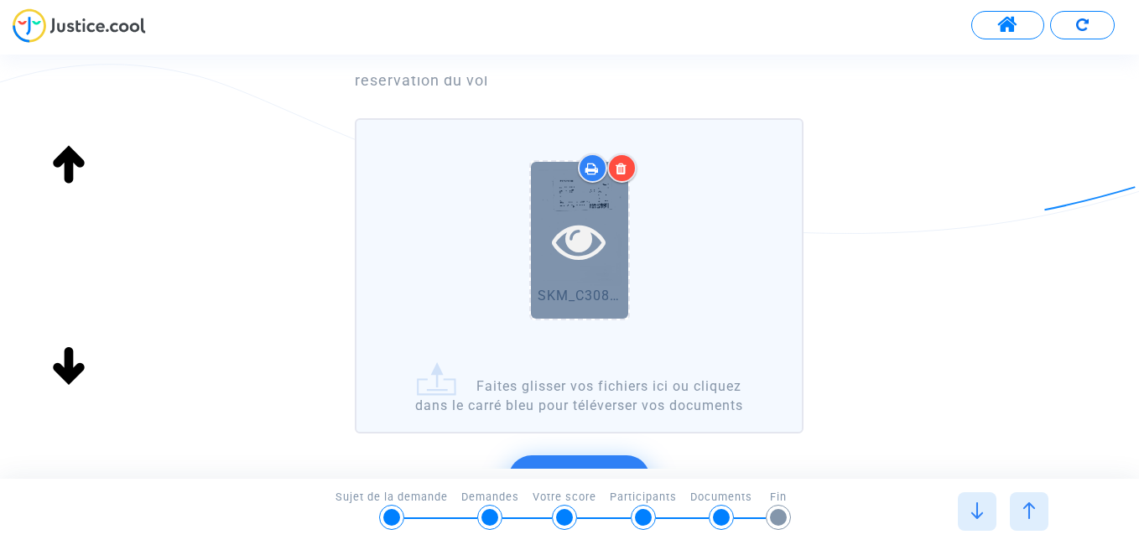
click at [577, 235] on icon at bounding box center [579, 241] width 55 height 54
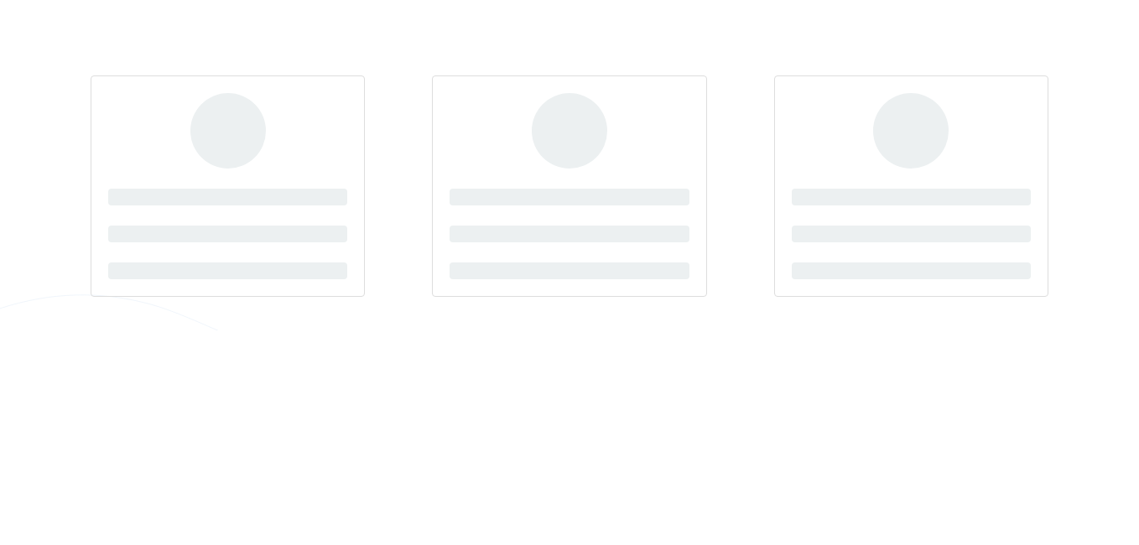
click at [622, 331] on html "JUIL. 2002" at bounding box center [569, 165] width 1139 height 331
click at [351, 329] on div at bounding box center [569, 186] width 1025 height 289
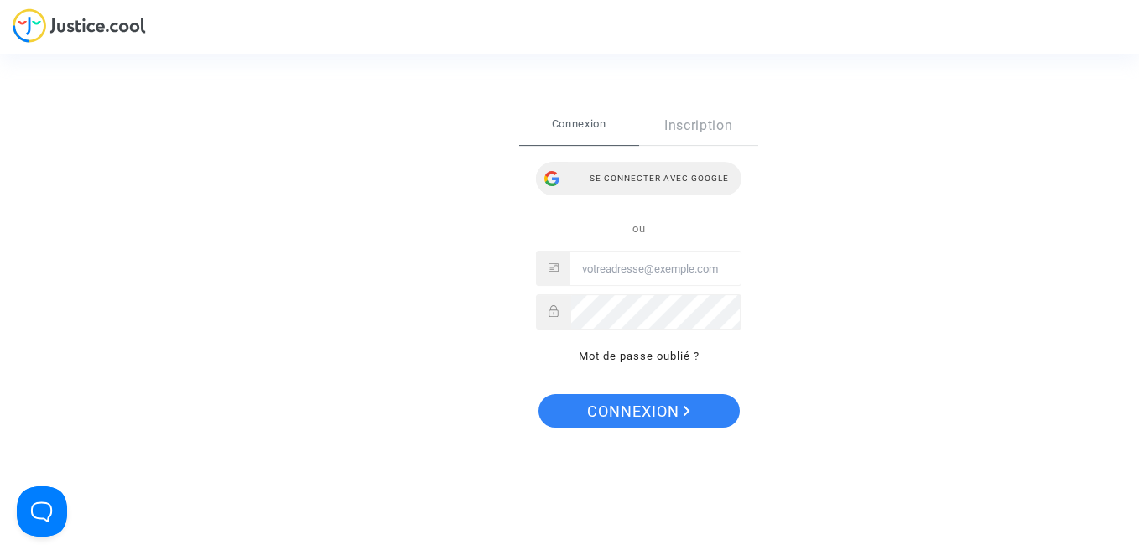
click at [710, 177] on div "Se connecter avec Google" at bounding box center [639, 179] width 206 height 34
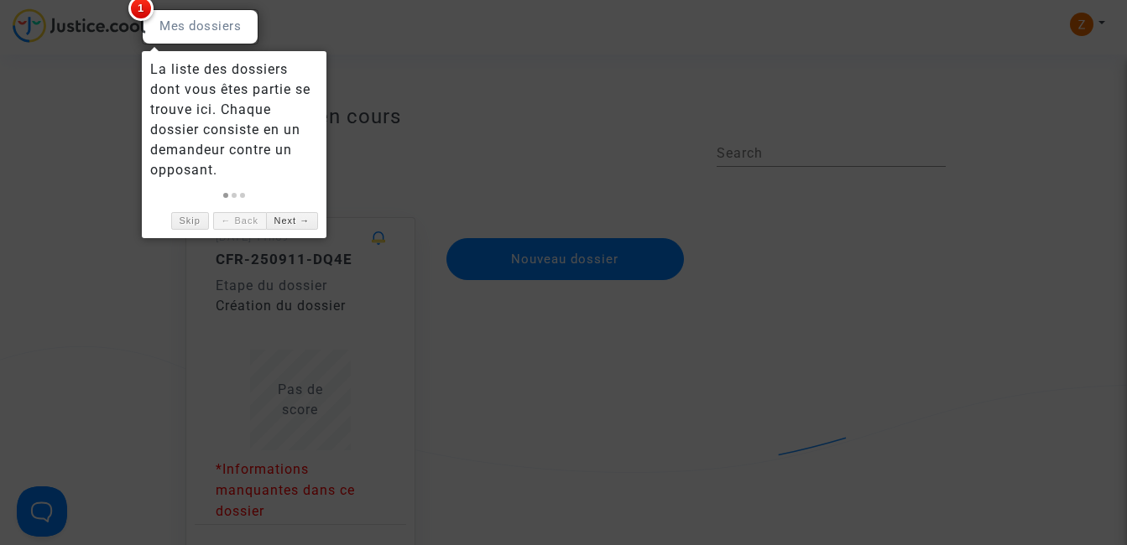
click at [199, 31] on div at bounding box center [200, 26] width 117 height 35
click at [310, 307] on div at bounding box center [563, 272] width 1127 height 545
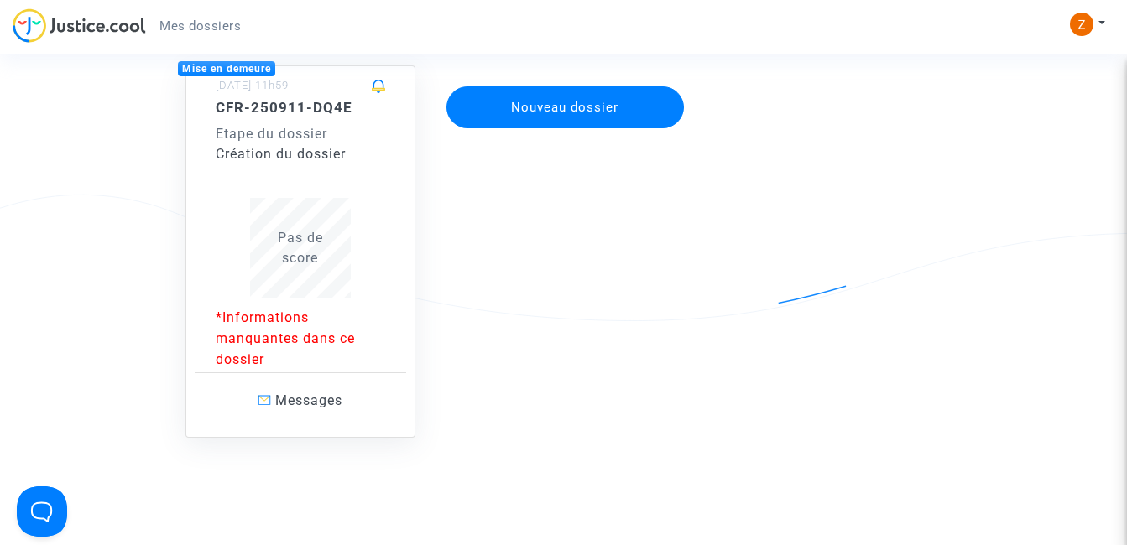
scroll to position [169, 0]
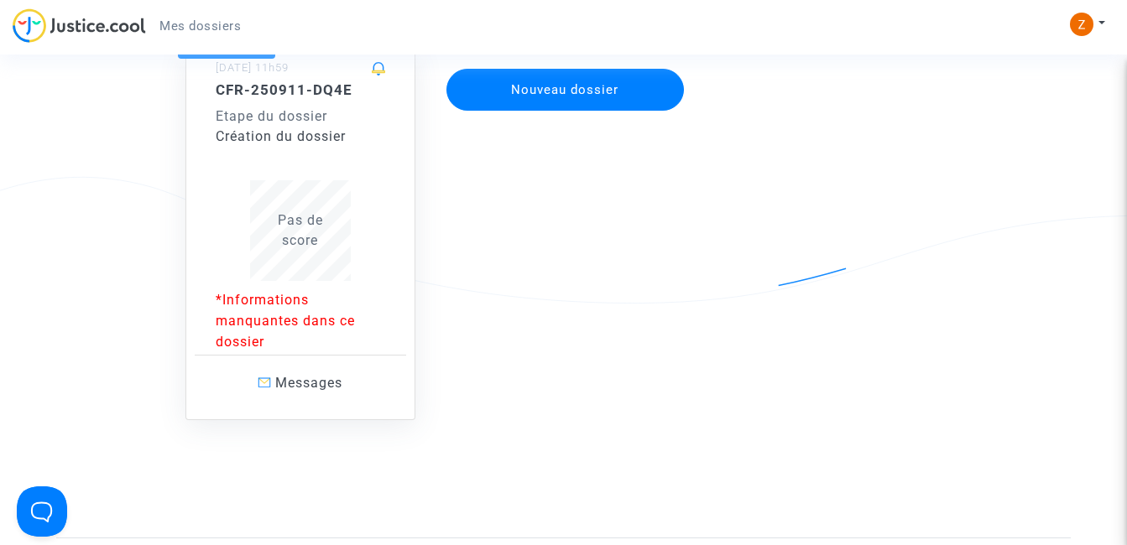
click at [323, 234] on div "Pas de score" at bounding box center [300, 231] width 169 height 40
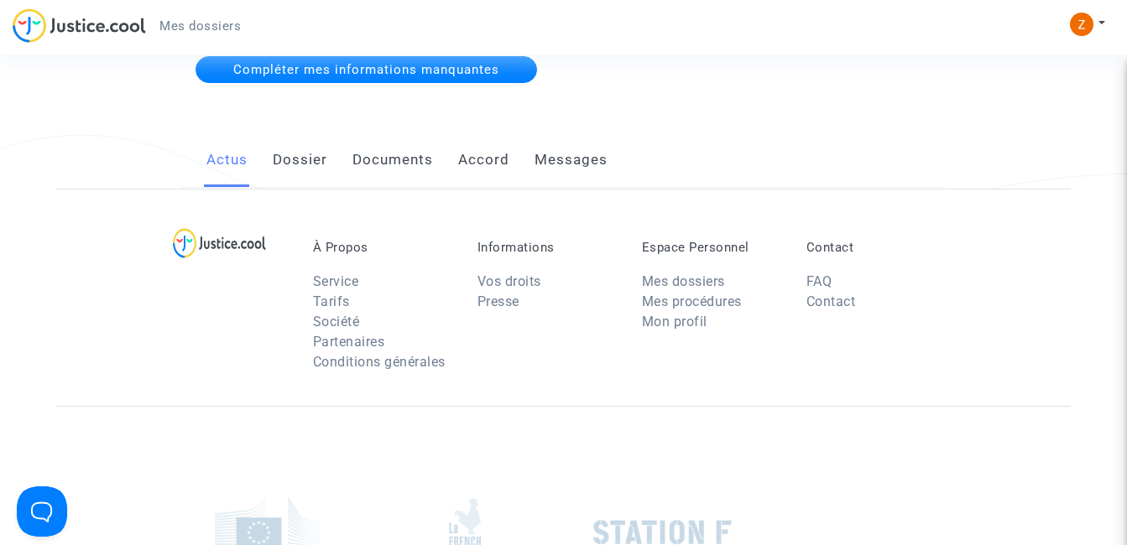
scroll to position [169, 0]
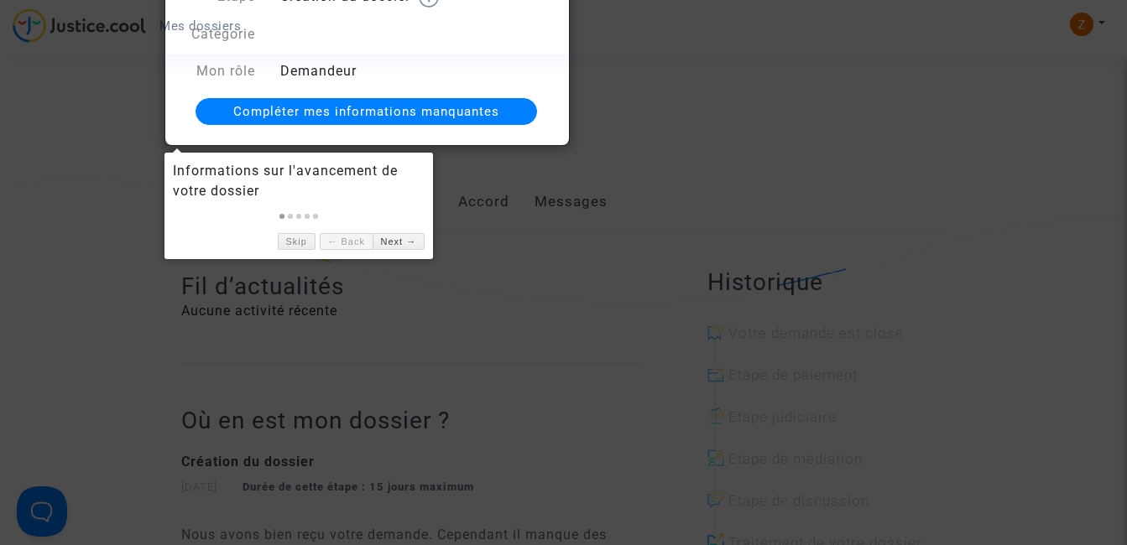
click at [432, 107] on span "Compléter mes informations manquantes" at bounding box center [366, 111] width 266 height 15
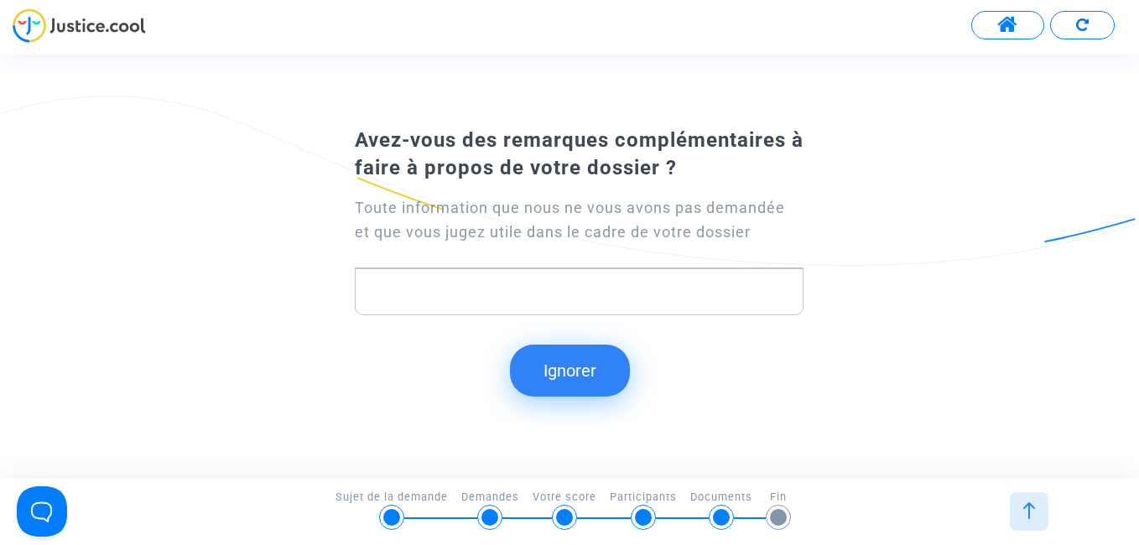
click at [1025, 509] on img at bounding box center [1029, 511] width 17 height 17
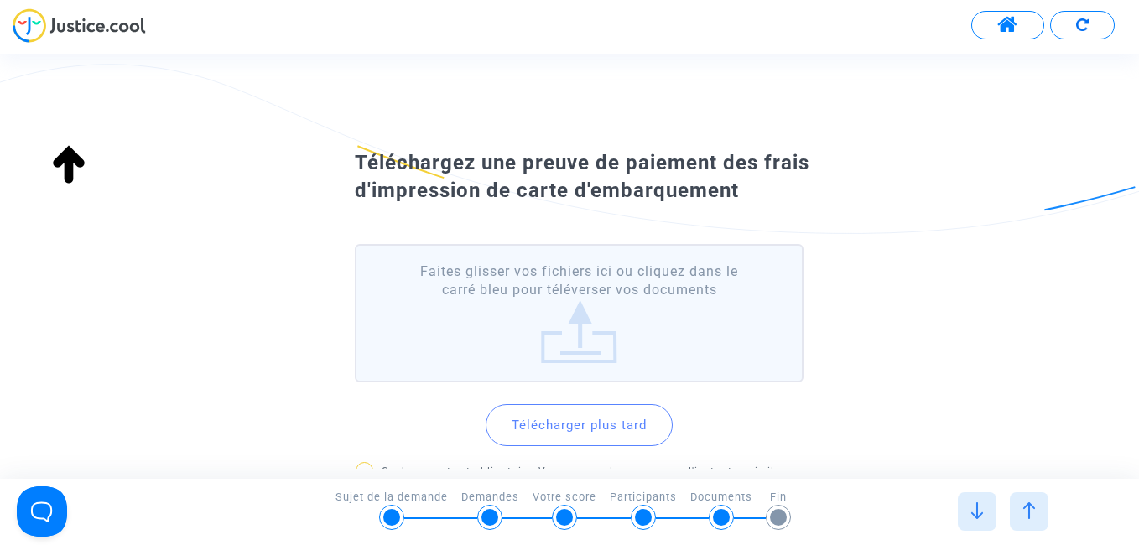
click at [1027, 509] on img at bounding box center [1029, 511] width 17 height 17
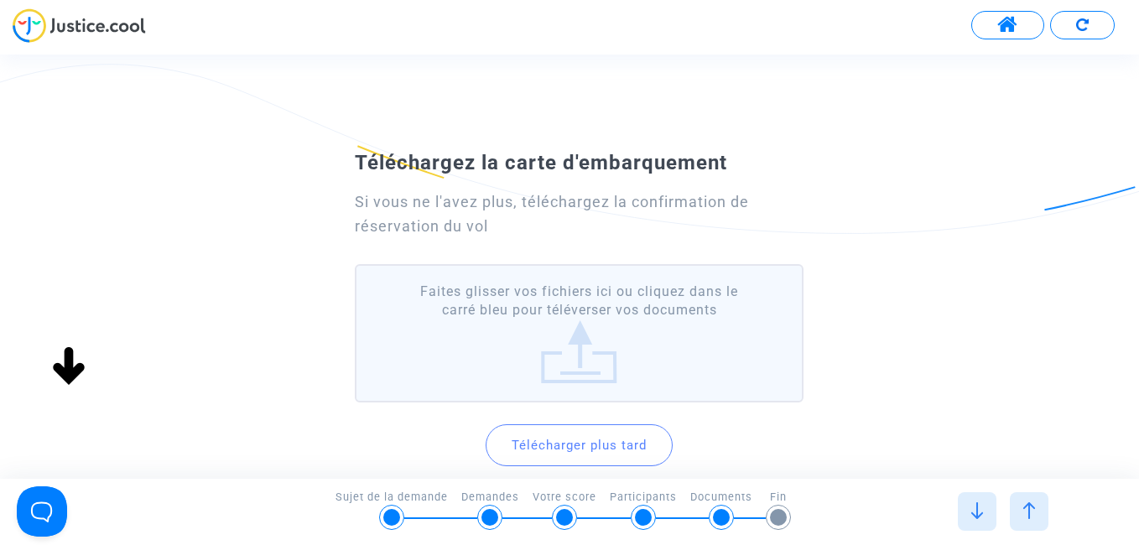
click at [585, 341] on label "Faites glisser vos fichiers ici ou cliquez dans le carré bleu pour téléverser v…" at bounding box center [579, 333] width 448 height 138
click at [0, 0] on input "Faites glisser vos fichiers ici ou cliquez dans le carré bleu pour téléverser v…" at bounding box center [0, 0] width 0 height 0
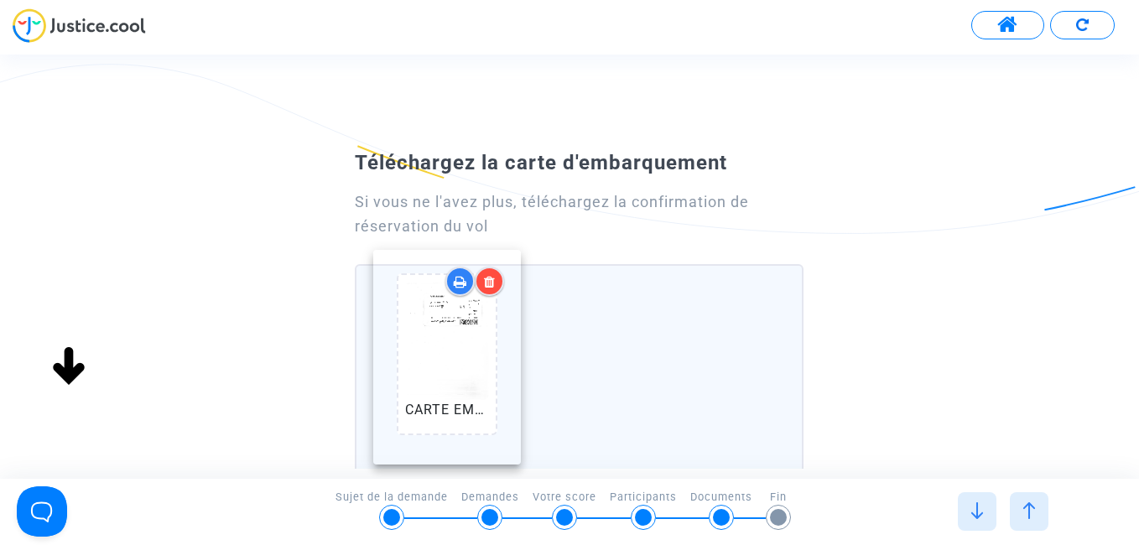
drag, startPoint x: 544, startPoint y: 325, endPoint x: 412, endPoint y: 292, distance: 136.5
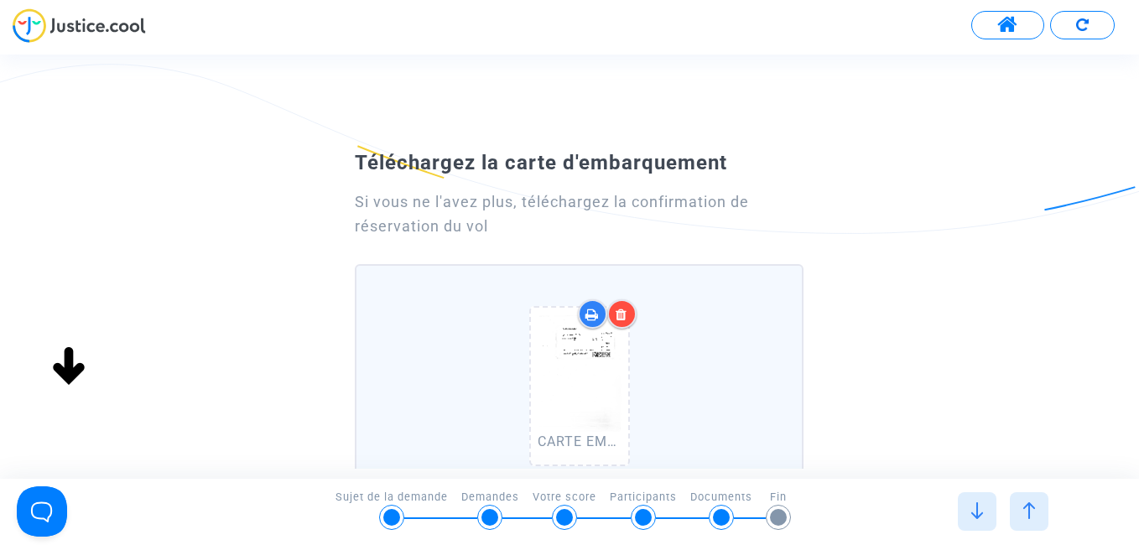
click at [979, 518] on img at bounding box center [977, 511] width 17 height 17
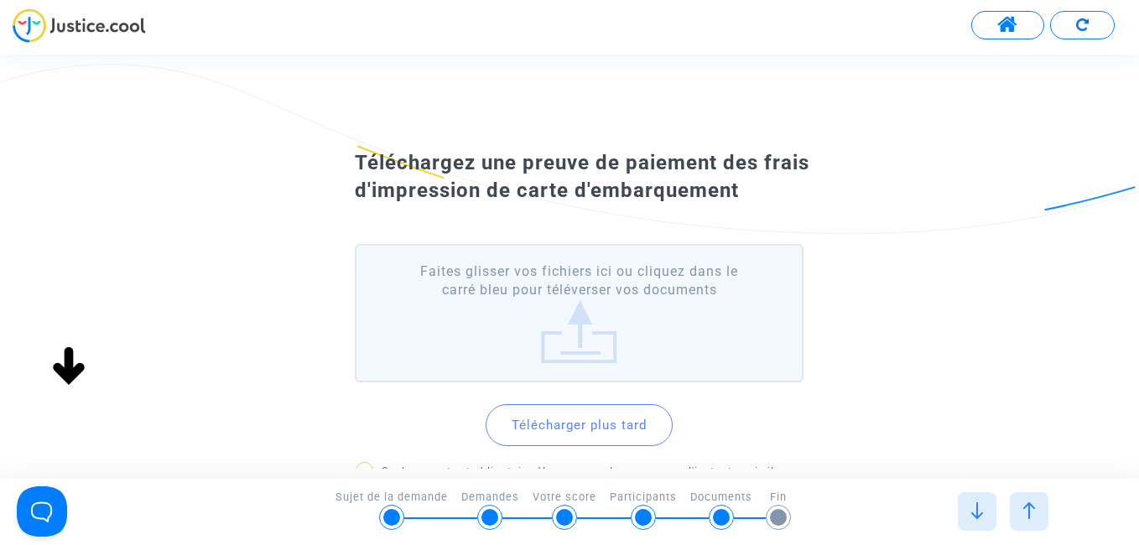
click at [1028, 507] on img at bounding box center [1029, 511] width 17 height 17
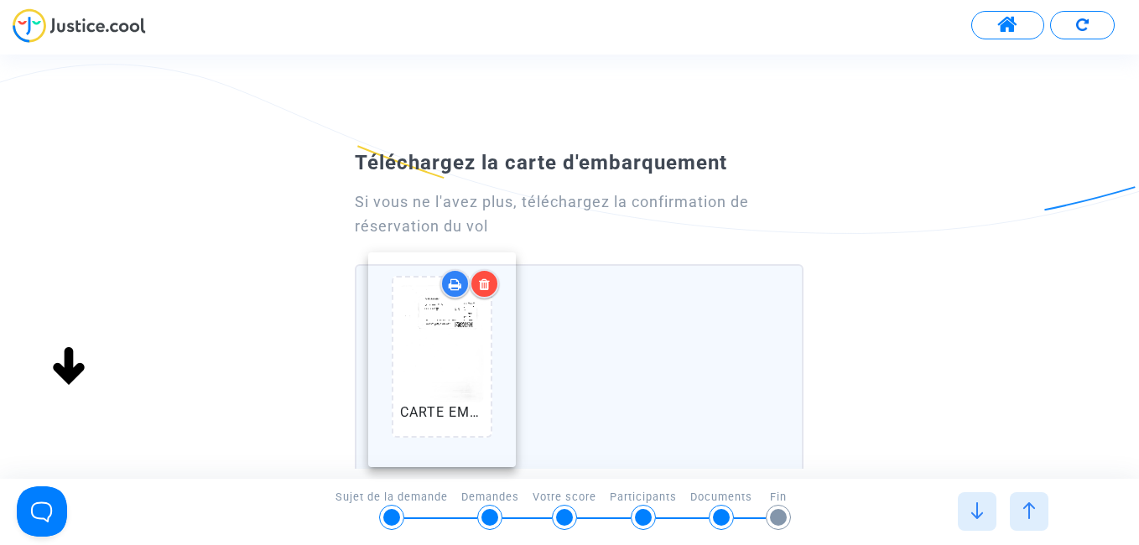
drag, startPoint x: 571, startPoint y: 424, endPoint x: 433, endPoint y: 383, distance: 144.4
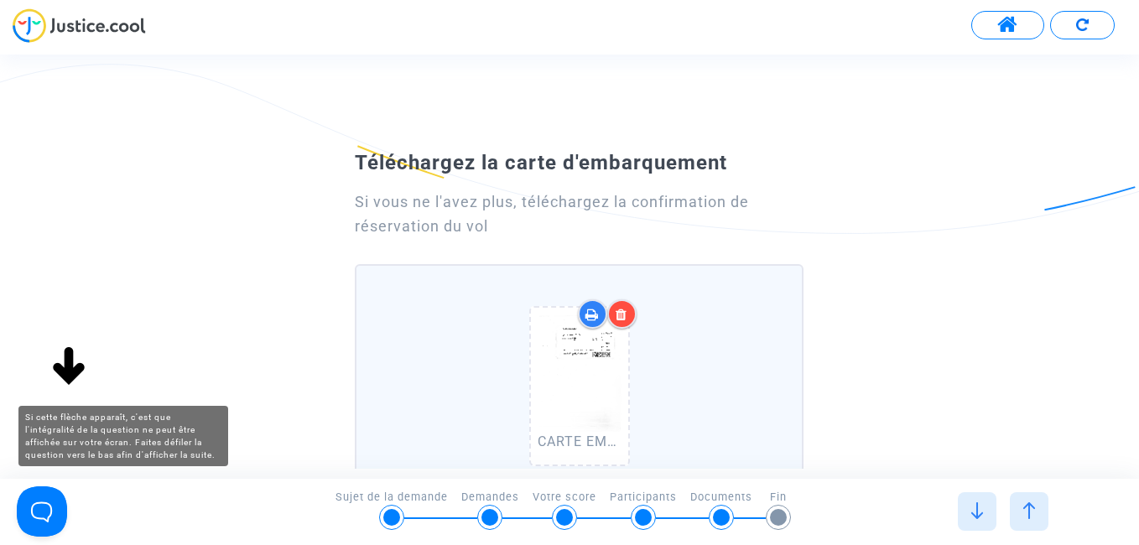
click at [65, 362] on img at bounding box center [69, 368] width 54 height 54
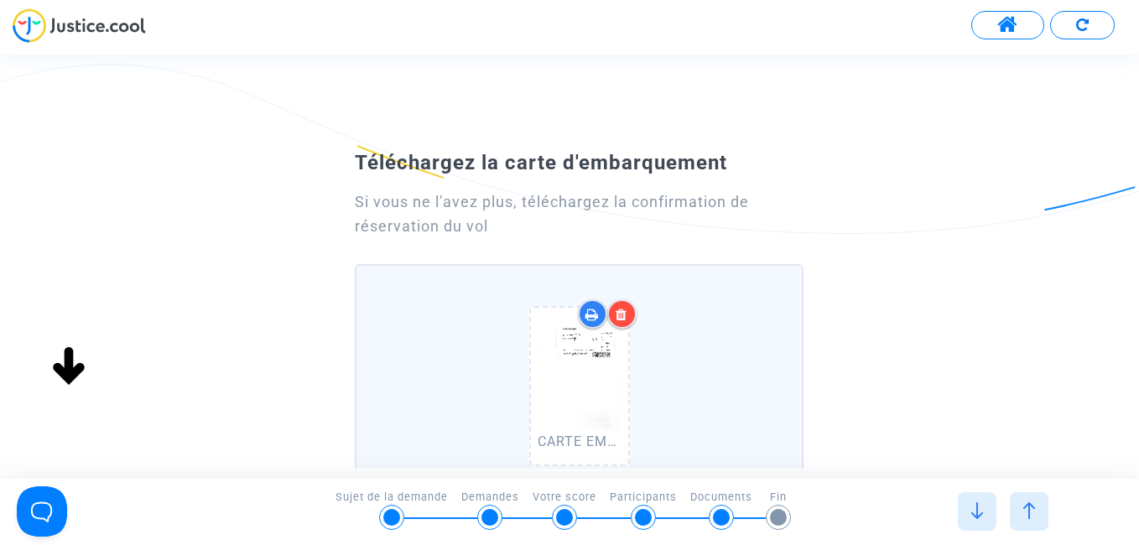
click at [792, 377] on div "CARTE EMBARQUEMENT ZAKIA.pdf" at bounding box center [579, 390] width 428 height 215
click at [0, 0] on input "CARTE EMBARQUEMENT ZAKIA.pdf Ajouter un document" at bounding box center [0, 0] width 0 height 0
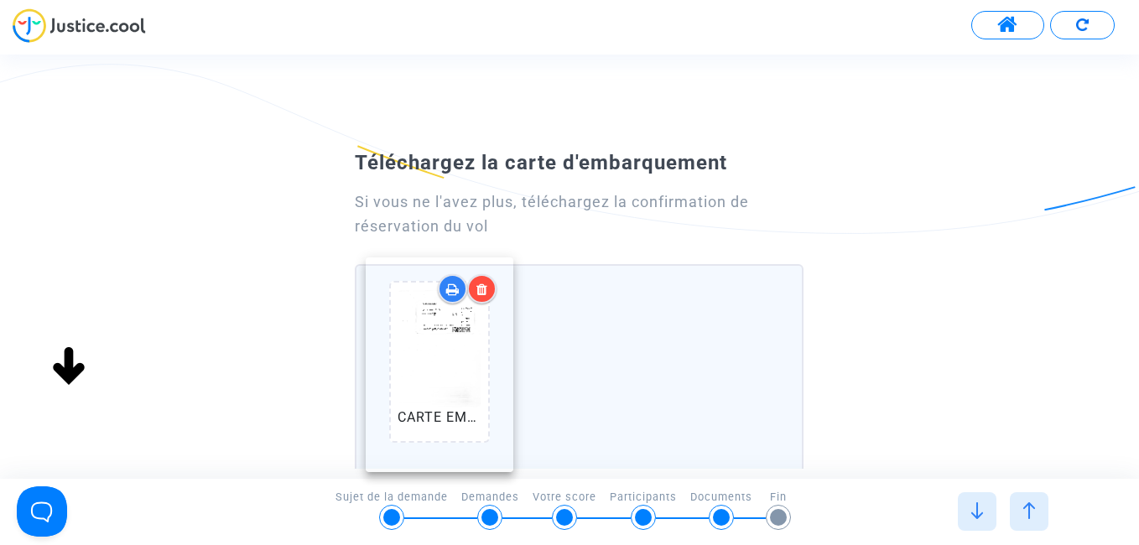
drag, startPoint x: 593, startPoint y: 322, endPoint x: 453, endPoint y: 297, distance: 142.3
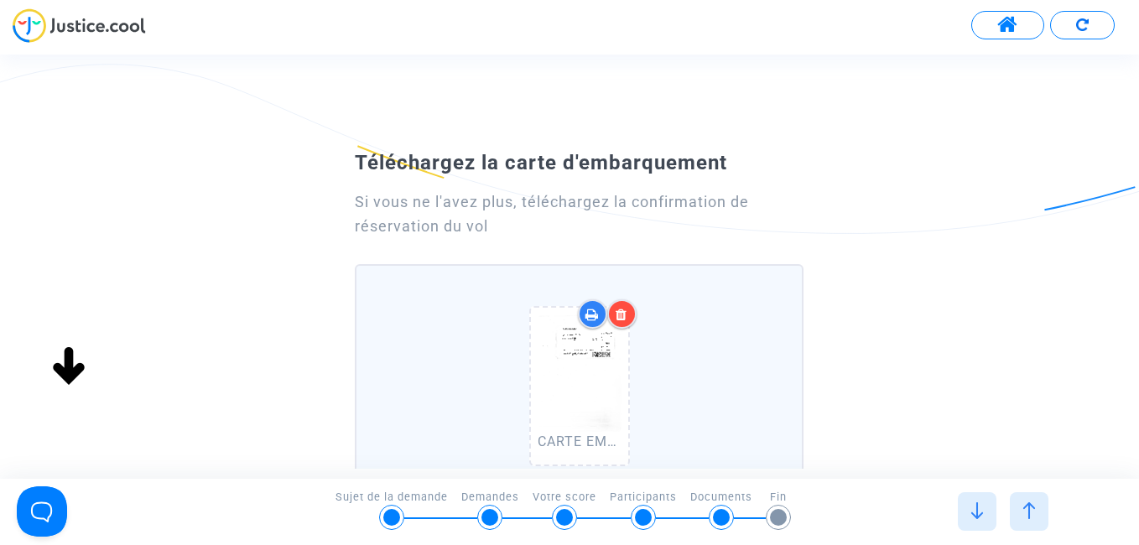
click at [816, 339] on div "Si vous ne l'avez plus, téléchargez la confirmation de réservation du vol CARTE…" at bounding box center [569, 472] width 513 height 590
click at [746, 317] on div "CARTE EMBARQUEMENT ZAKIA.pdf" at bounding box center [579, 390] width 428 height 215
click at [0, 0] on input "CARTE EMBARQUEMENT ZAKIA.pdf Ajouter un document" at bounding box center [0, 0] width 0 height 0
drag, startPoint x: 795, startPoint y: 281, endPoint x: 779, endPoint y: 201, distance: 82.1
click at [779, 201] on div "Si vous ne l'avez plus, téléchargez la confirmation de réservation du vol CARTE…" at bounding box center [569, 472] width 513 height 590
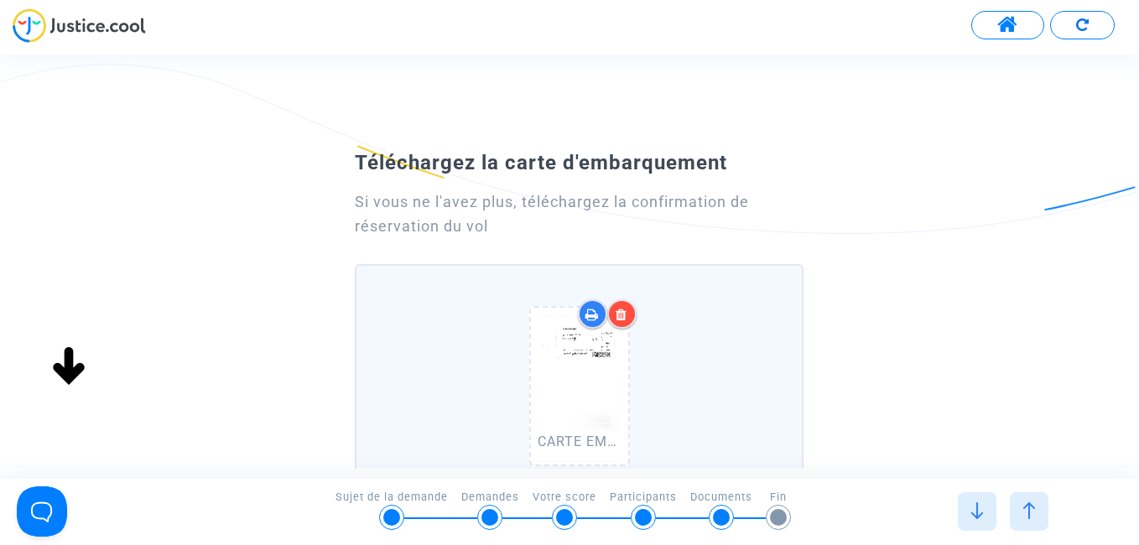
click at [884, 387] on div "Téléchargez la carte d'embarquement Si vous ne l'avez plus, téléchargez la conf…" at bounding box center [569, 457] width 1139 height 629
click at [1010, 336] on div "Téléchargez la carte d'embarquement Si vous ne l'avez plus, téléchargez la conf…" at bounding box center [569, 457] width 1139 height 629
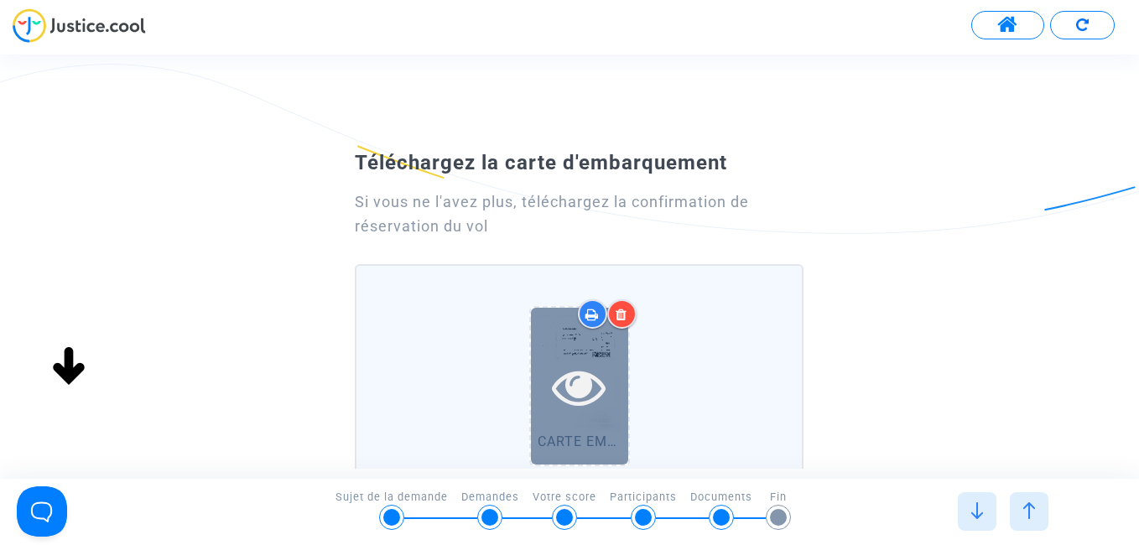
click at [599, 384] on icon at bounding box center [579, 387] width 55 height 54
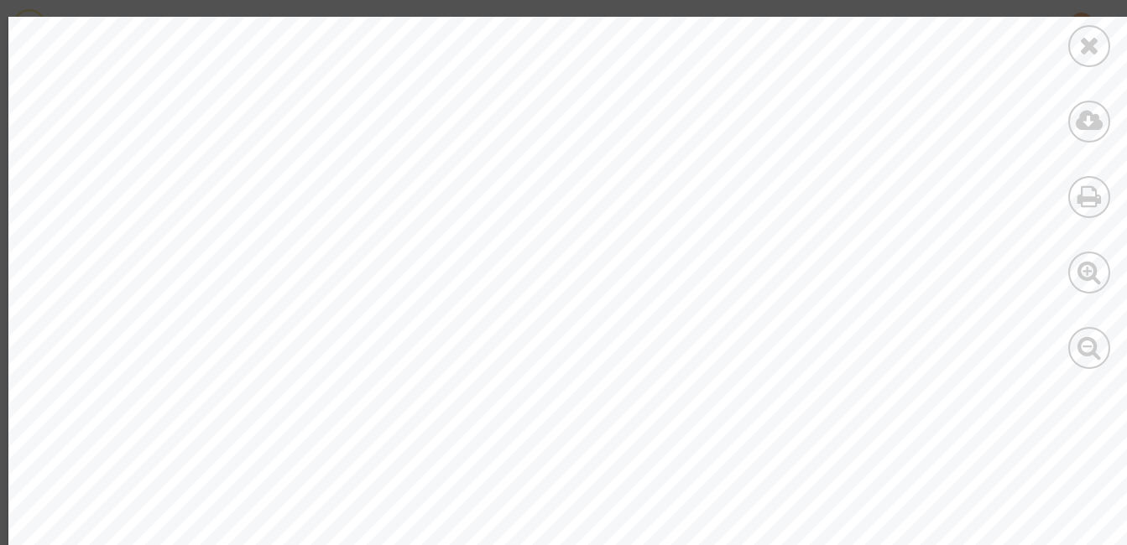
scroll to position [169, 0]
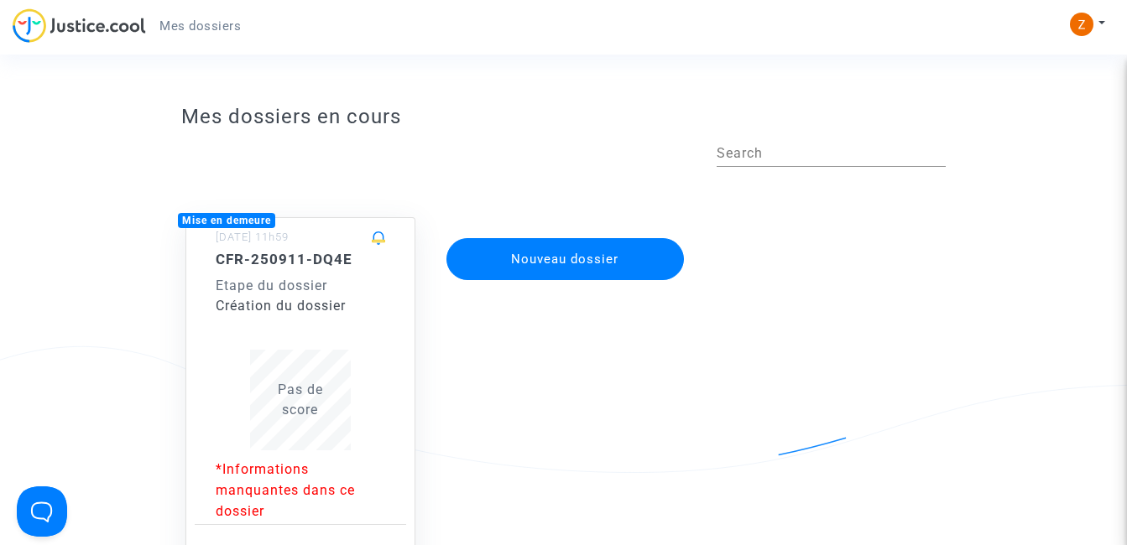
click at [292, 487] on p "*Informations manquantes dans ce dossier" at bounding box center [300, 490] width 169 height 63
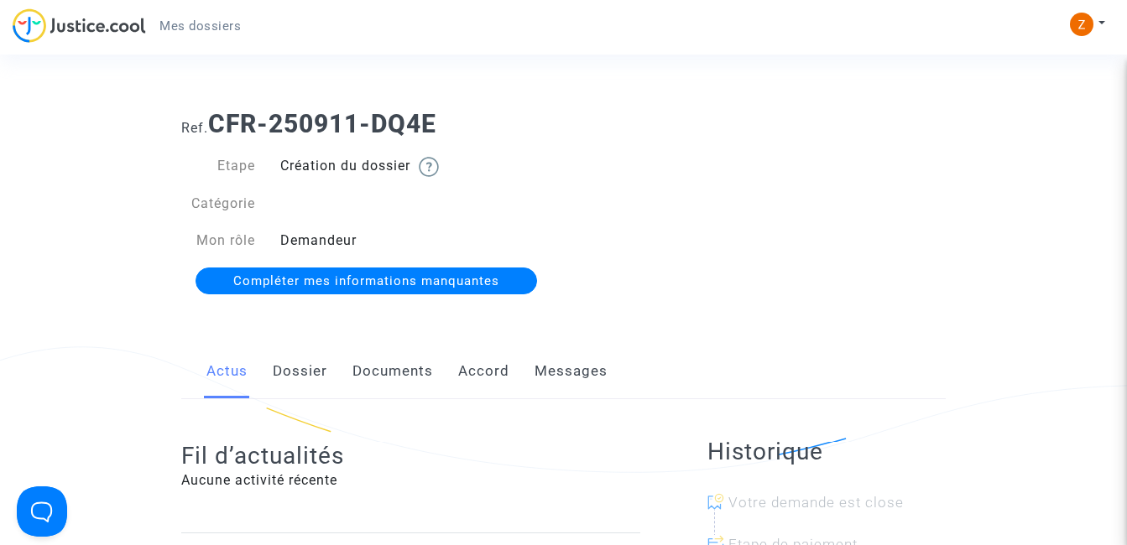
click at [378, 279] on span "Compléter mes informations manquantes" at bounding box center [366, 280] width 266 height 15
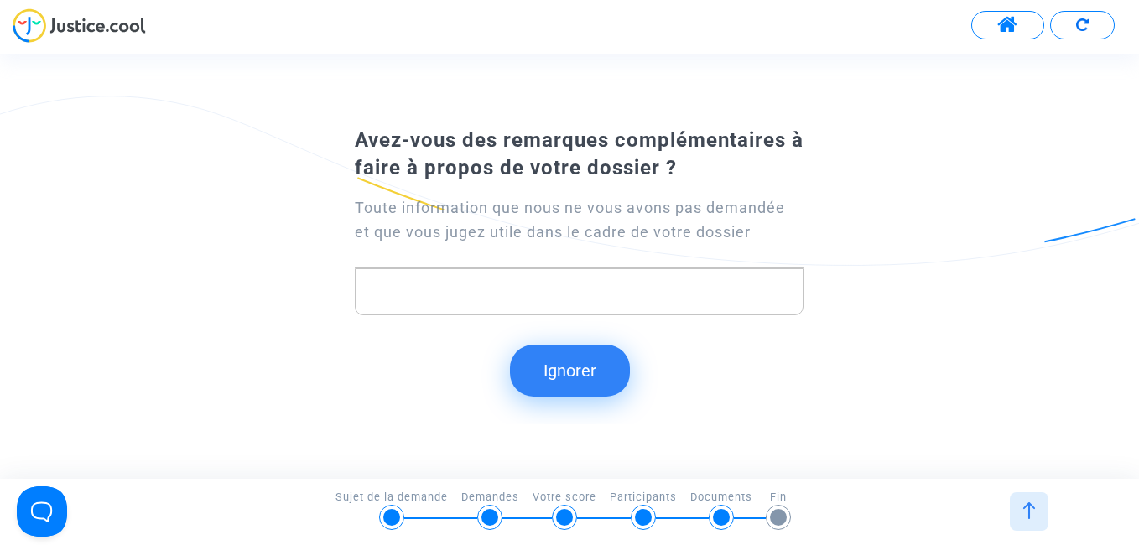
click at [1025, 508] on img at bounding box center [1029, 511] width 17 height 17
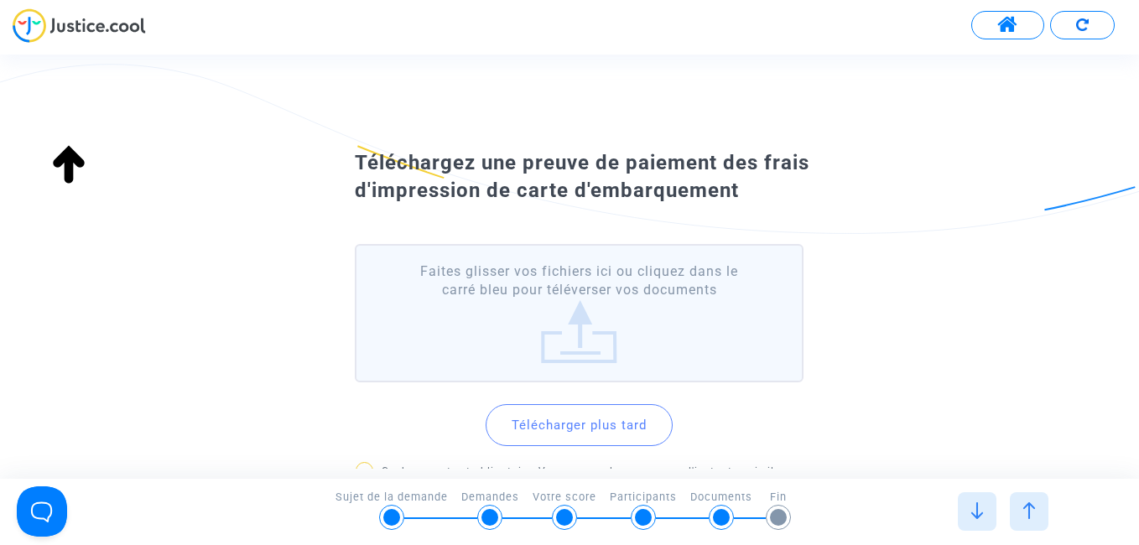
click at [1029, 509] on img at bounding box center [1029, 511] width 17 height 17
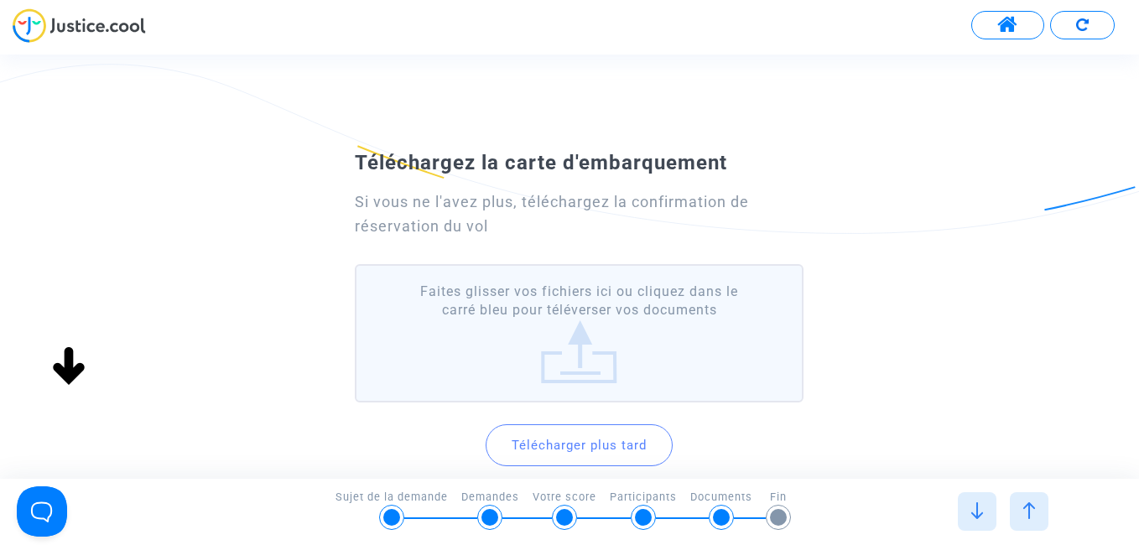
click at [586, 352] on label "Faites glisser vos fichiers ici ou cliquez dans le carré bleu pour téléverser v…" at bounding box center [579, 333] width 448 height 138
click at [0, 0] on input "Faites glisser vos fichiers ici ou cliquez dans le carré bleu pour téléverser v…" at bounding box center [0, 0] width 0 height 0
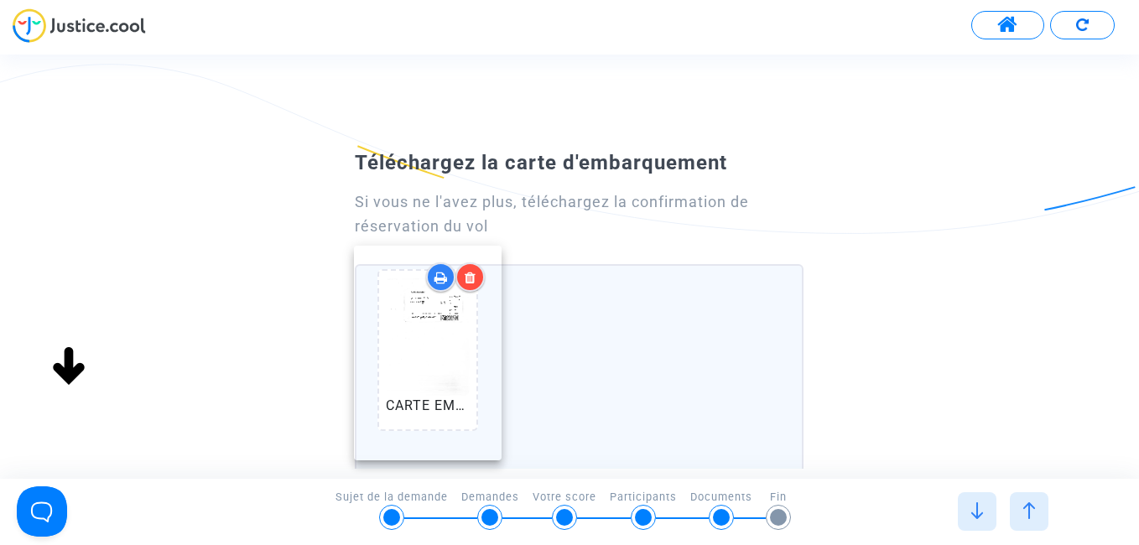
drag, startPoint x: 599, startPoint y: 461, endPoint x: 448, endPoint y: 424, distance: 155.5
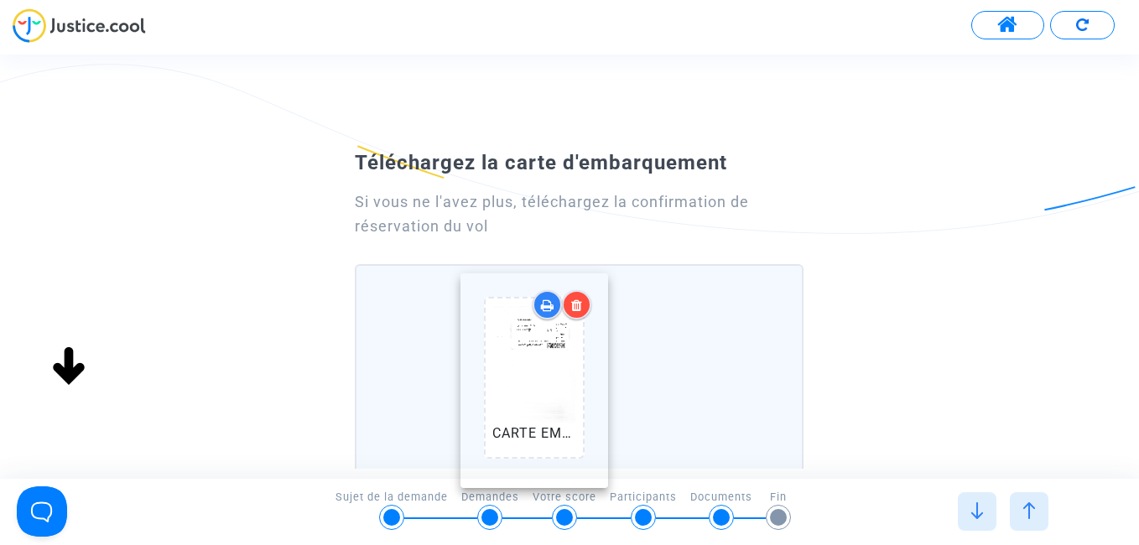
drag, startPoint x: 557, startPoint y: 308, endPoint x: 512, endPoint y: 299, distance: 46.2
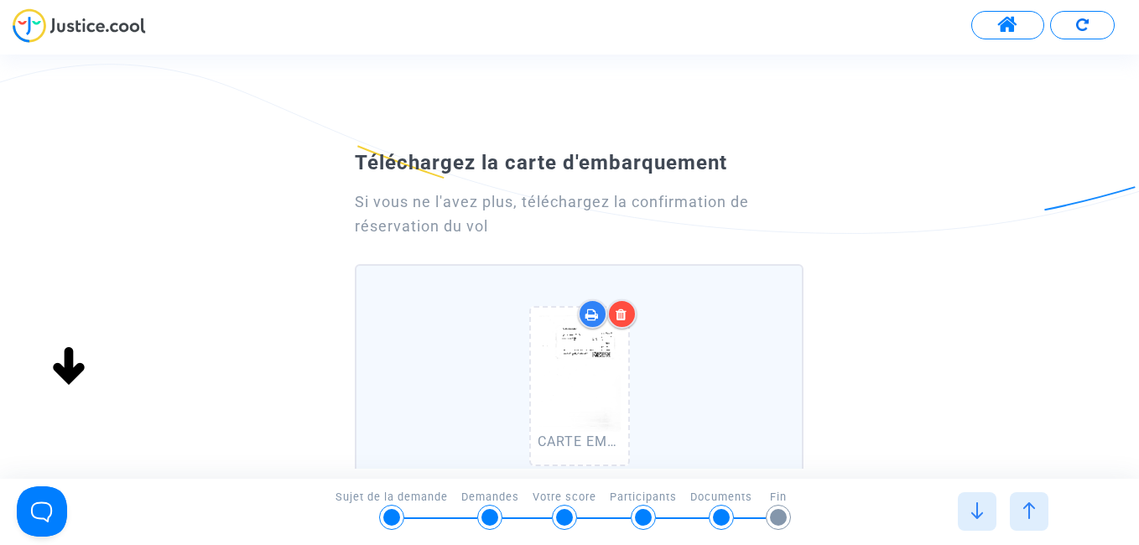
click at [737, 435] on div "CARTE EMBARQUEMENT ZAKIA.pdf" at bounding box center [579, 390] width 428 height 215
click at [0, 0] on input "CARTE EMBARQUEMENT ZAKIA.pdf Ajouter un document" at bounding box center [0, 0] width 0 height 0
click at [915, 381] on div "Téléchargez la carte d'embarquement Si vous ne l'avez plus, téléchargez la conf…" at bounding box center [569, 457] width 1139 height 629
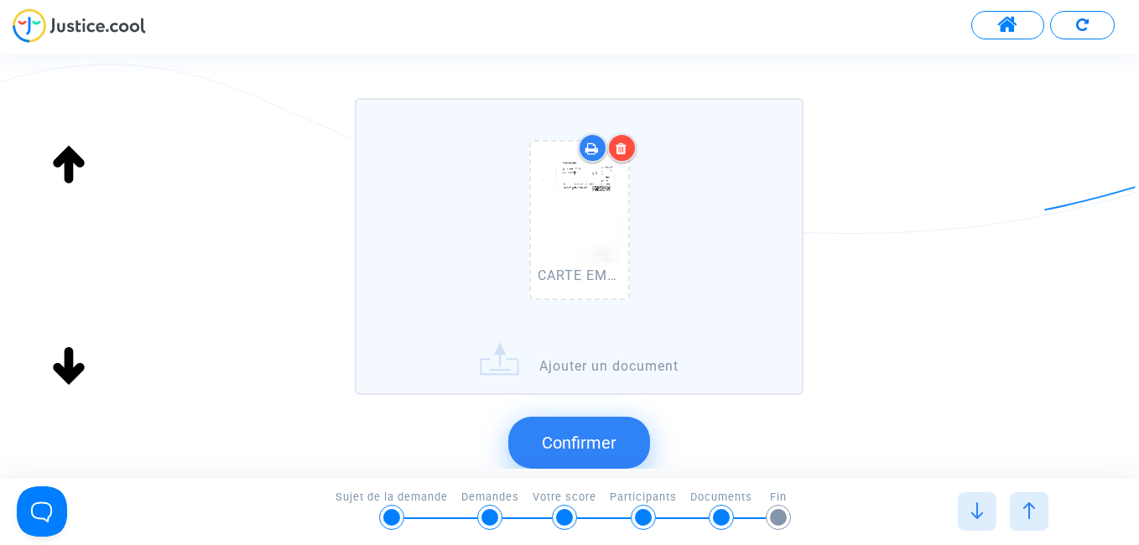
scroll to position [168, 0]
click at [561, 368] on label "CARTE EMBARQUEMENT ZAKIA.pdf Ajouter un document" at bounding box center [579, 244] width 448 height 297
click at [0, 0] on input "CARTE EMBARQUEMENT ZAKIA.pdf Ajouter un document" at bounding box center [0, 0] width 0 height 0
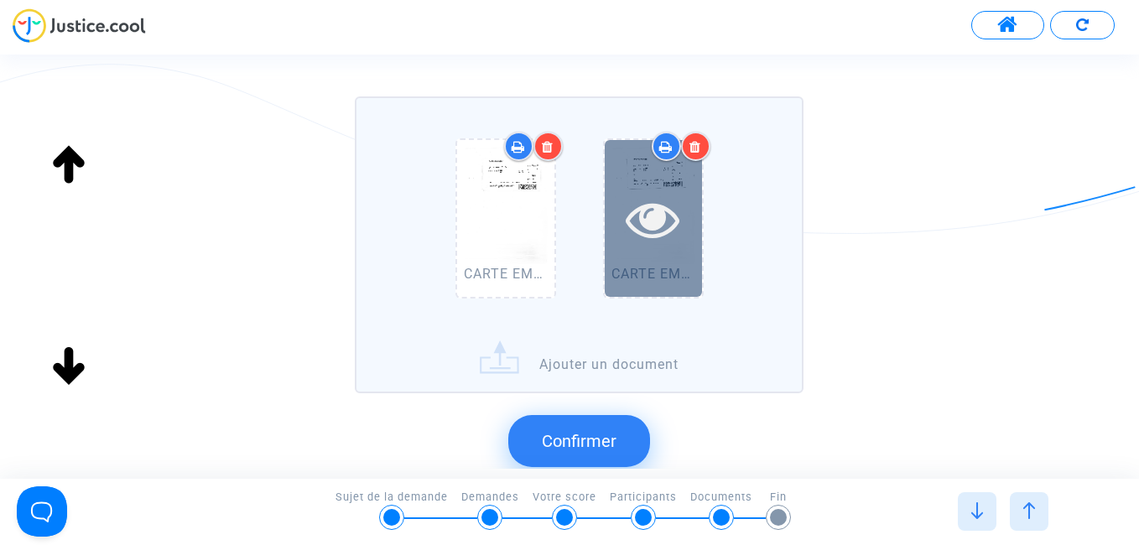
click at [653, 194] on icon at bounding box center [653, 219] width 55 height 54
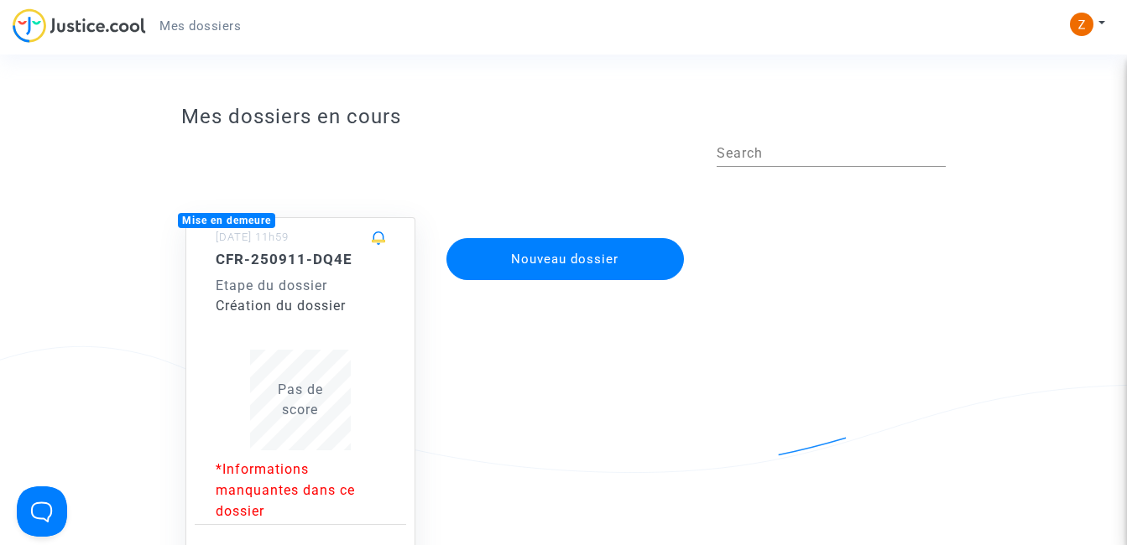
click at [290, 480] on p "*Informations manquantes dans ce dossier" at bounding box center [300, 490] width 169 height 63
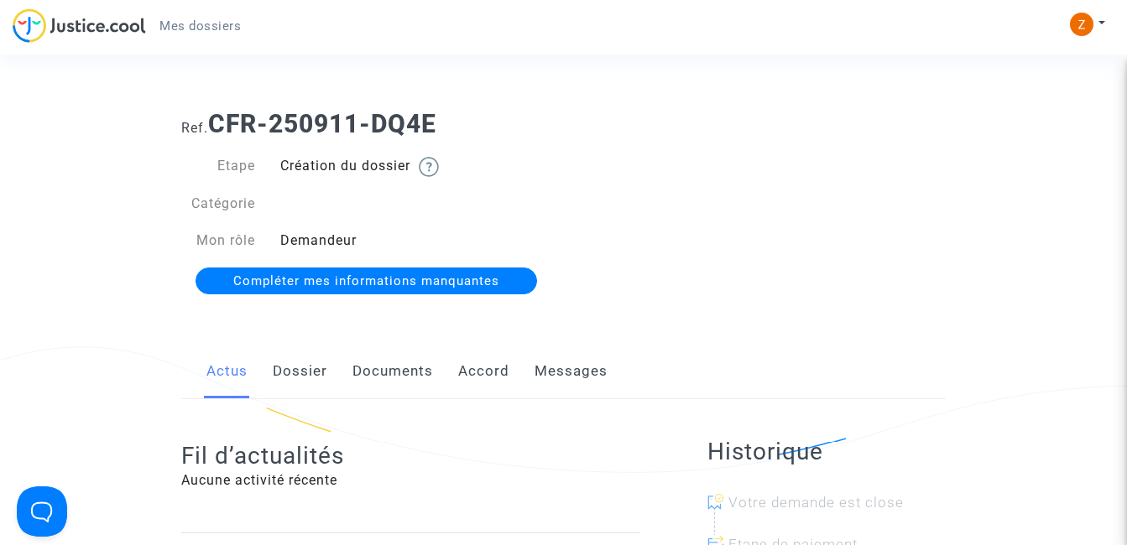
click at [443, 277] on span "Compléter mes informations manquantes" at bounding box center [366, 280] width 266 height 15
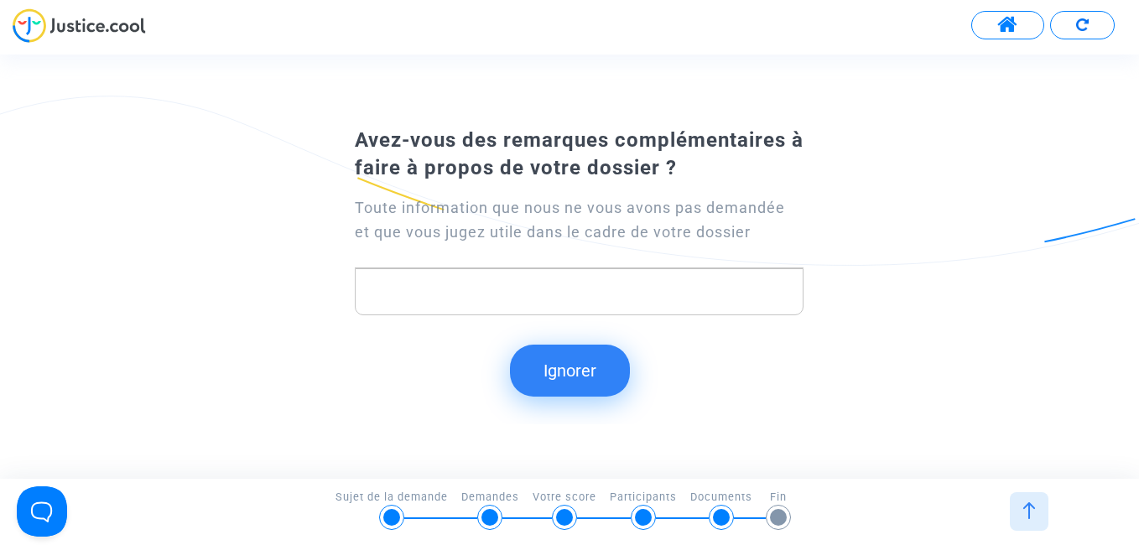
click at [1039, 514] on div at bounding box center [1029, 511] width 39 height 39
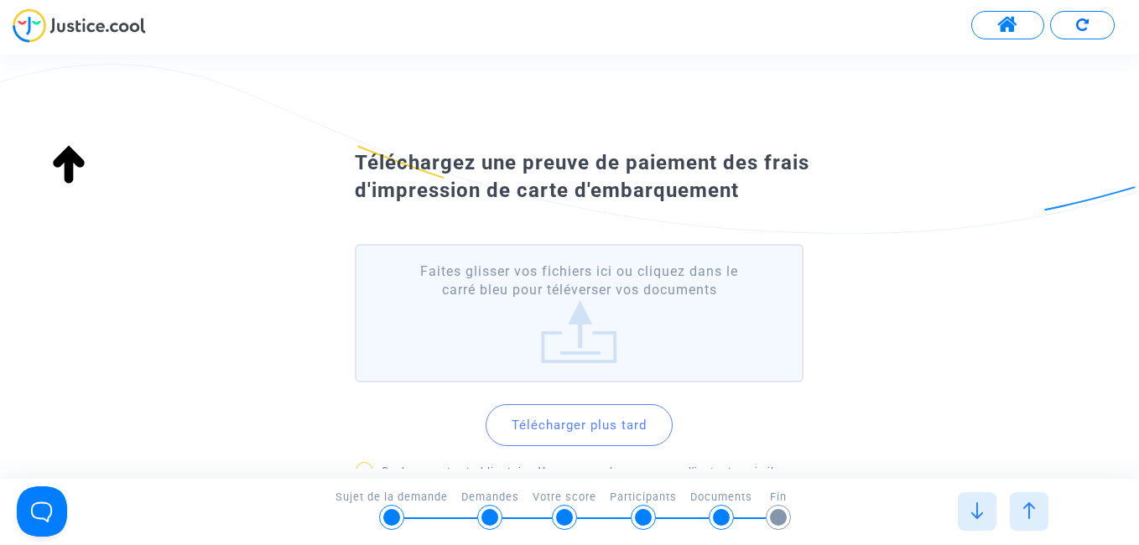
click at [1032, 512] on img at bounding box center [1029, 511] width 17 height 17
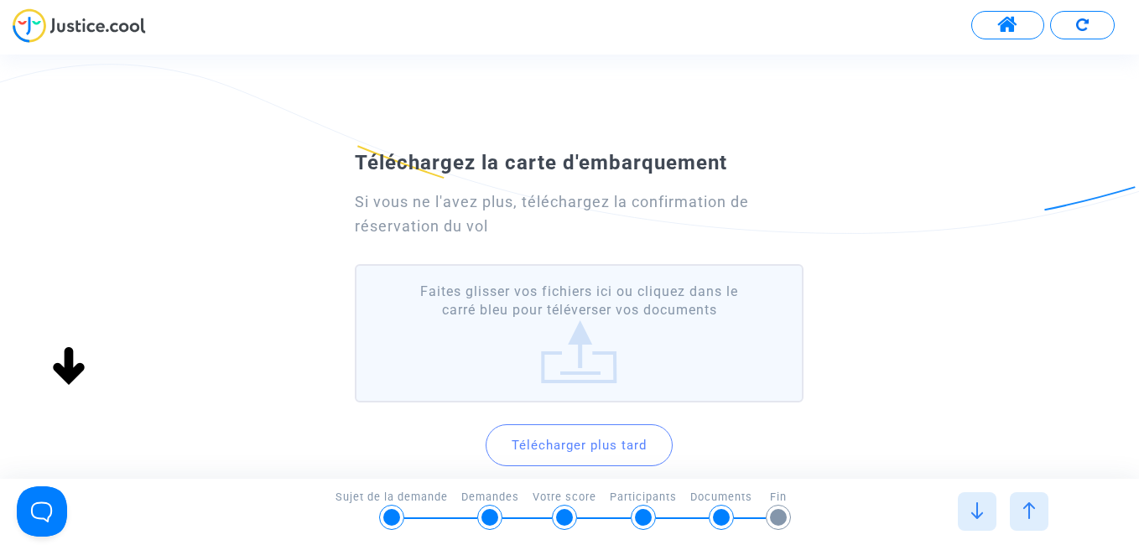
click at [575, 347] on label "Faites glisser vos fichiers ici ou cliquez dans le carré bleu pour téléverser v…" at bounding box center [579, 333] width 448 height 138
click at [0, 0] on input "Faites glisser vos fichiers ici ou cliquez dans le carré bleu pour téléverser v…" at bounding box center [0, 0] width 0 height 0
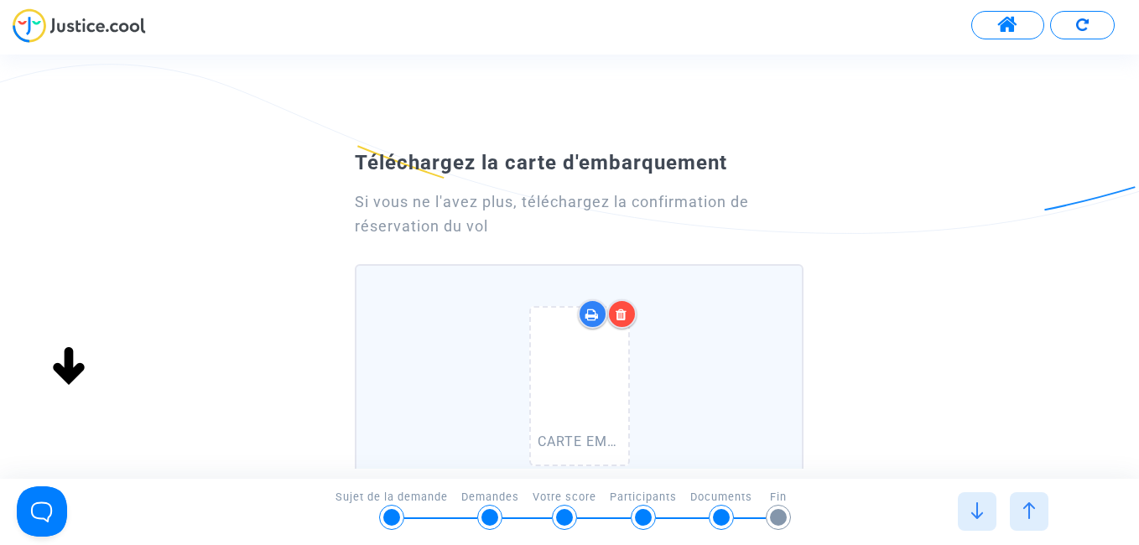
click at [925, 376] on div "Téléchargez la carte d'embarquement Si vous ne l'avez plus, téléchargez la conf…" at bounding box center [569, 467] width 1139 height 648
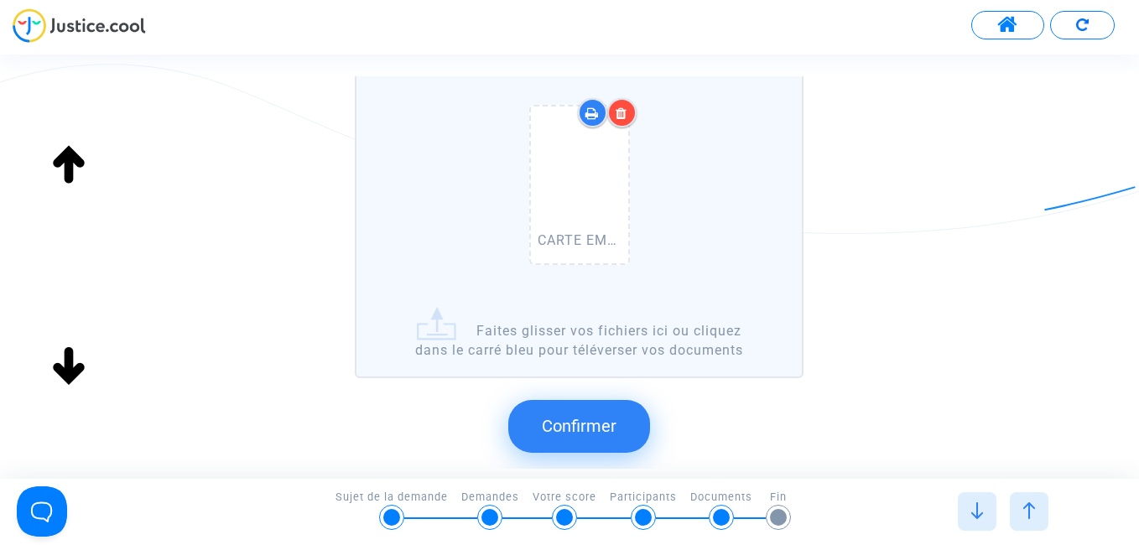
scroll to position [235, 0]
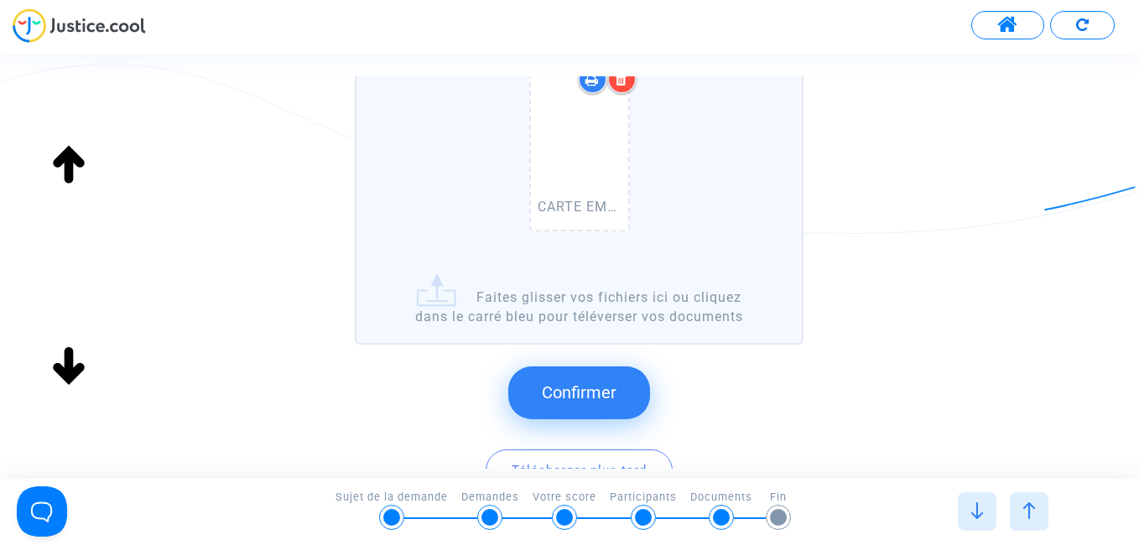
click at [726, 312] on label "CARTE EMBARQUEMENT ZAKIA.pdf Faites glisser vos fichiers ici ou cliquez dans le…" at bounding box center [579, 187] width 448 height 316
click at [0, 0] on input "CARTE EMBARQUEMENT ZAKIA.pdf Faites glisser vos fichiers ici ou cliquez dans le…" at bounding box center [0, 0] width 0 height 0
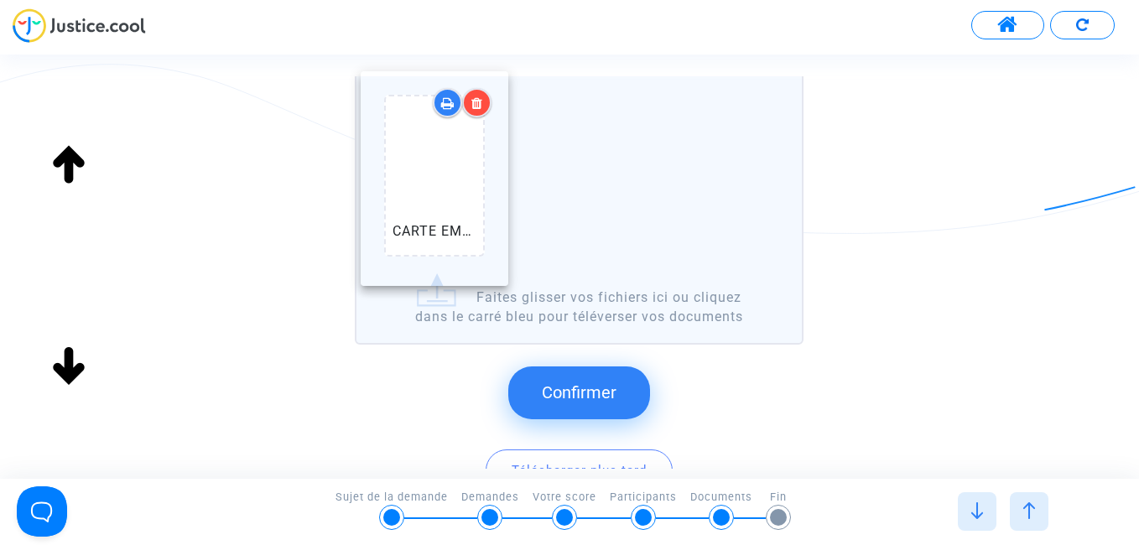
drag, startPoint x: 602, startPoint y: 205, endPoint x: 458, endPoint y: 230, distance: 146.5
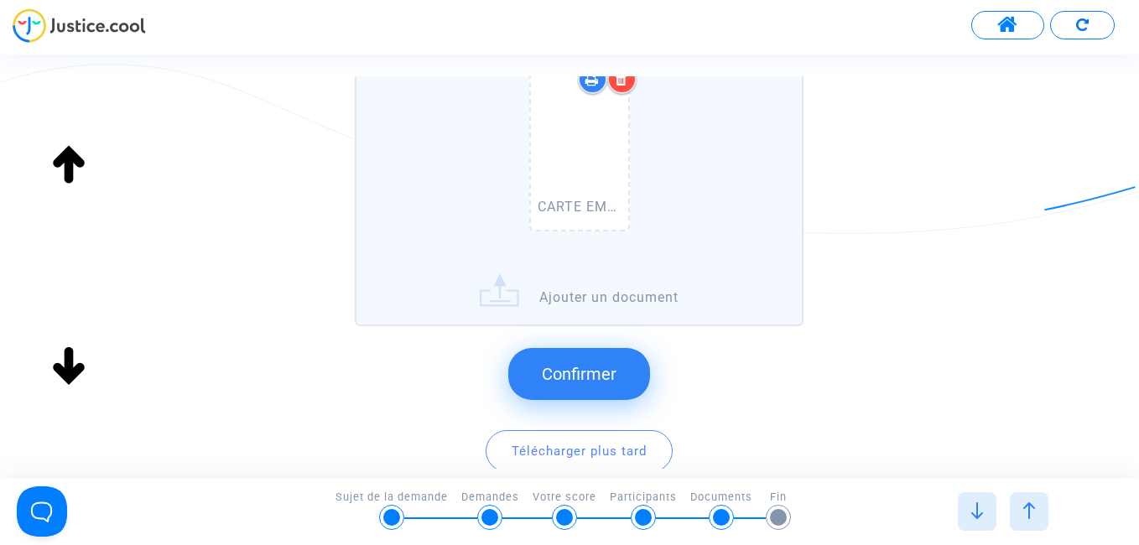
click at [593, 296] on label "CARTE EMBARQUEMENT ZAKIA.pdf Ajouter un document" at bounding box center [579, 177] width 448 height 297
click at [0, 0] on input "CARTE EMBARQUEMENT ZAKIA.pdf Ajouter un document" at bounding box center [0, 0] width 0 height 0
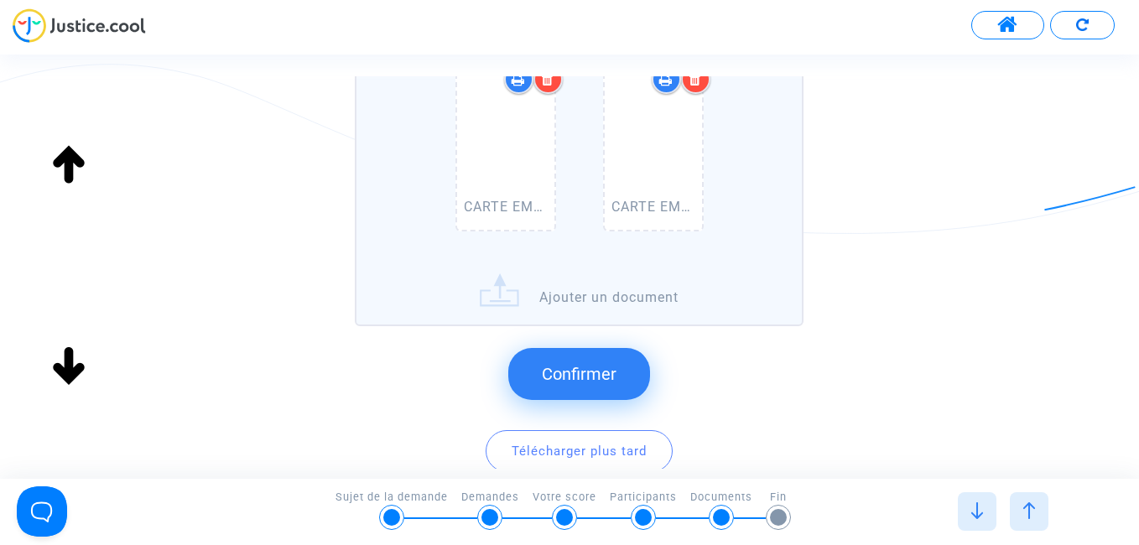
click at [602, 375] on span "Confirmer" at bounding box center [579, 374] width 75 height 20
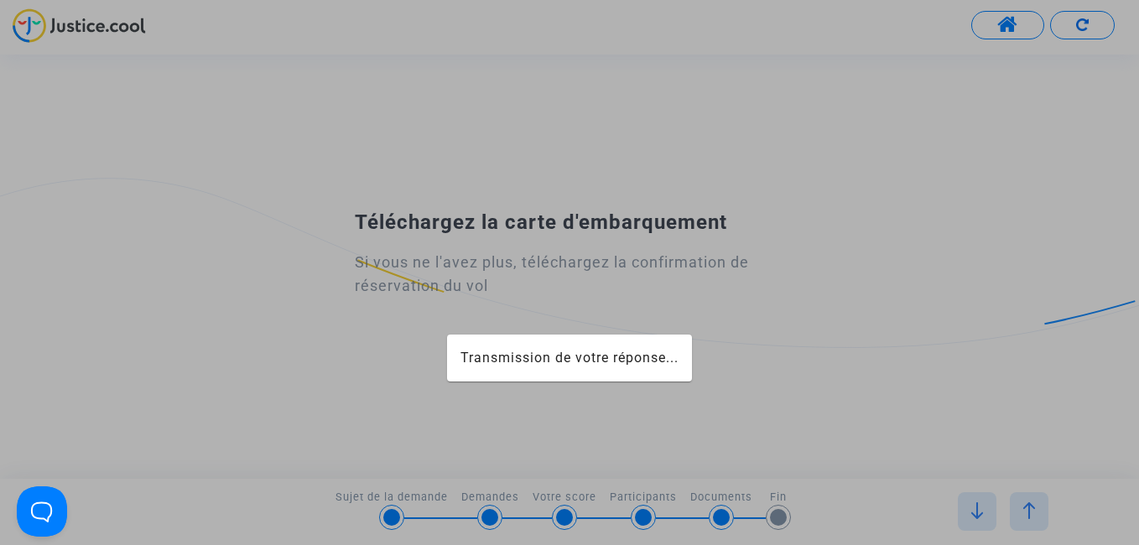
scroll to position [0, 0]
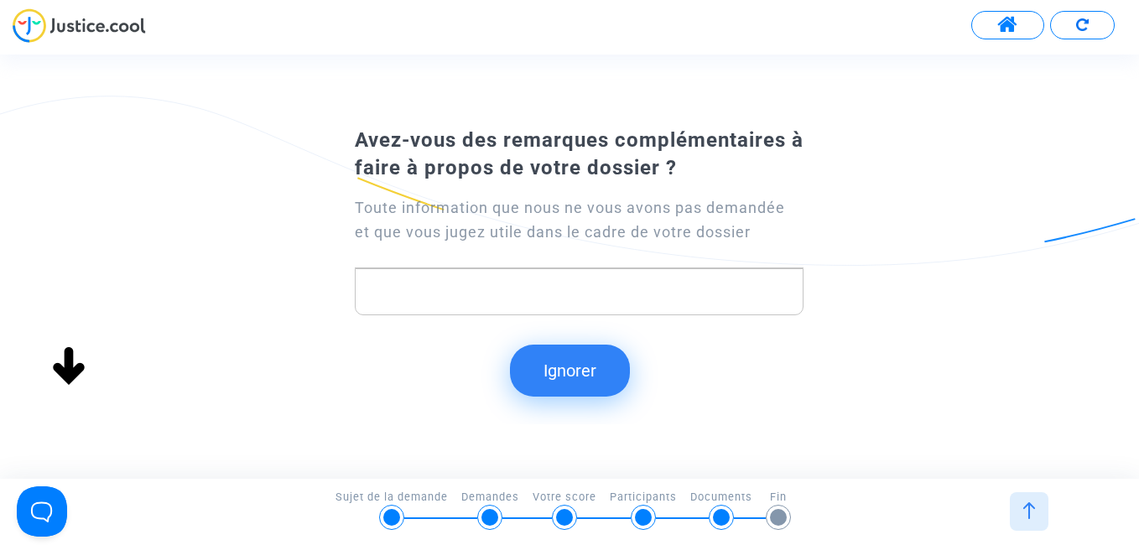
click at [1041, 514] on div at bounding box center [1029, 511] width 39 height 39
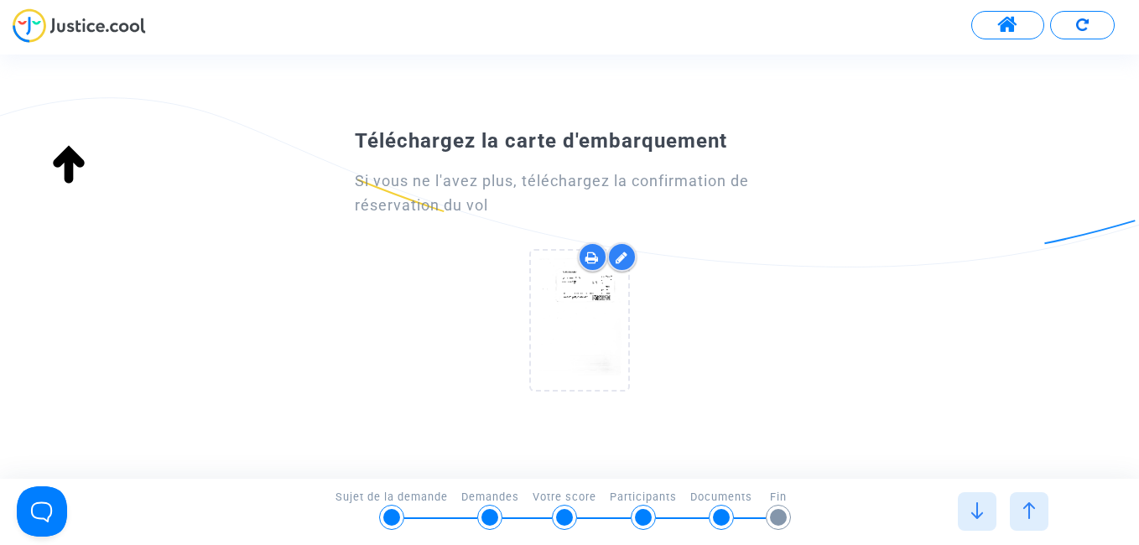
click at [1034, 513] on img at bounding box center [1029, 511] width 17 height 17
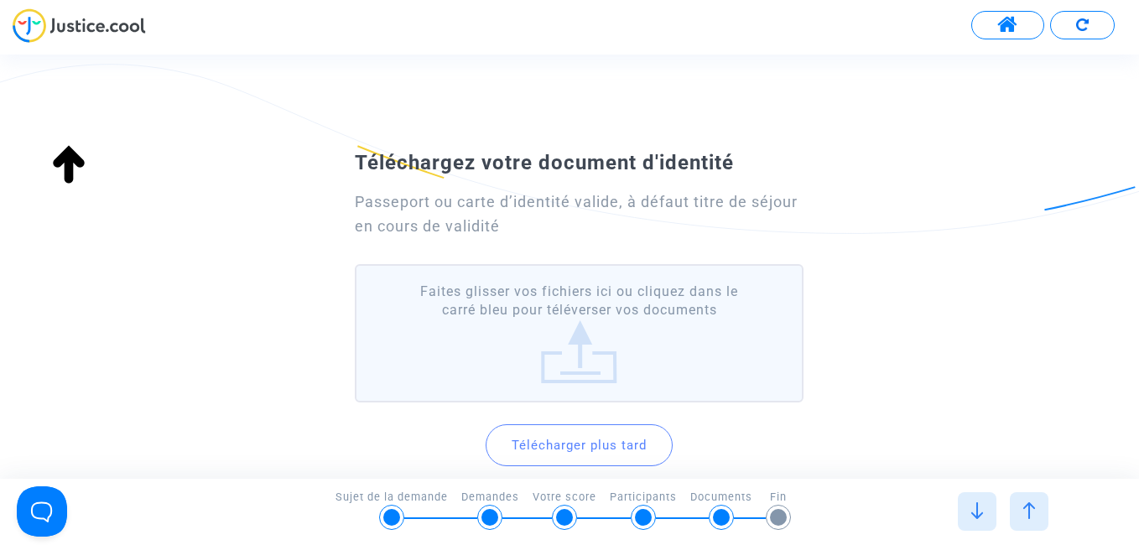
click at [1037, 513] on img at bounding box center [1029, 511] width 17 height 17
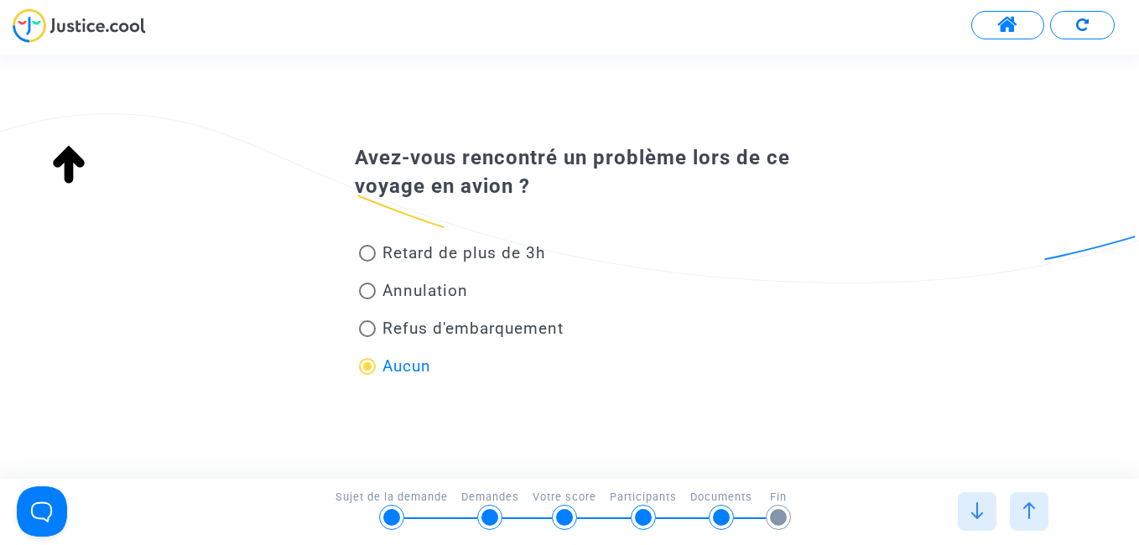
click at [978, 511] on img at bounding box center [977, 511] width 17 height 17
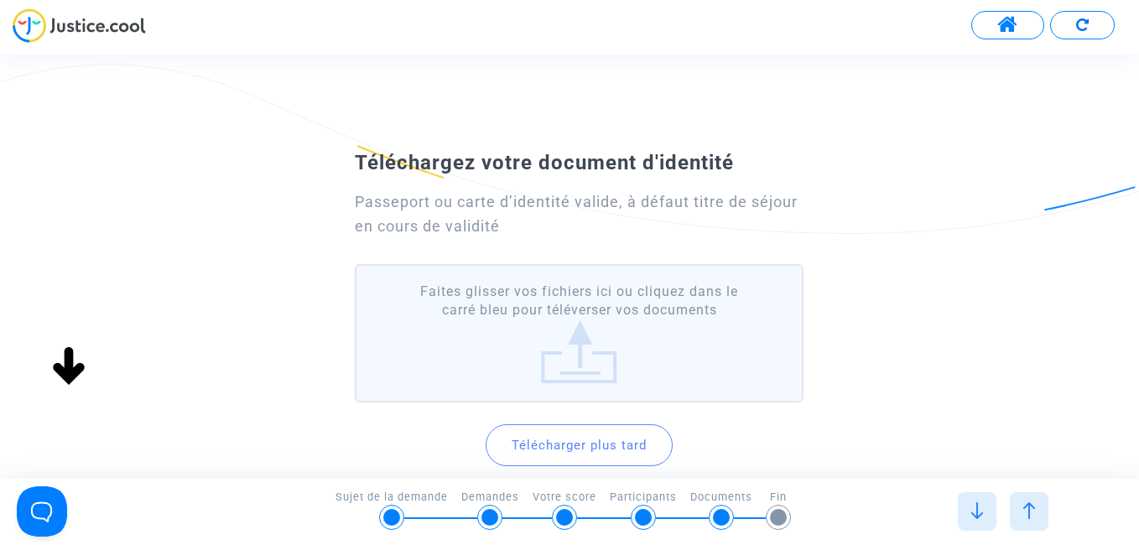
click at [982, 515] on img at bounding box center [977, 511] width 17 height 17
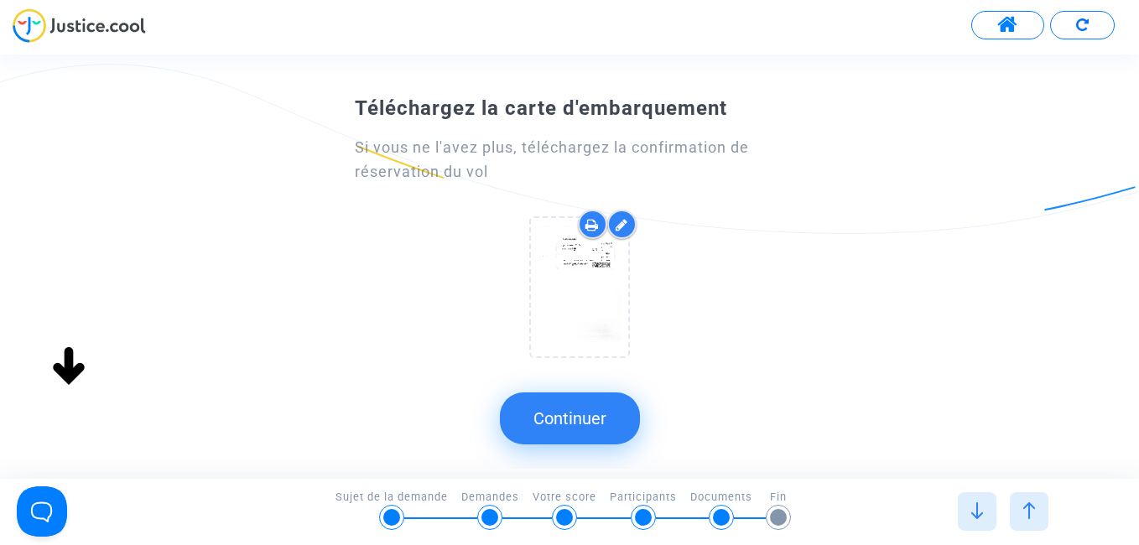
click at [982, 516] on img at bounding box center [977, 511] width 17 height 17
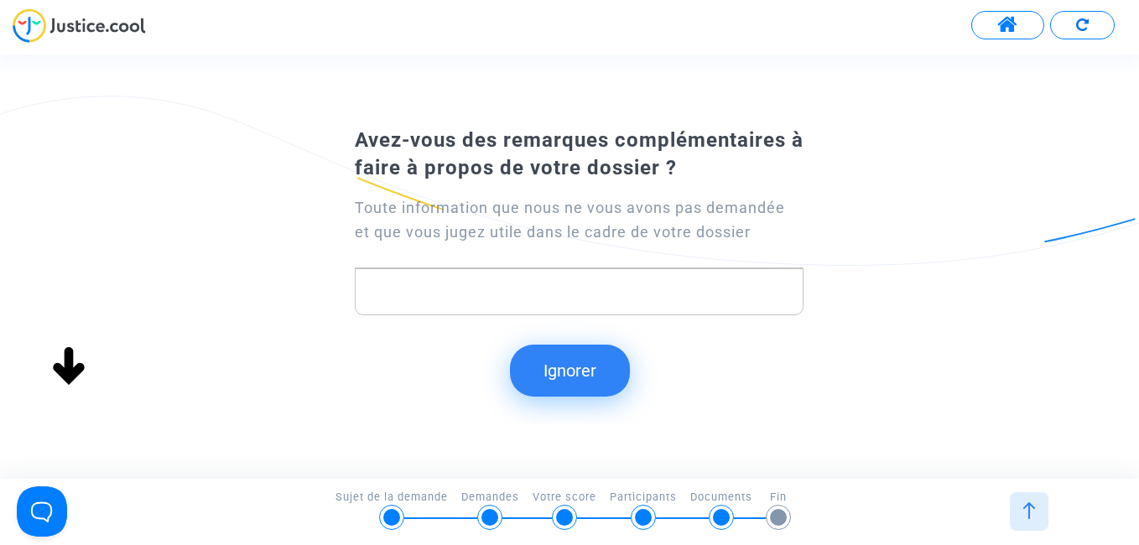
click at [1031, 506] on img at bounding box center [1029, 511] width 17 height 17
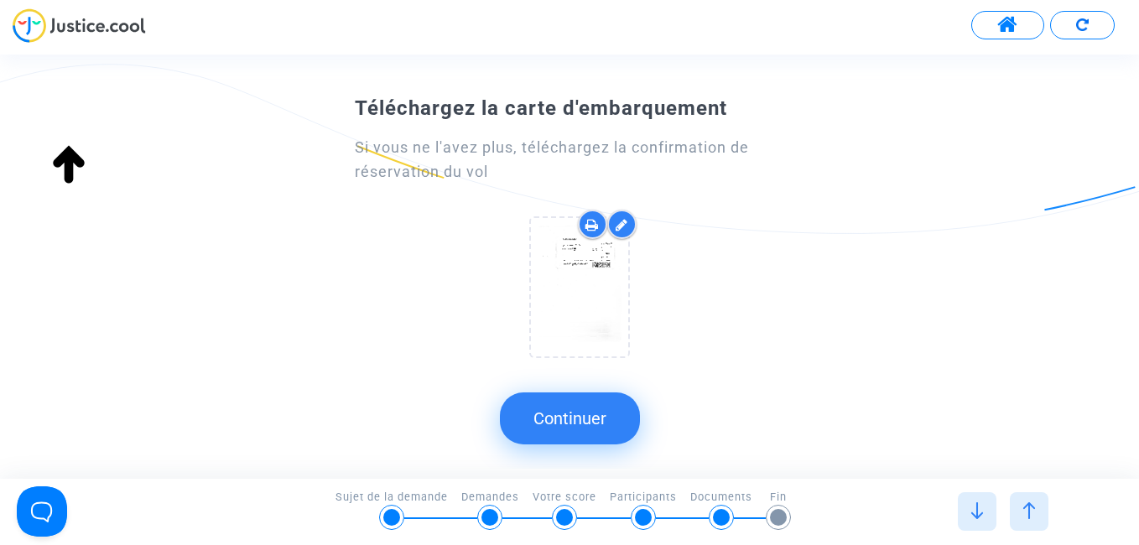
click at [570, 421] on button "Continuer" at bounding box center [570, 419] width 140 height 52
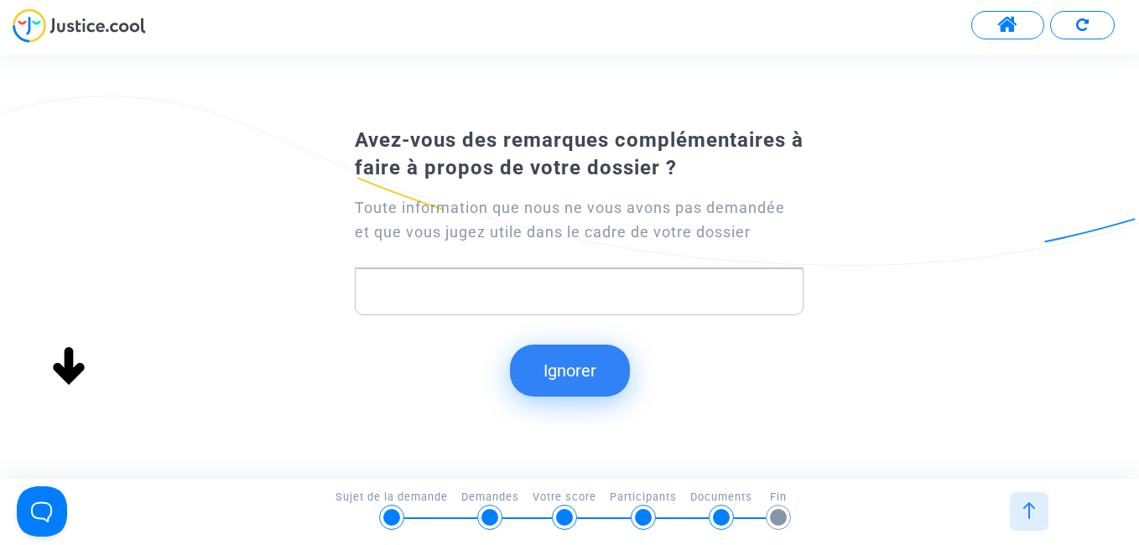
click at [1031, 514] on img at bounding box center [1029, 511] width 17 height 17
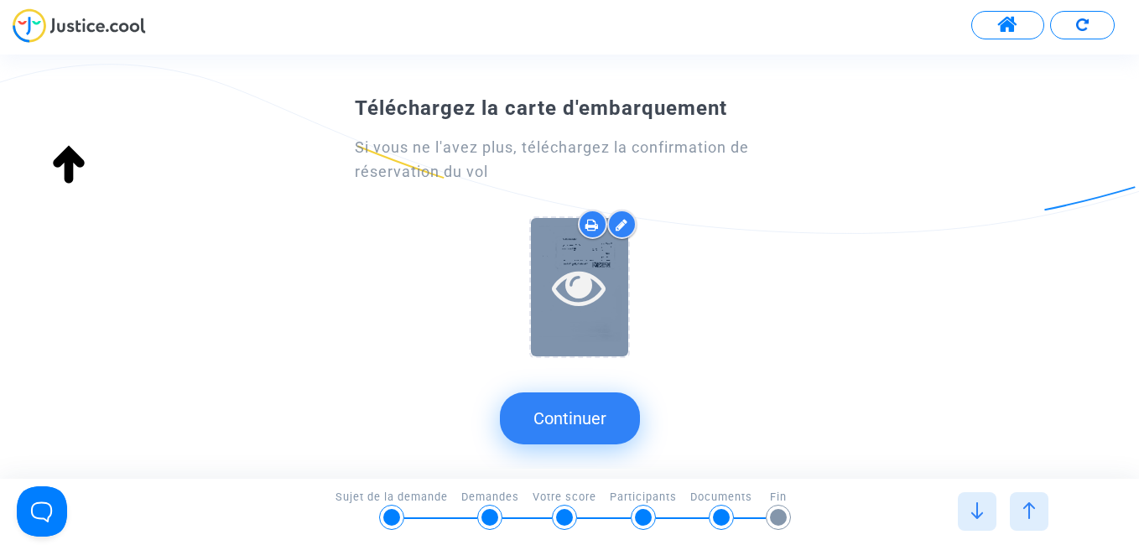
click at [592, 336] on div at bounding box center [579, 287] width 97 height 138
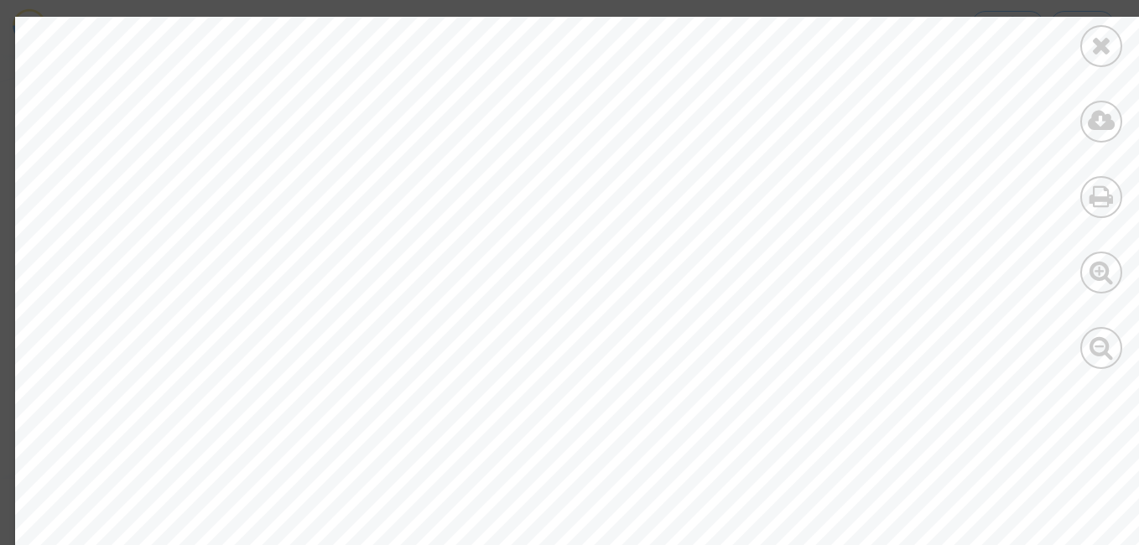
drag, startPoint x: 1138, startPoint y: 107, endPoint x: 1142, endPoint y: 193, distance: 85.7
click at [1126, 96] on html "Transmission de votre réponse... Continuer Téléchargez votre document d'identit…" at bounding box center [569, 48] width 1139 height 96
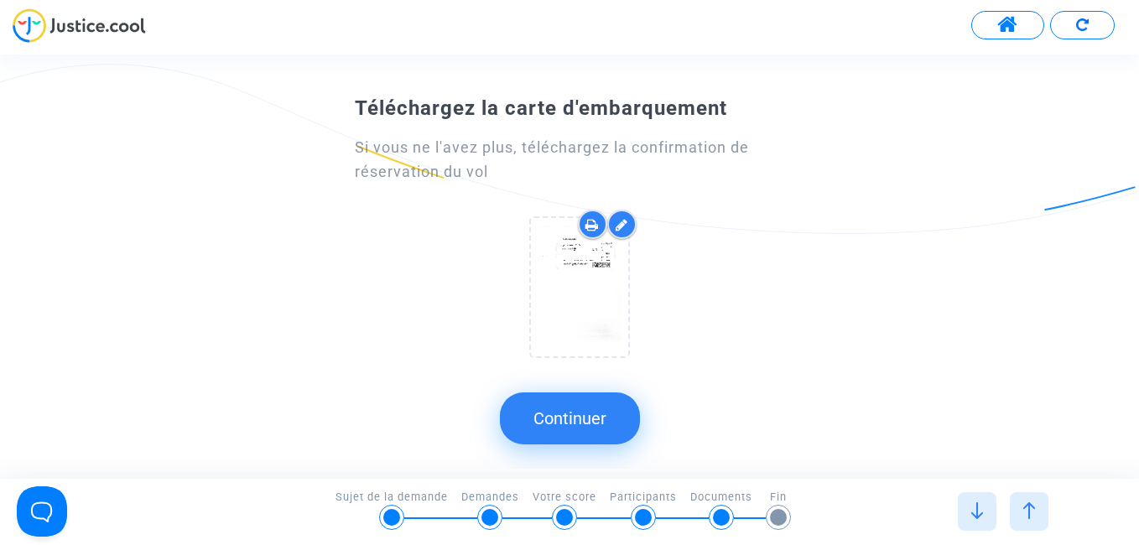
click at [748, 289] on div at bounding box center [579, 291] width 448 height 162
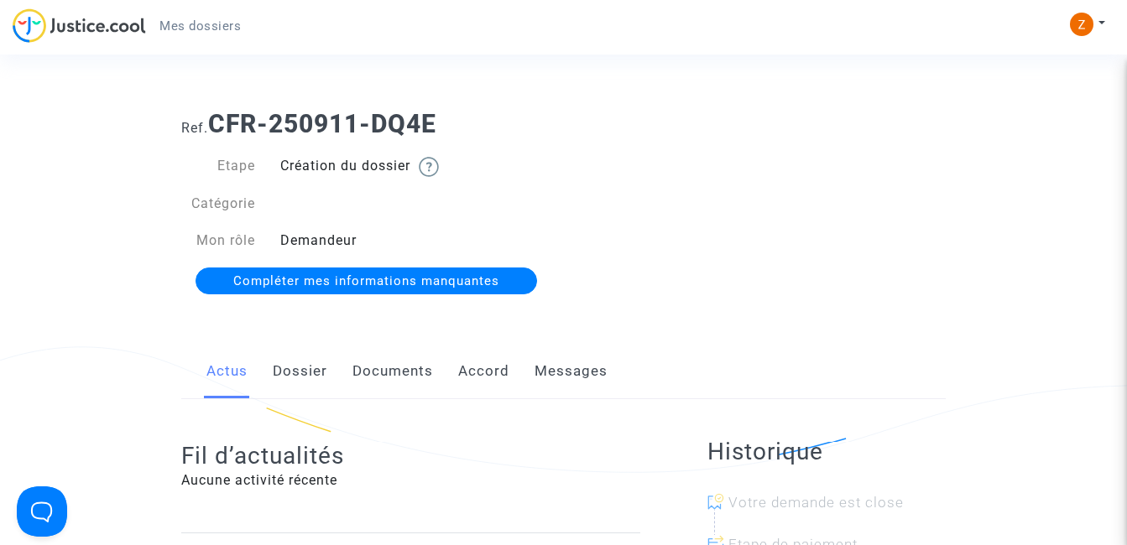
click at [385, 282] on span "Compléter mes informations manquantes" at bounding box center [366, 280] width 266 height 15
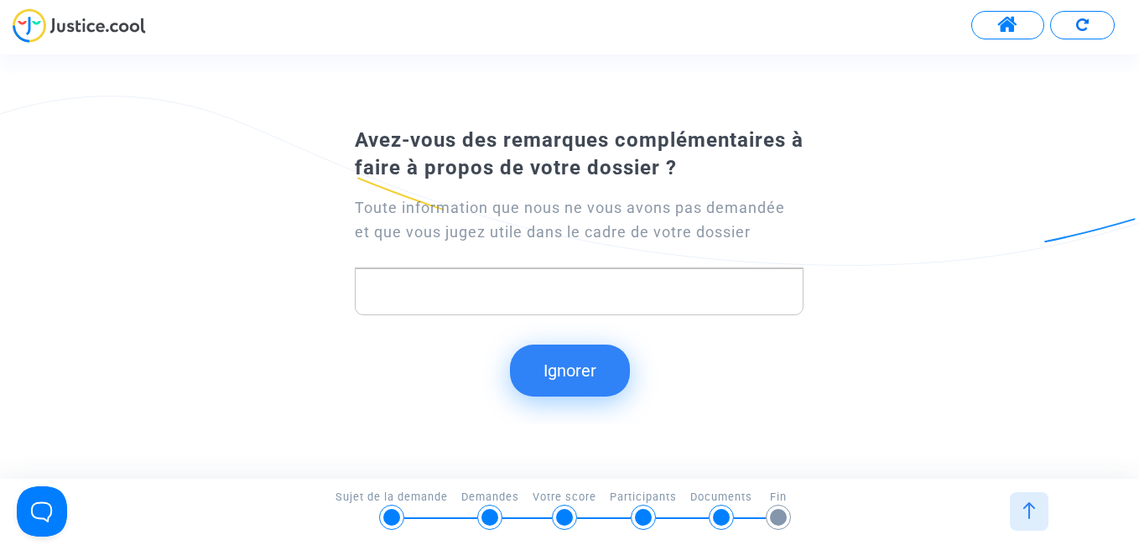
click at [1034, 512] on img at bounding box center [1029, 511] width 17 height 17
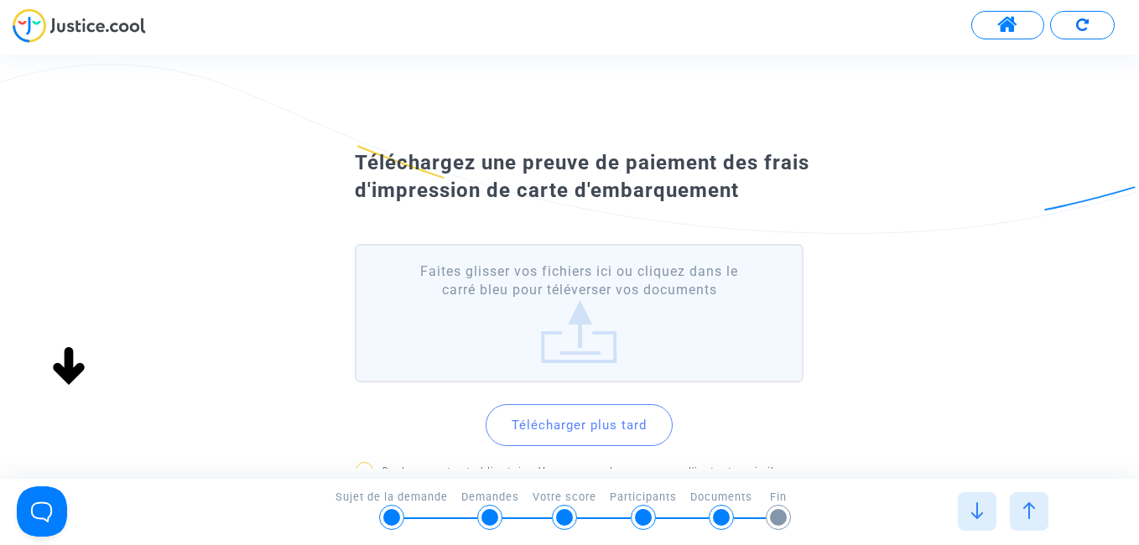
click at [585, 336] on label "Faites glisser vos fichiers ici ou cliquez dans le carré bleu pour téléverser v…" at bounding box center [579, 313] width 448 height 138
click at [0, 0] on input "Faites glisser vos fichiers ici ou cliquez dans le carré bleu pour téléverser v…" at bounding box center [0, 0] width 0 height 0
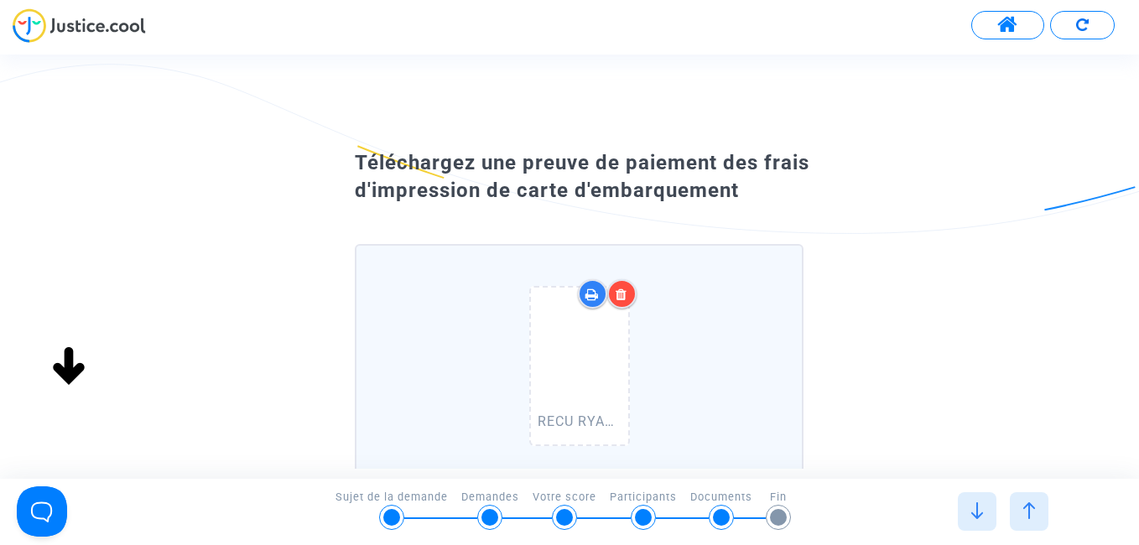
click at [905, 335] on div "Téléchargez une preuve de paiement des frais d'impression de carte d'embarqueme…" at bounding box center [569, 457] width 1139 height 628
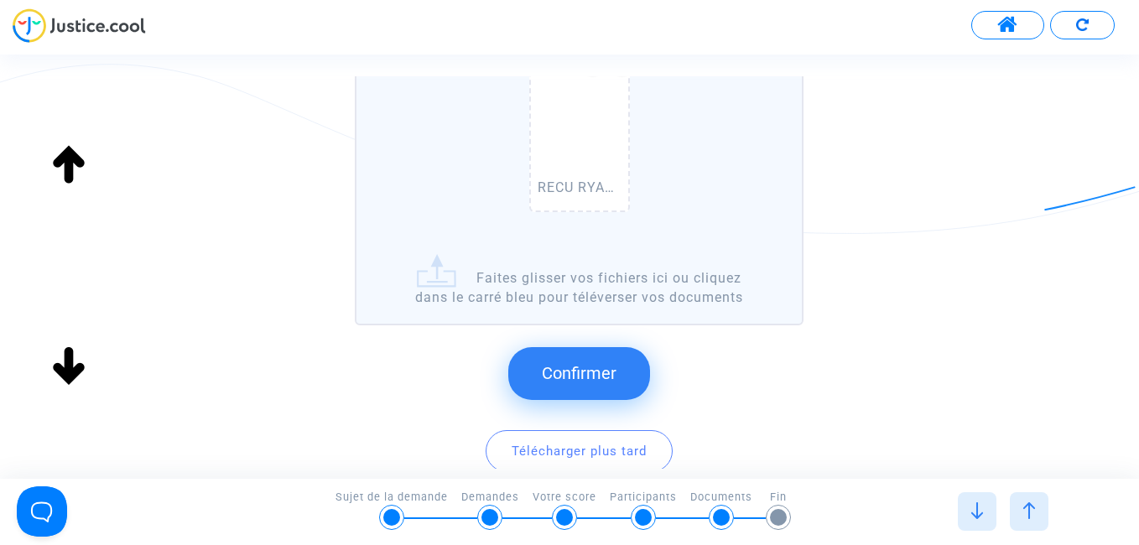
scroll to position [235, 0]
click at [579, 380] on span "Confirmer" at bounding box center [579, 372] width 75 height 20
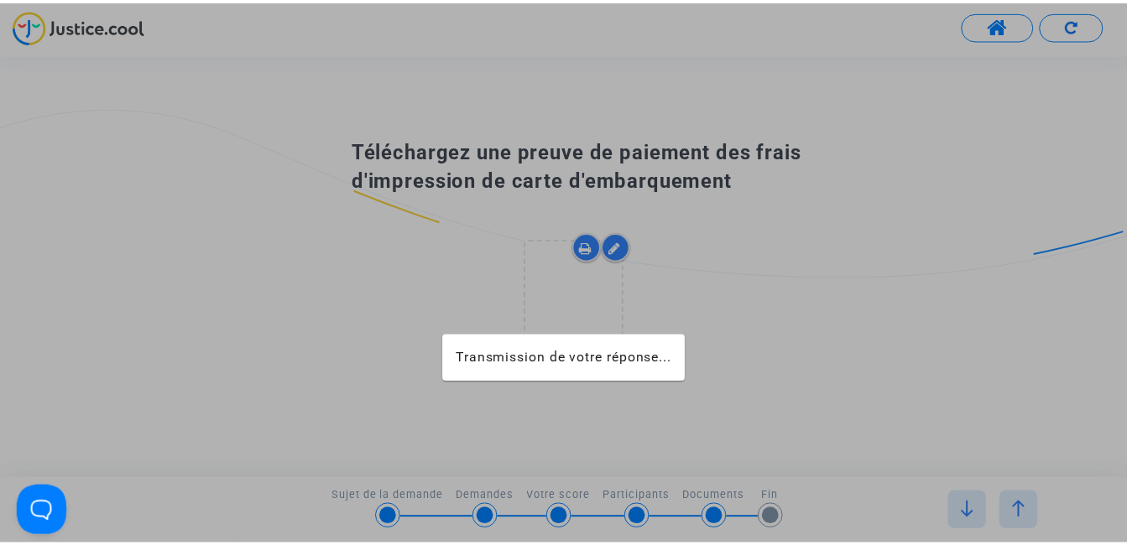
scroll to position [0, 0]
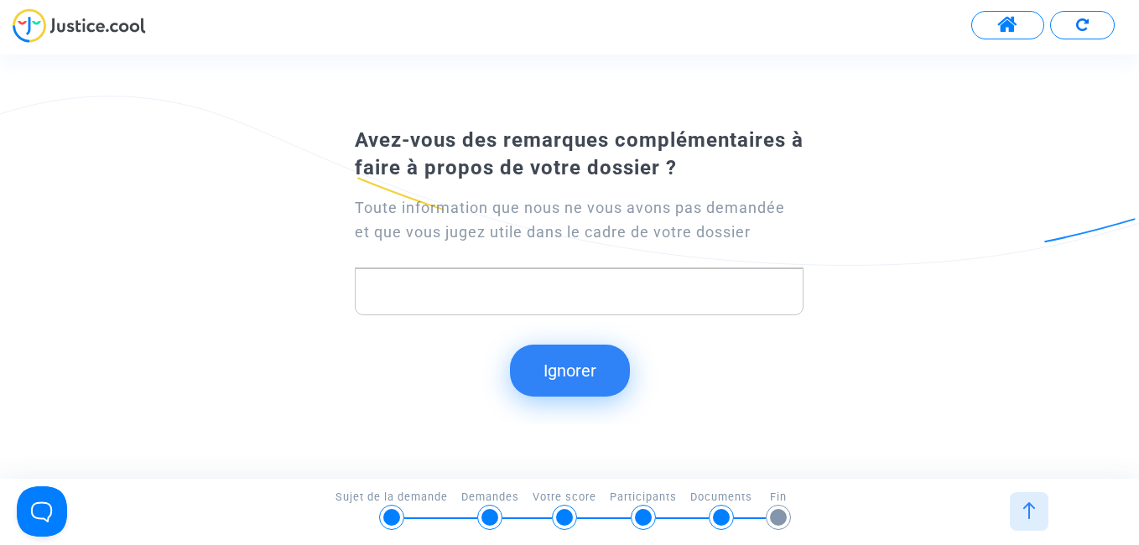
click at [1034, 507] on img at bounding box center [1029, 511] width 17 height 17
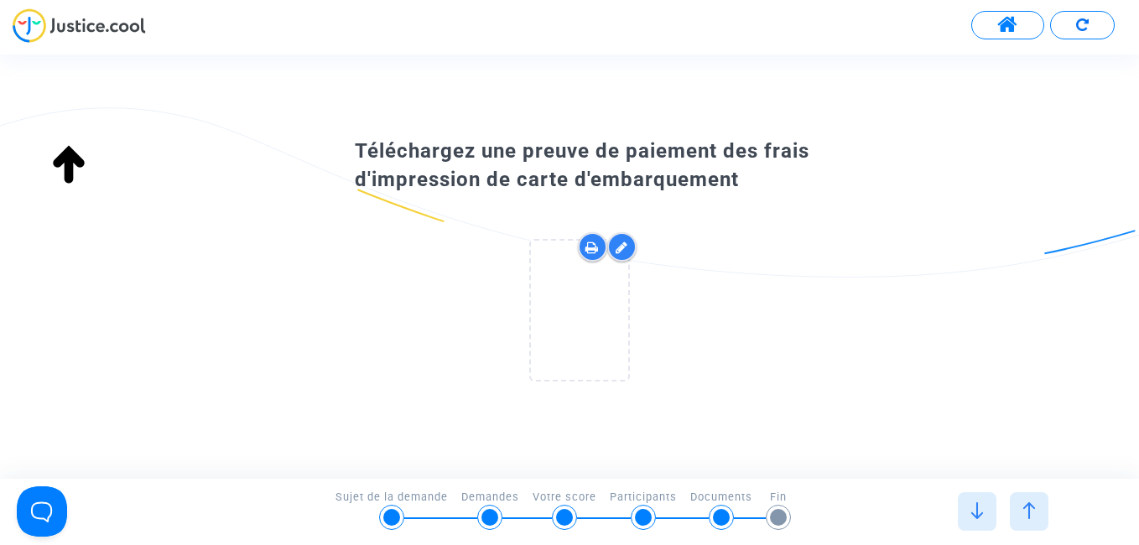
click at [1034, 511] on img at bounding box center [1029, 511] width 17 height 17
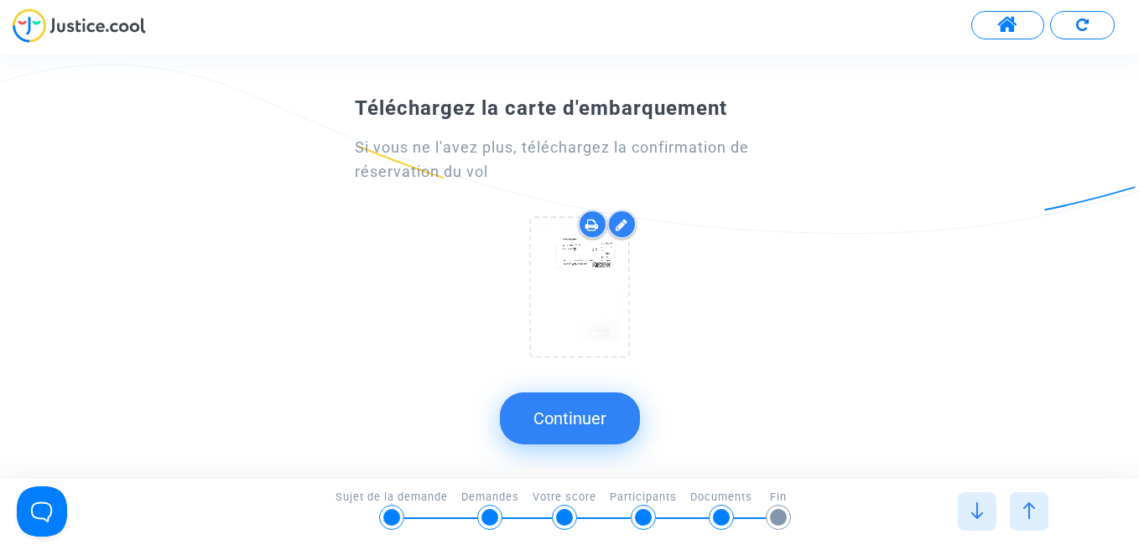
click at [576, 414] on button "Continuer" at bounding box center [570, 419] width 140 height 52
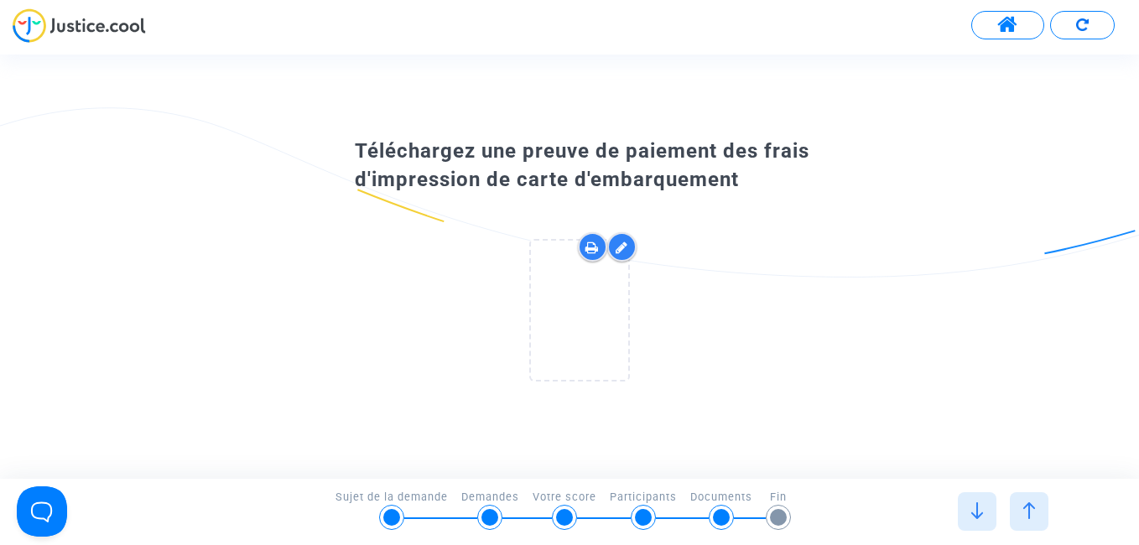
drag, startPoint x: 741, startPoint y: 372, endPoint x: 727, endPoint y: 360, distance: 19.0
click at [727, 360] on div at bounding box center [579, 313] width 448 height 162
click at [743, 349] on div at bounding box center [579, 313] width 448 height 162
click at [582, 459] on div "Téléchargez une preuve de paiement des frais d'impression de carte d'embarqueme…" at bounding box center [569, 267] width 1139 height 424
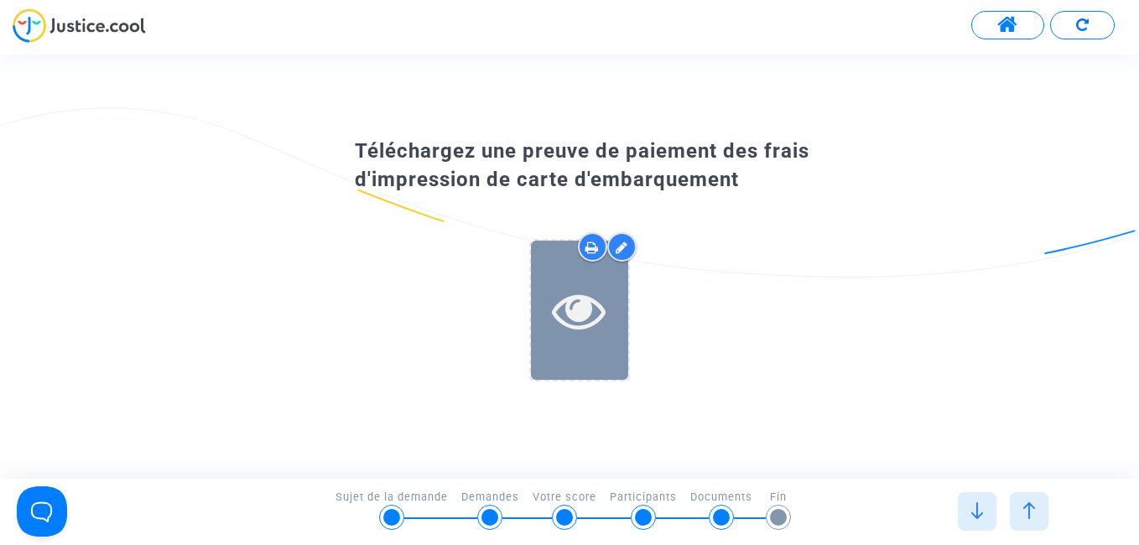
click at [573, 305] on icon at bounding box center [579, 311] width 55 height 54
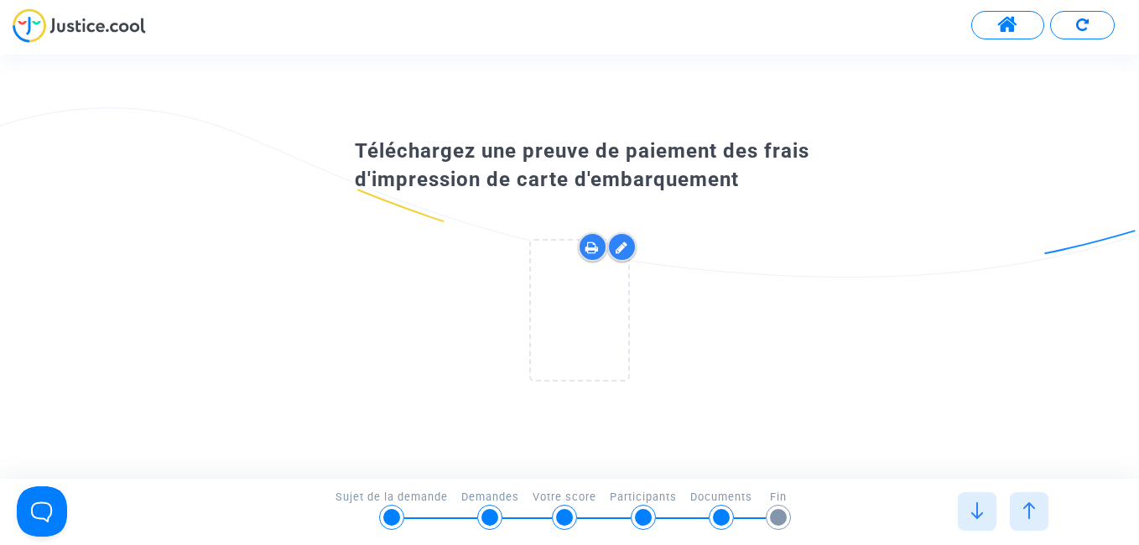
click at [1029, 521] on div at bounding box center [1029, 511] width 39 height 39
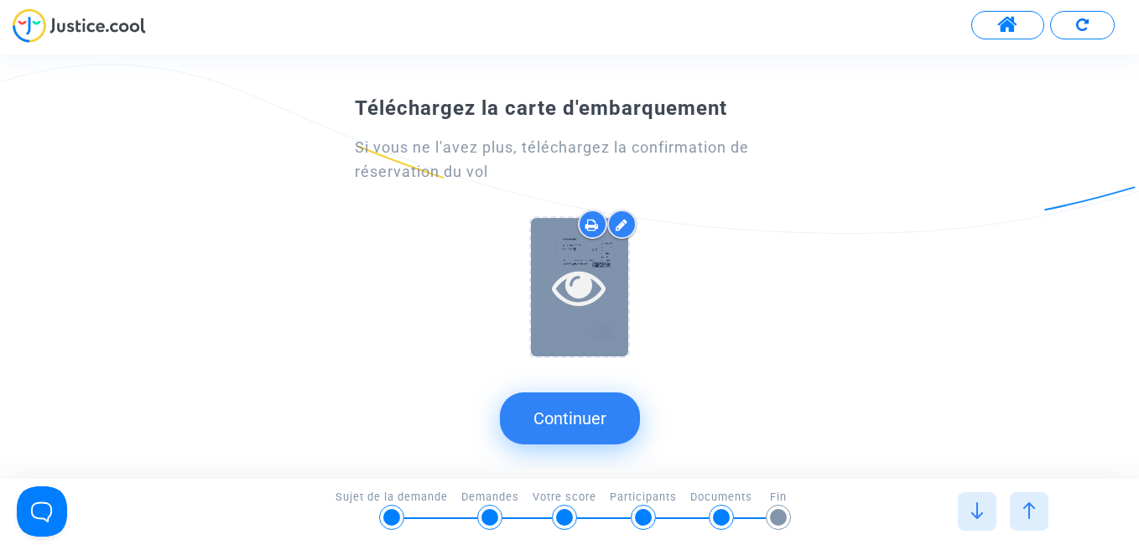
click at [602, 253] on div at bounding box center [579, 287] width 97 height 138
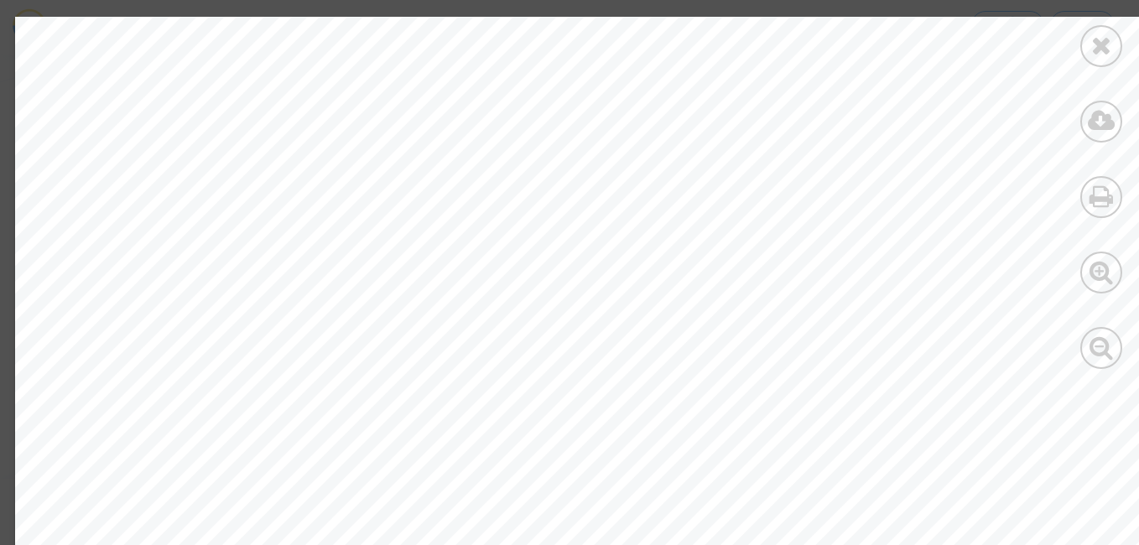
drag, startPoint x: 1138, startPoint y: 62, endPoint x: 1140, endPoint y: 76, distance: 13.7
click at [1126, 76] on html "Transmission de votre réponse... Téléchargez votre document d'identité Passepor…" at bounding box center [569, 48] width 1139 height 96
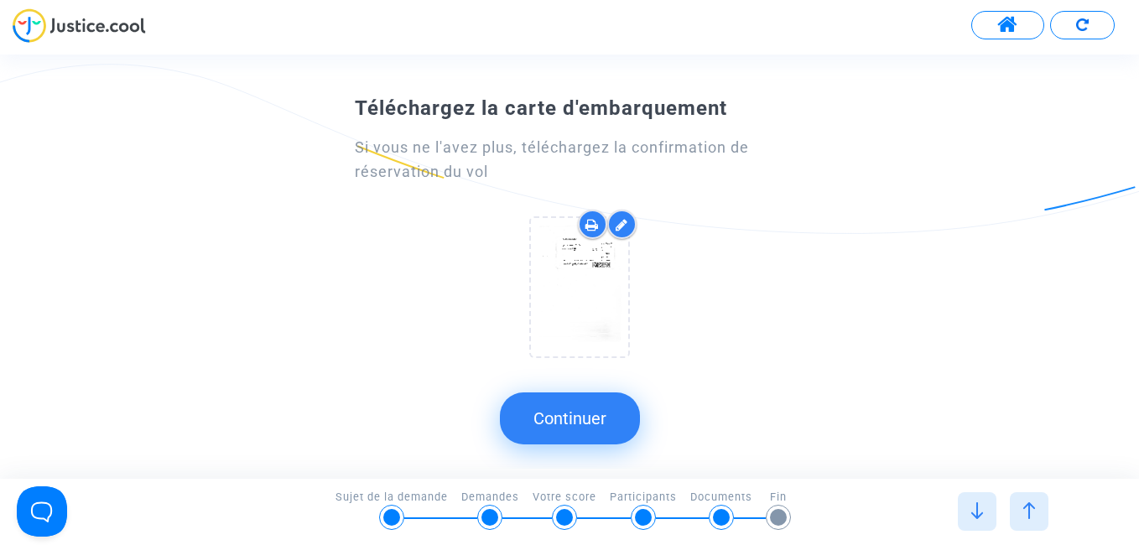
click at [709, 366] on div at bounding box center [579, 291] width 448 height 162
click at [440, 280] on div at bounding box center [579, 291] width 448 height 162
click at [589, 419] on button "Continuer" at bounding box center [570, 419] width 140 height 52
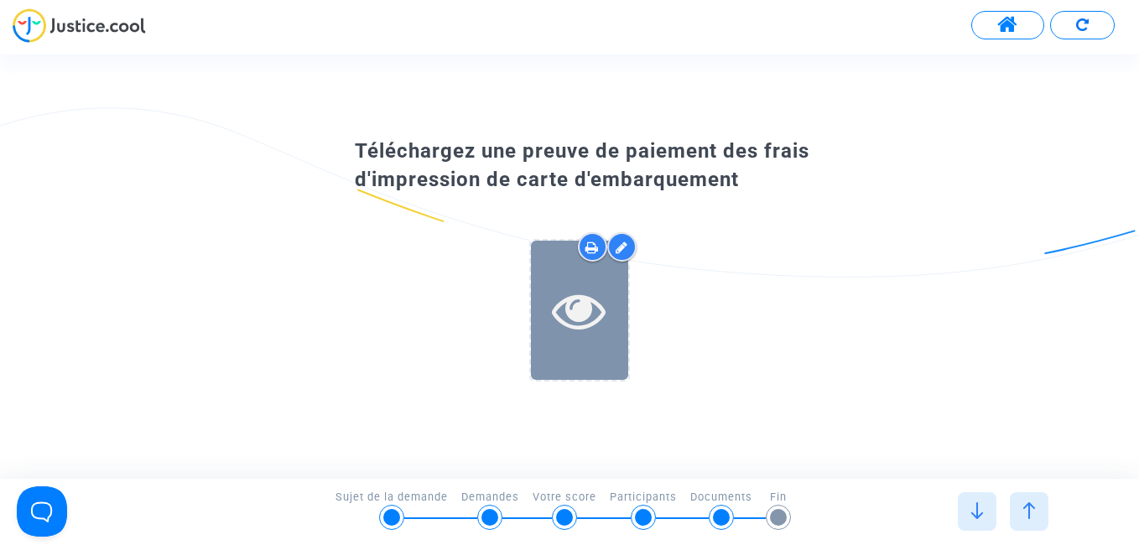
click at [592, 315] on icon at bounding box center [579, 311] width 55 height 54
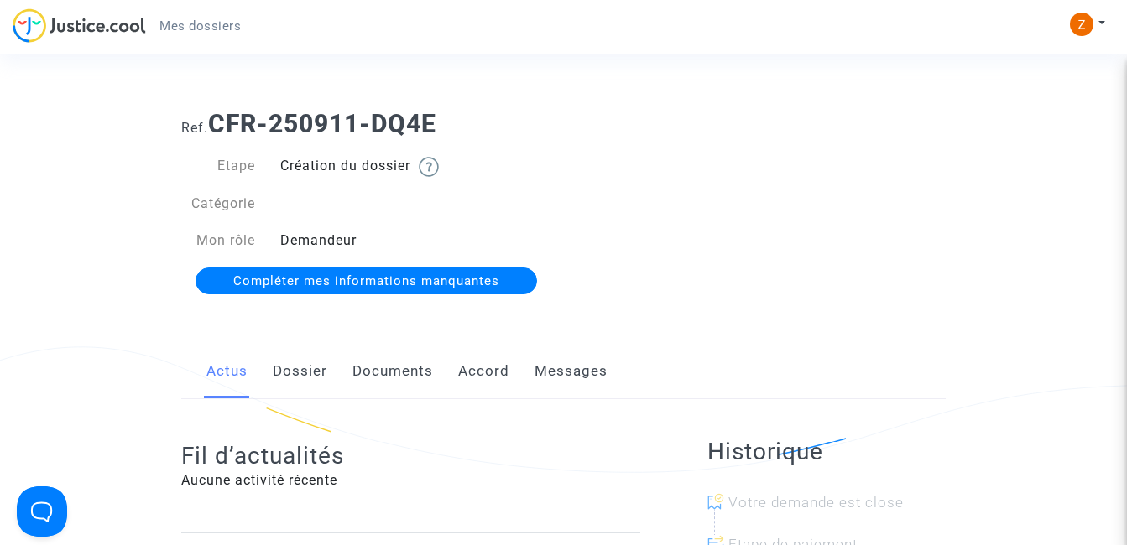
click at [346, 278] on span "Compléter mes informations manquantes" at bounding box center [366, 280] width 266 height 15
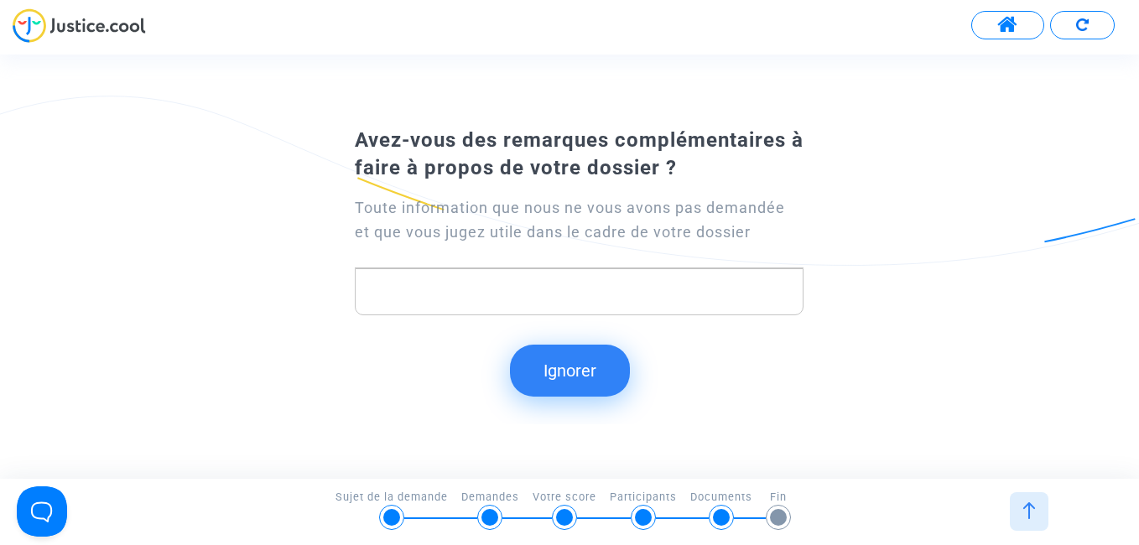
click at [592, 227] on div "Toute information que nous ne vous avons pas demandée et que vous jugez utile d…" at bounding box center [579, 220] width 448 height 49
click at [1037, 509] on img at bounding box center [1029, 511] width 17 height 17
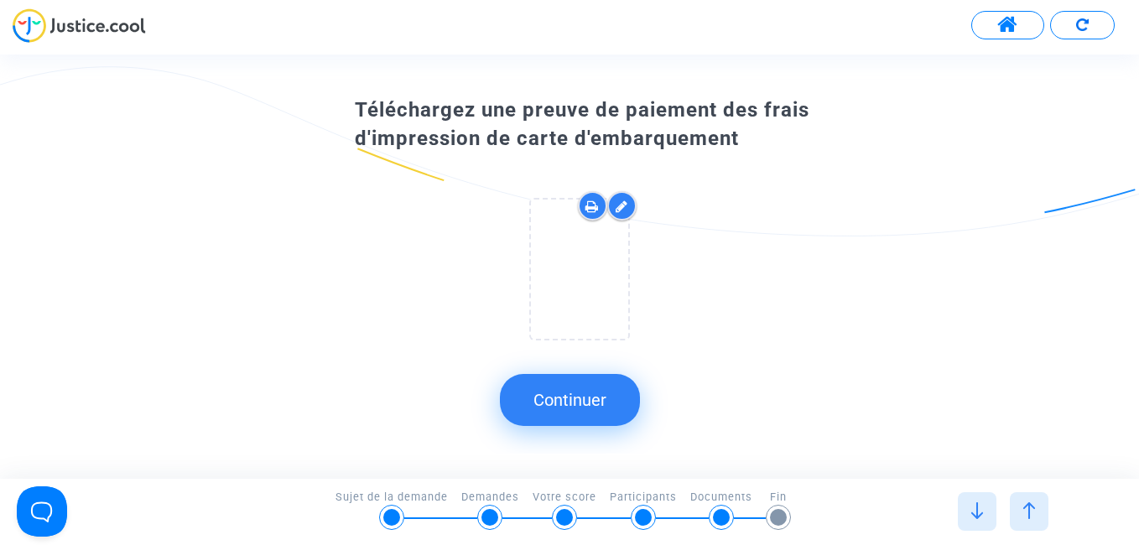
click at [618, 206] on icon at bounding box center [622, 206] width 13 height 13
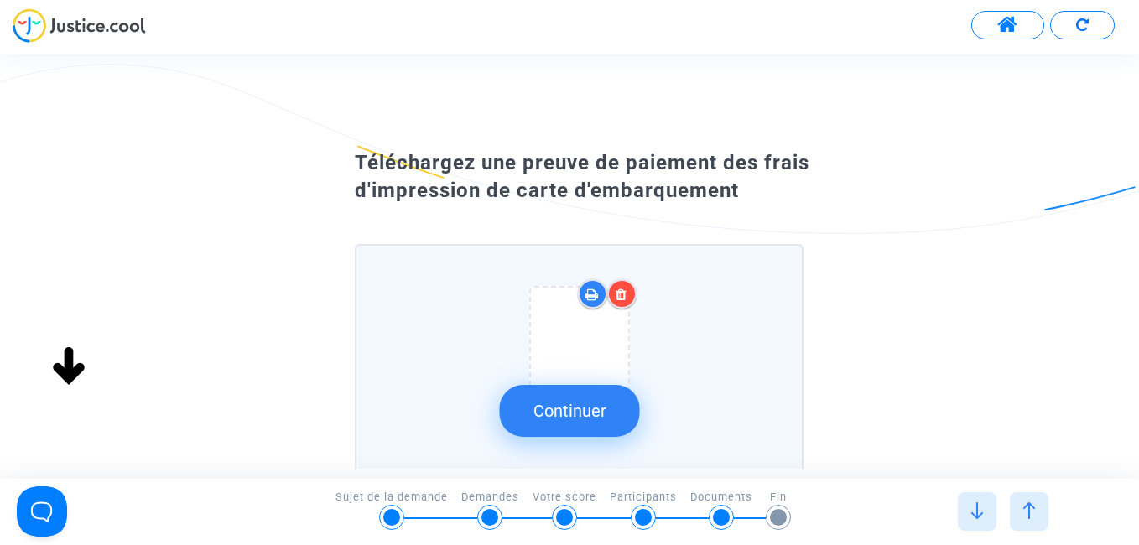
click at [622, 297] on icon at bounding box center [622, 294] width 12 height 13
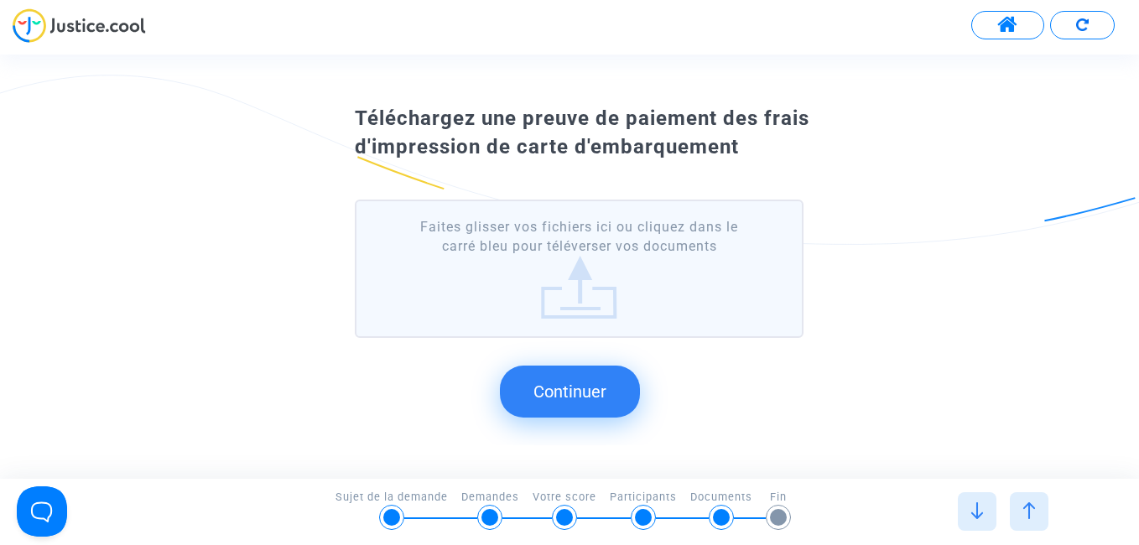
click at [580, 289] on label "Faites glisser vos fichiers ici ou cliquez dans le carré bleu pour téléverser v…" at bounding box center [579, 269] width 448 height 138
click at [0, 0] on input "Faites glisser vos fichiers ici ou cliquez dans le carré bleu pour téléverser v…" at bounding box center [0, 0] width 0 height 0
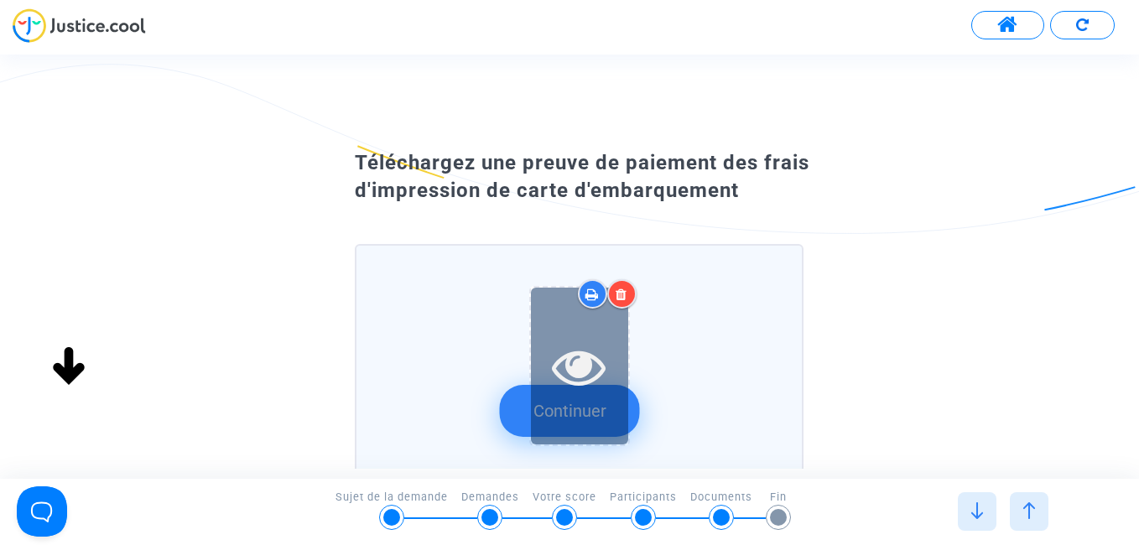
click at [588, 358] on icon at bounding box center [579, 367] width 55 height 54
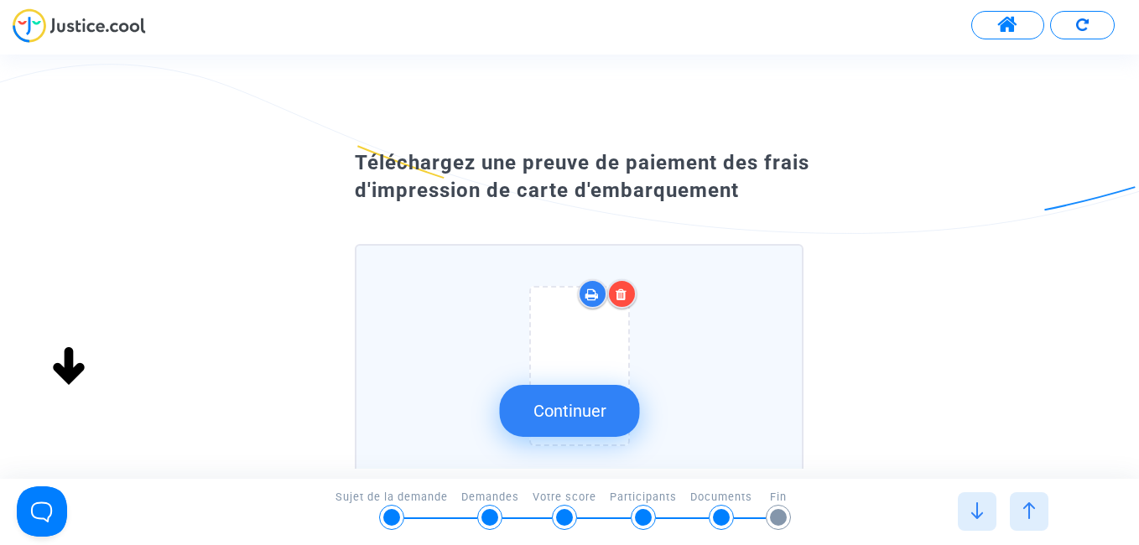
click at [625, 289] on icon at bounding box center [622, 294] width 12 height 13
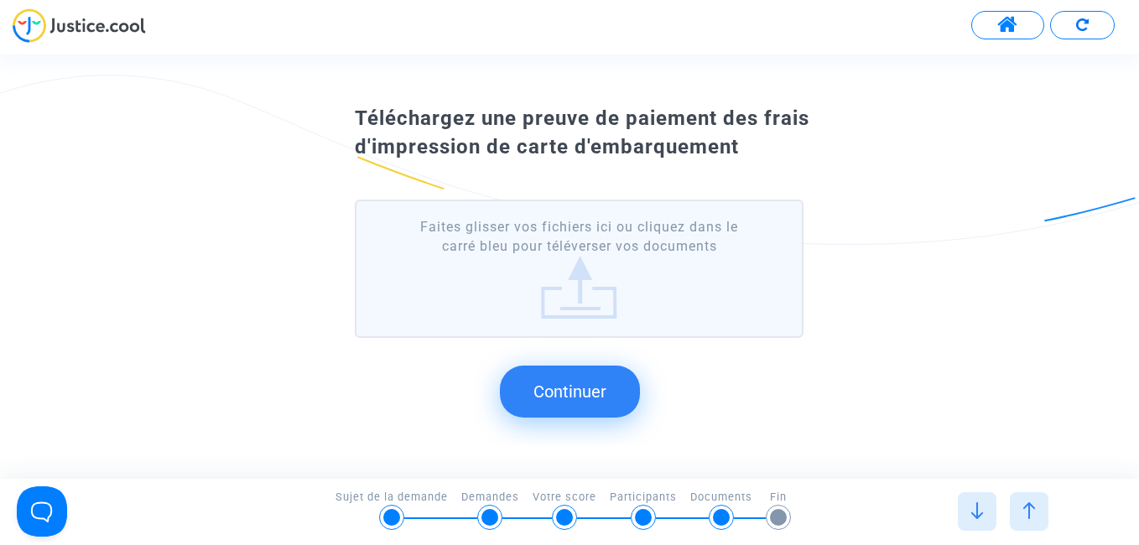
click at [583, 290] on label "Faites glisser vos fichiers ici ou cliquez dans le carré bleu pour téléverser v…" at bounding box center [579, 269] width 448 height 138
click at [0, 0] on input "Faites glisser vos fichiers ici ou cliquez dans le carré bleu pour téléverser v…" at bounding box center [0, 0] width 0 height 0
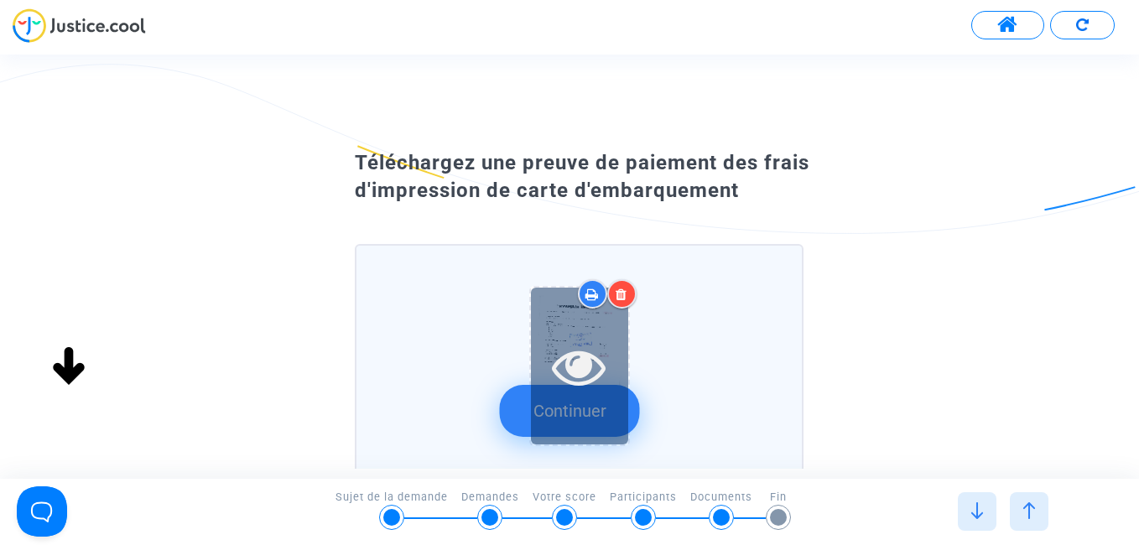
click at [596, 328] on div at bounding box center [579, 367] width 97 height 158
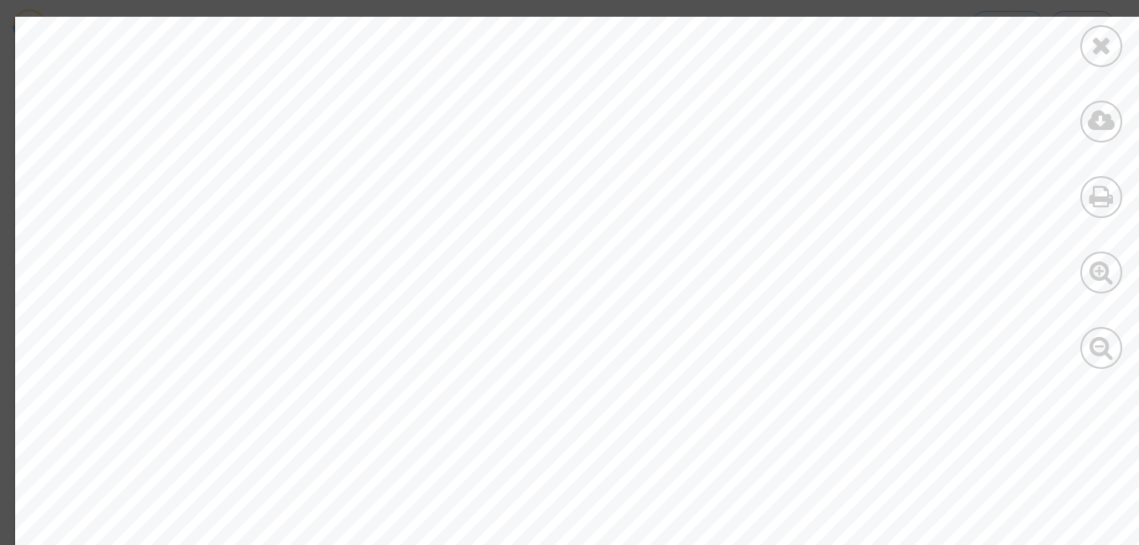
scroll to position [168, 0]
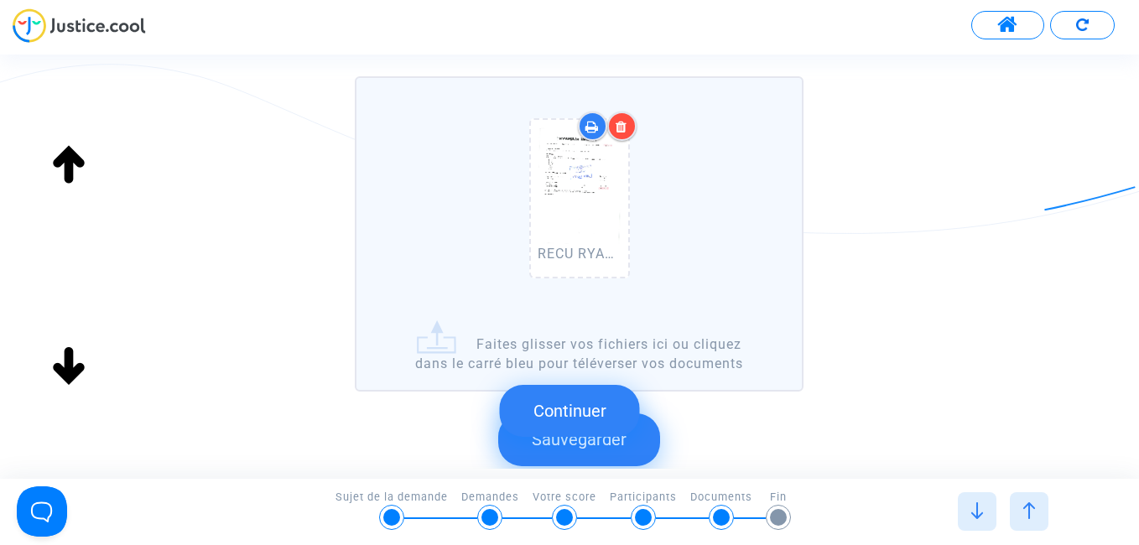
click at [599, 409] on button "Continuer" at bounding box center [570, 411] width 140 height 52
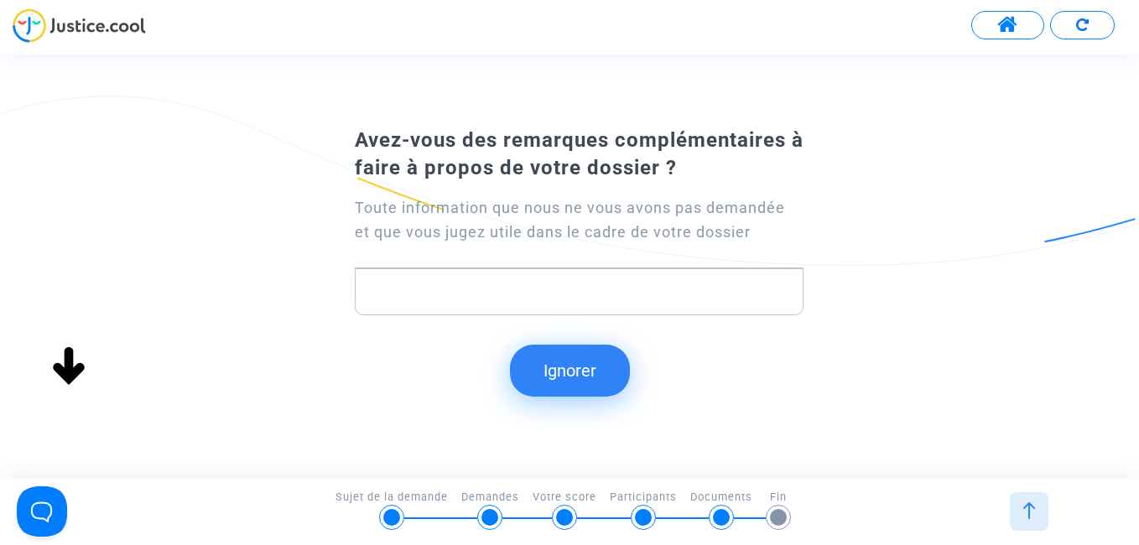
click at [1034, 508] on img at bounding box center [1029, 511] width 17 height 17
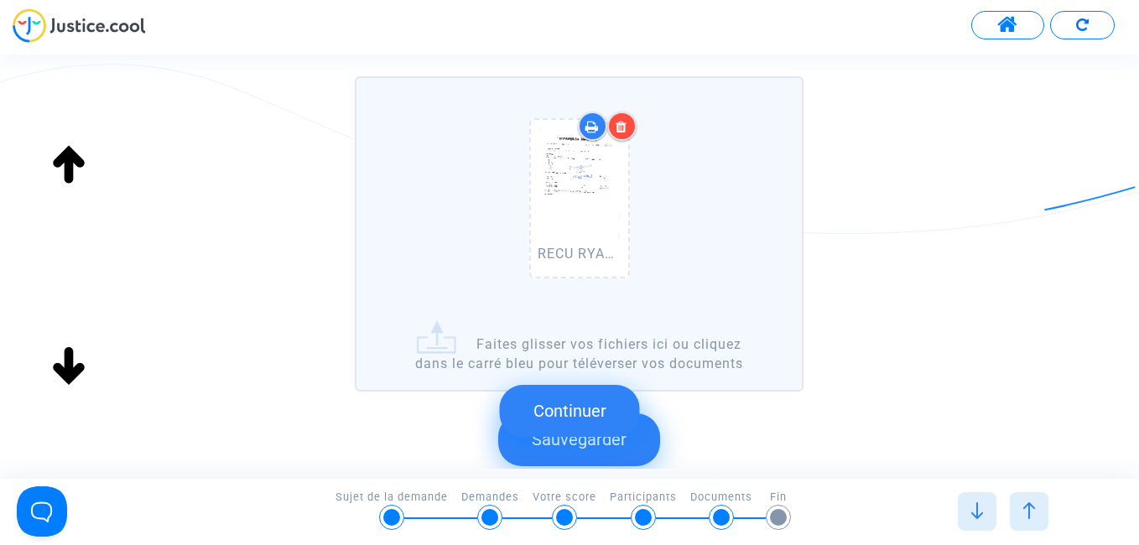
click at [623, 445] on submit-question "Continuer" at bounding box center [570, 411] width 140 height 82
click at [564, 447] on submit-question "Continuer" at bounding box center [570, 411] width 140 height 82
click at [594, 447] on submit-question "Continuer" at bounding box center [570, 411] width 140 height 82
click at [563, 401] on button "Continuer" at bounding box center [570, 411] width 140 height 52
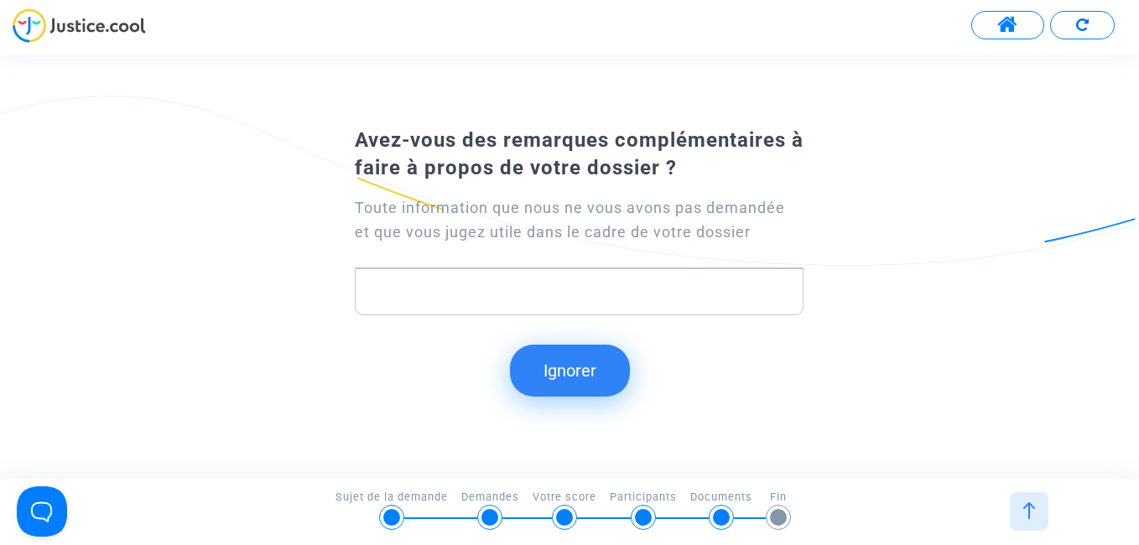
click at [586, 367] on button "Ignorer" at bounding box center [570, 371] width 120 height 52
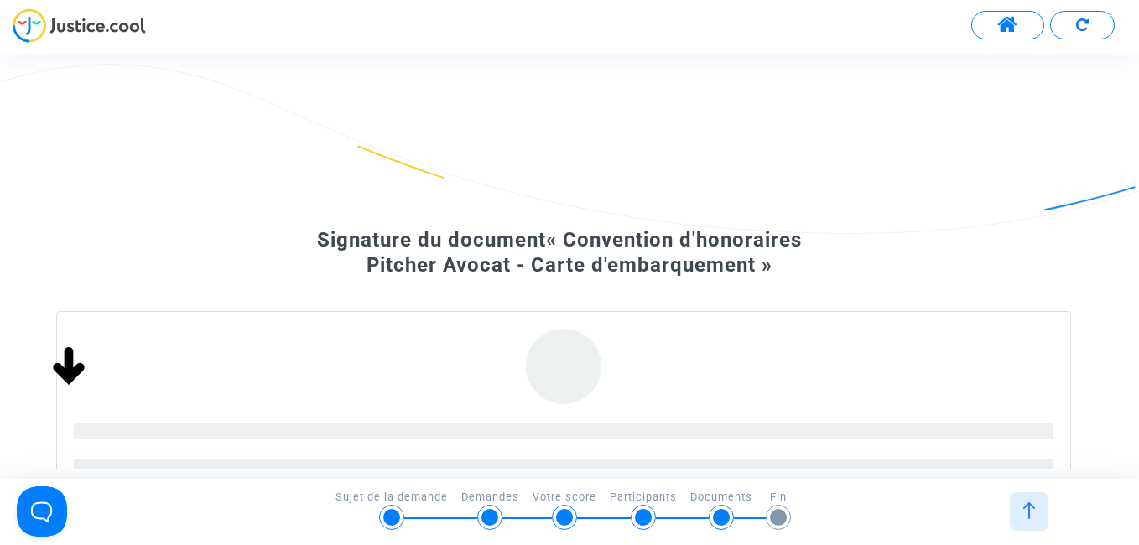
click at [1036, 519] on div at bounding box center [1029, 511] width 39 height 39
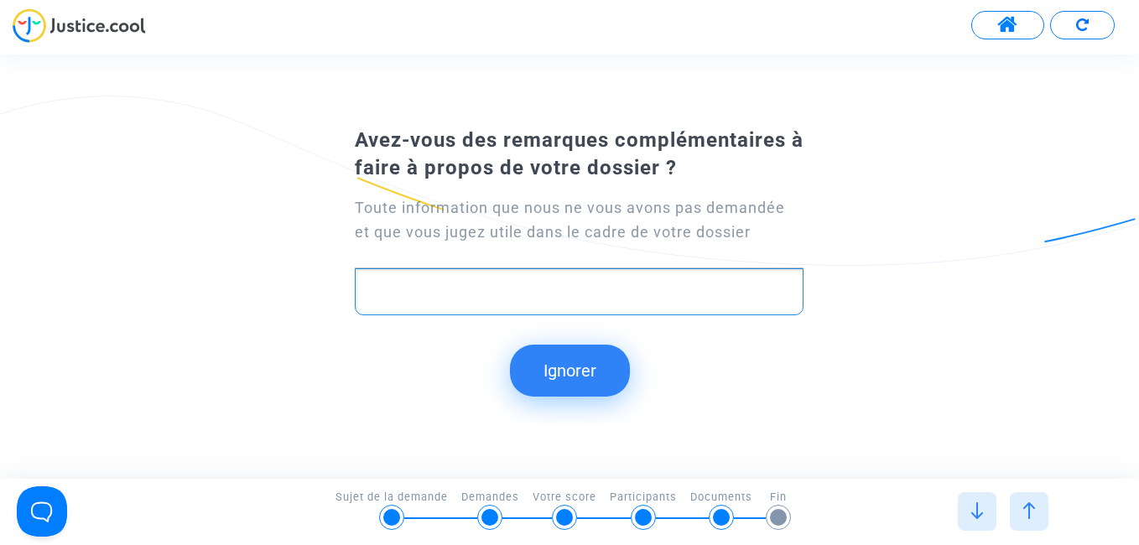
click at [640, 297] on p "Rich Text Editor, main" at bounding box center [579, 292] width 430 height 21
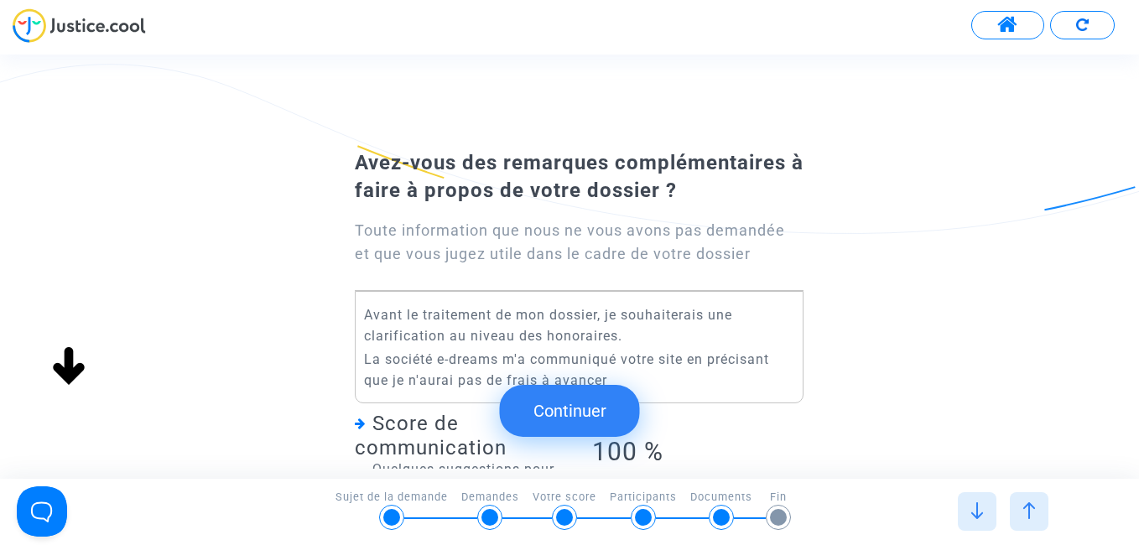
click at [915, 426] on div "Avez-vous des remarques complémentaires à faire à propos de votre dossier ? Tou…" at bounding box center [569, 341] width 1139 height 396
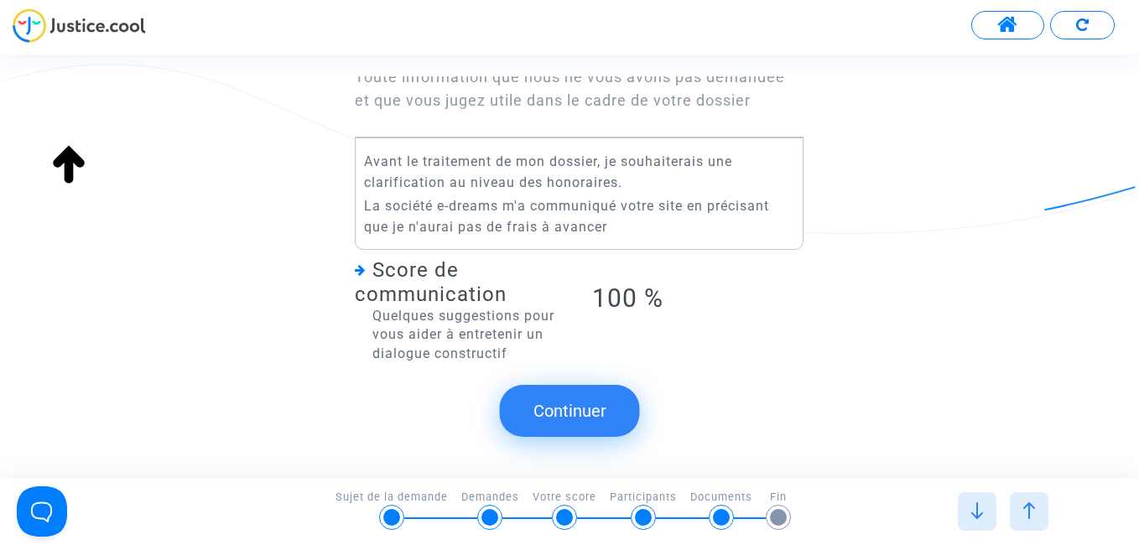
scroll to position [154, 0]
click at [601, 417] on button "Continuer" at bounding box center [570, 411] width 140 height 52
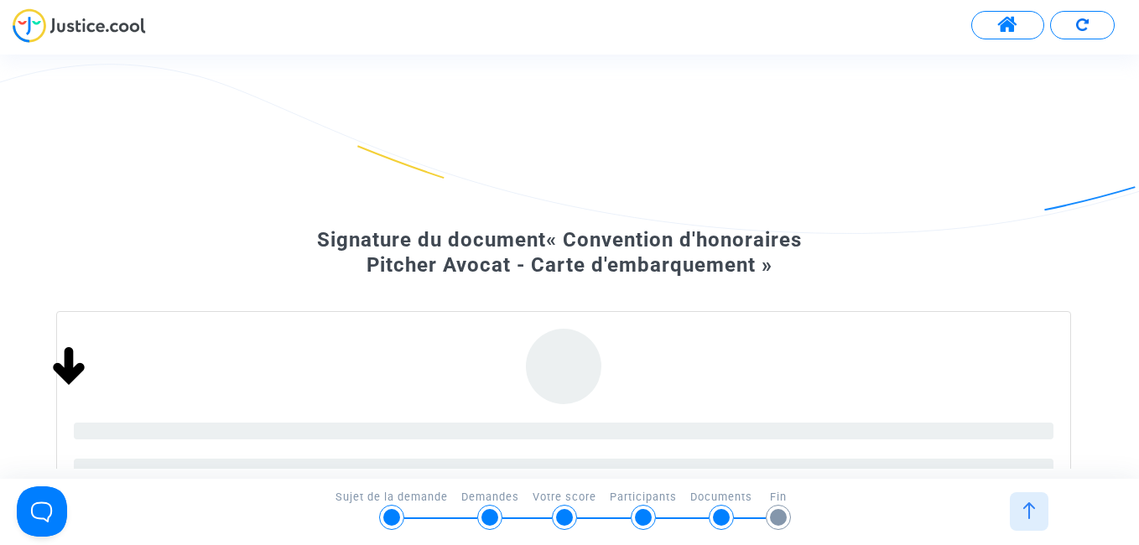
click at [1033, 513] on img at bounding box center [1029, 511] width 17 height 17
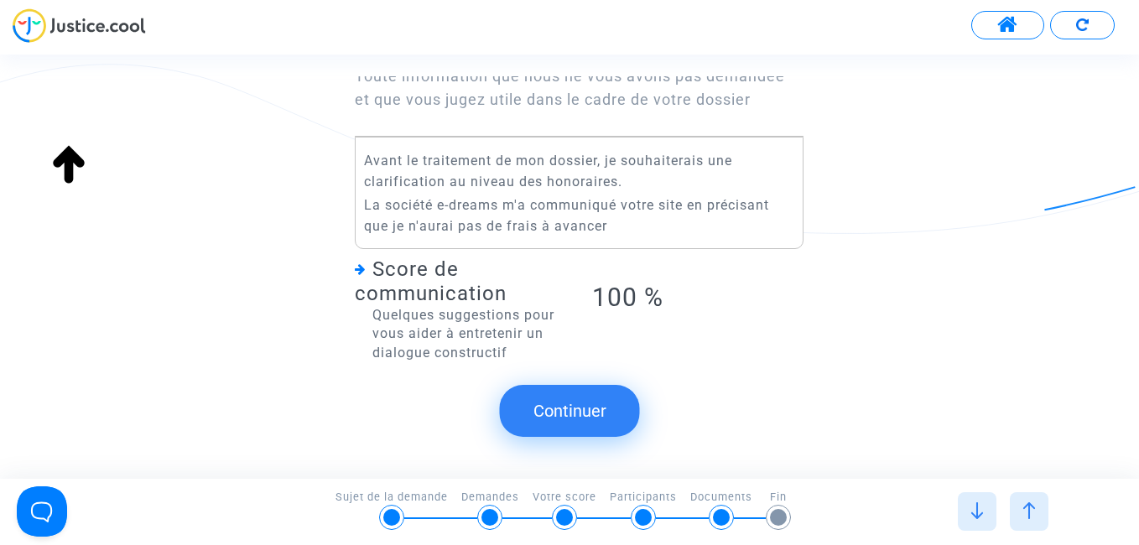
click at [1030, 513] on img at bounding box center [1029, 511] width 17 height 17
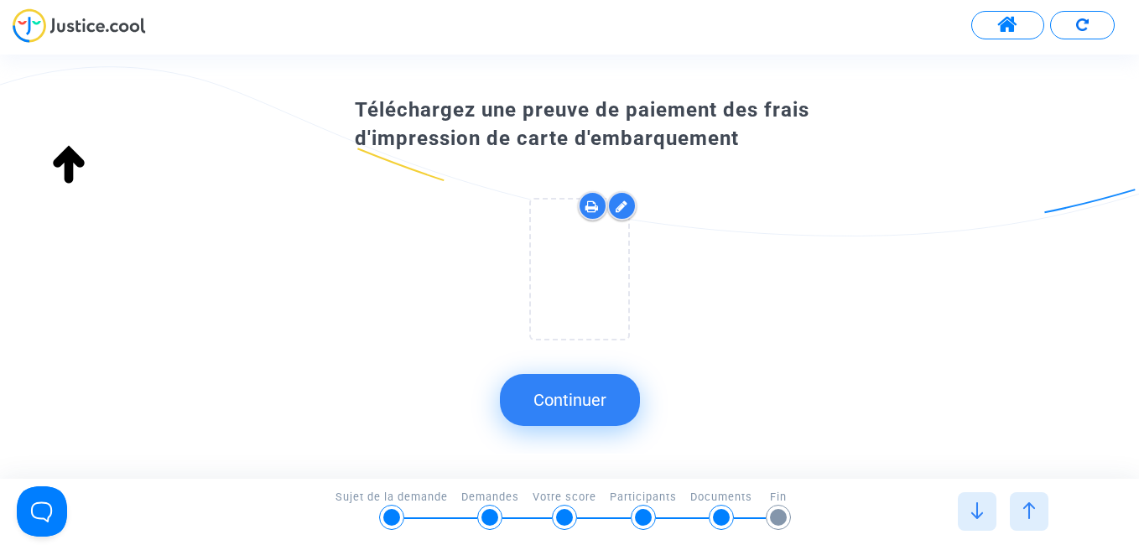
click at [1030, 513] on img at bounding box center [1029, 511] width 17 height 17
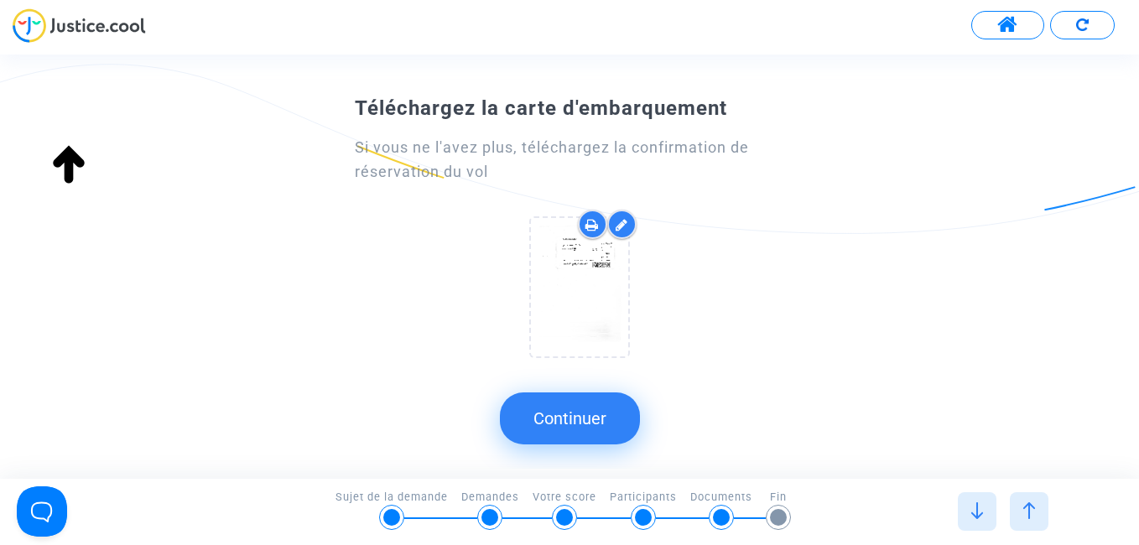
scroll to position [0, 0]
click at [1030, 513] on img at bounding box center [1029, 511] width 17 height 17
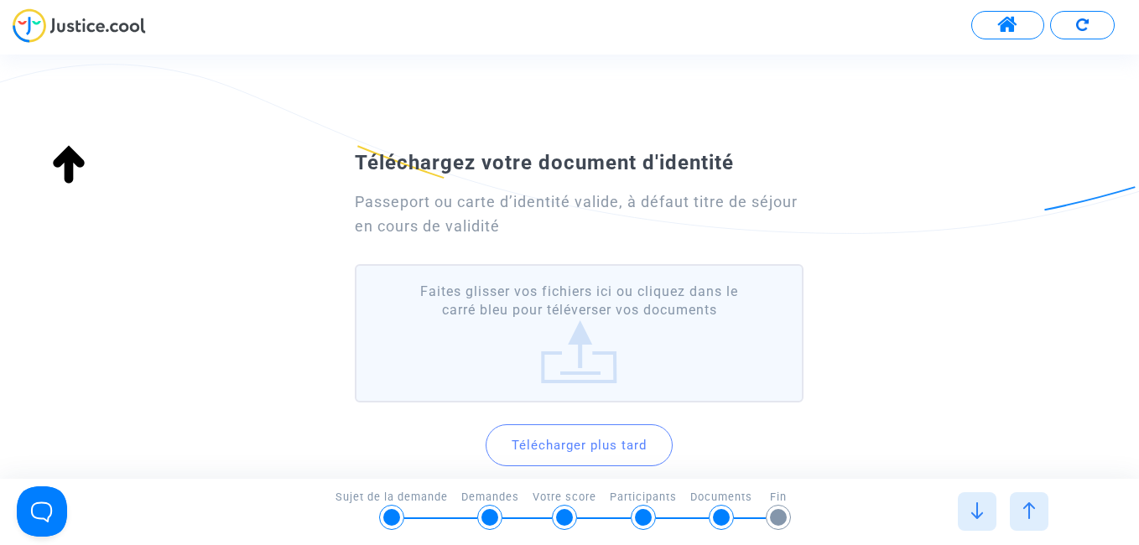
click at [974, 517] on img at bounding box center [977, 511] width 17 height 17
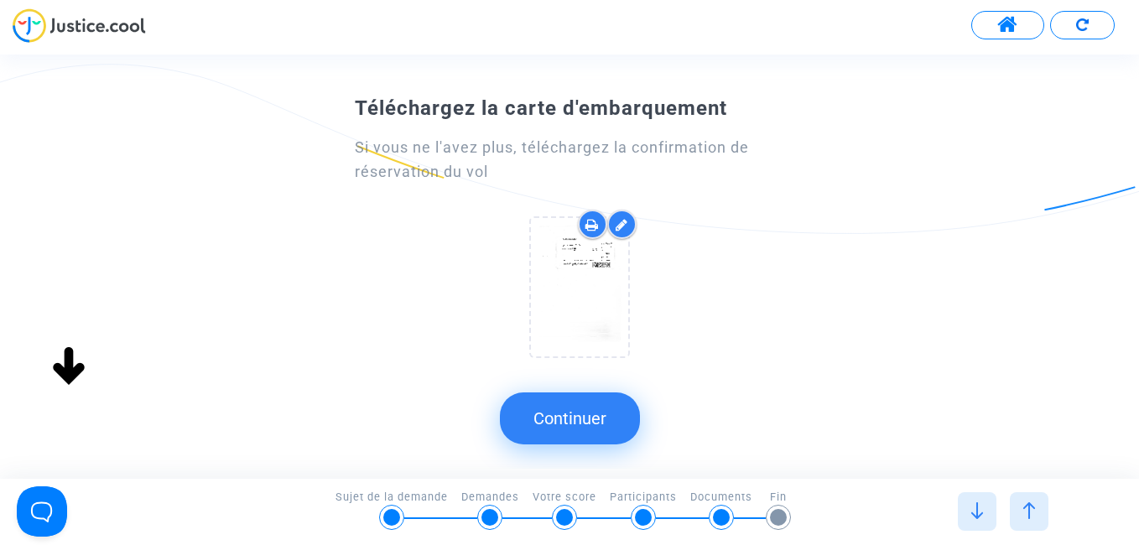
click at [978, 514] on img at bounding box center [977, 511] width 17 height 17
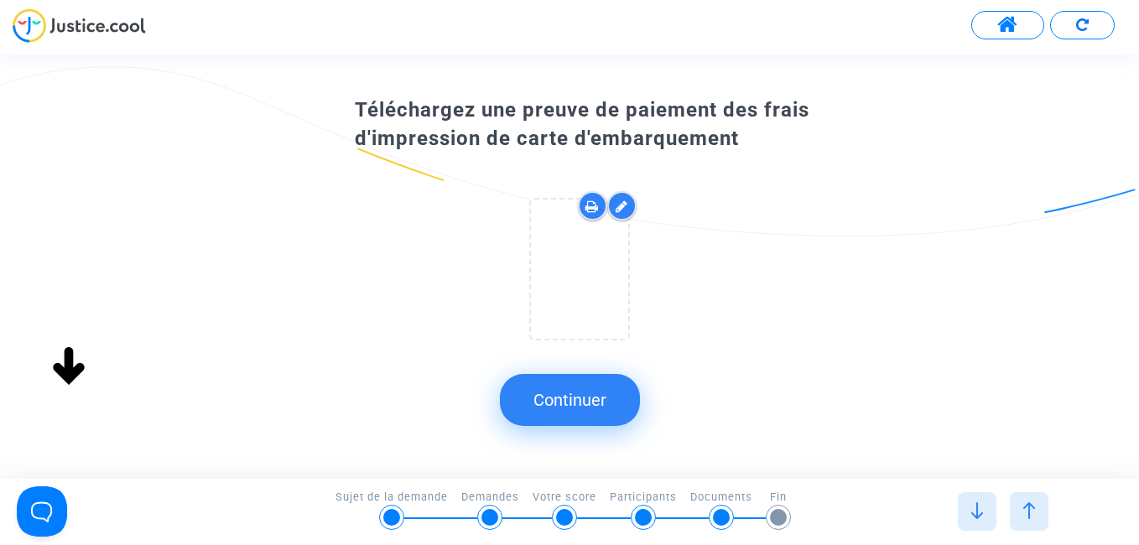
click at [978, 514] on img at bounding box center [977, 511] width 17 height 17
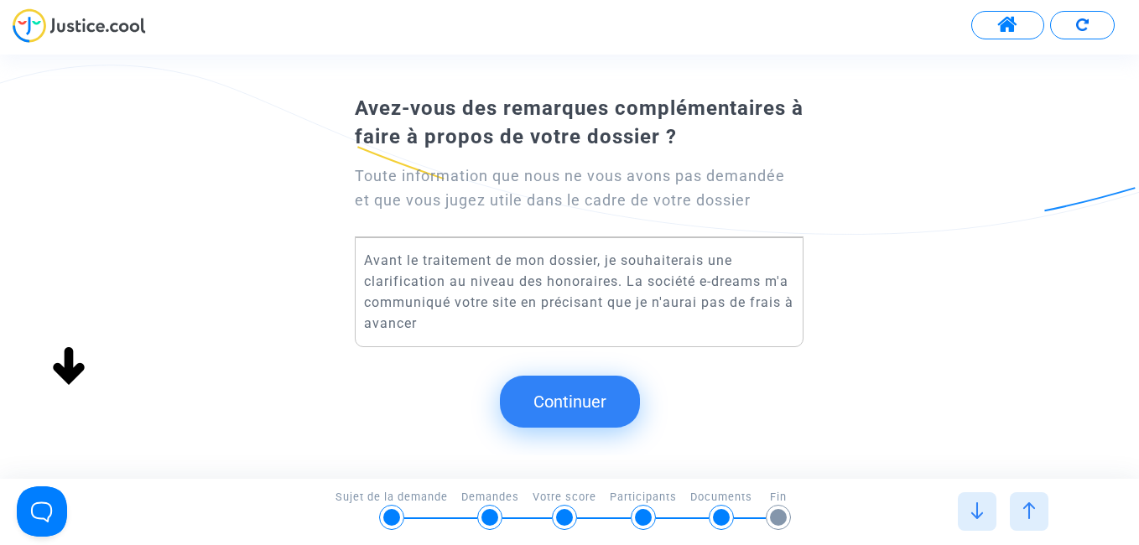
click at [983, 513] on img at bounding box center [977, 511] width 17 height 17
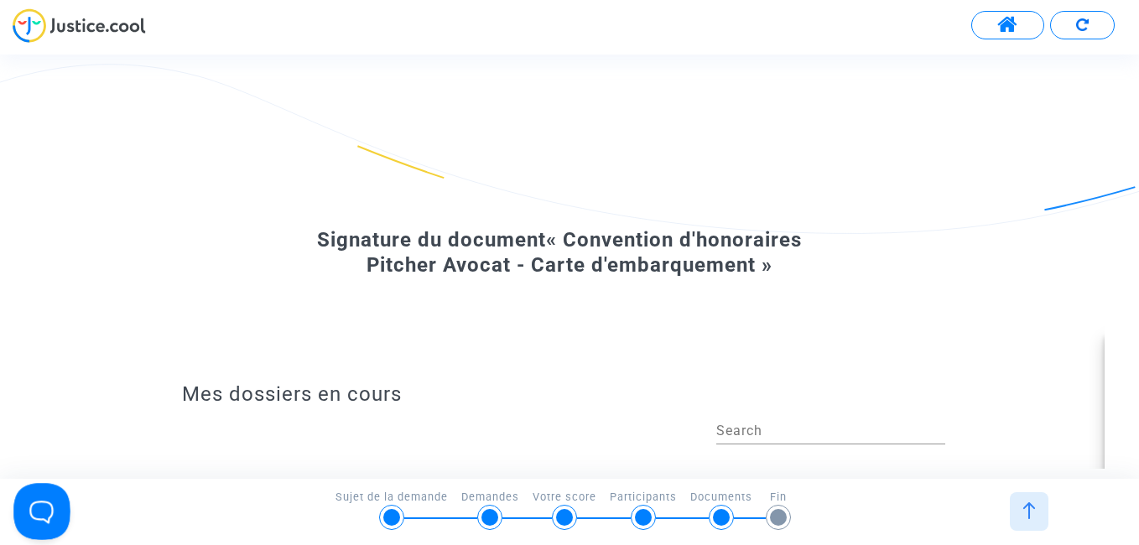
click at [39, 506] on button "Open Beacon popover" at bounding box center [38, 508] width 50 height 50
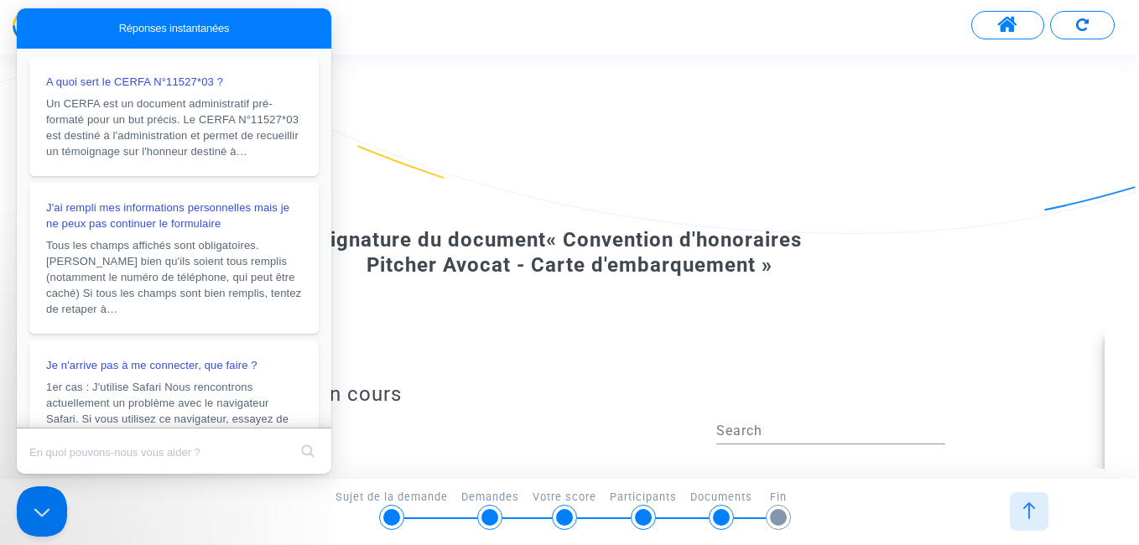
click at [322, 421] on div at bounding box center [174, 420] width 315 height 17
click at [326, 417] on div at bounding box center [174, 420] width 315 height 17
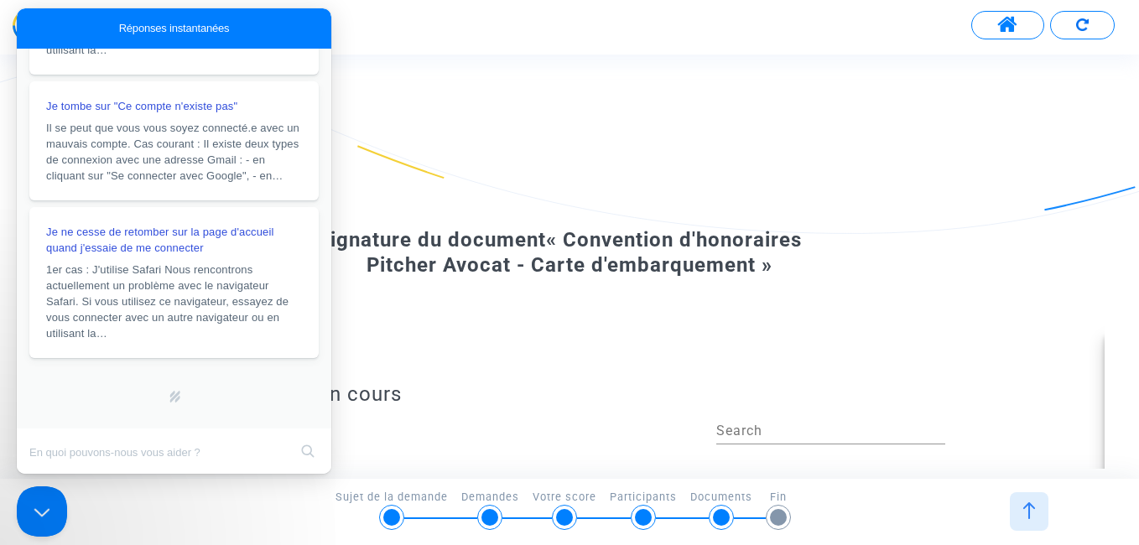
scroll to position [417, 0]
click at [121, 510] on div "5/6 → Documents Sujet de la demande Demandes Votre score Participants Documents…" at bounding box center [569, 508] width 1119 height 38
click at [38, 508] on button "Close Beacon popover" at bounding box center [38, 508] width 50 height 50
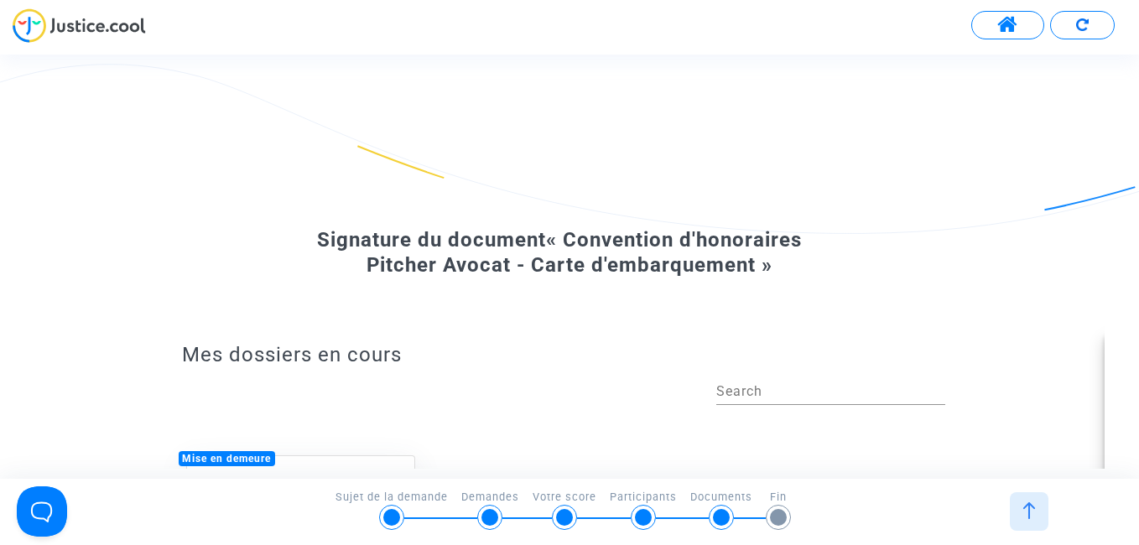
scroll to position [0, 0]
